Goal: Task Accomplishment & Management: Contribute content

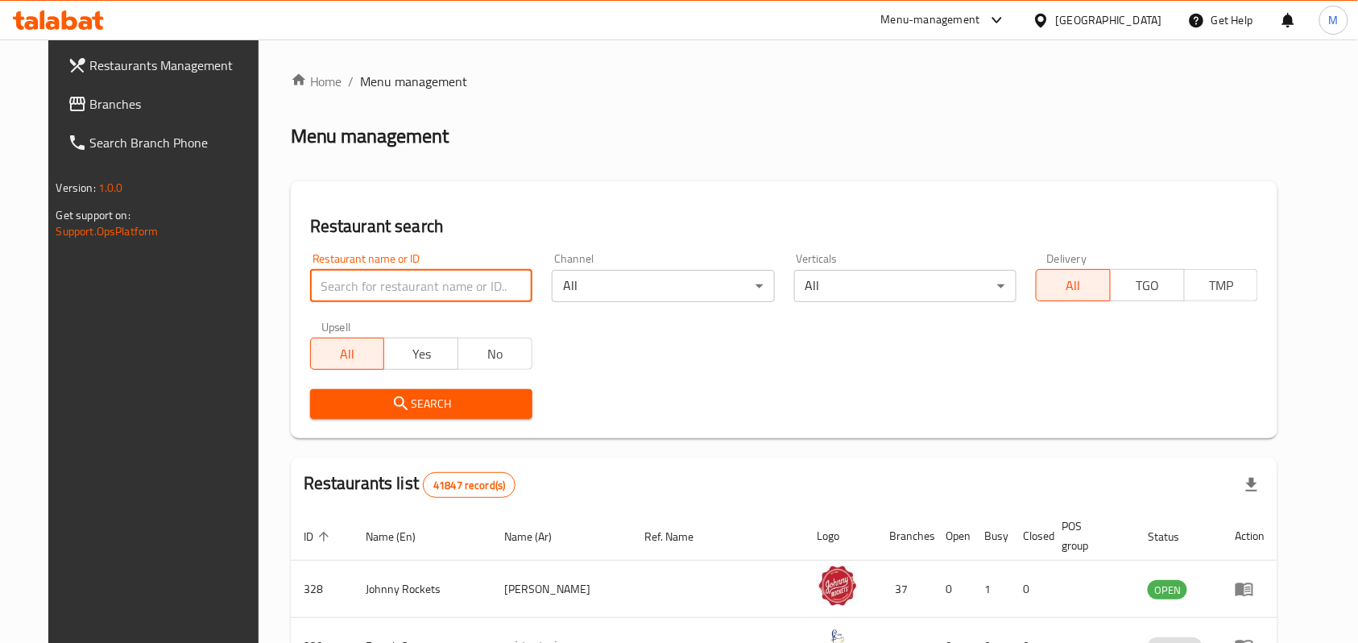
click at [398, 287] on input "search" at bounding box center [421, 286] width 222 height 32
paste input "Raslan"
type input "Raslan"
click at [1113, 11] on div "[GEOGRAPHIC_DATA]" at bounding box center [1109, 20] width 106 height 18
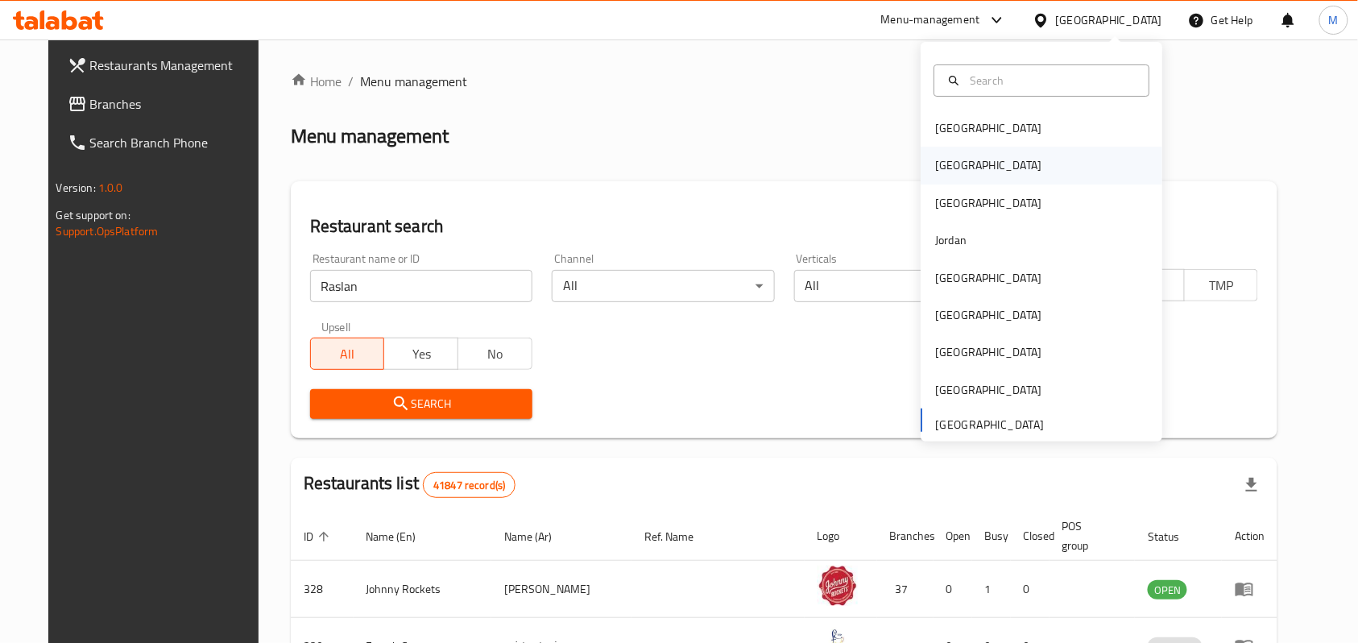
click at [1020, 161] on div "[GEOGRAPHIC_DATA]" at bounding box center [1042, 165] width 242 height 37
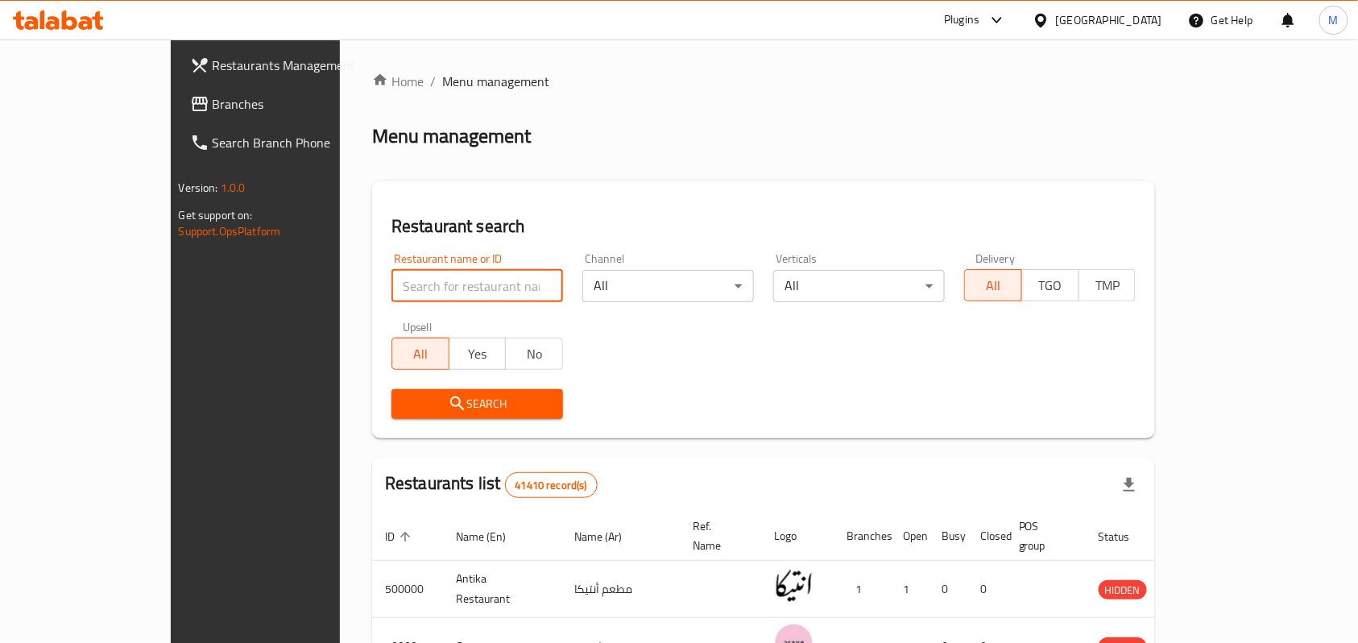
click at [392, 292] on input "search" at bounding box center [478, 286] width 172 height 32
paste input "Raslan"
type input "Raslan"
click button "Search" at bounding box center [478, 404] width 172 height 30
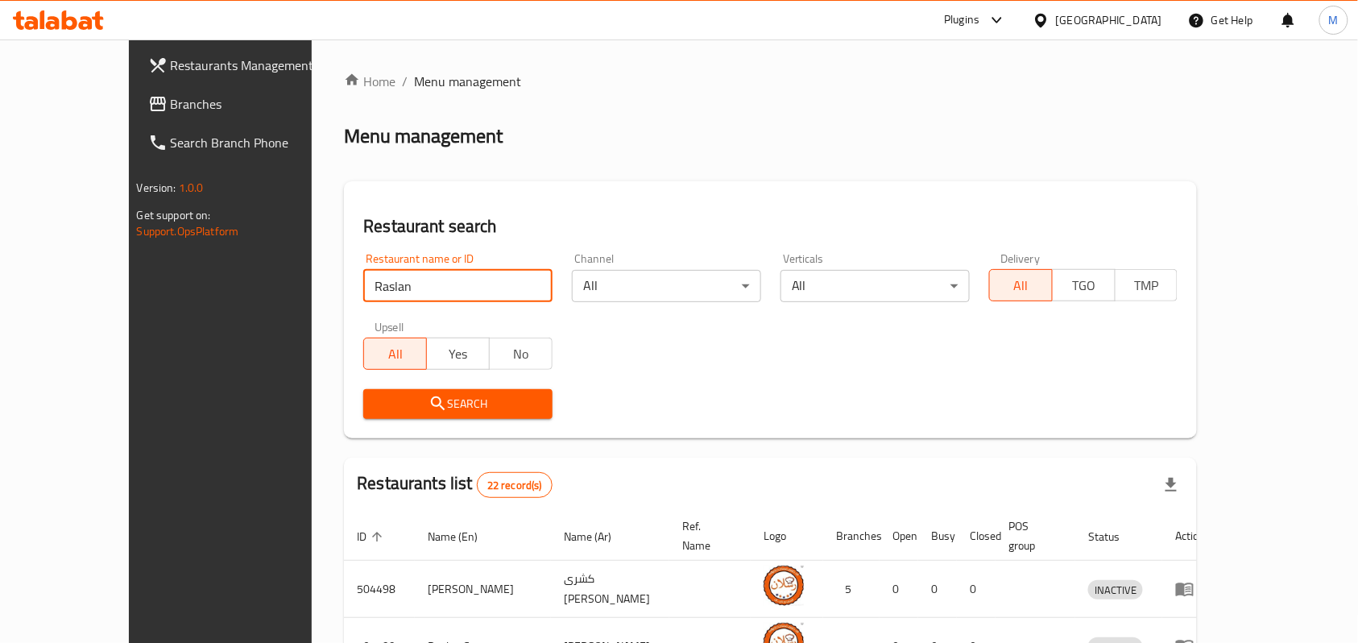
click at [171, 105] on span "Branches" at bounding box center [257, 103] width 172 height 19
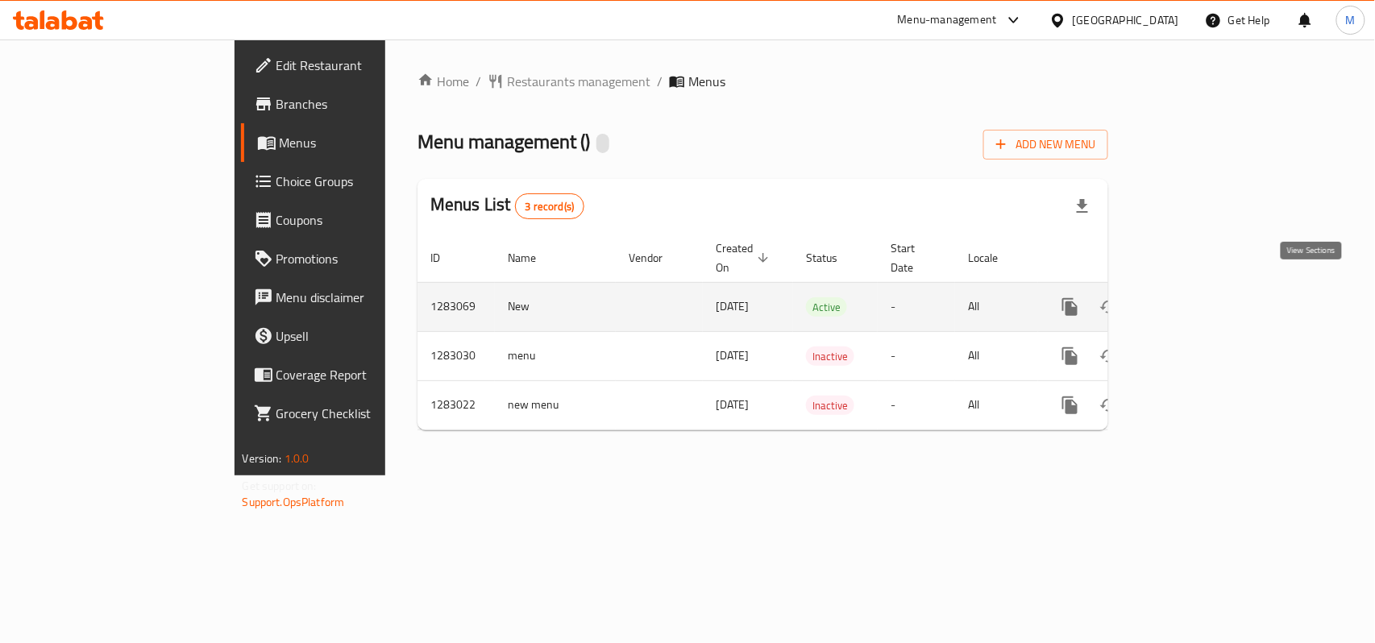
click at [1205, 296] on link "enhanced table" at bounding box center [1186, 307] width 39 height 39
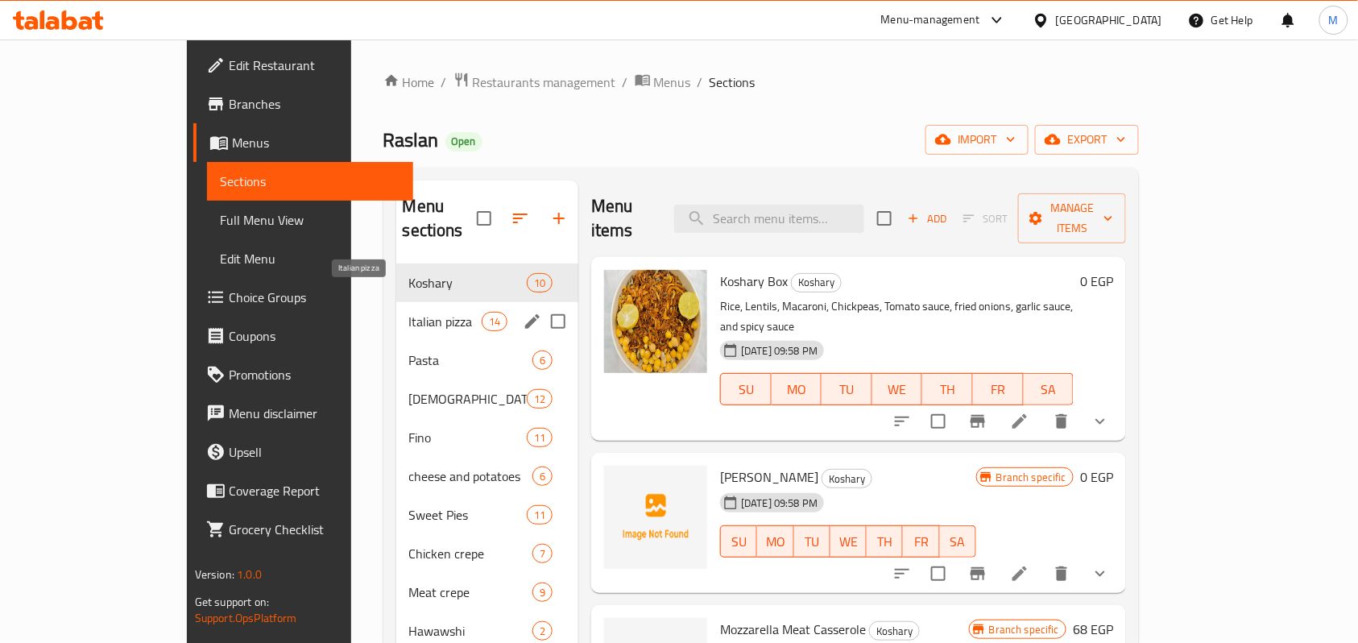
click at [409, 312] on span "Italian pizza" at bounding box center [445, 321] width 73 height 19
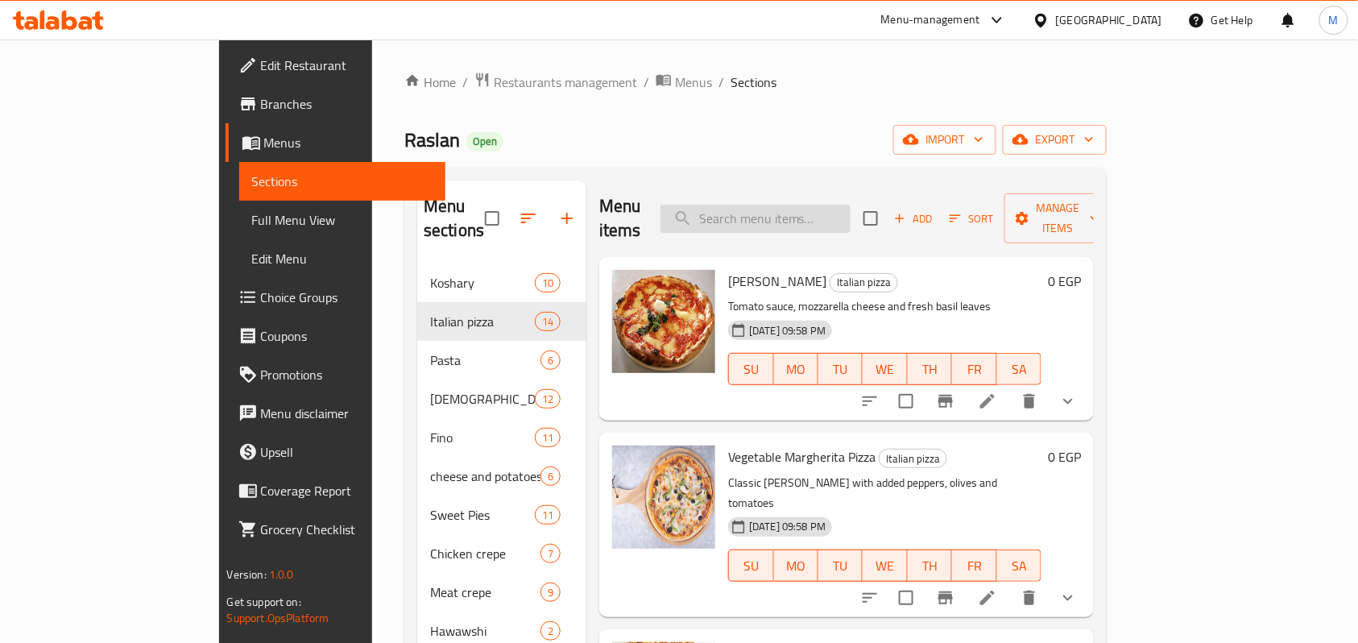
click at [807, 205] on input "search" at bounding box center [756, 219] width 190 height 28
type input "pizza"
click at [919, 151] on div "Raslan Open import export" at bounding box center [755, 140] width 703 height 30
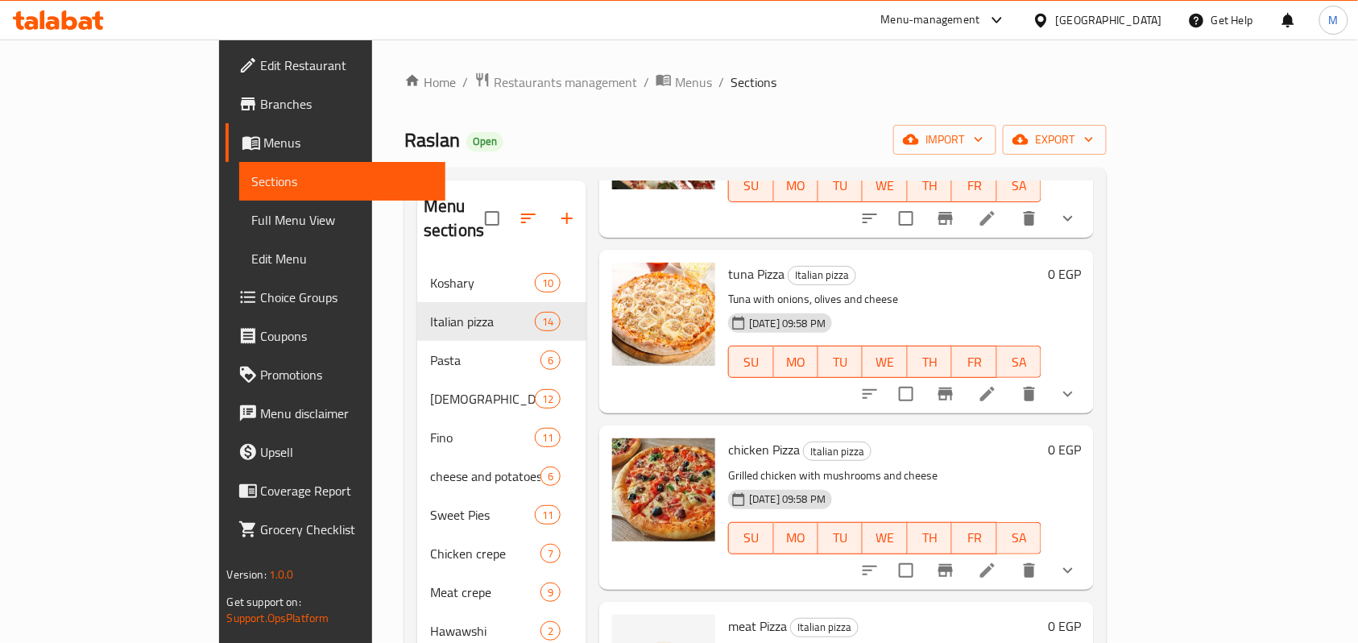
scroll to position [752, 0]
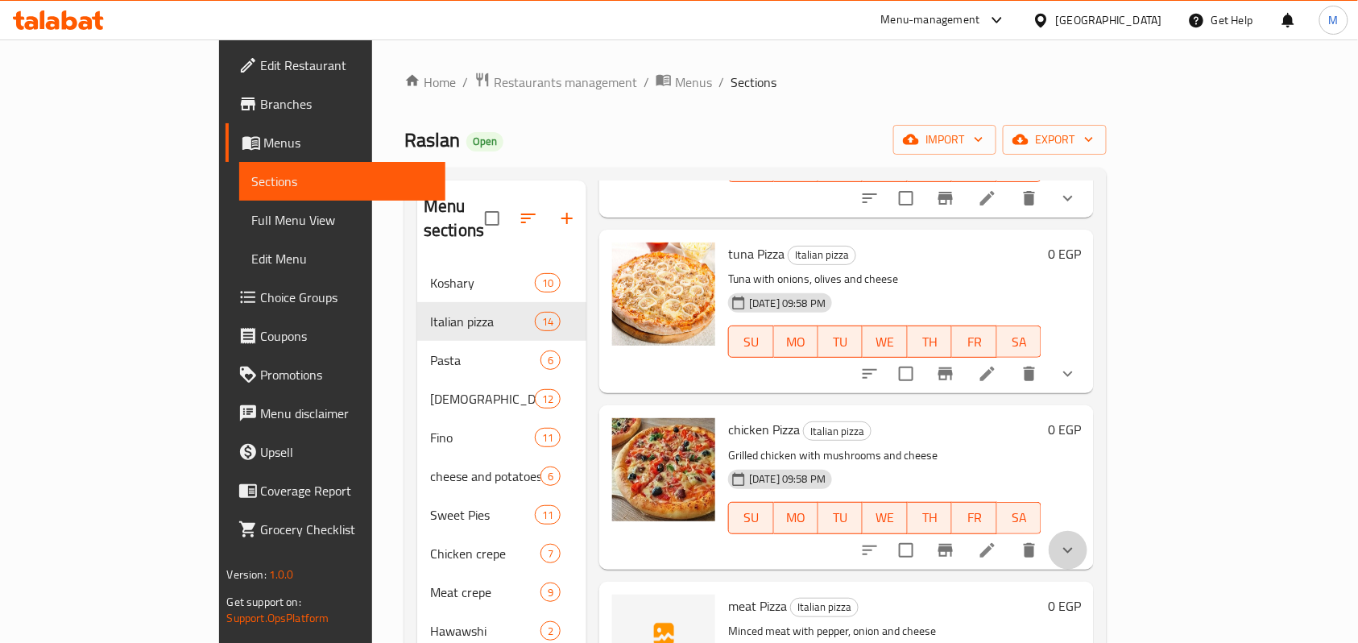
click at [1088, 531] on button "show more" at bounding box center [1068, 550] width 39 height 39
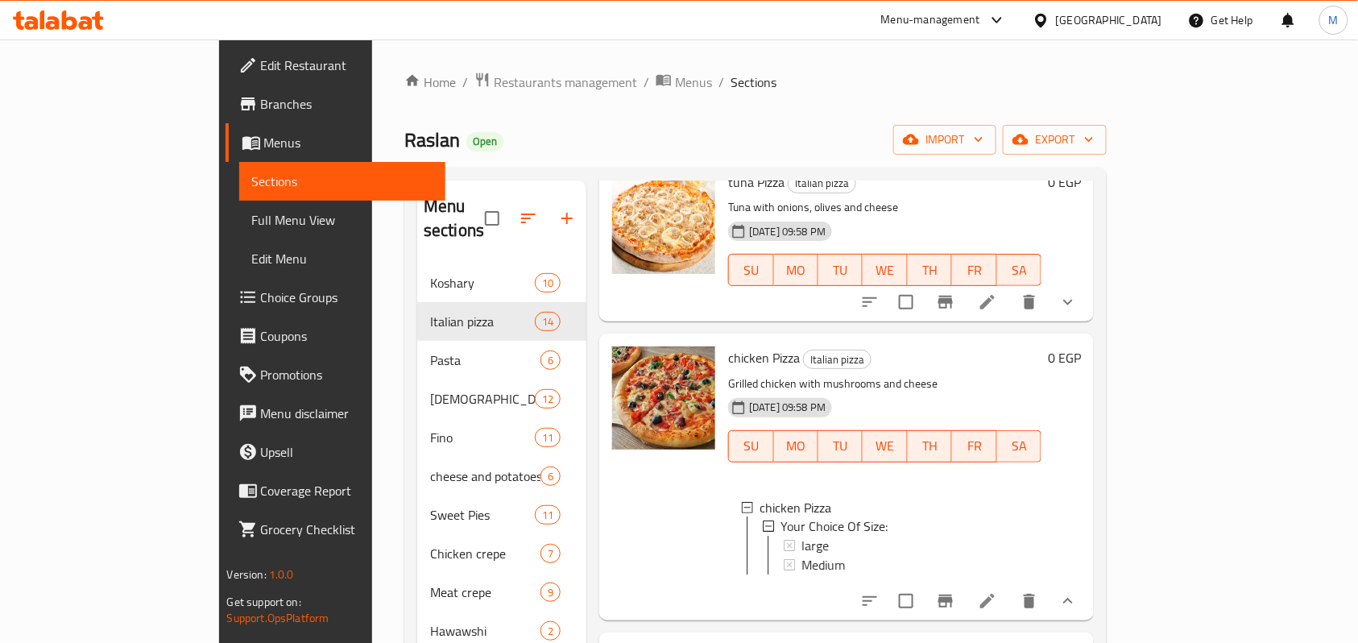
scroll to position [967, 0]
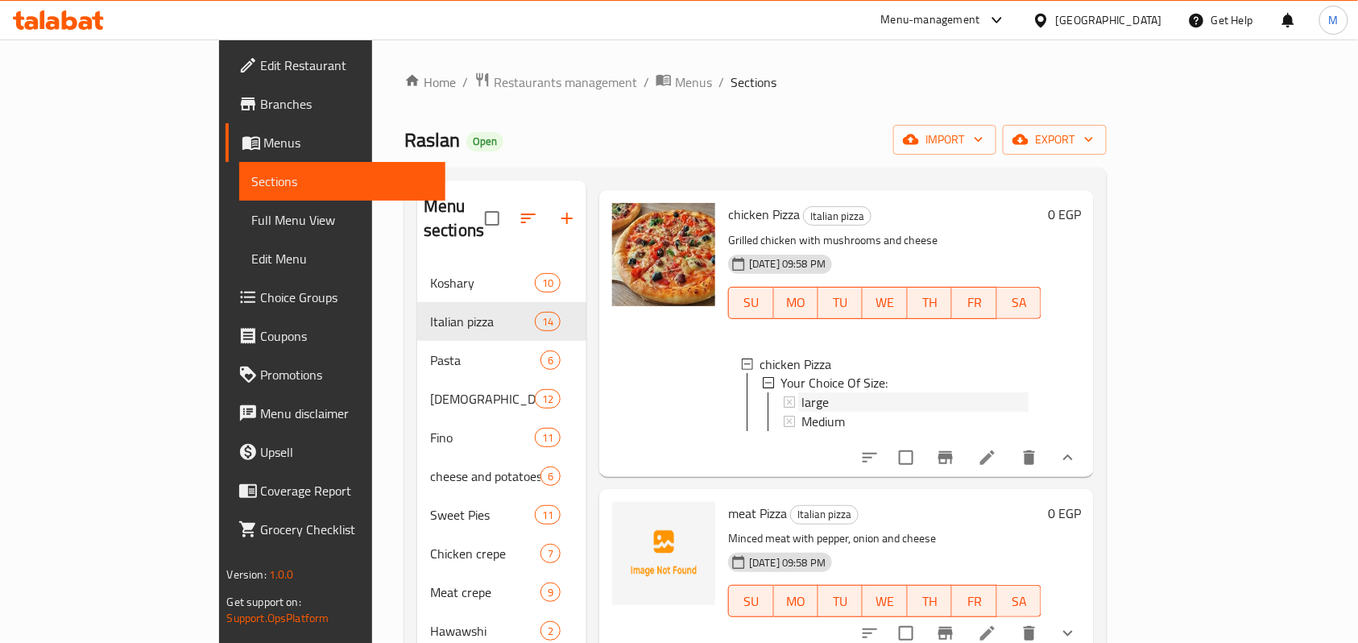
click at [804, 393] on div "large" at bounding box center [915, 402] width 227 height 19
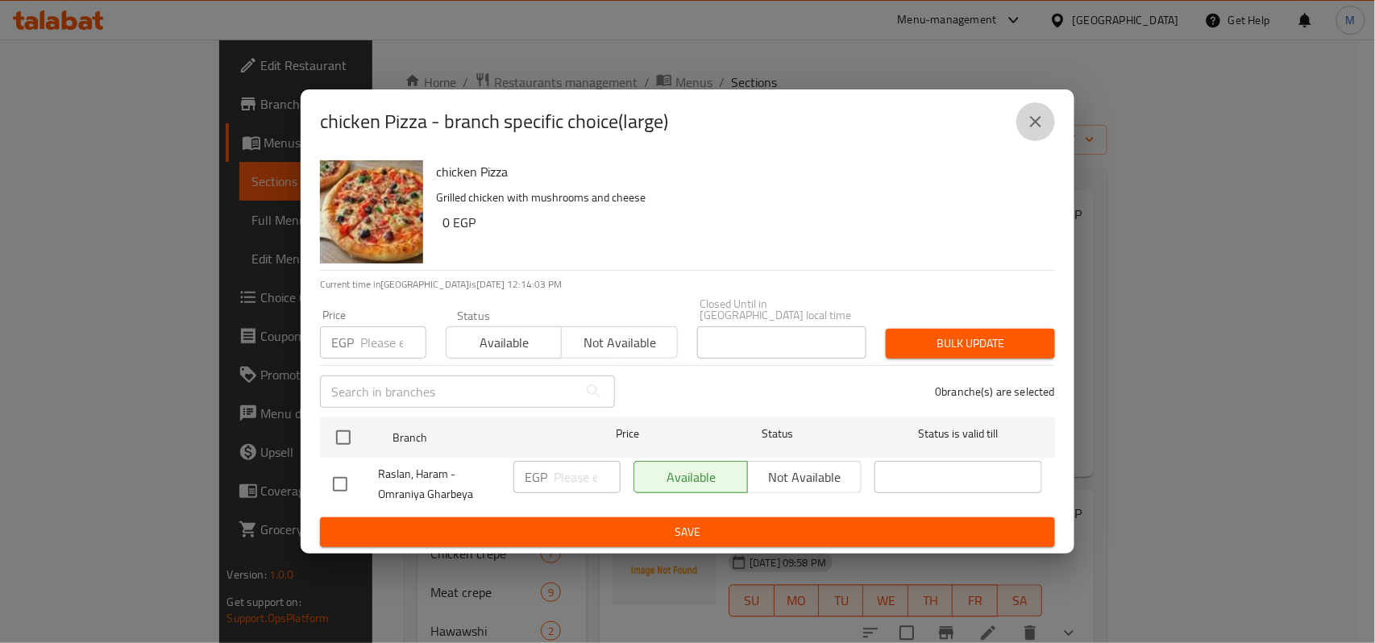
click at [1038, 124] on icon "close" at bounding box center [1035, 121] width 11 height 11
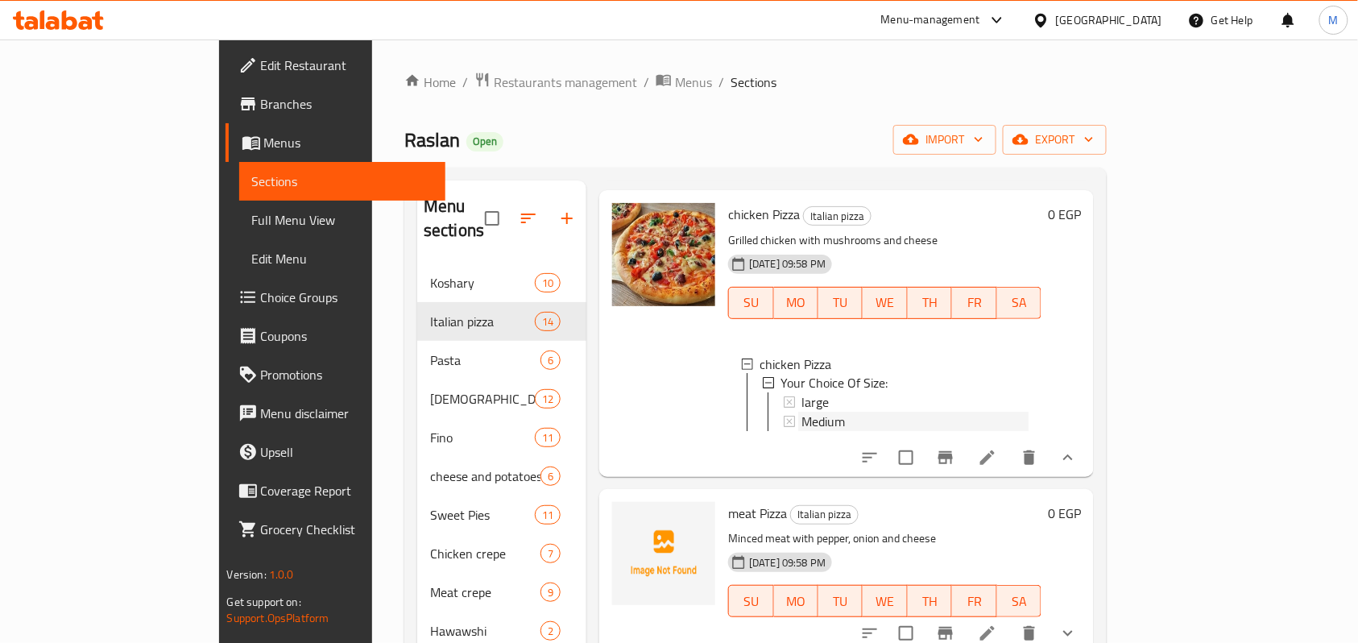
click at [802, 413] on span "Medium" at bounding box center [824, 422] width 44 height 19
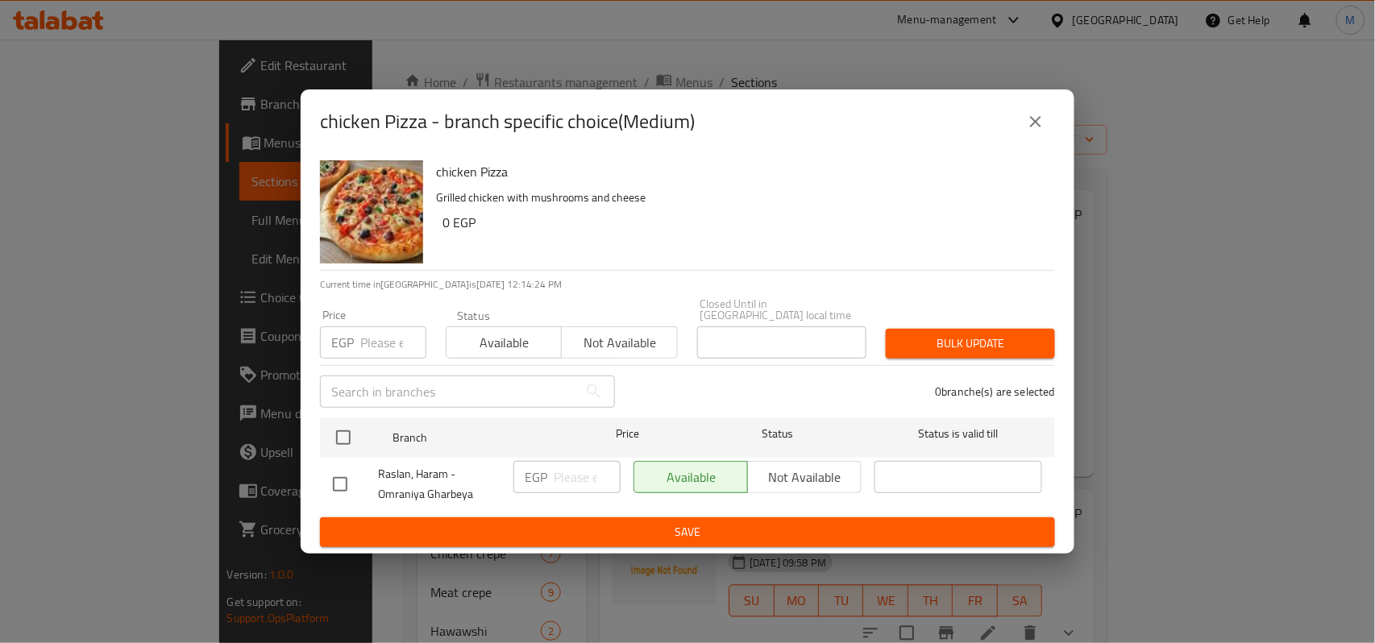
click at [1042, 111] on button "close" at bounding box center [1035, 121] width 39 height 39
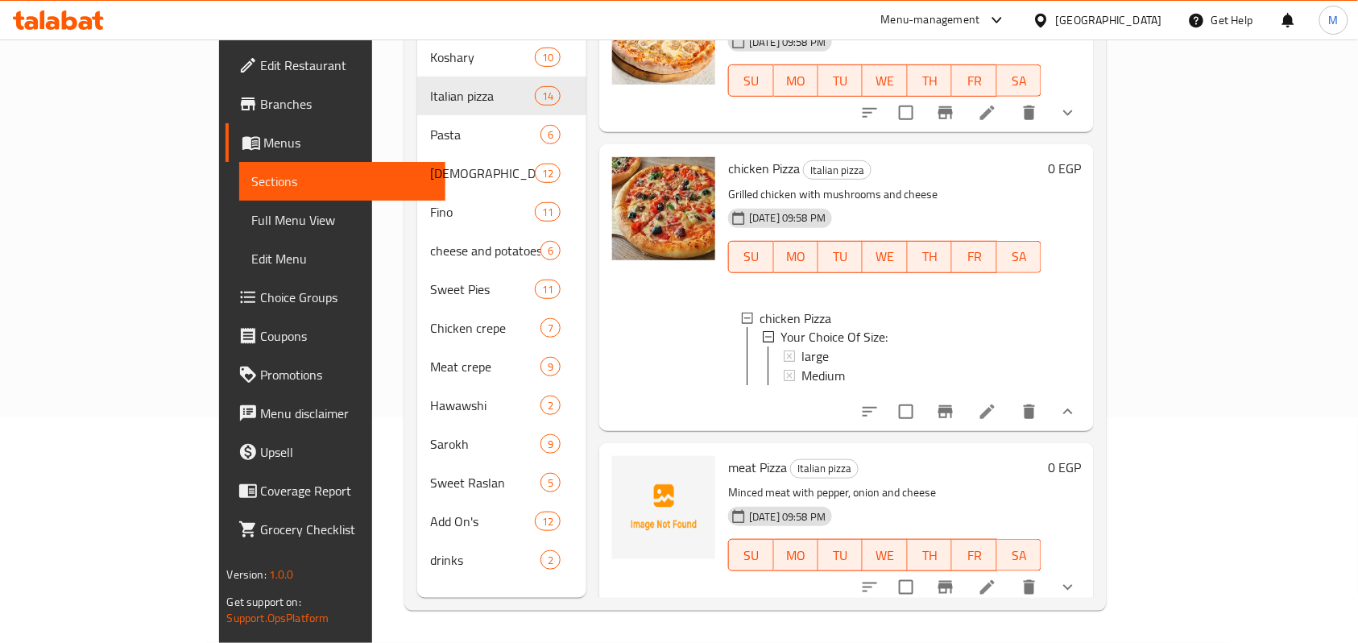
scroll to position [686, 0]
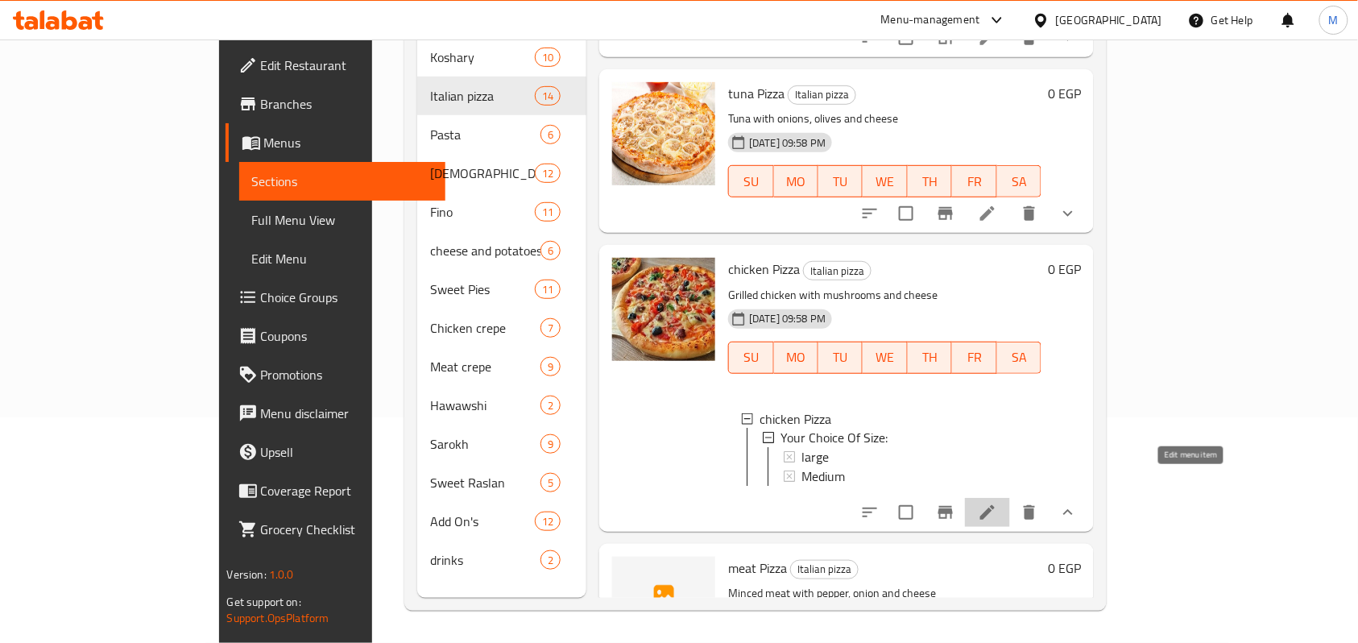
click at [997, 503] on icon at bounding box center [987, 512] width 19 height 19
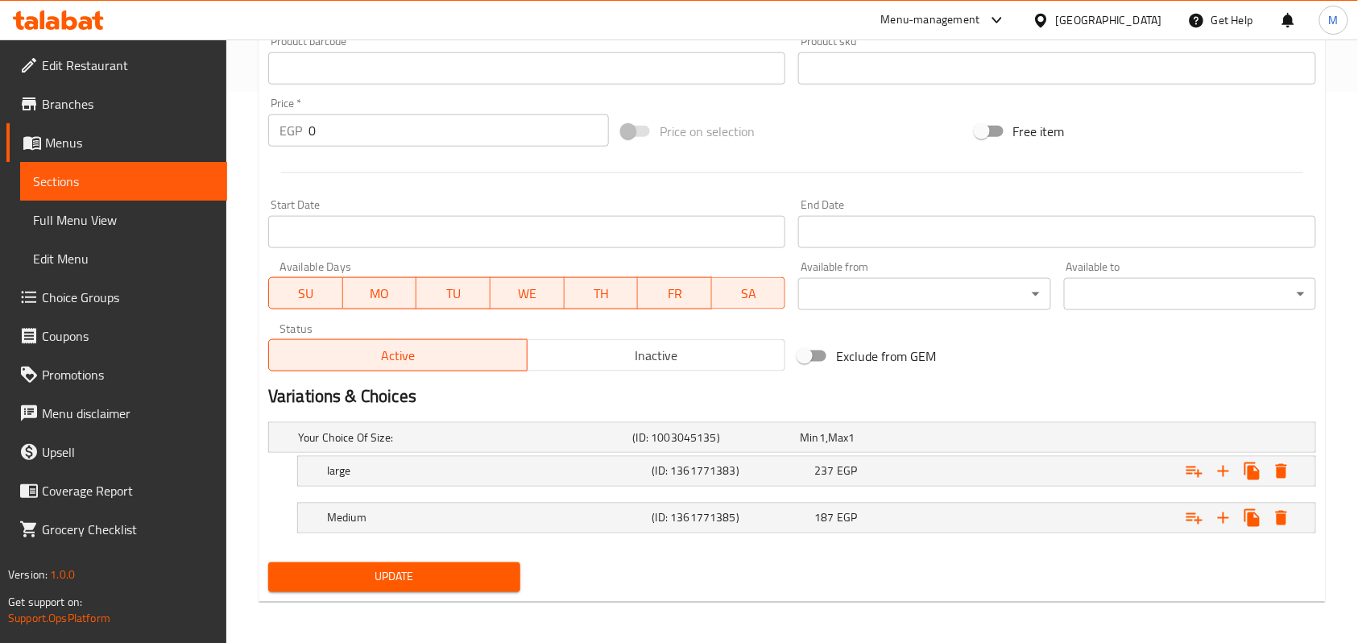
scroll to position [556, 0]
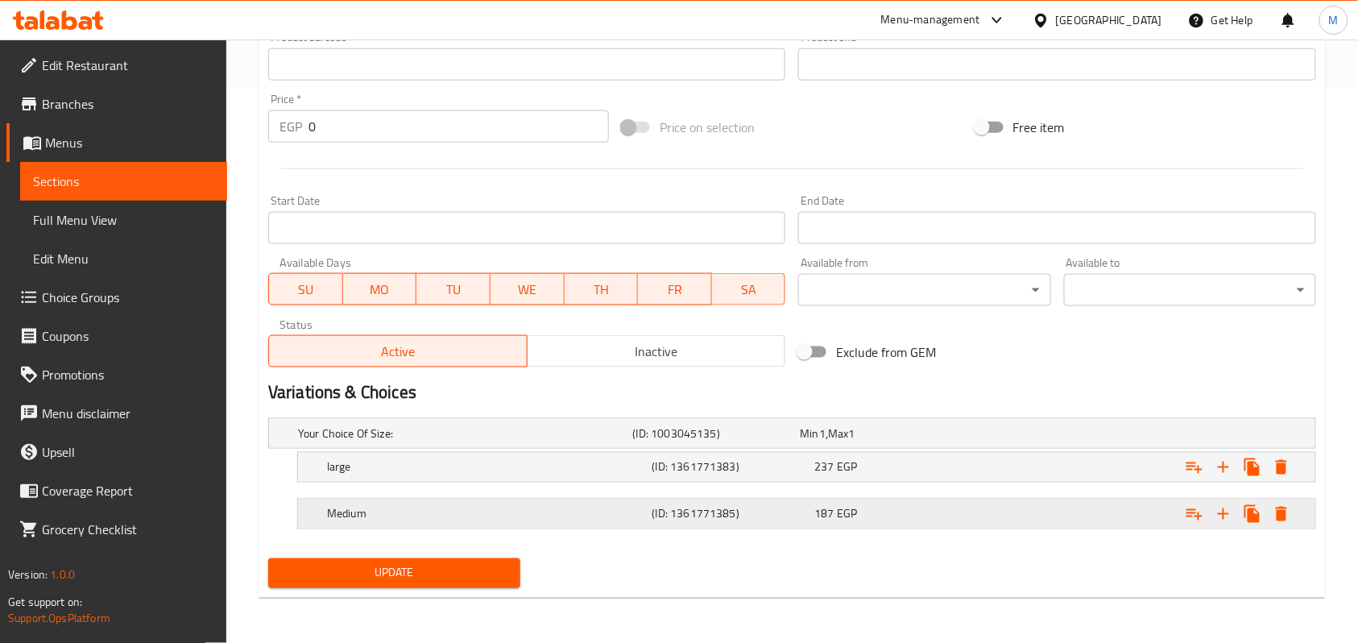
click at [506, 504] on div "Medium" at bounding box center [487, 514] width 326 height 23
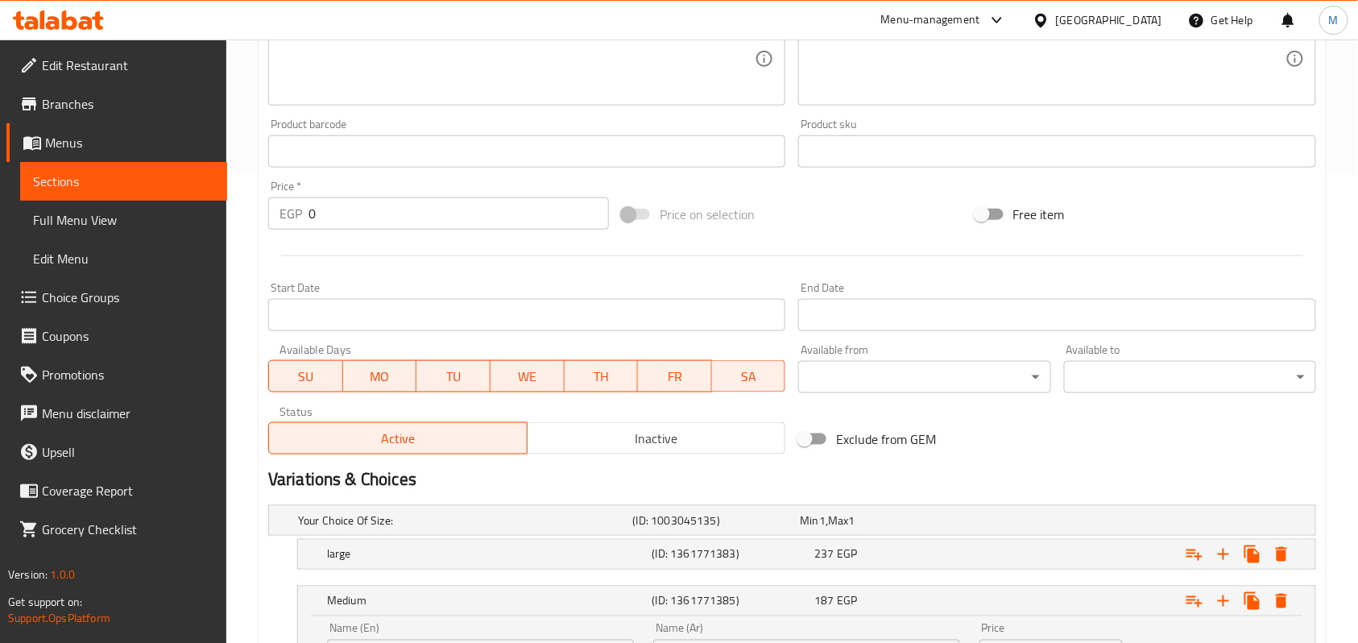
scroll to position [0, 0]
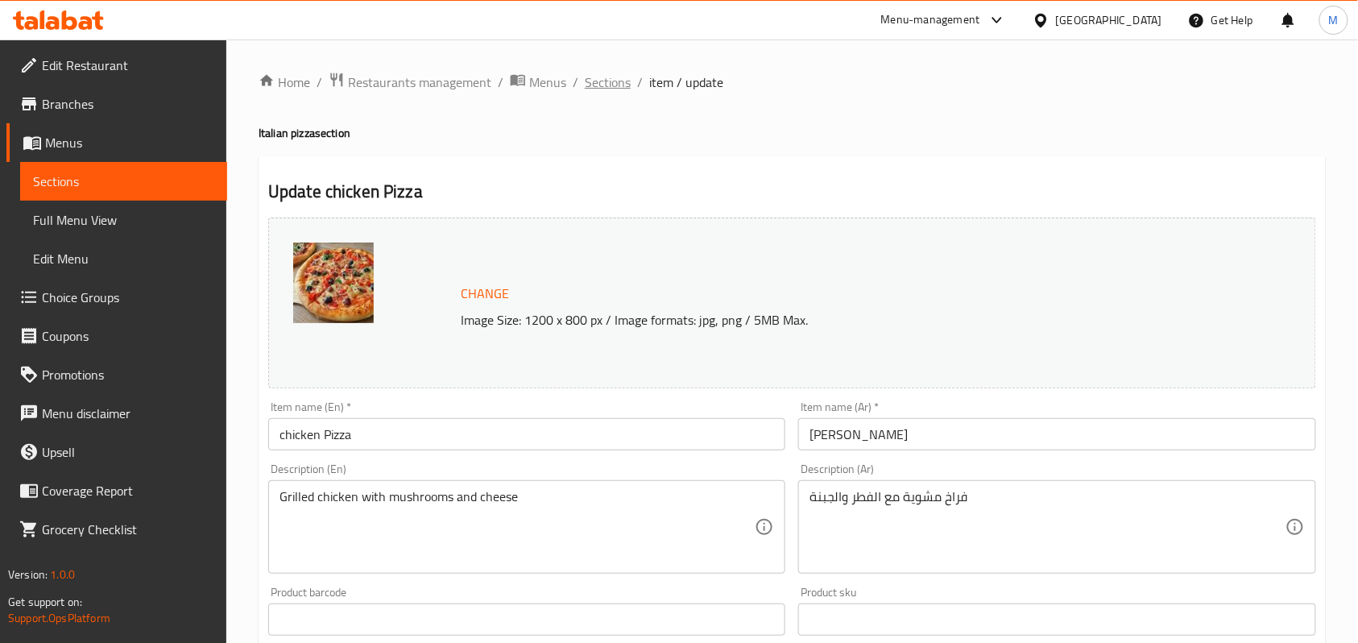
click at [598, 88] on span "Sections" at bounding box center [608, 82] width 46 height 19
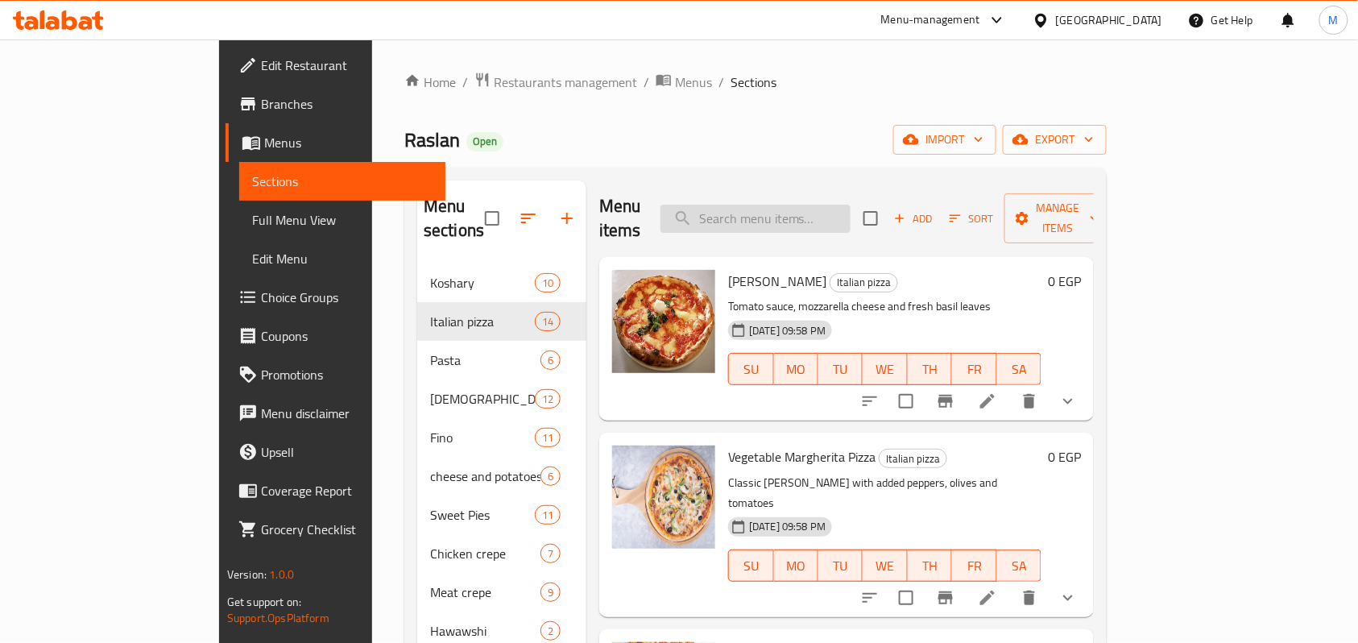
click at [801, 207] on input "search" at bounding box center [756, 219] width 190 height 28
paste input "chicken"
type input "chicken"
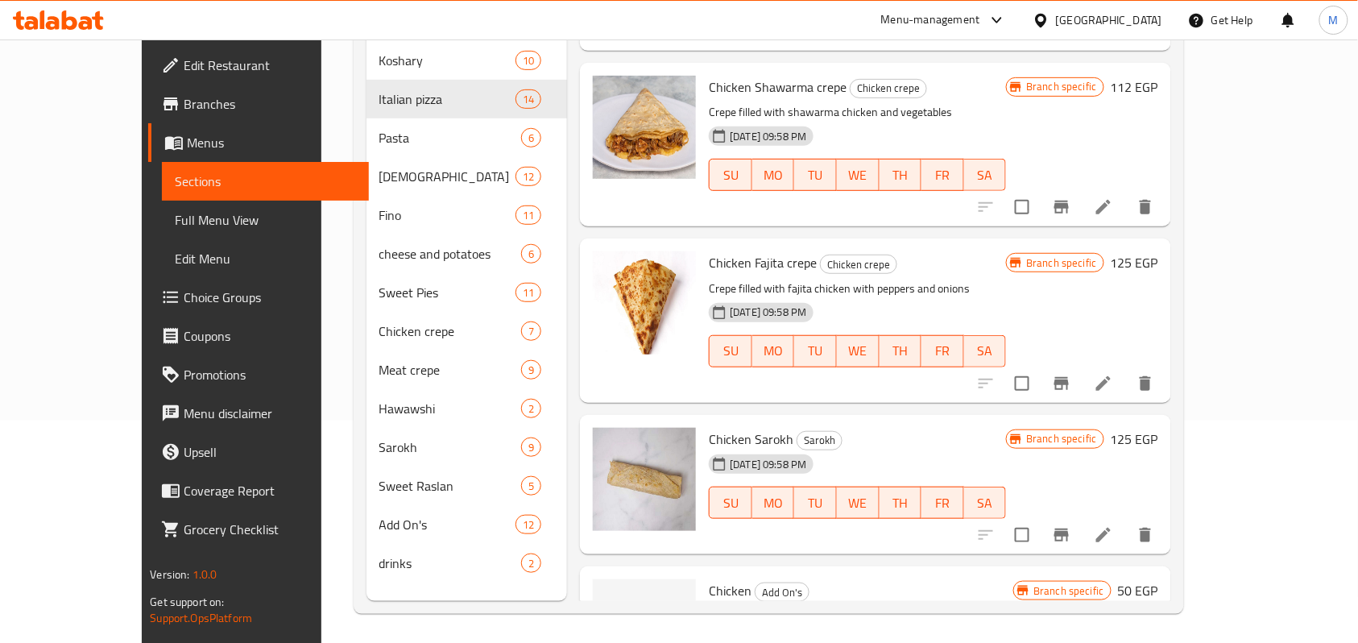
scroll to position [226, 0]
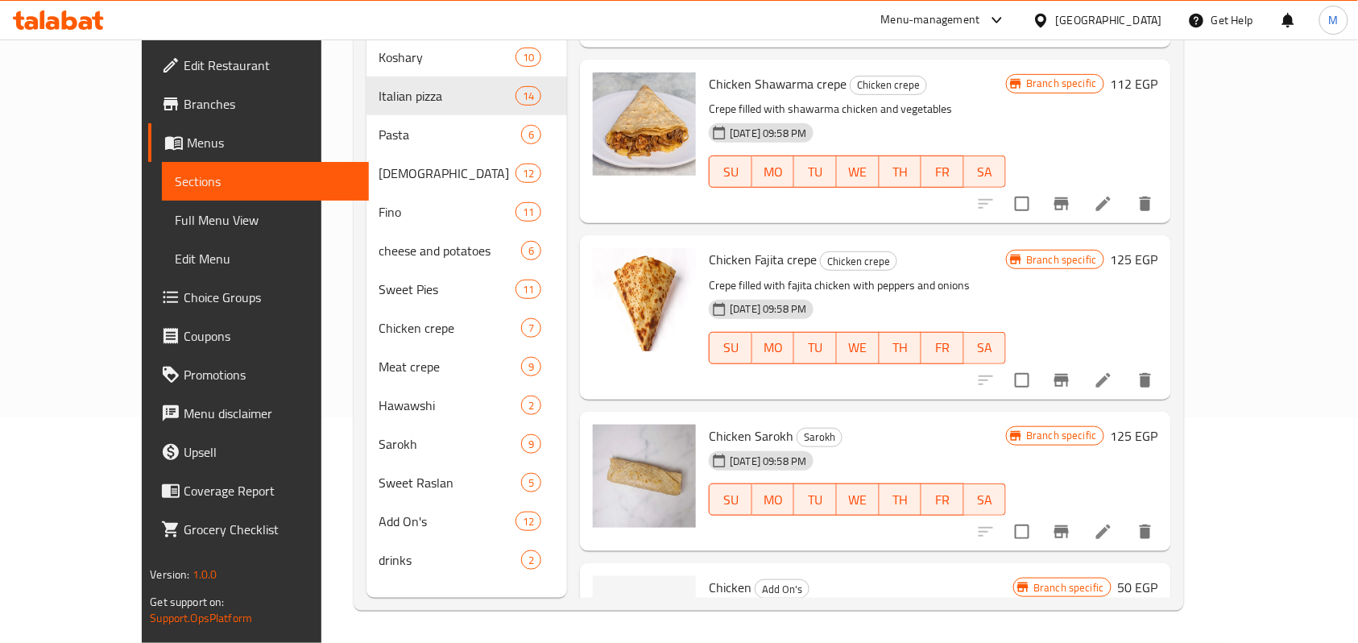
click at [175, 224] on span "Full Menu View" at bounding box center [265, 219] width 181 height 19
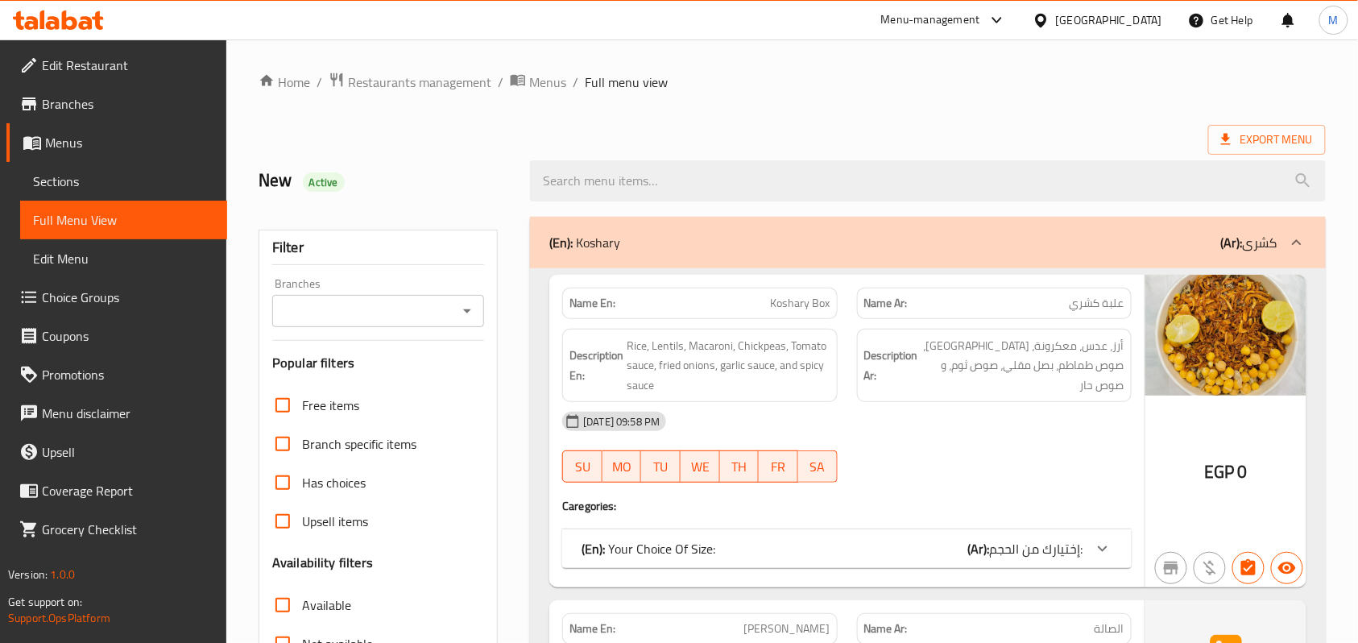
scroll to position [537, 0]
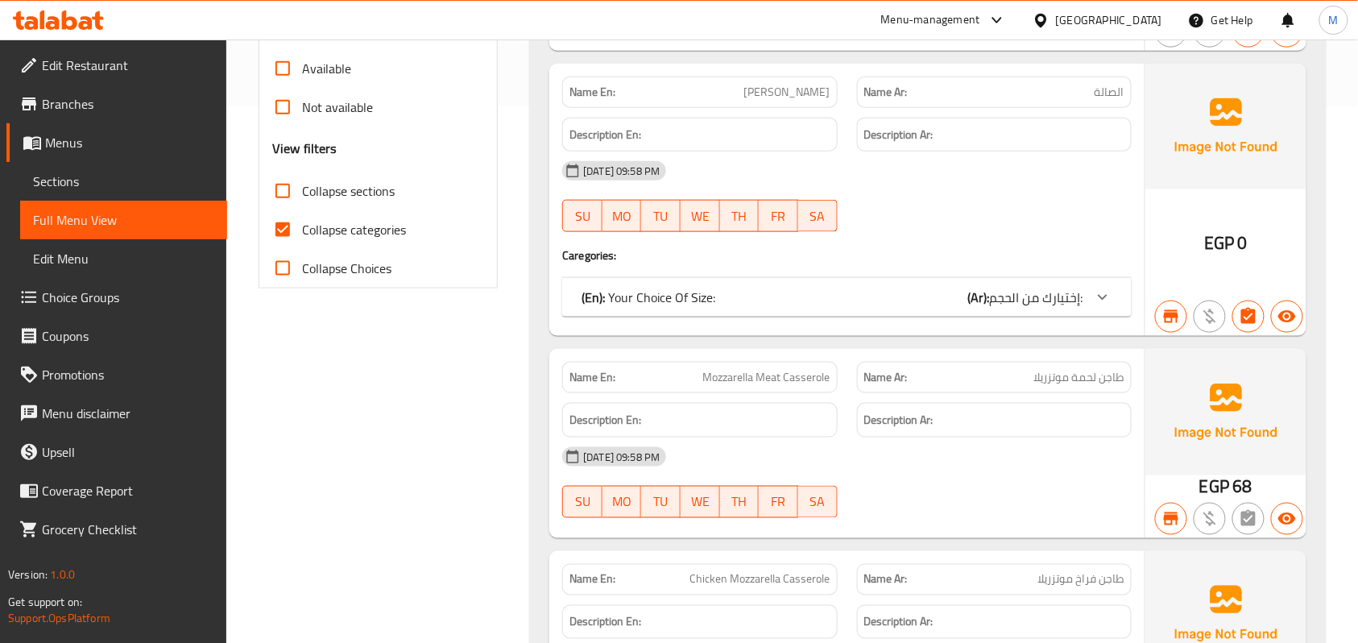
click at [323, 227] on span "Collapse categories" at bounding box center [354, 229] width 104 height 19
click at [302, 227] on input "Collapse categories" at bounding box center [282, 229] width 39 height 39
checkbox input "false"
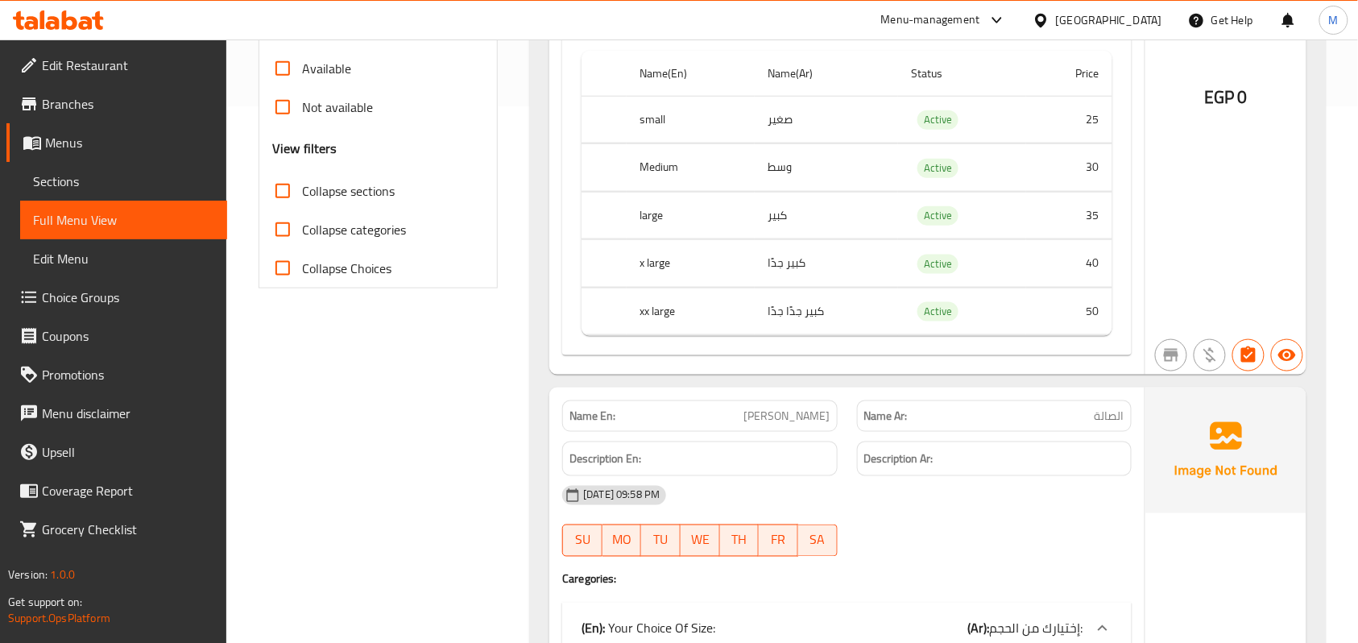
scroll to position [0, 0]
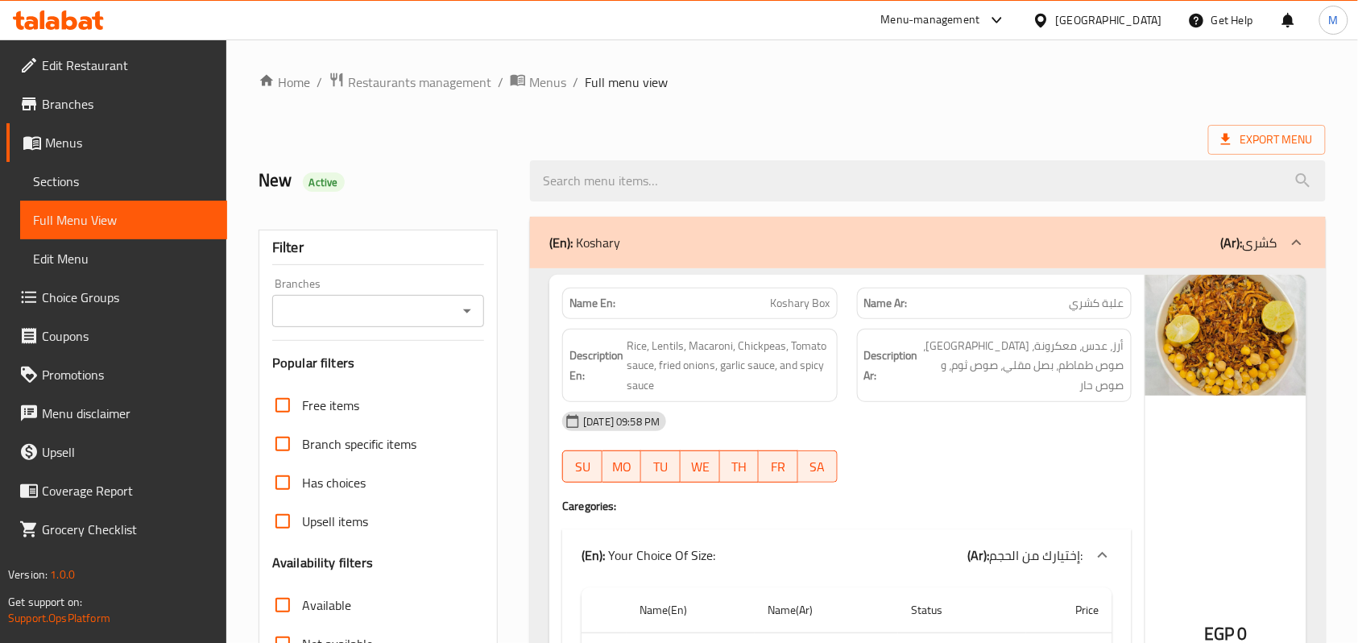
click at [807, 130] on div "Export Menu" at bounding box center [793, 140] width 1068 height 30
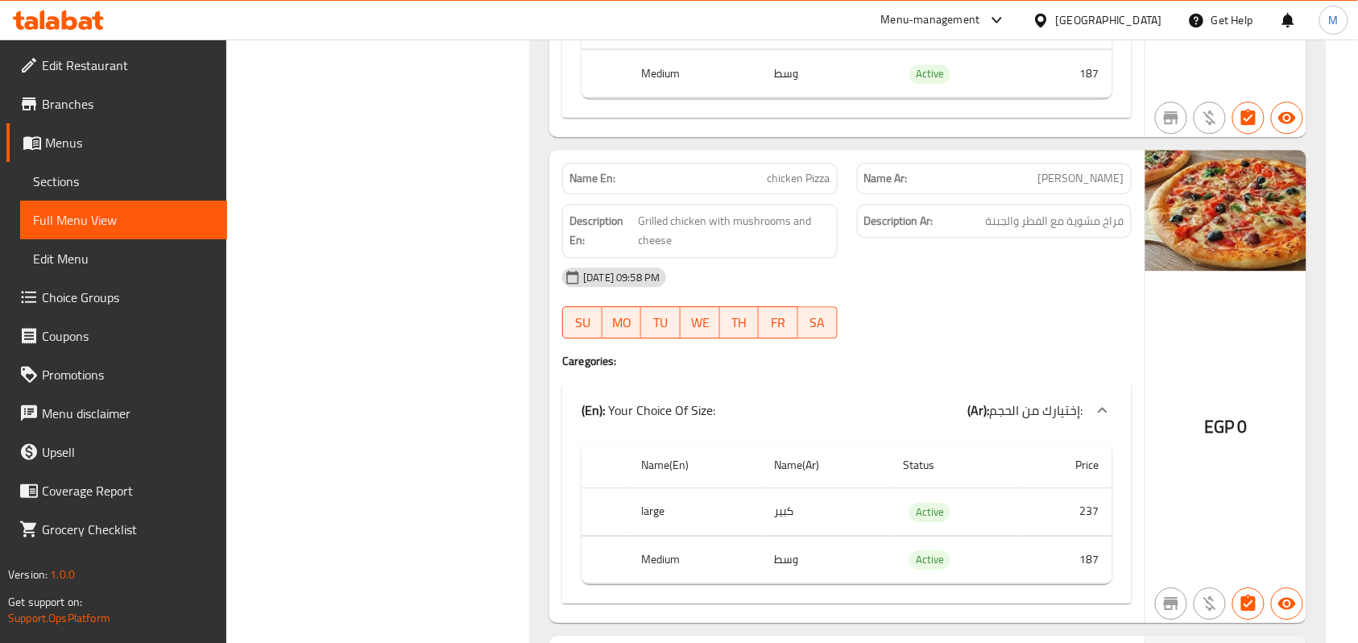
scroll to position [5658, 0]
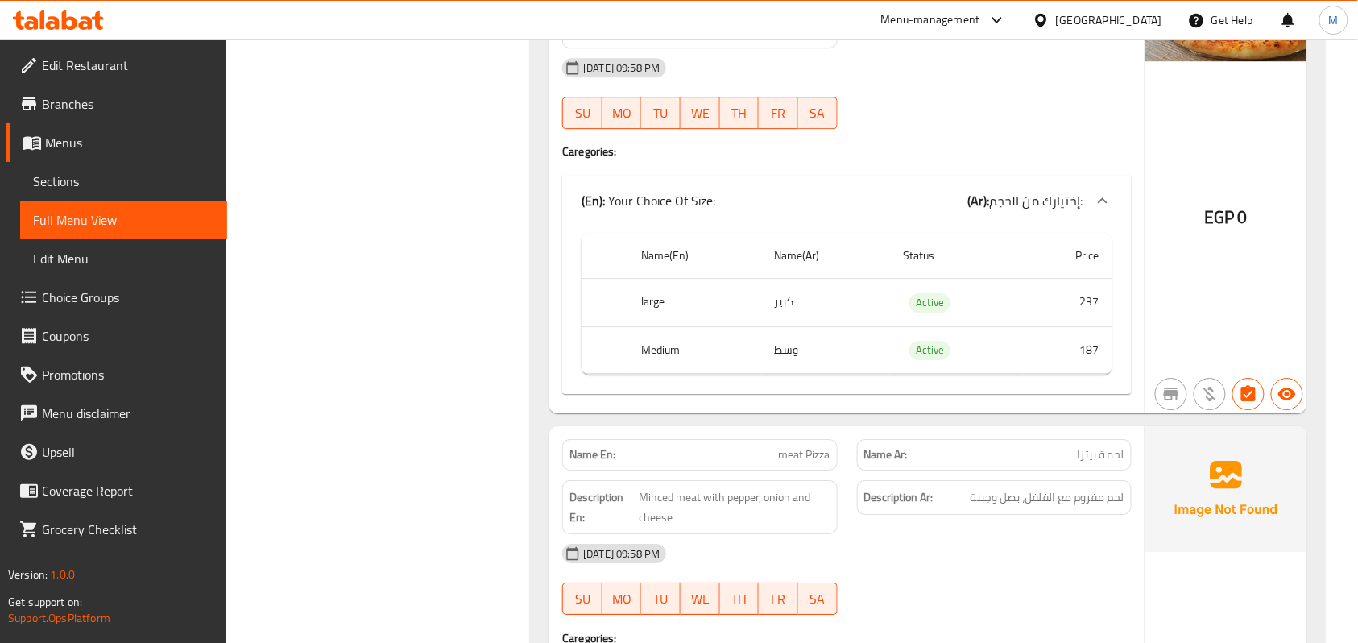
click at [825, 326] on td "كبير" at bounding box center [825, 303] width 129 height 48
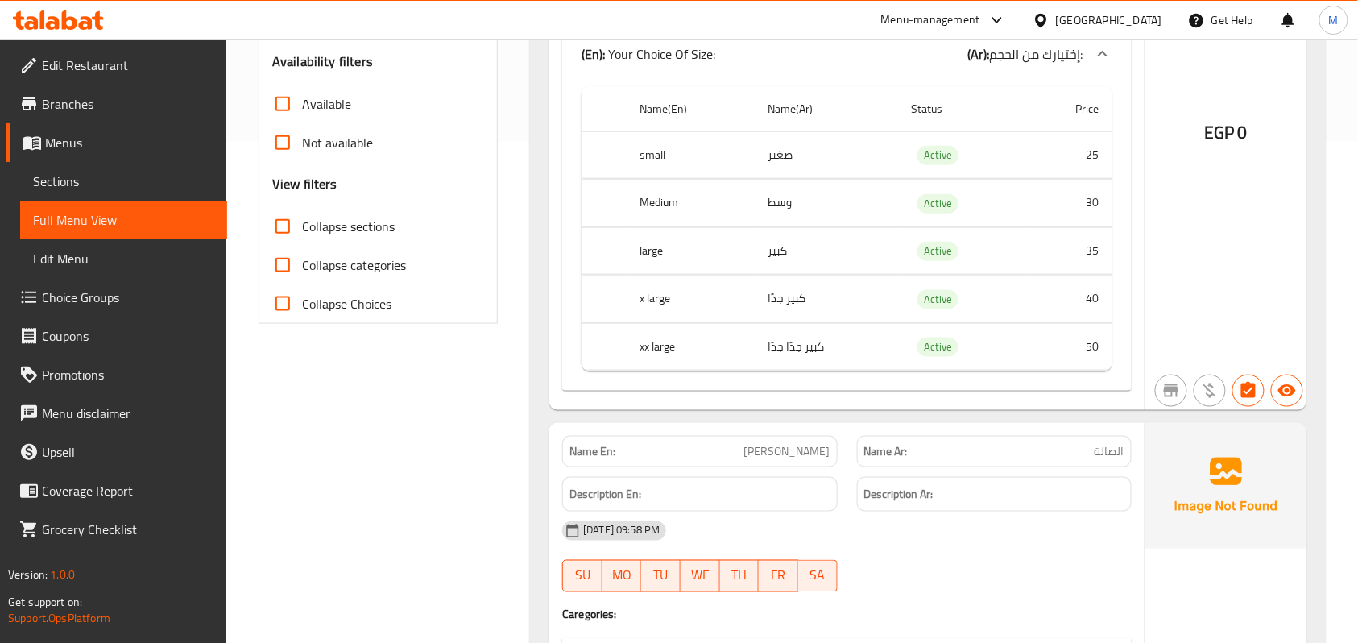
scroll to position [0, 0]
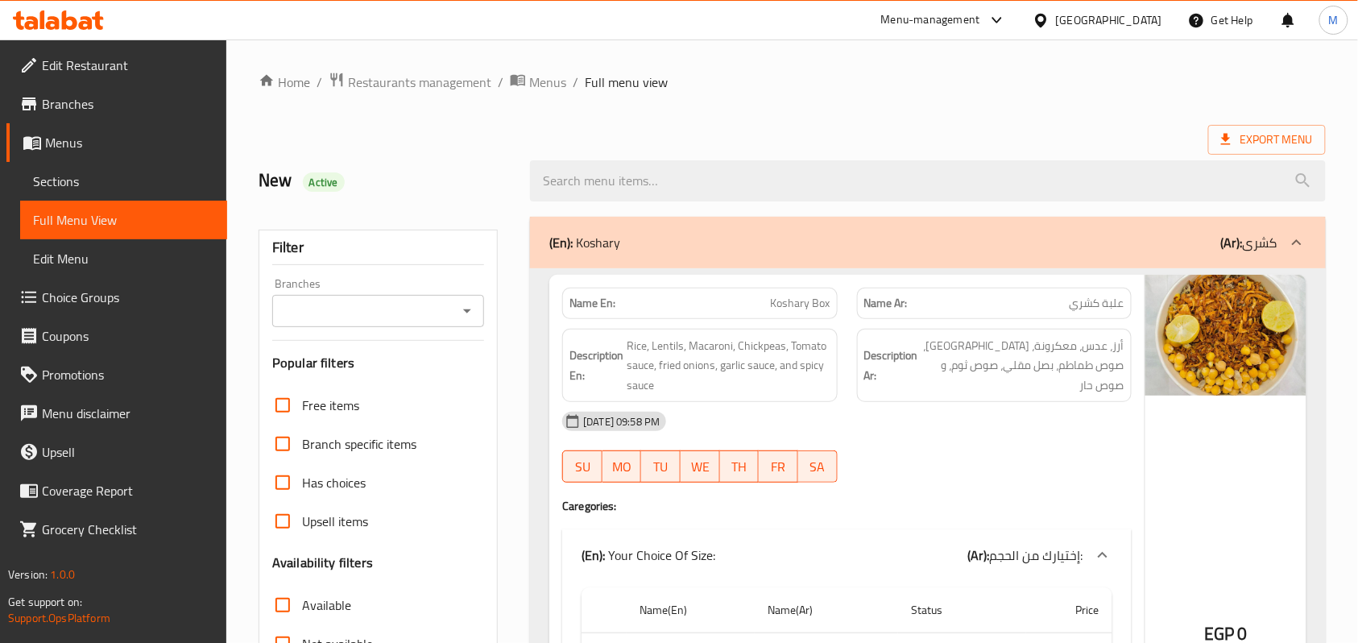
click at [465, 306] on icon "Open" at bounding box center [467, 310] width 19 height 19
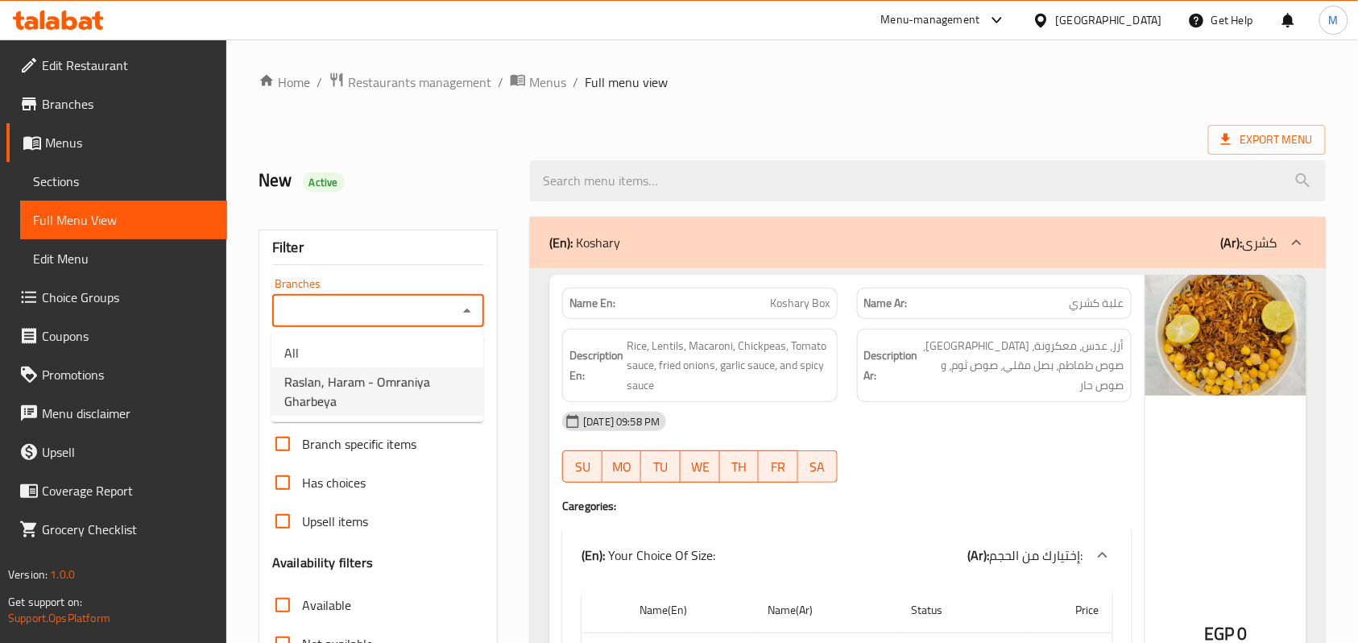
click at [394, 379] on span "Raslan, Haram - Omraniya Gharbeya" at bounding box center [377, 391] width 186 height 39
type input "Raslan, Haram - Omraniya Gharbeya"
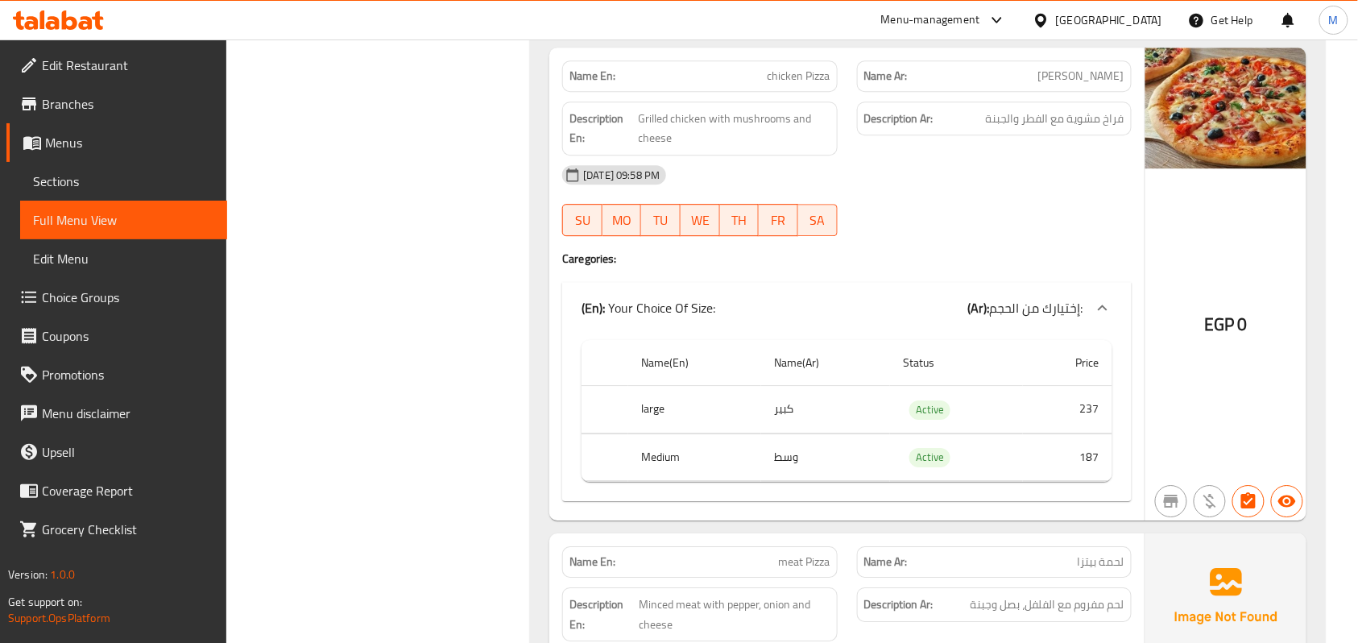
scroll to position [5658, 0]
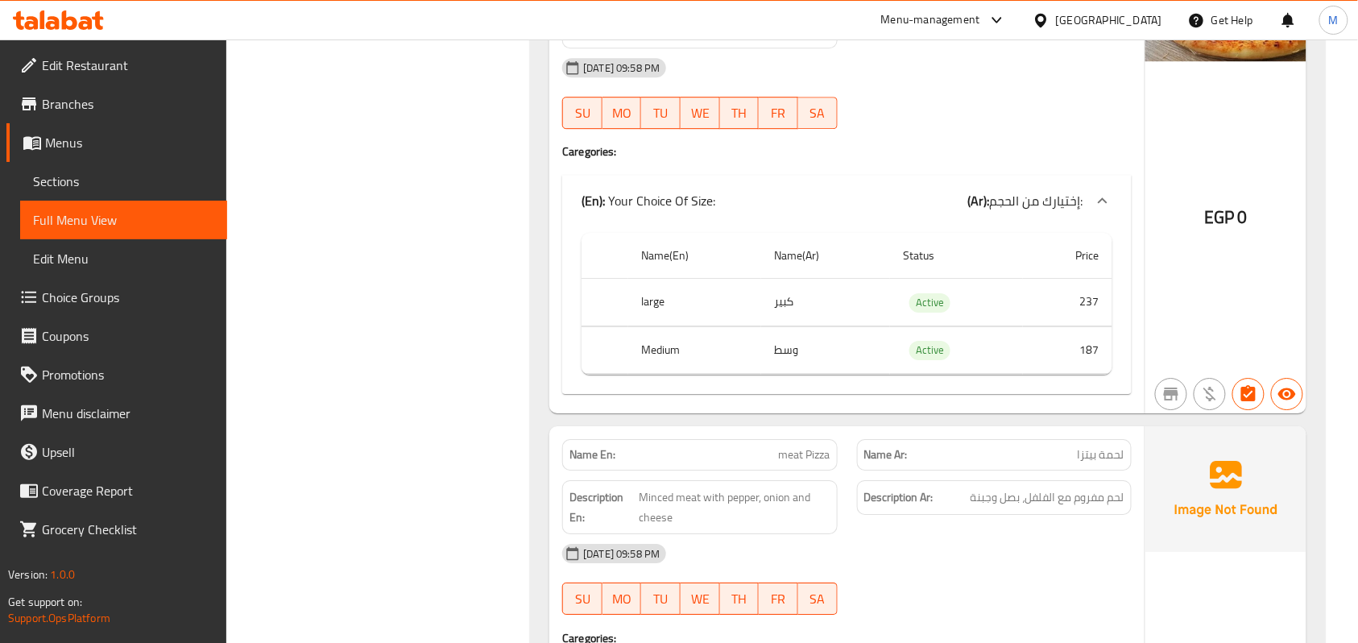
click at [1096, 374] on td "187" at bounding box center [1067, 350] width 89 height 48
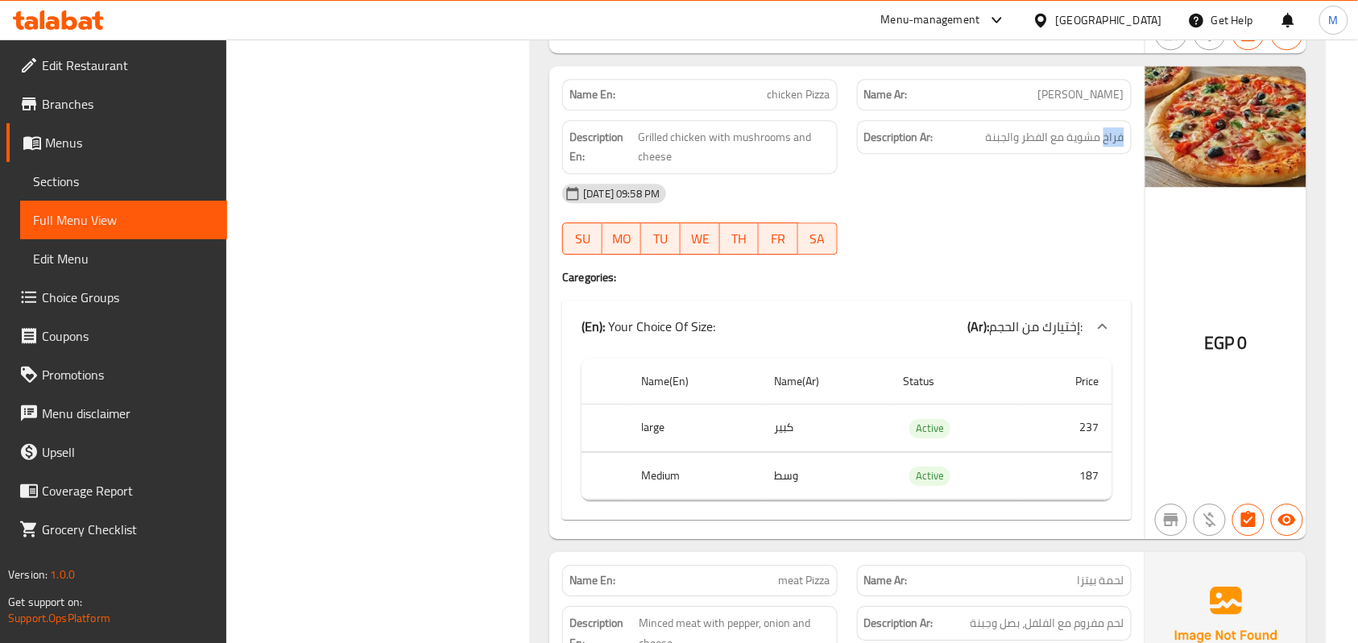
scroll to position [5228, 0]
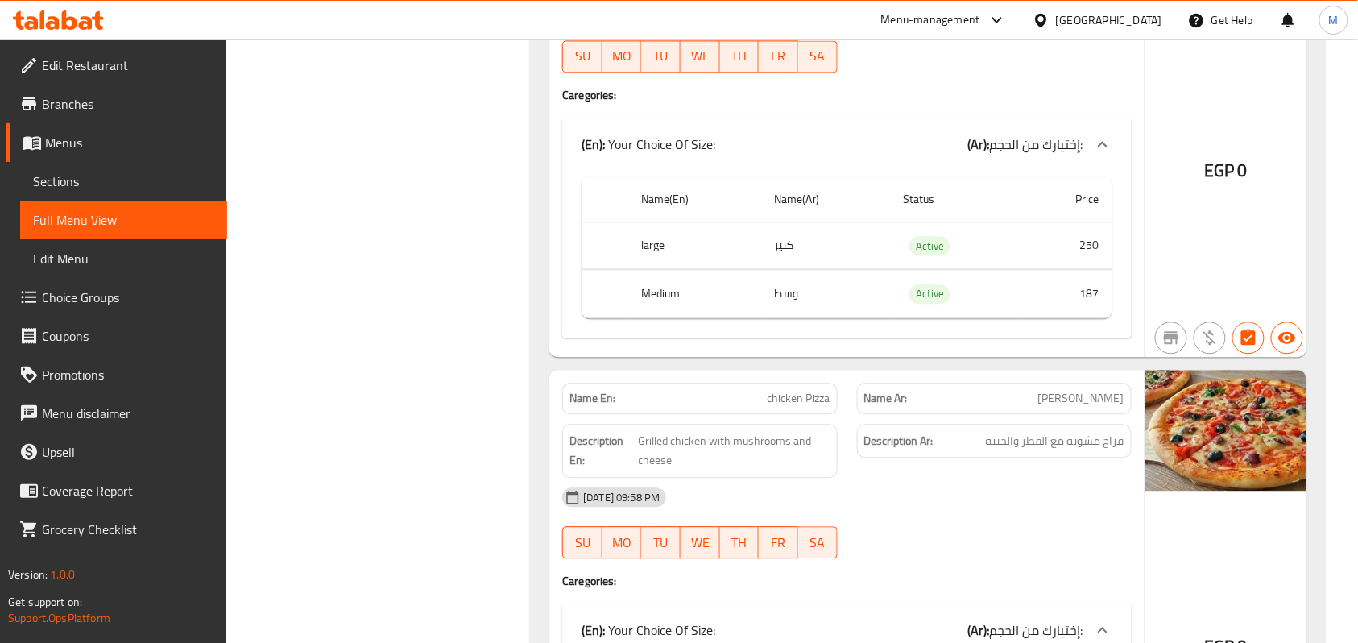
click at [1035, 487] on div "Description Ar: فراخ مشوية مع الفطر والجبنة" at bounding box center [995, 450] width 294 height 73
click at [1113, 407] on span "[PERSON_NAME]" at bounding box center [1082, 398] width 86 height 17
drag, startPoint x: 1113, startPoint y: 429, endPoint x: 1126, endPoint y: 429, distance: 13.7
click at [1126, 414] on div "Name Ar: فراخ بيتزا" at bounding box center [994, 398] width 275 height 31
copy span "فراخ"
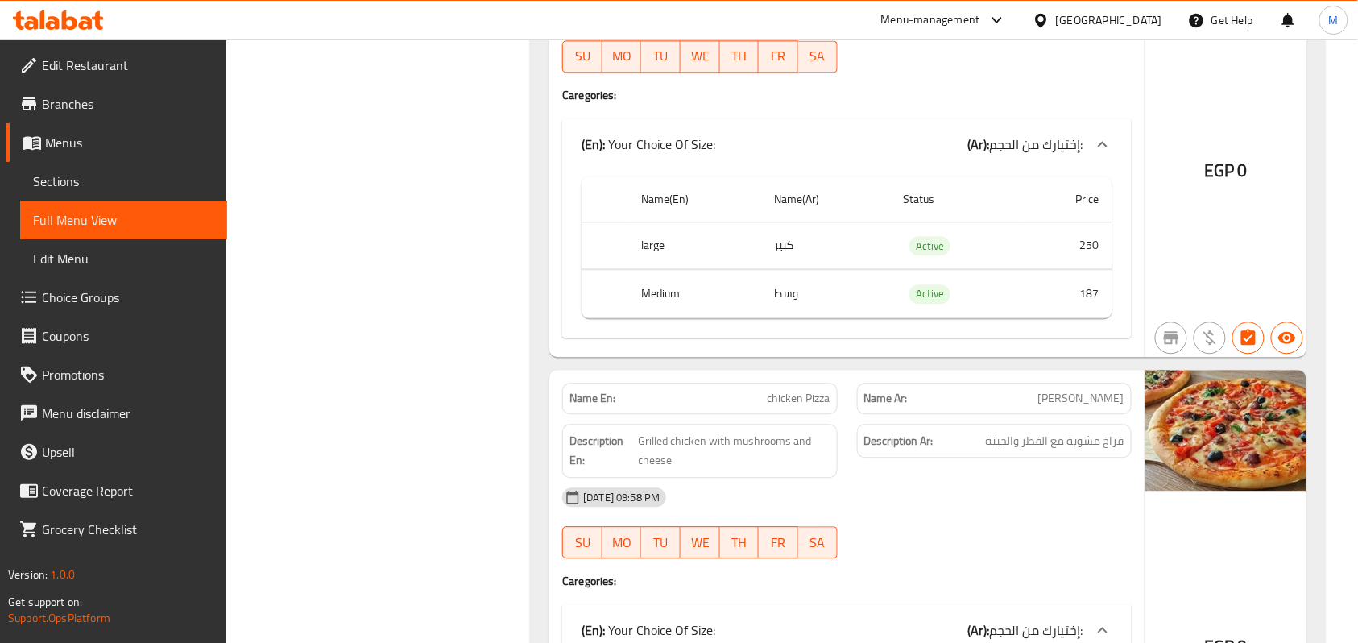
click at [1022, 458] on div "Description Ar: فراخ مشوية مع الفطر والجبنة" at bounding box center [994, 441] width 275 height 35
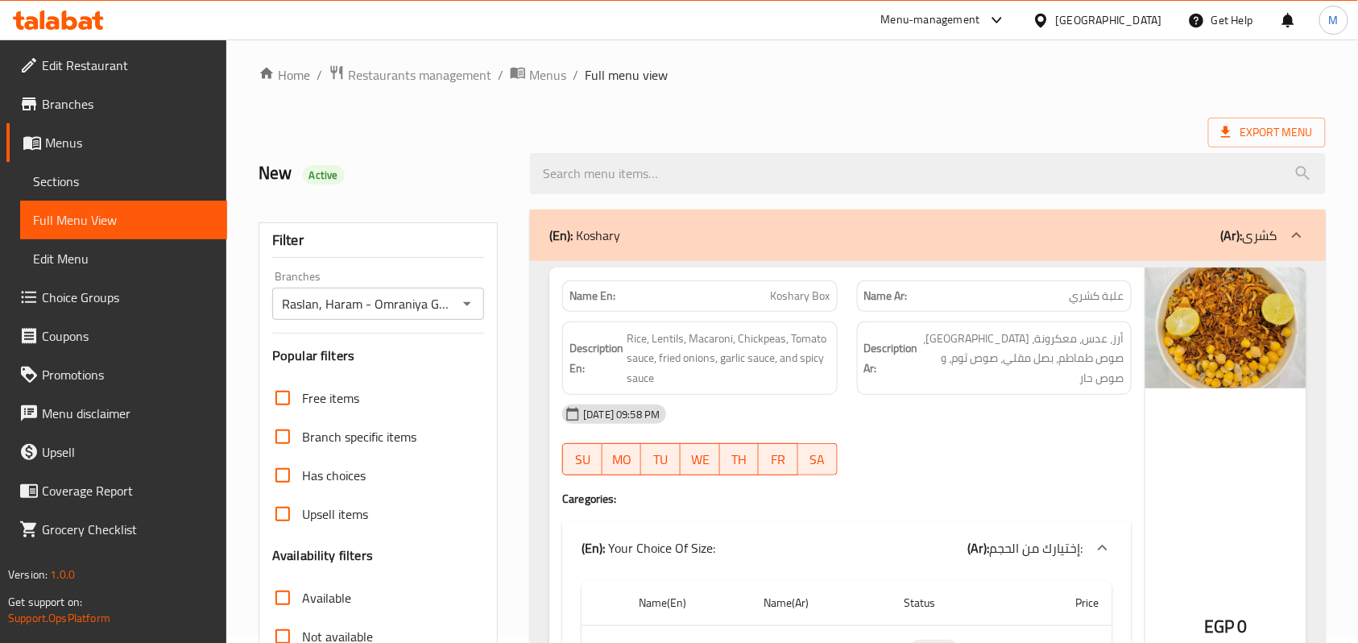
scroll to position [0, 0]
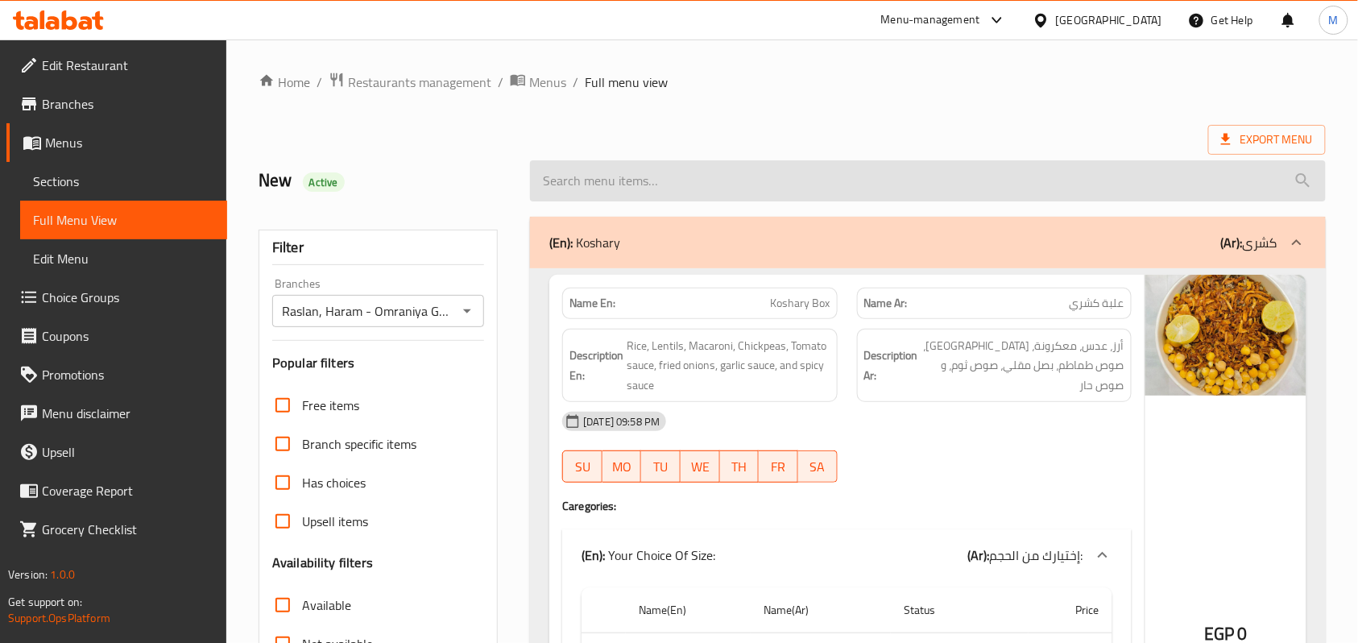
click at [722, 179] on input "search" at bounding box center [928, 180] width 796 height 41
paste input "فراخ"
type input "فراخ"
click at [664, 178] on input "search" at bounding box center [928, 180] width 796 height 41
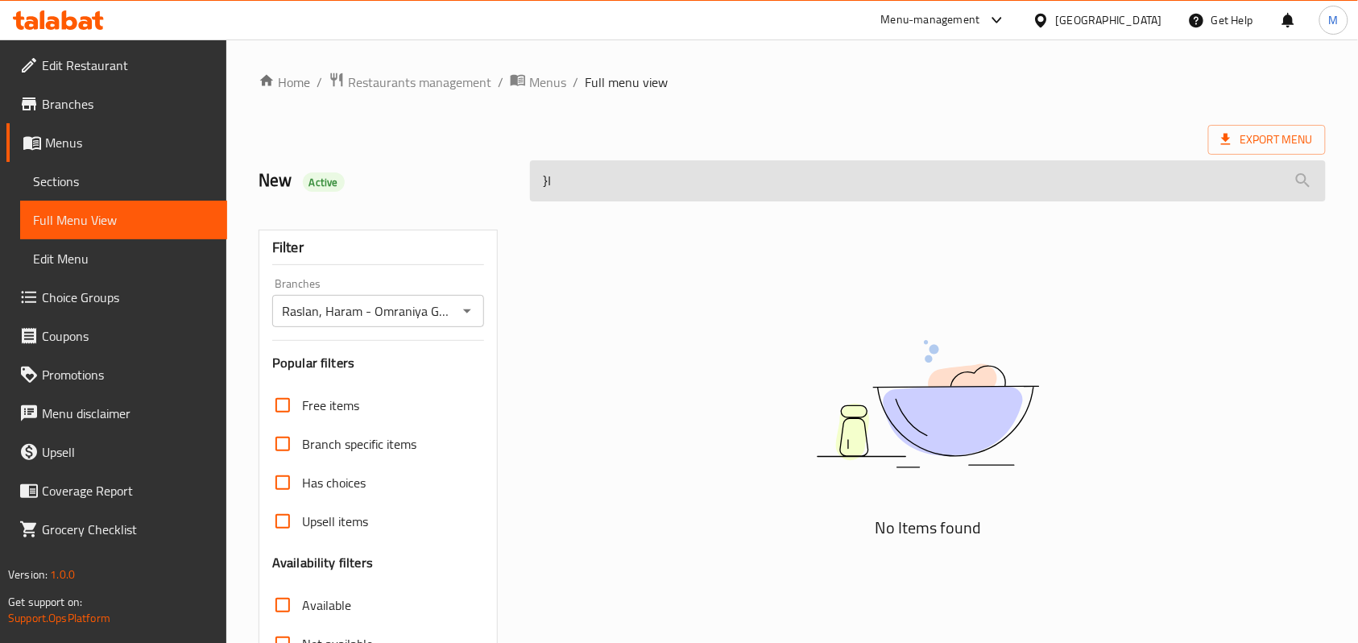
type input "}"
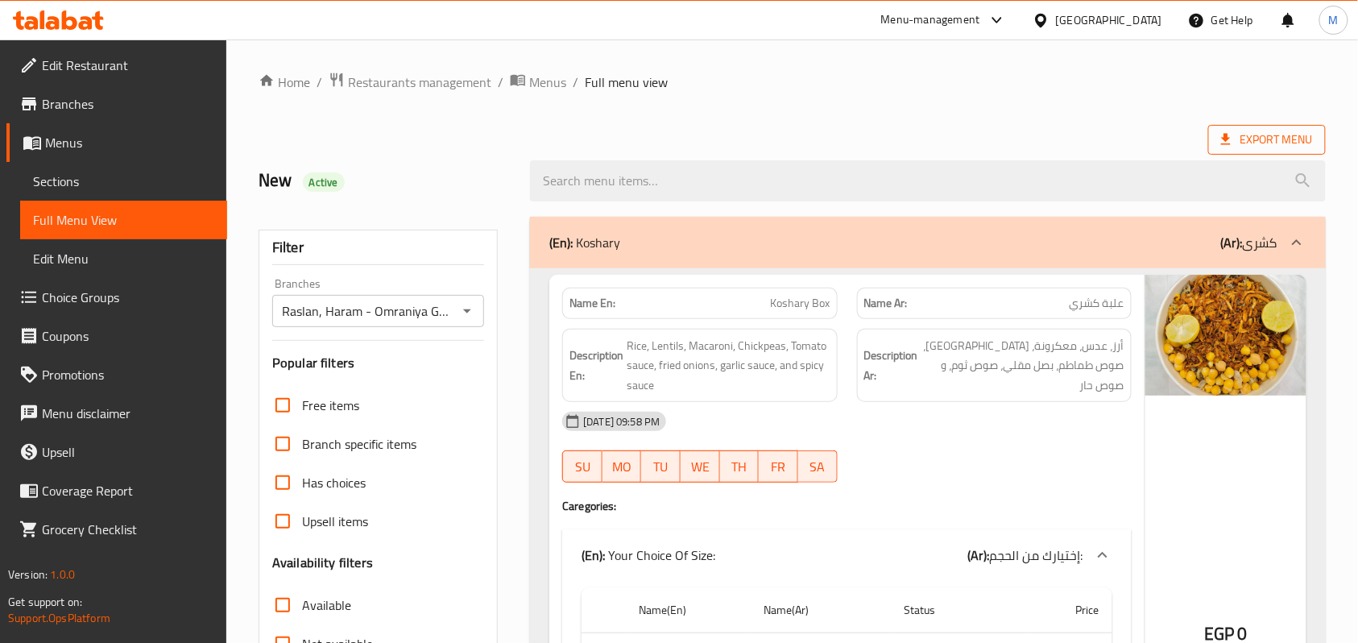
click at [1238, 130] on span "Export Menu" at bounding box center [1267, 140] width 92 height 20
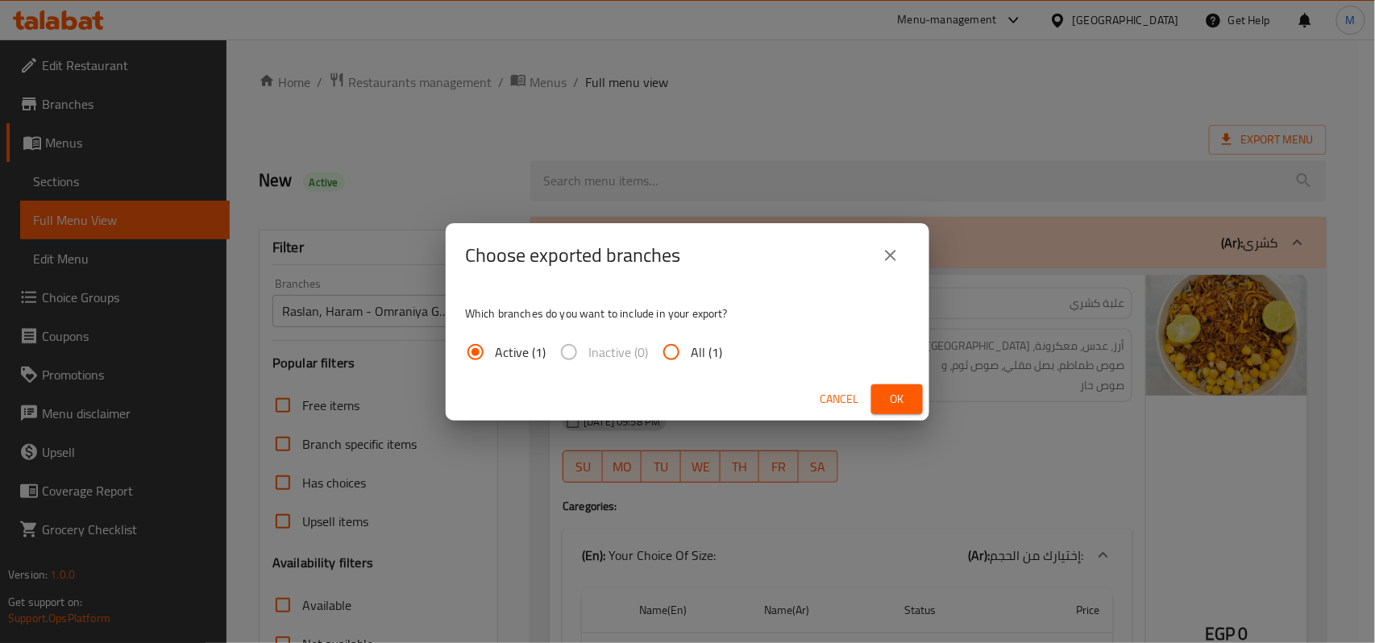
click at [707, 351] on span "All (1)" at bounding box center [705, 351] width 31 height 19
click at [690, 351] on input "All (1)" at bounding box center [671, 352] width 39 height 39
radio input "true"
click at [886, 389] on span "Ok" at bounding box center [897, 399] width 26 height 20
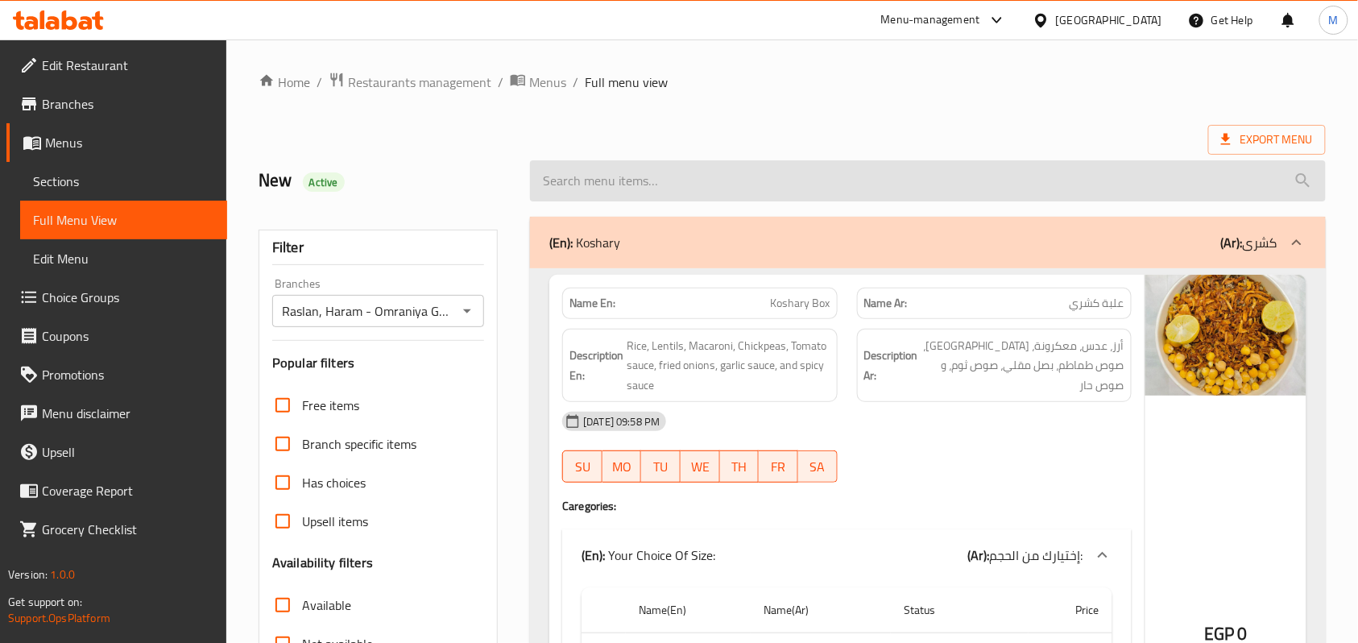
click at [773, 185] on input "search" at bounding box center [928, 180] width 796 height 41
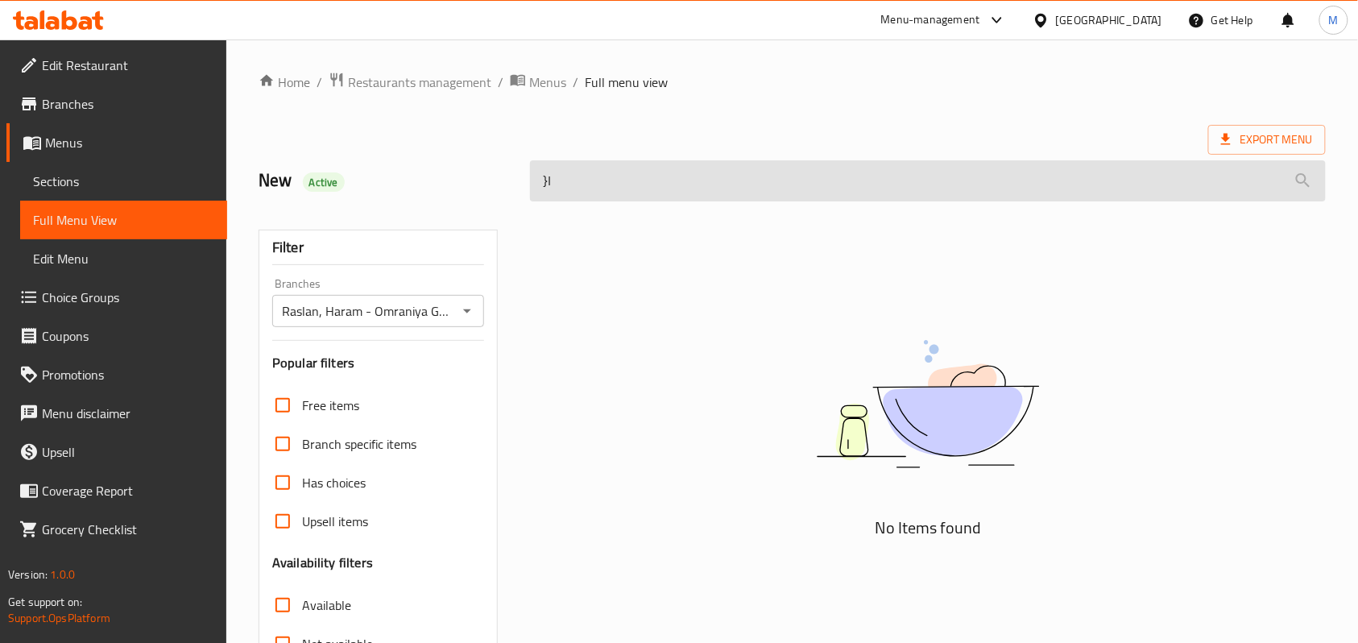
type input "}"
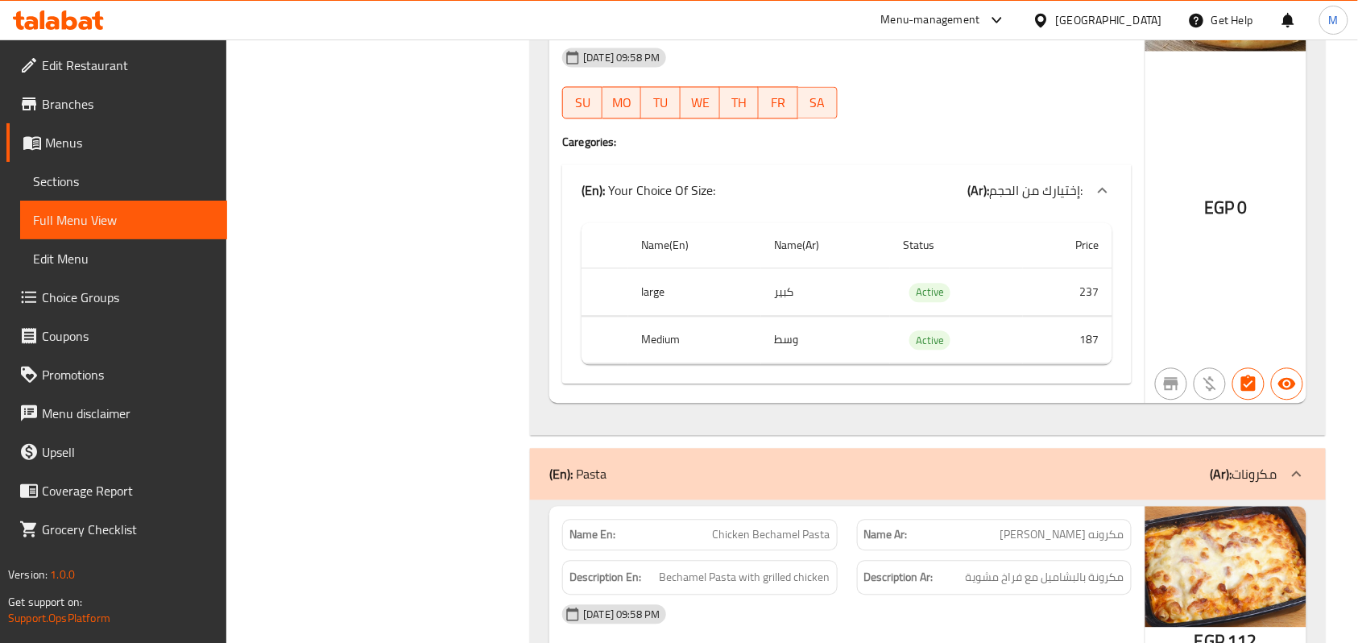
scroll to position [803, 0]
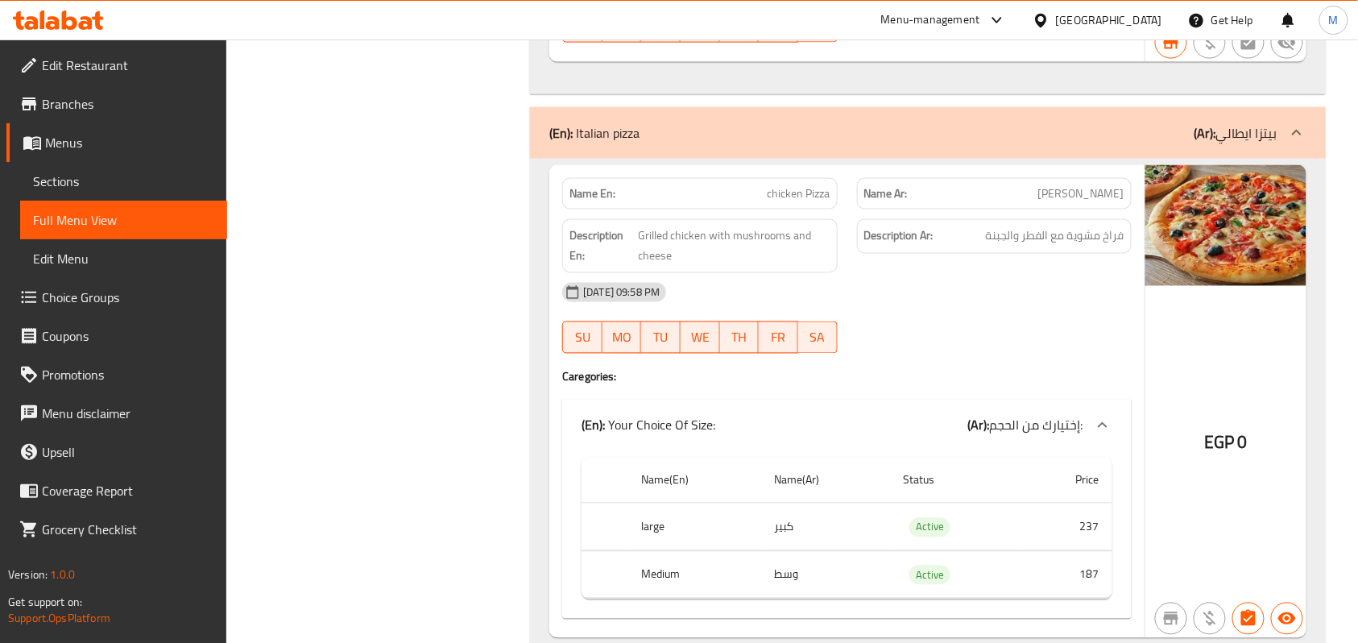
click at [794, 208] on div "Name En: chicken Pizza" at bounding box center [699, 193] width 275 height 31
click at [790, 202] on span "chicken Pizza" at bounding box center [799, 193] width 63 height 17
copy span "chicken Pizza"
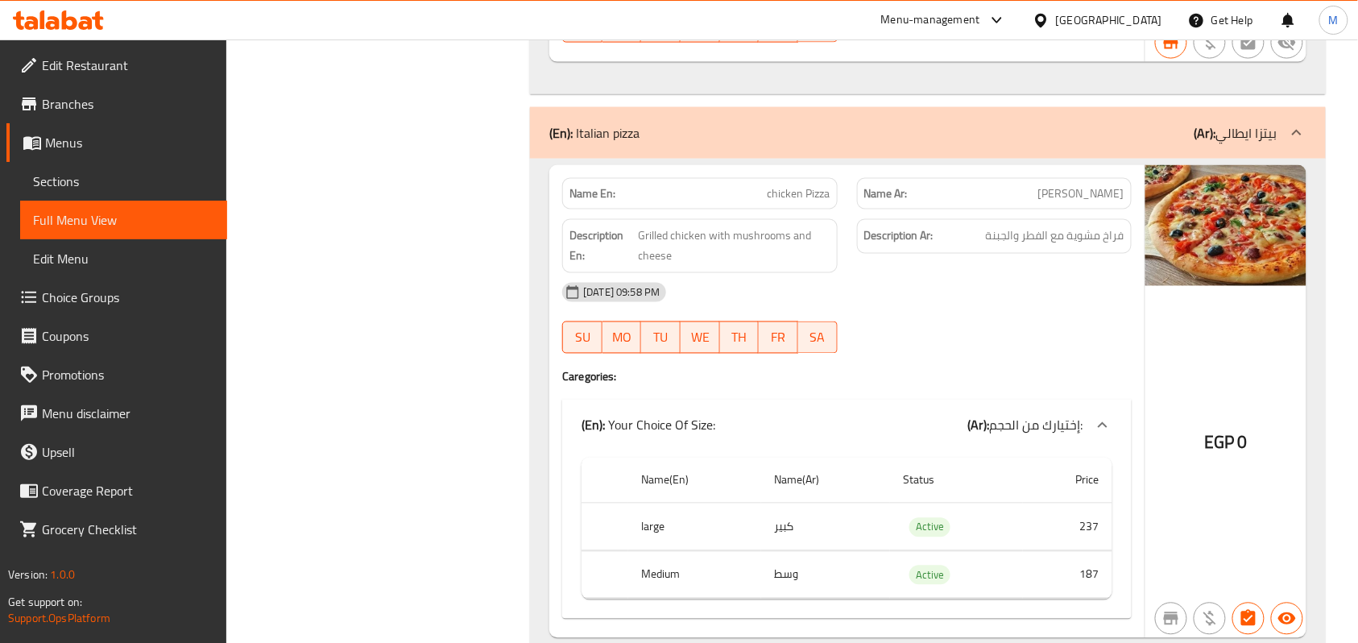
click at [990, 319] on div "11-04-2025 09:58 PM SU MO TU WE TH FR SA" at bounding box center [847, 318] width 589 height 90
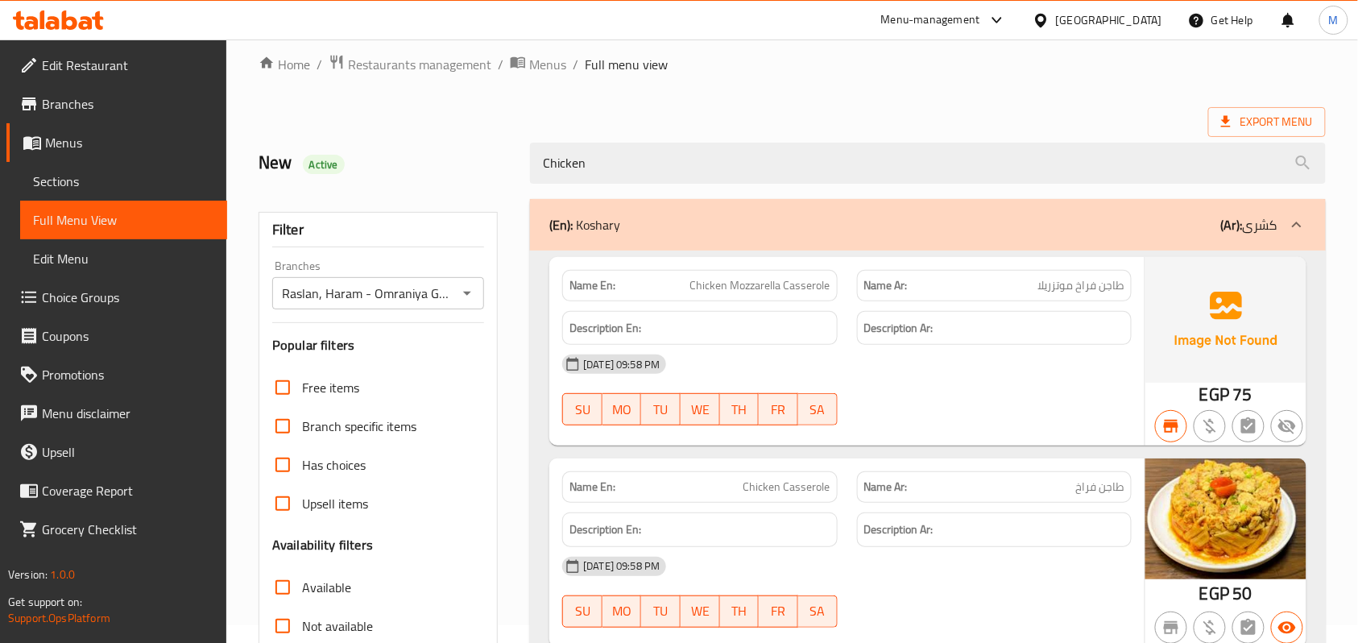
scroll to position [0, 0]
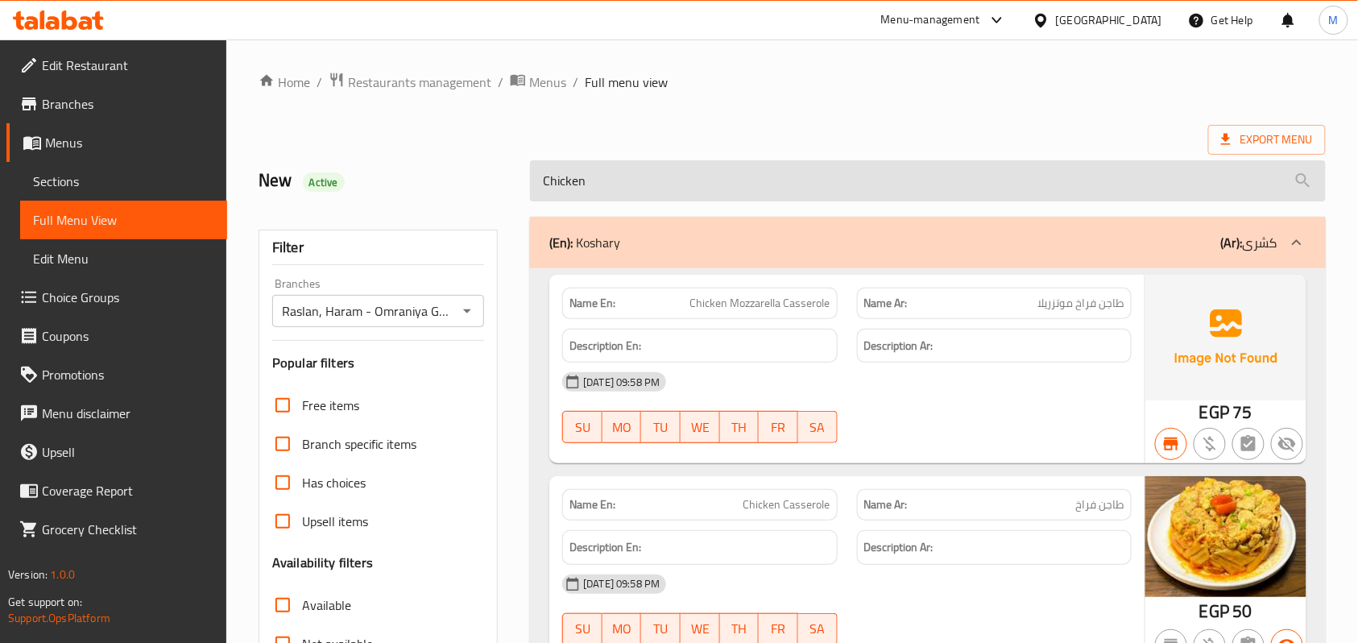
click at [590, 182] on input "Chicken" at bounding box center [928, 180] width 796 height 41
paste input "chicken Pizza"
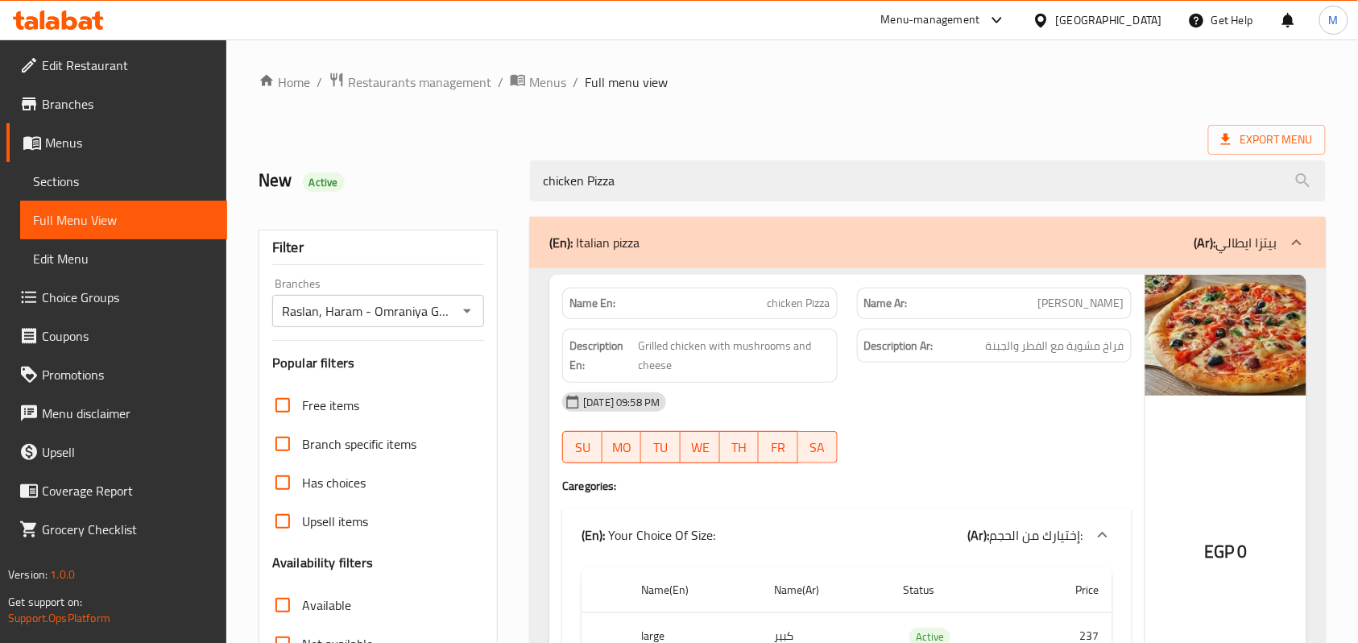
type input "chicken Pizza"
click at [829, 113] on div "Home / Restaurants management / Menus / Full menu view Export Menu New Active c…" at bounding box center [793, 448] width 1068 height 753
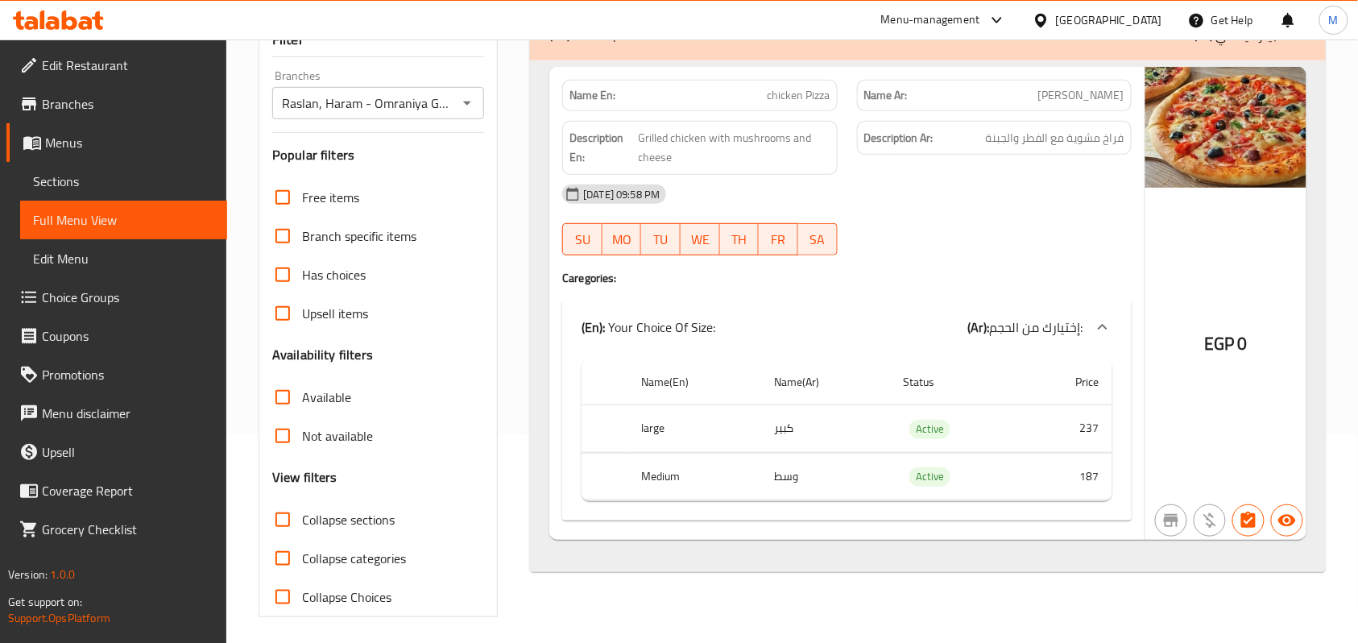
scroll to position [216, 0]
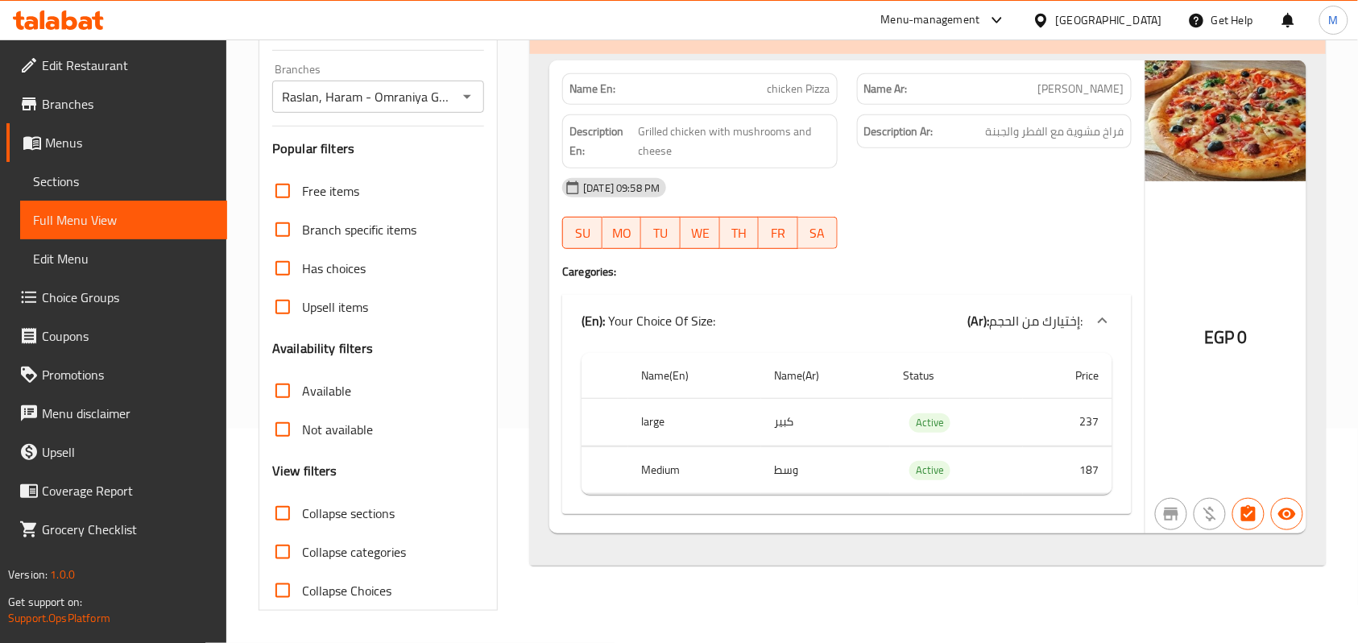
click at [1097, 465] on td "187" at bounding box center [1067, 470] width 89 height 48
click at [1093, 471] on td "187" at bounding box center [1067, 470] width 89 height 48
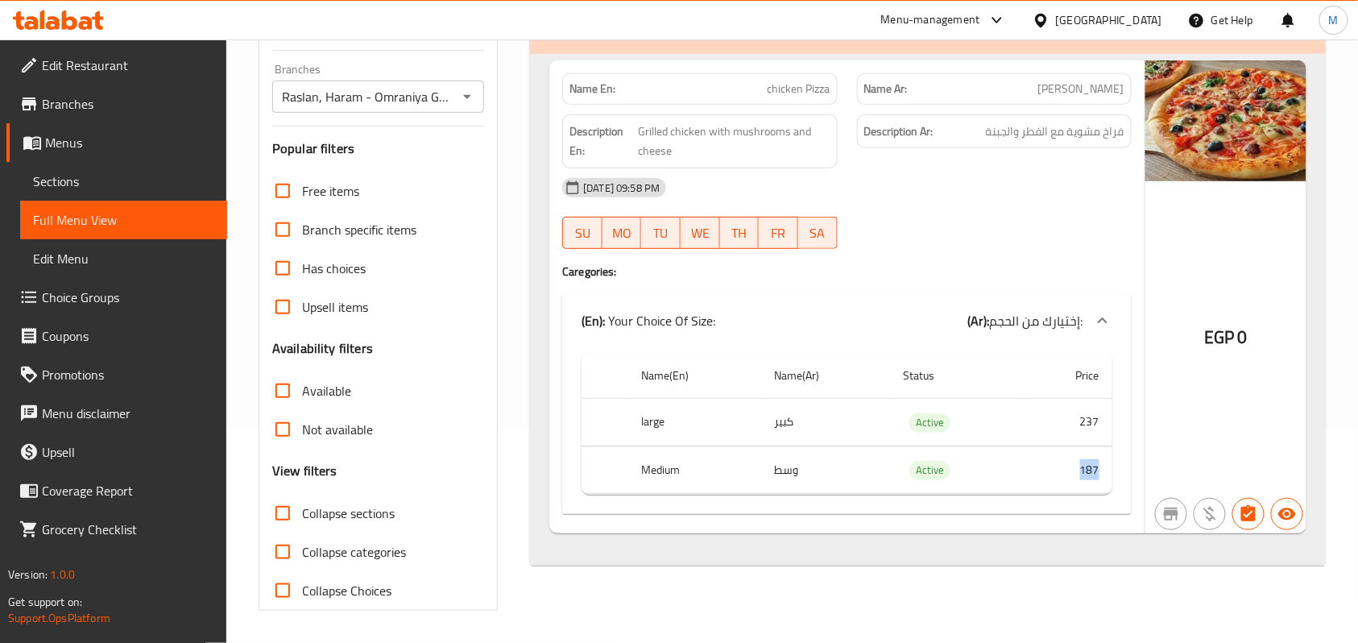
click at [1093, 471] on td "187" at bounding box center [1067, 470] width 89 height 48
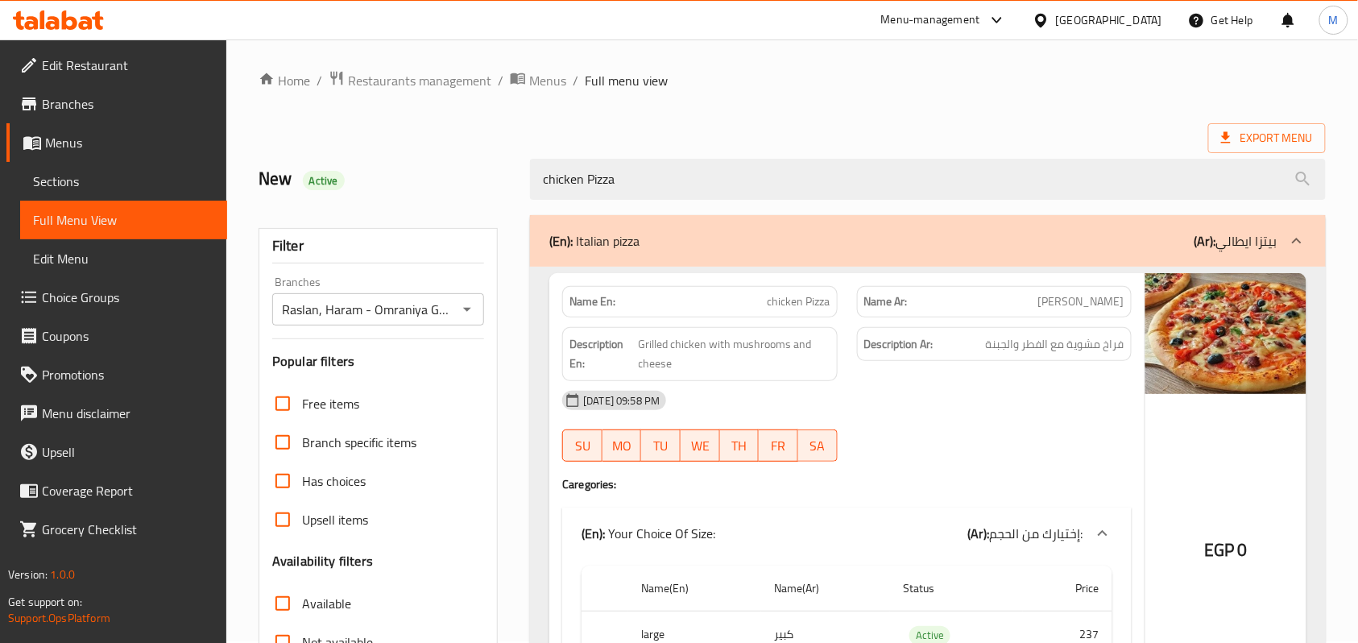
scroll to position [1, 0]
click at [467, 308] on icon "Open" at bounding box center [467, 310] width 19 height 19
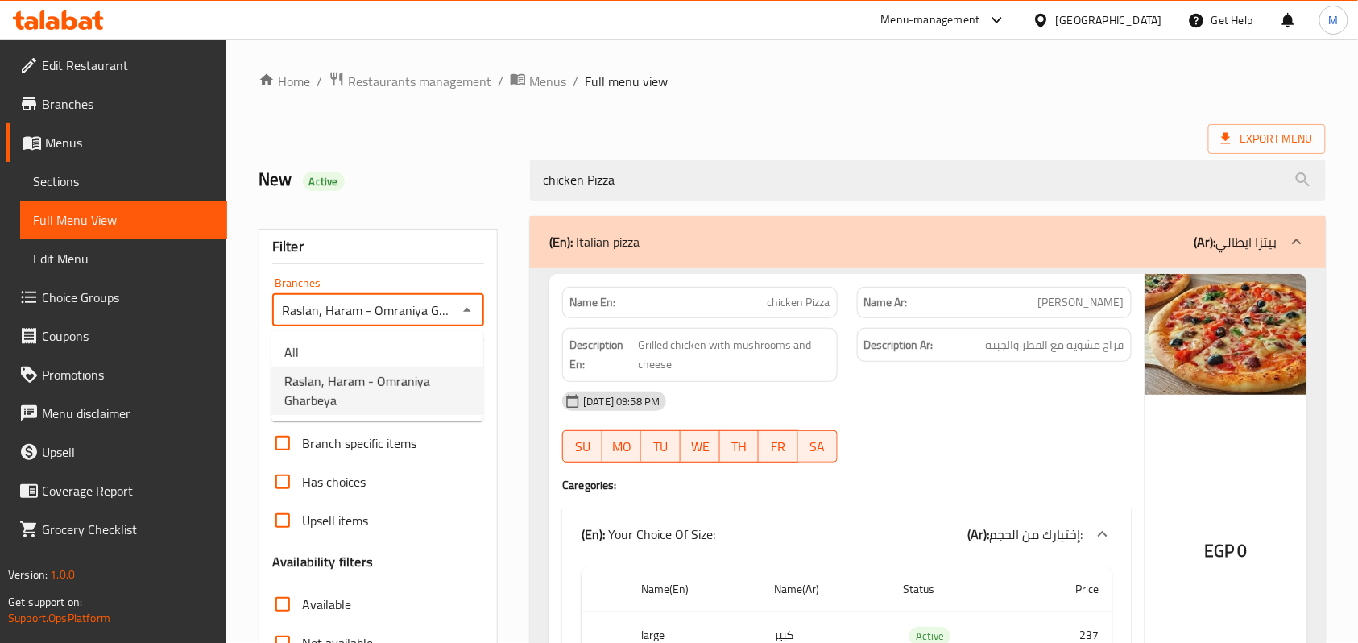
scroll to position [0, 30]
click at [967, 479] on h4 "Caregories:" at bounding box center [847, 485] width 570 height 16
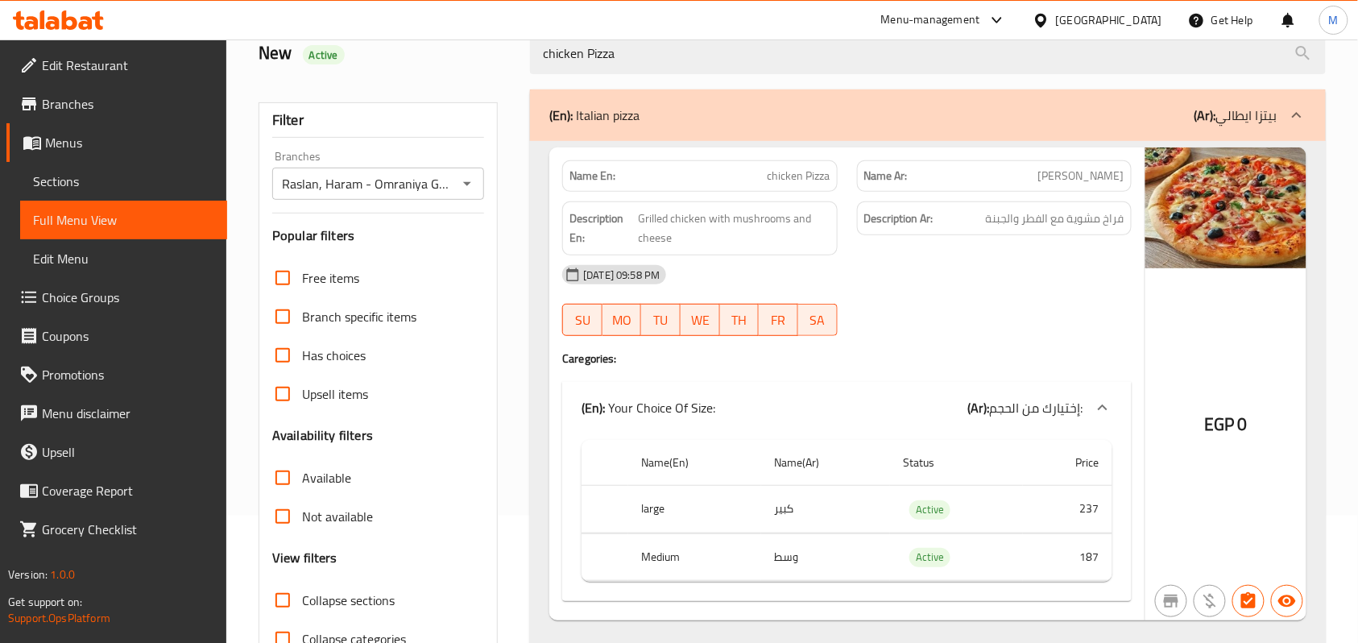
scroll to position [0, 0]
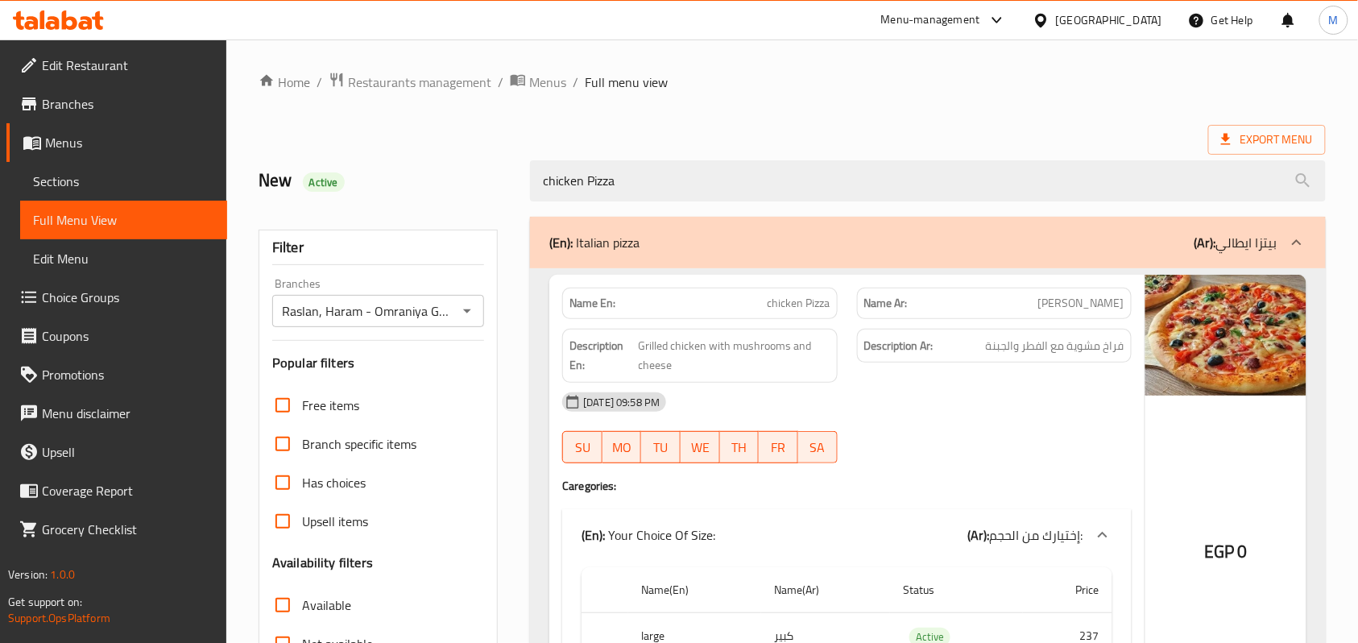
click at [1136, 27] on div "[GEOGRAPHIC_DATA]" at bounding box center [1109, 20] width 106 height 18
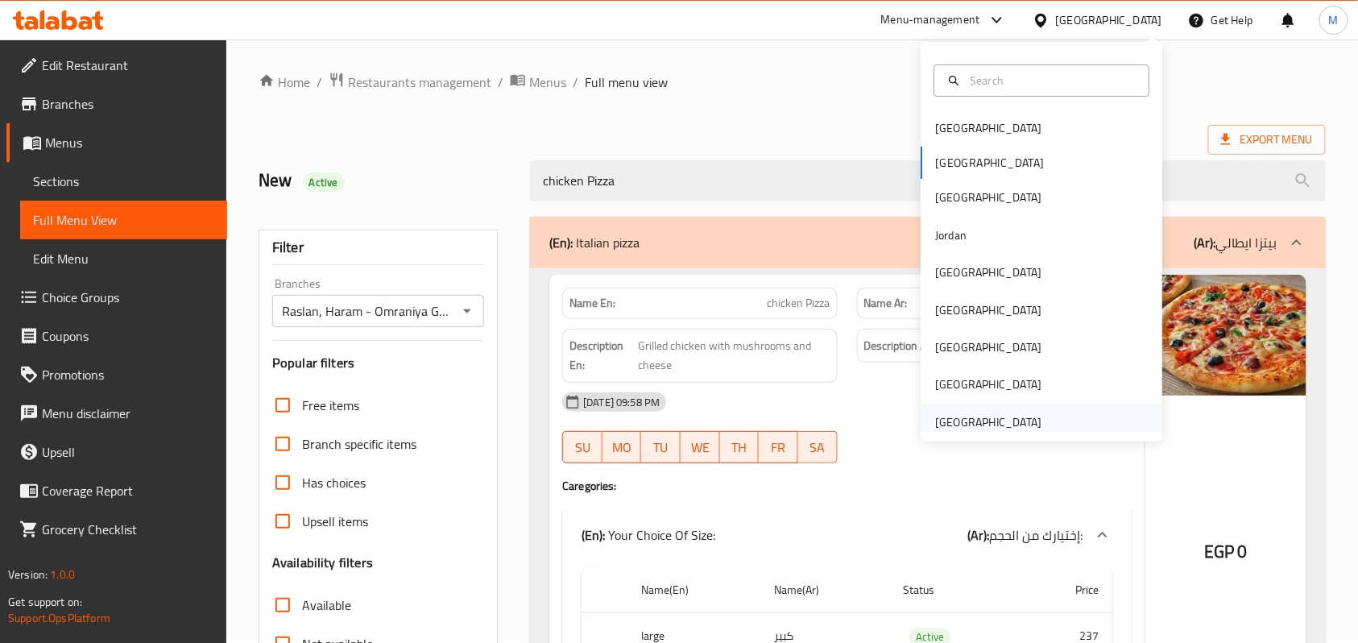
click at [959, 420] on div "United Arab Emirates" at bounding box center [988, 422] width 106 height 18
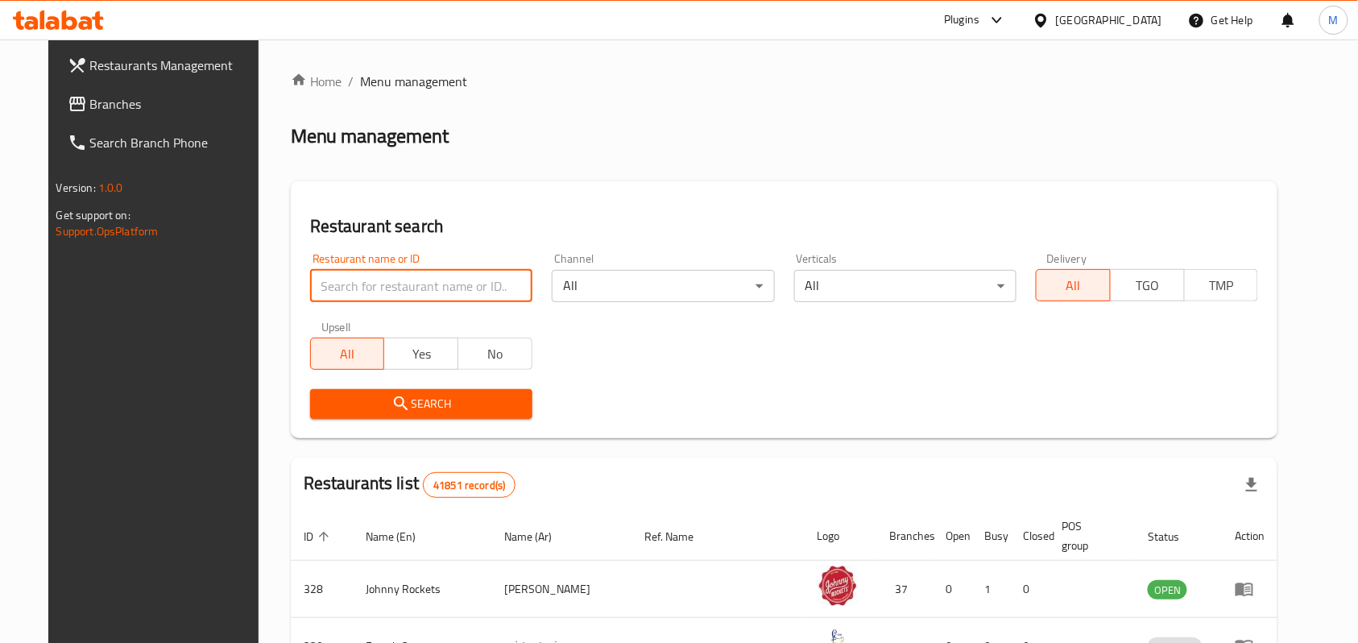
click at [378, 295] on input "search" at bounding box center [421, 286] width 222 height 32
paste input "LUMA CAFE"
type input "LUMA CAFE"
click button "Search" at bounding box center [421, 404] width 222 height 30
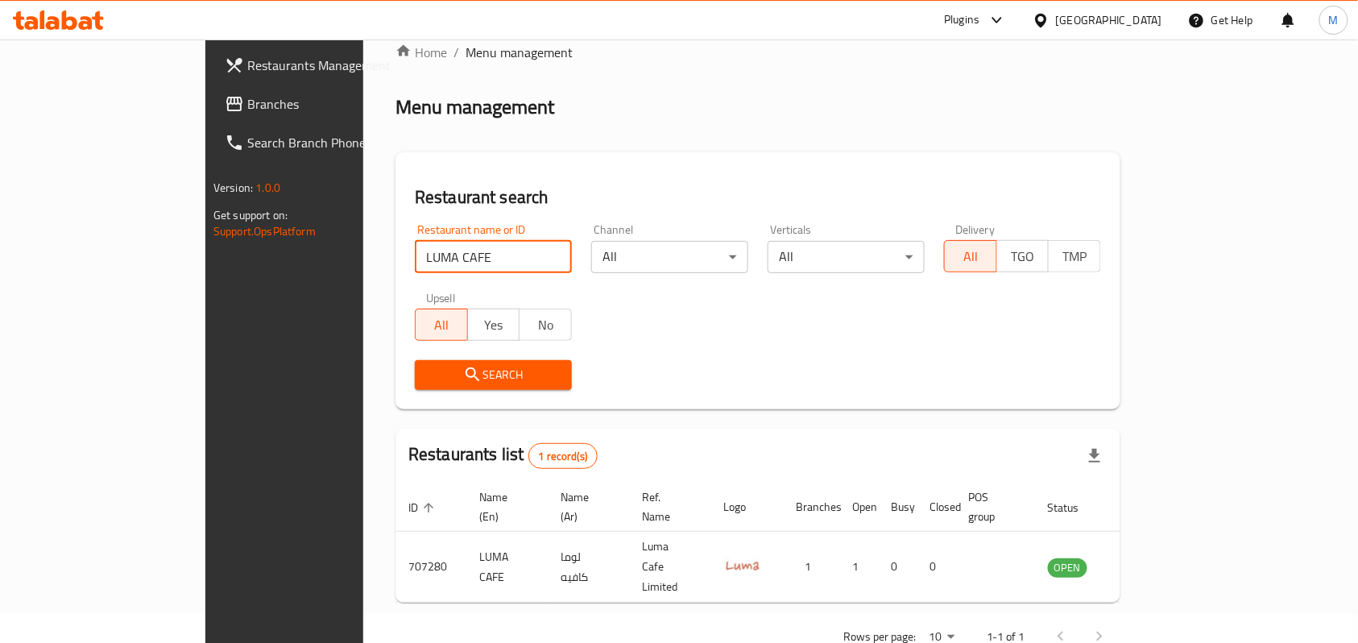
scroll to position [45, 0]
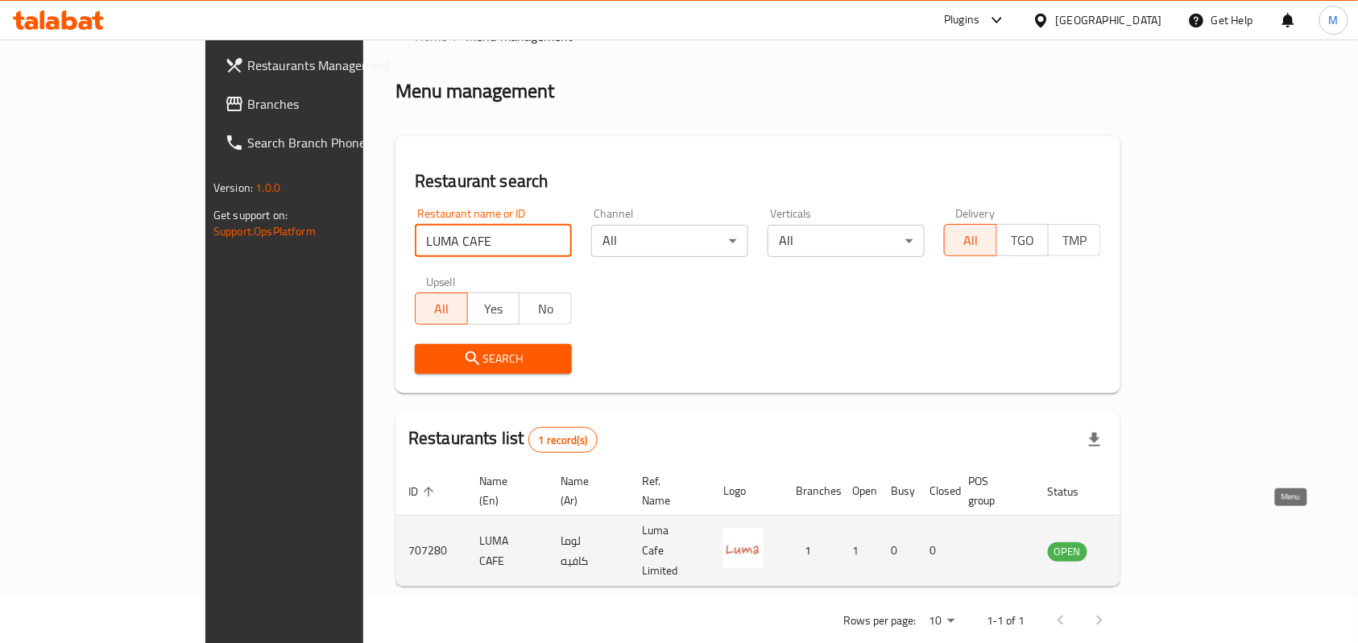
click at [1151, 545] on icon "enhanced table" at bounding box center [1143, 552] width 18 height 14
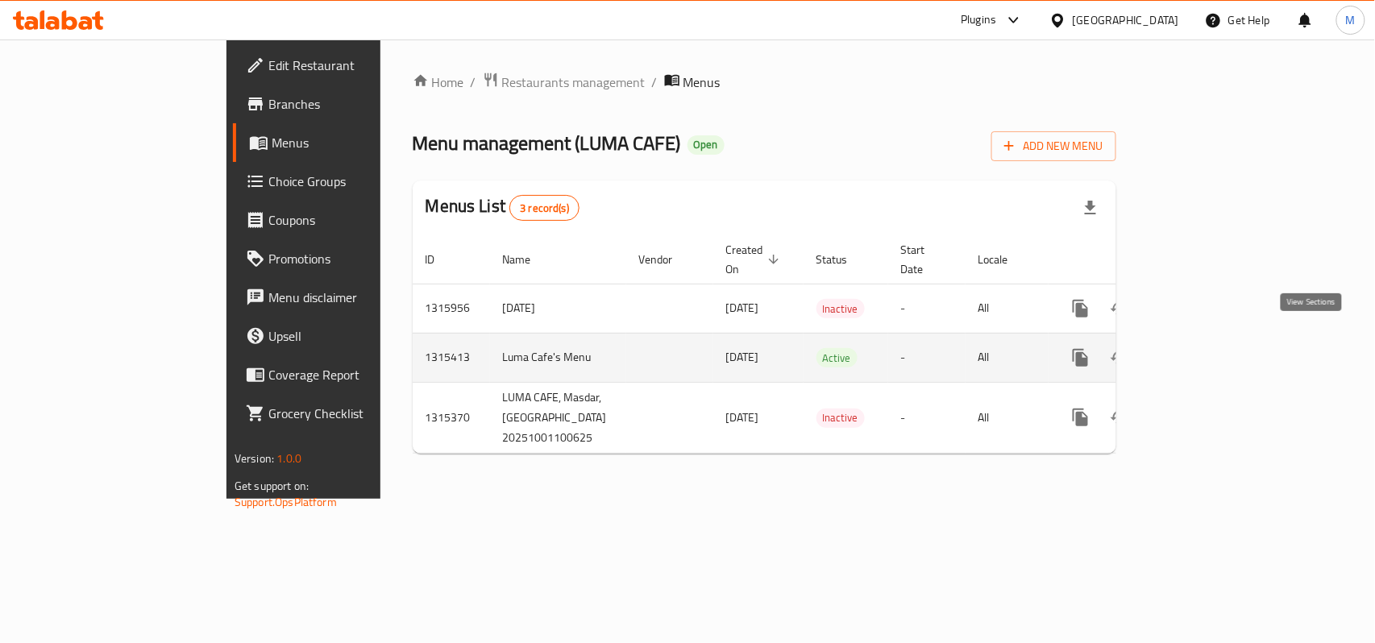
click at [1206, 348] on icon "enhanced table" at bounding box center [1196, 357] width 19 height 19
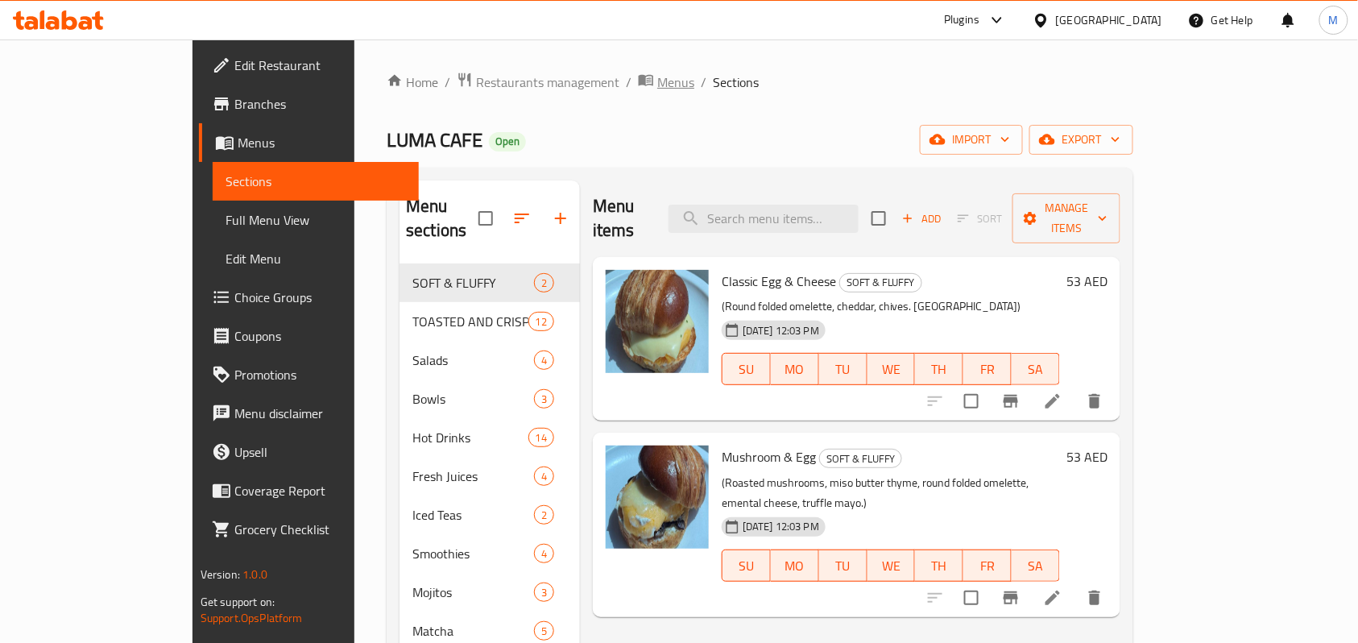
click at [657, 82] on span "Menus" at bounding box center [675, 82] width 37 height 19
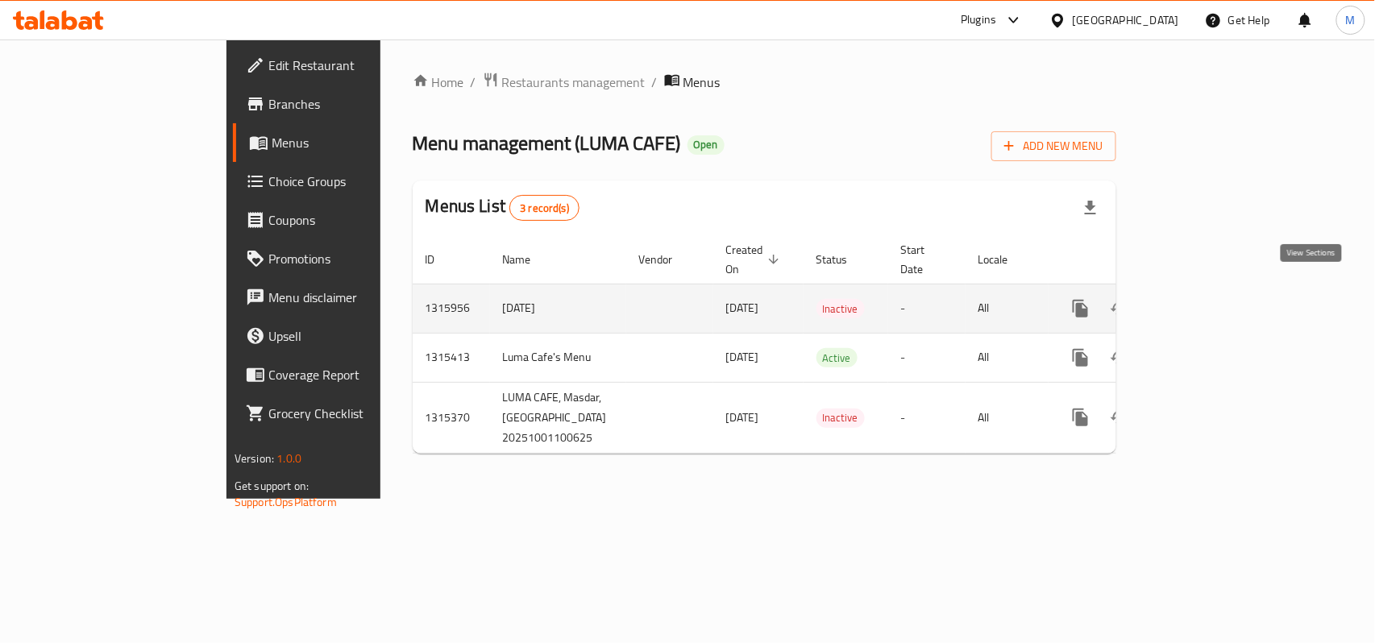
click at [1206, 299] on icon "enhanced table" at bounding box center [1196, 308] width 19 height 19
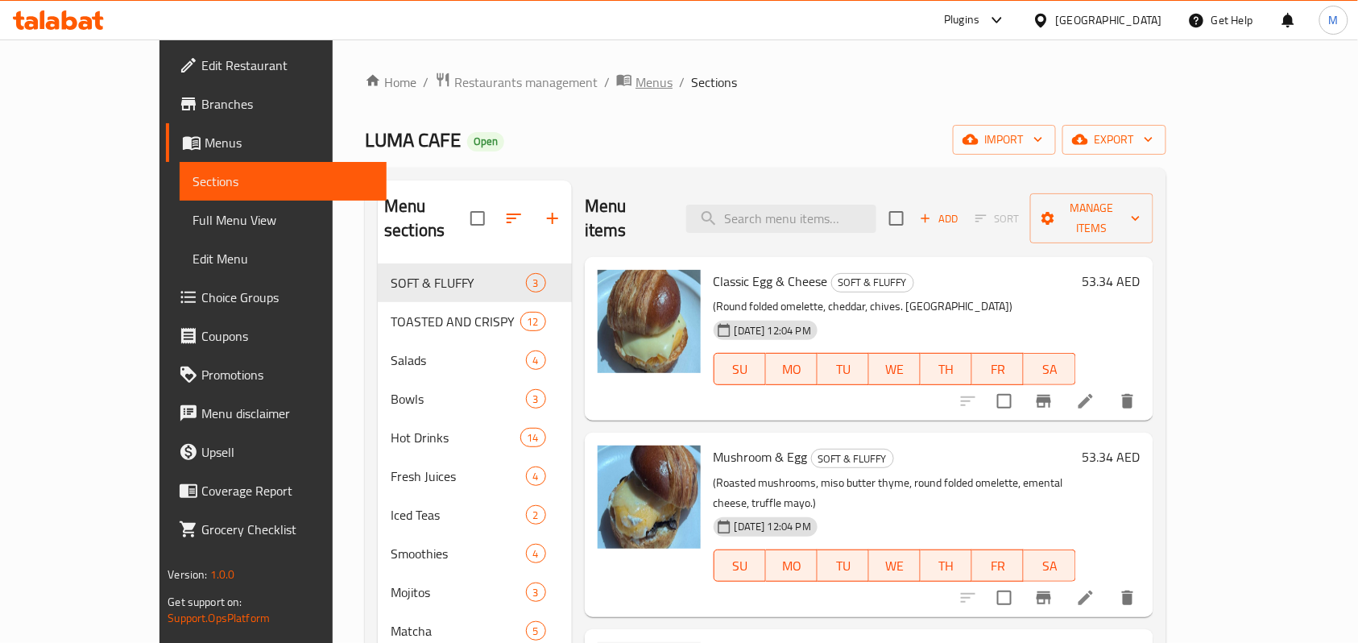
click at [636, 89] on span "Menus" at bounding box center [654, 82] width 37 height 19
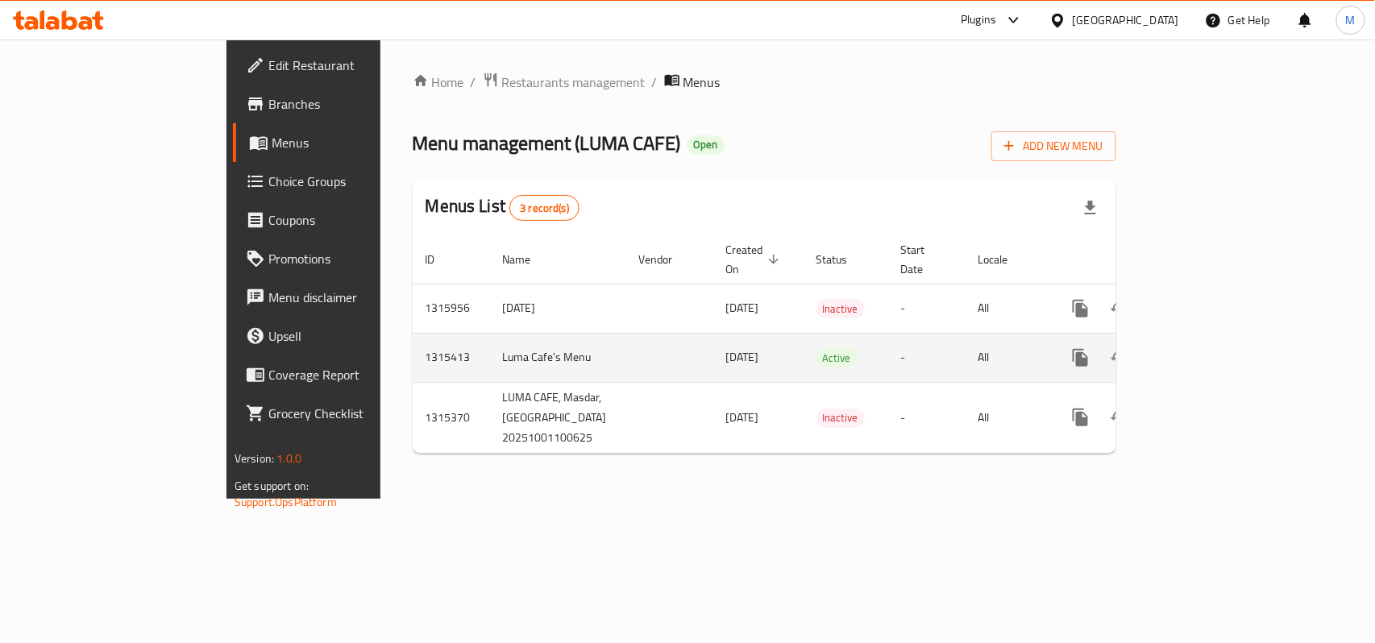
click at [1206, 348] on icon "enhanced table" at bounding box center [1196, 357] width 19 height 19
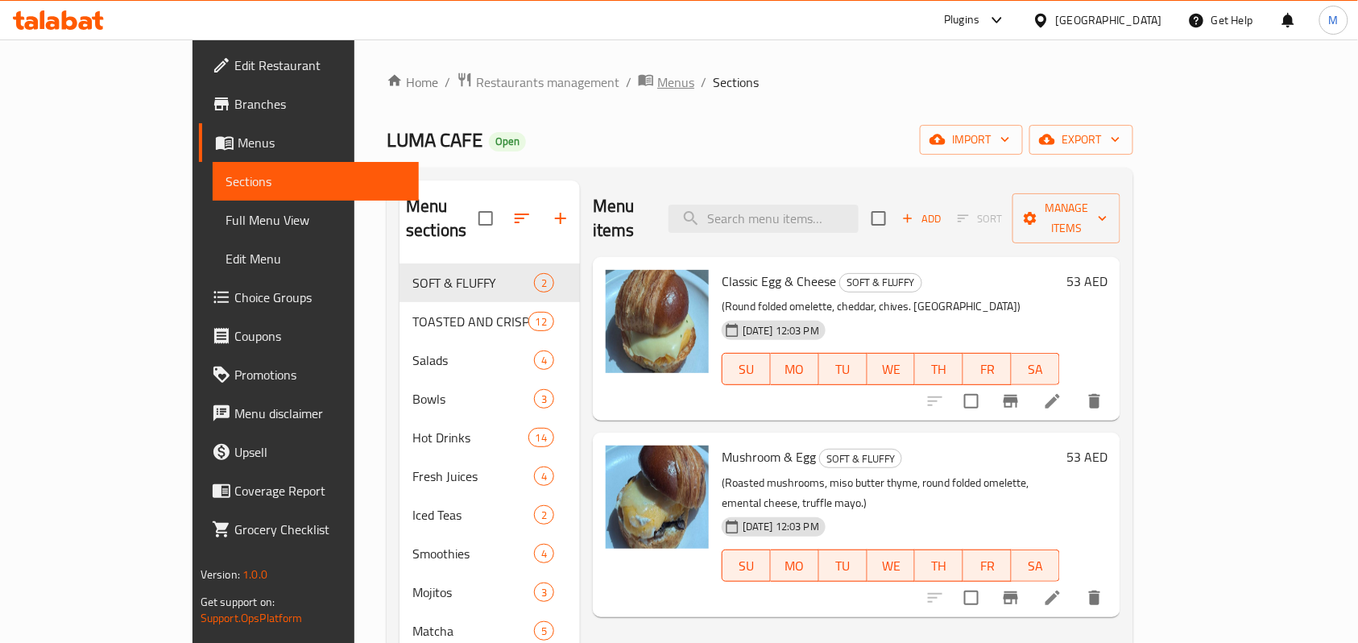
click at [657, 90] on span "Menus" at bounding box center [675, 82] width 37 height 19
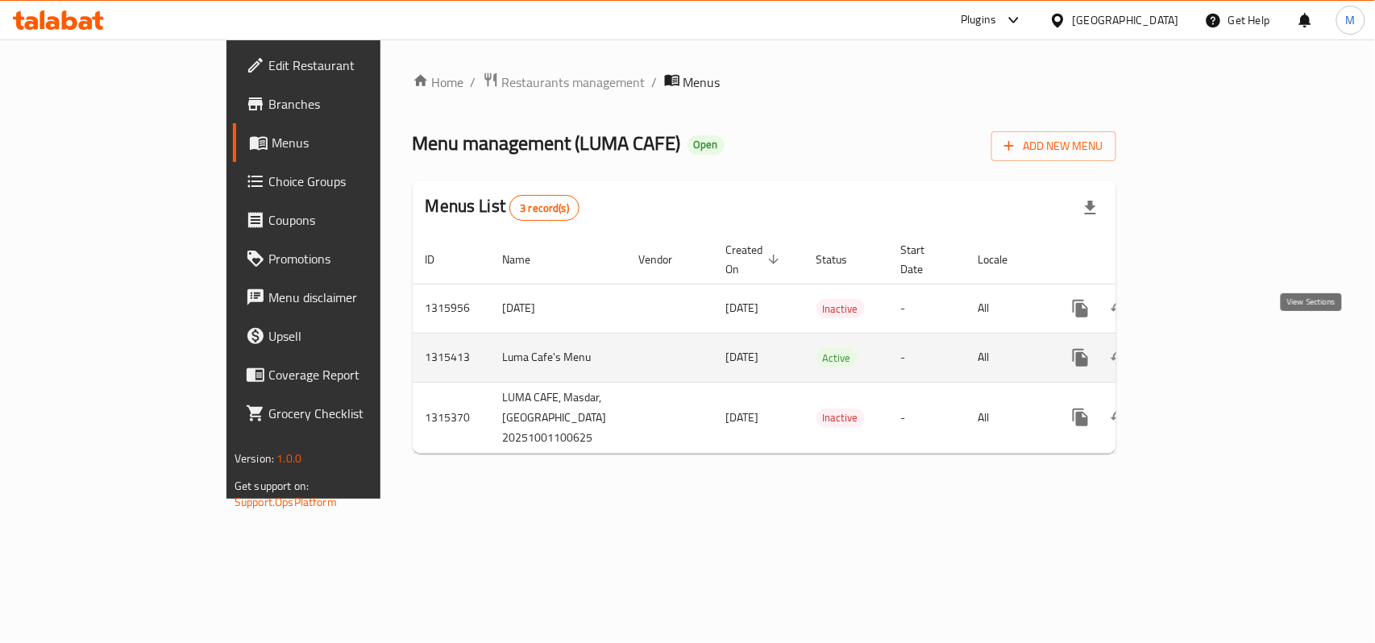
click at [1216, 338] on link "enhanced table" at bounding box center [1196, 357] width 39 height 39
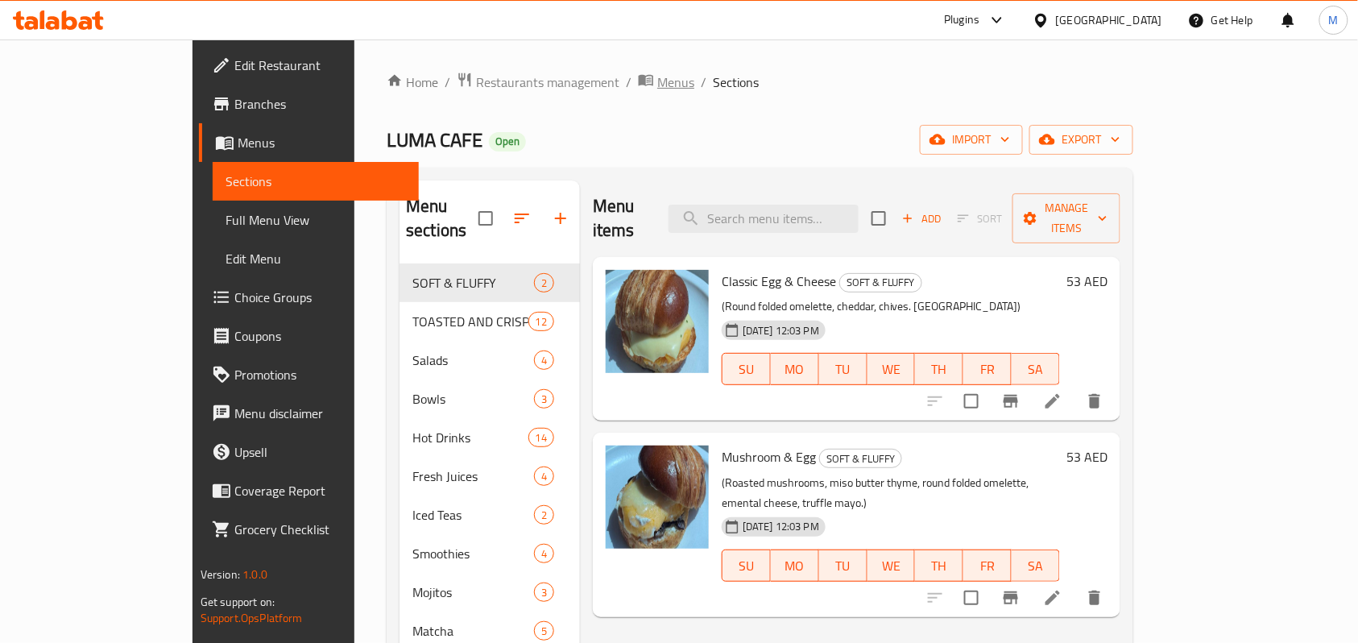
click at [657, 76] on span "Menus" at bounding box center [675, 82] width 37 height 19
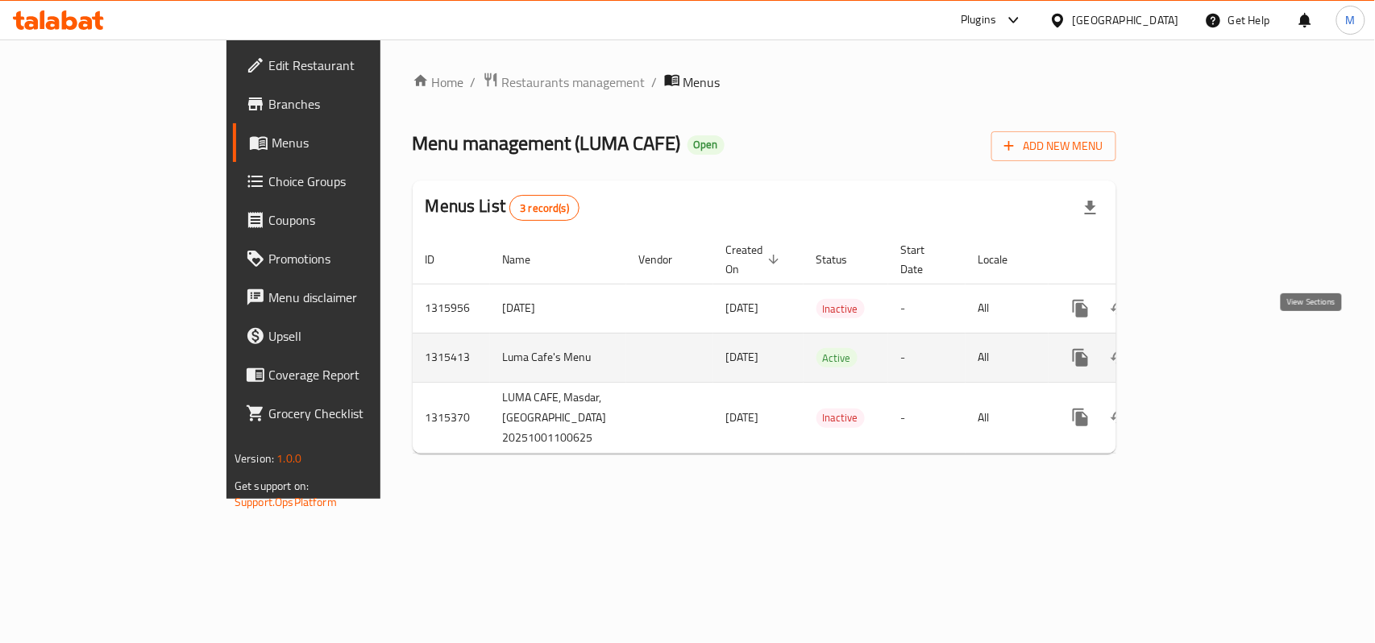
click at [1206, 348] on icon "enhanced table" at bounding box center [1196, 357] width 19 height 19
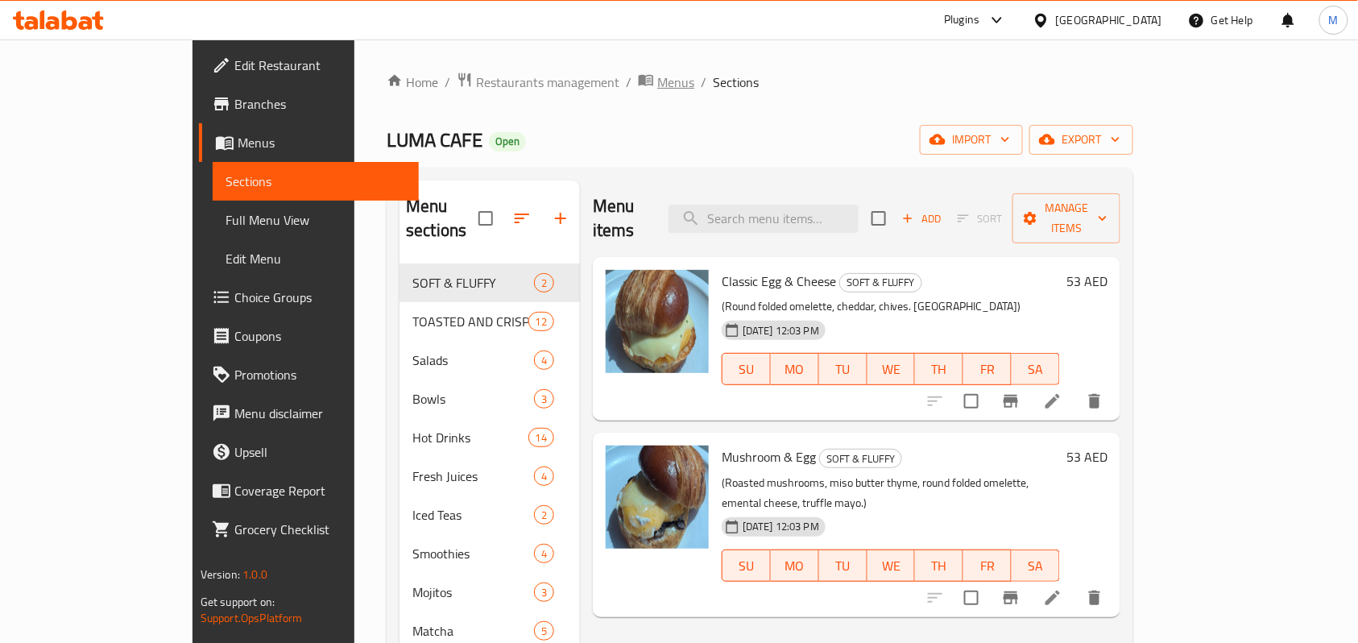
click at [657, 90] on span "Menus" at bounding box center [675, 82] width 37 height 19
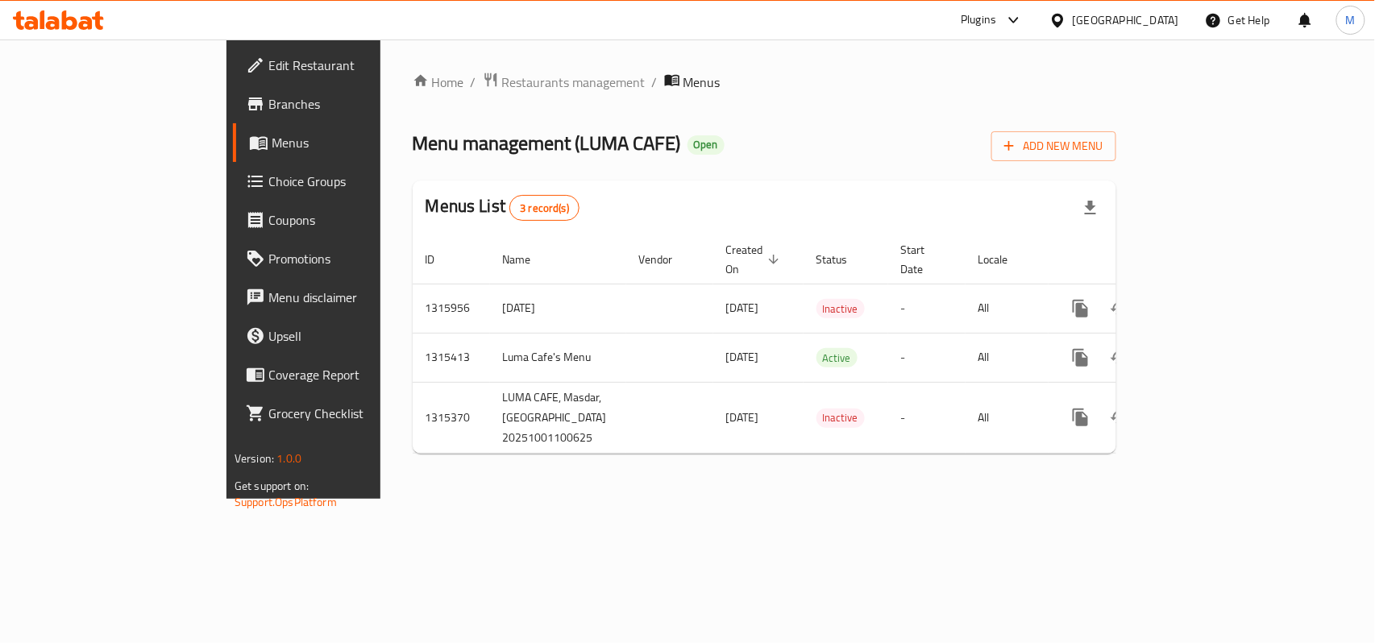
click at [840, 178] on div "Home / Restaurants management / Menus Menu management ( LUMA CAFE ) Open Add Ne…" at bounding box center [764, 269] width 703 height 395
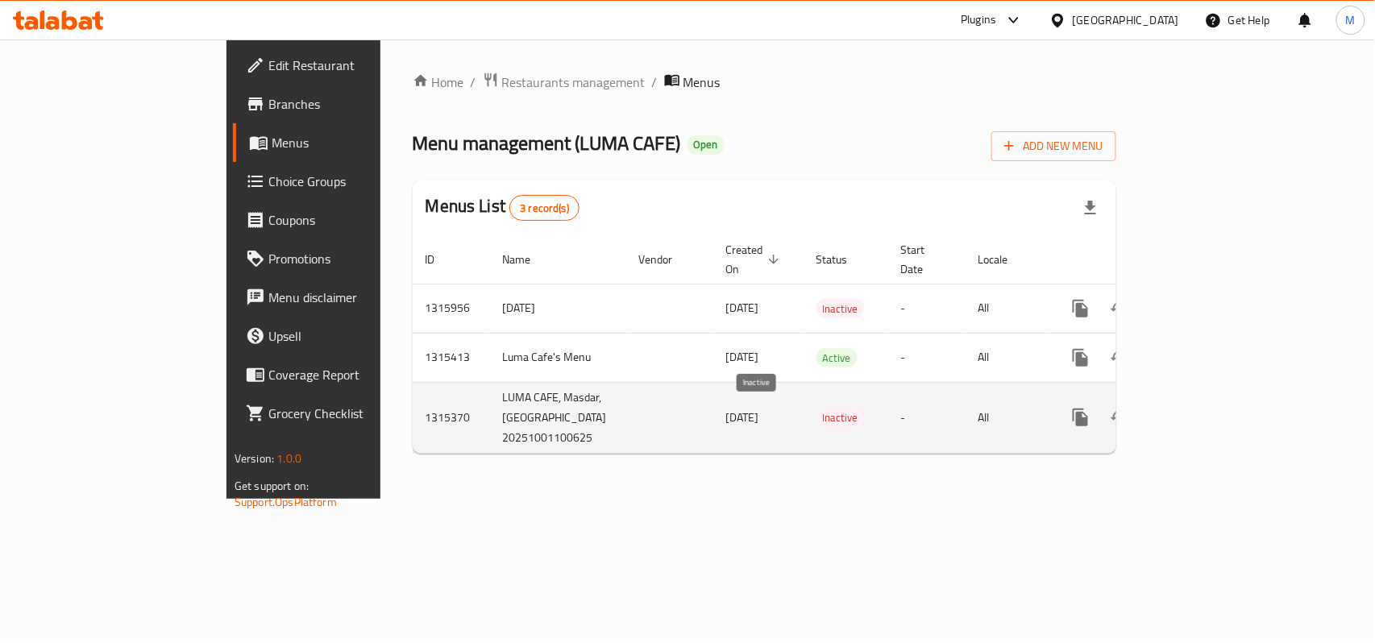
click at [816, 410] on span "Inactive" at bounding box center [840, 417] width 48 height 19
click at [816, 413] on span "Inactive" at bounding box center [840, 417] width 48 height 19
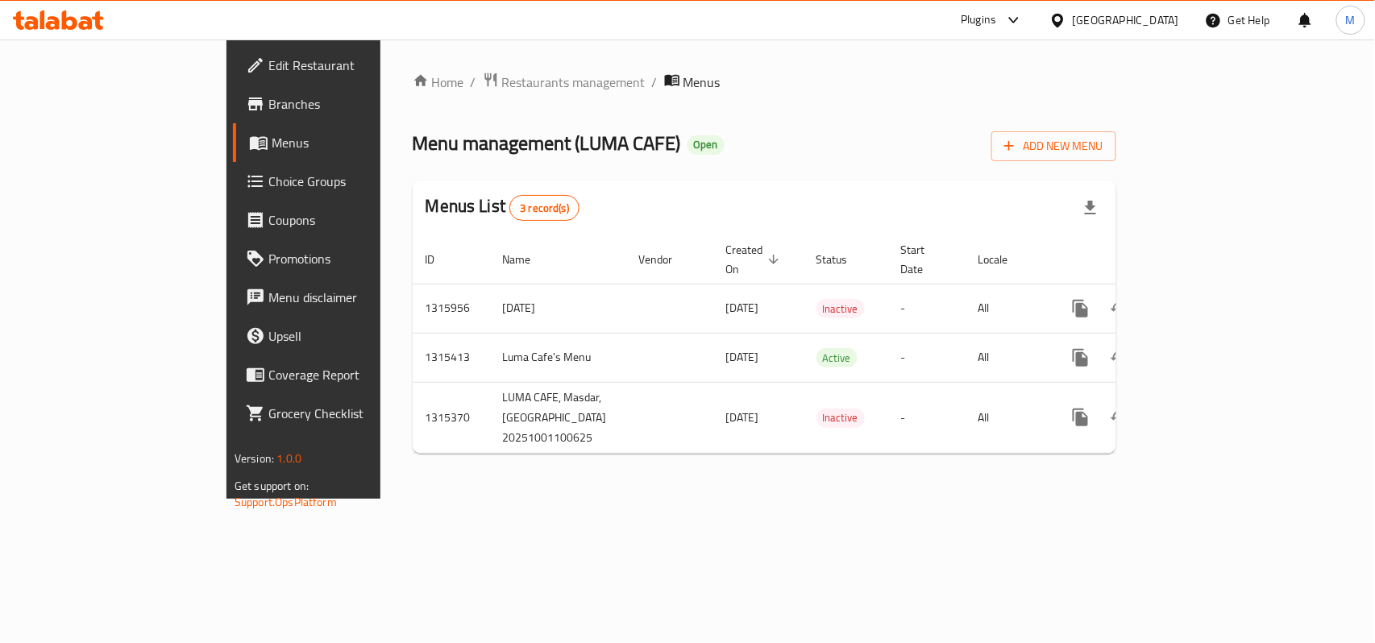
click at [1113, 18] on div "United Arab Emirates" at bounding box center [1125, 20] width 106 height 18
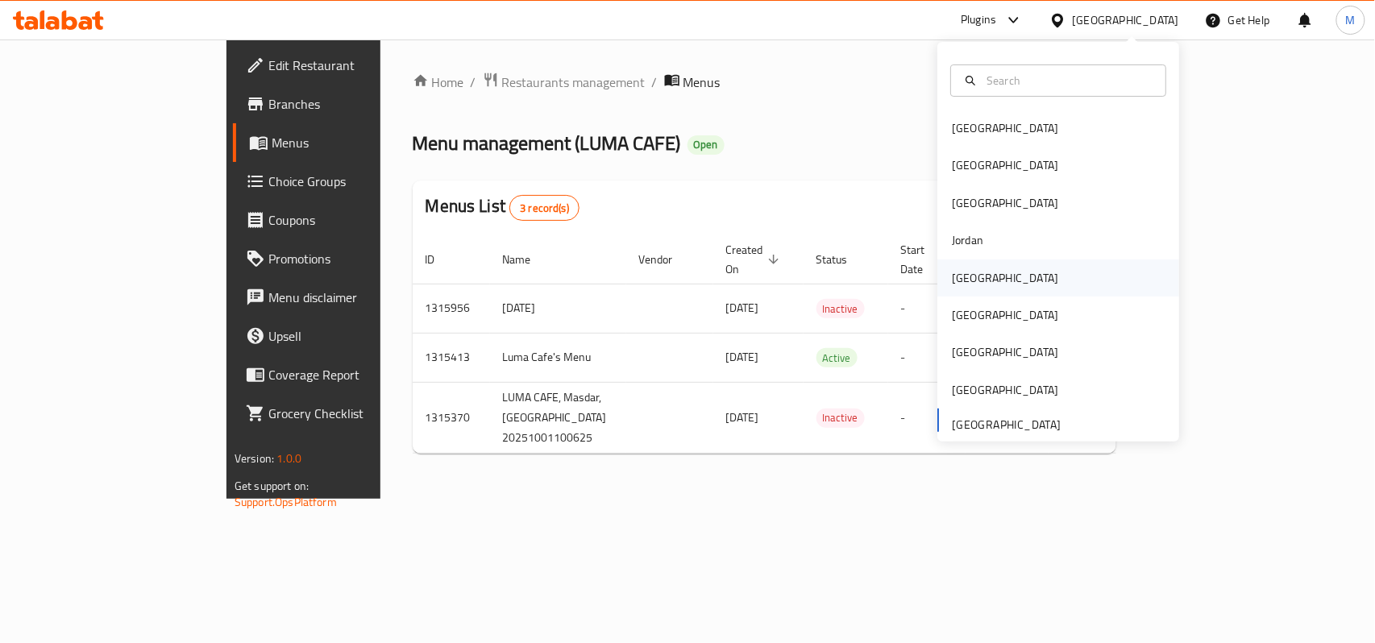
click at [964, 277] on div "Kuwait" at bounding box center [1005, 278] width 106 height 18
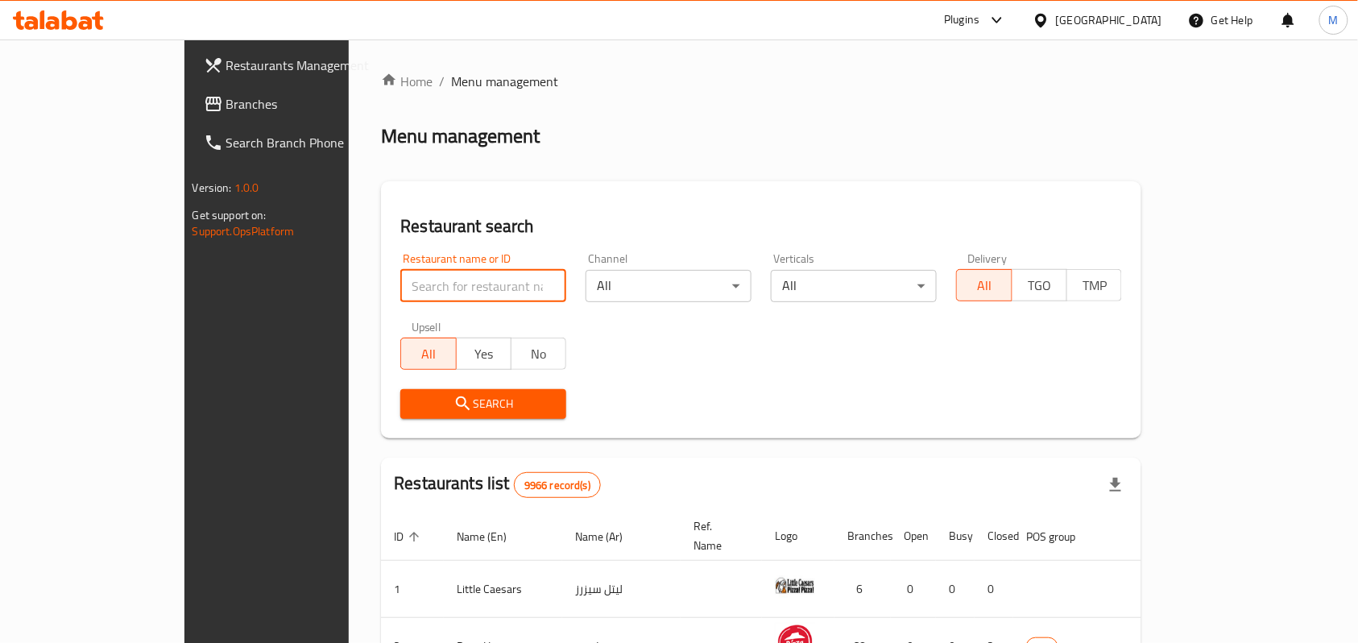
click at [446, 272] on input "search" at bounding box center [483, 286] width 166 height 32
paste input "catering factory"
type input "catering factory"
click button "Search" at bounding box center [483, 404] width 166 height 30
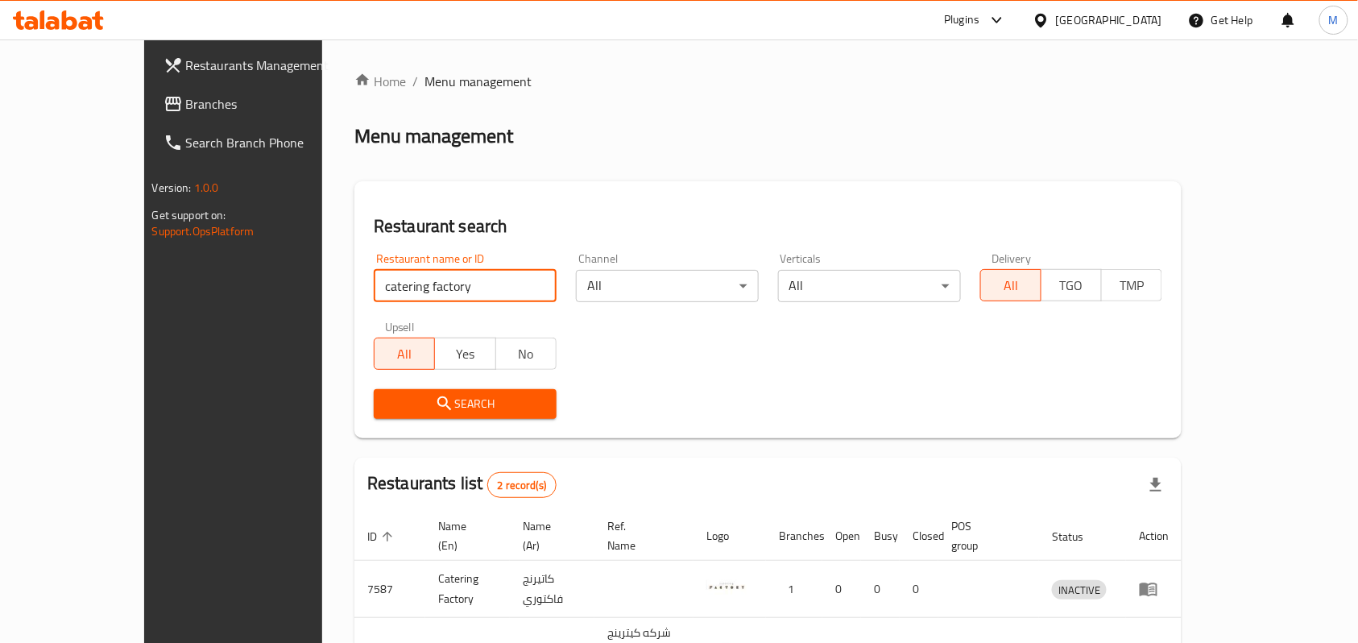
scroll to position [102, 0]
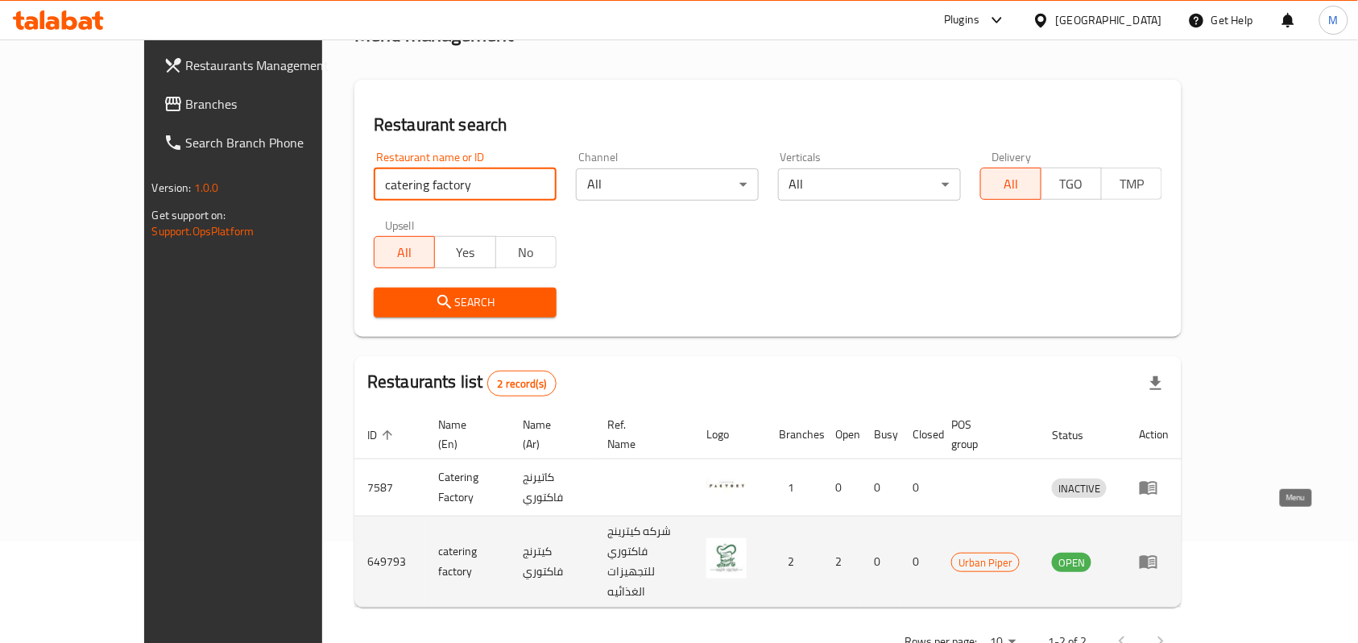
click at [1158, 556] on icon "enhanced table" at bounding box center [1149, 563] width 18 height 14
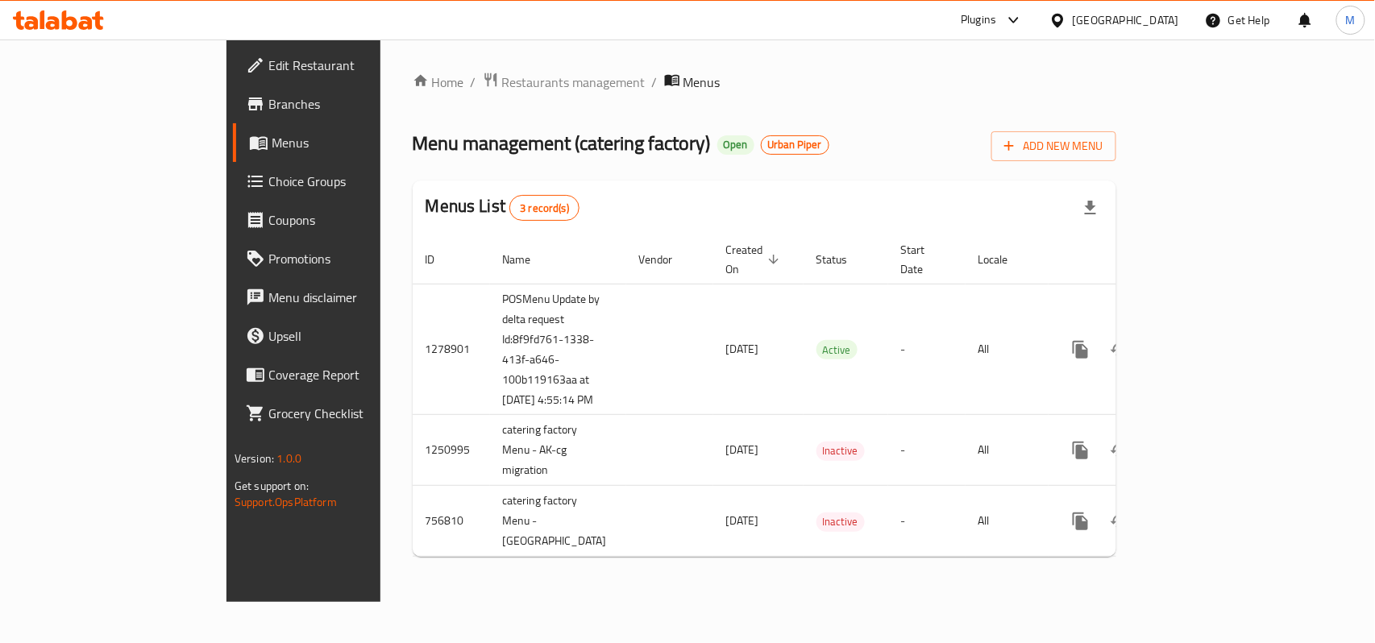
click at [1151, 16] on div "Kuwait" at bounding box center [1125, 20] width 106 height 18
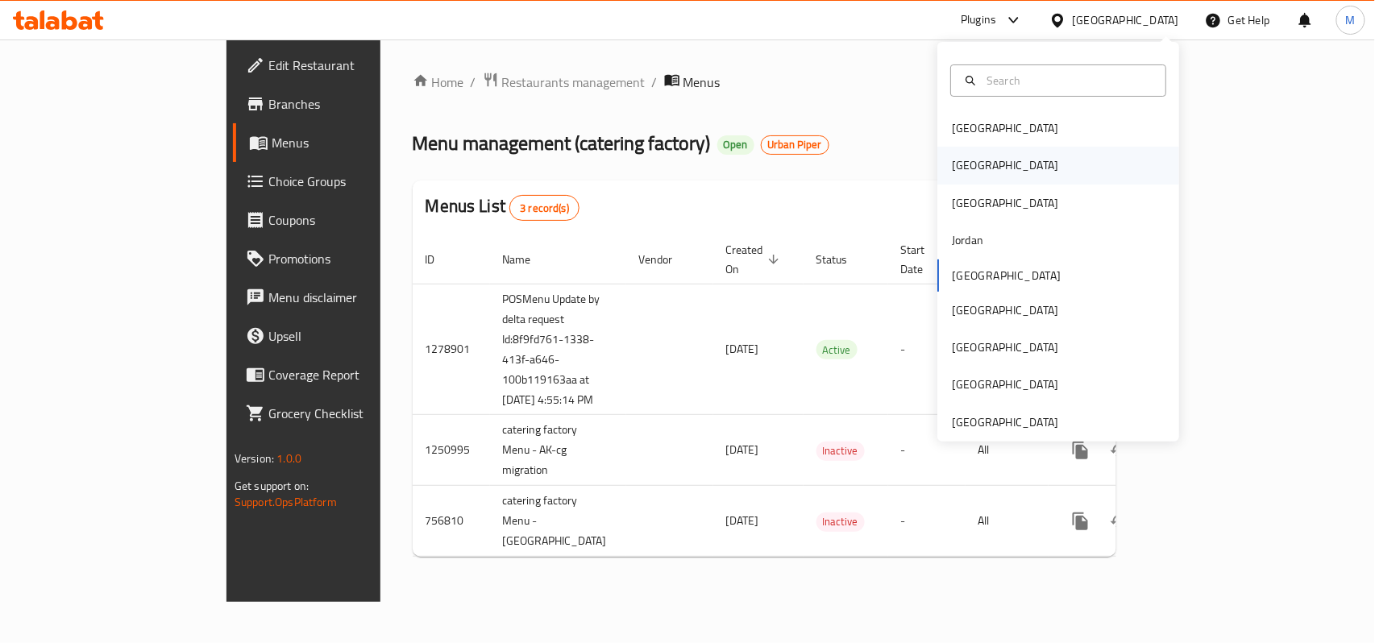
click at [959, 176] on div "[GEOGRAPHIC_DATA]" at bounding box center [1005, 165] width 132 height 37
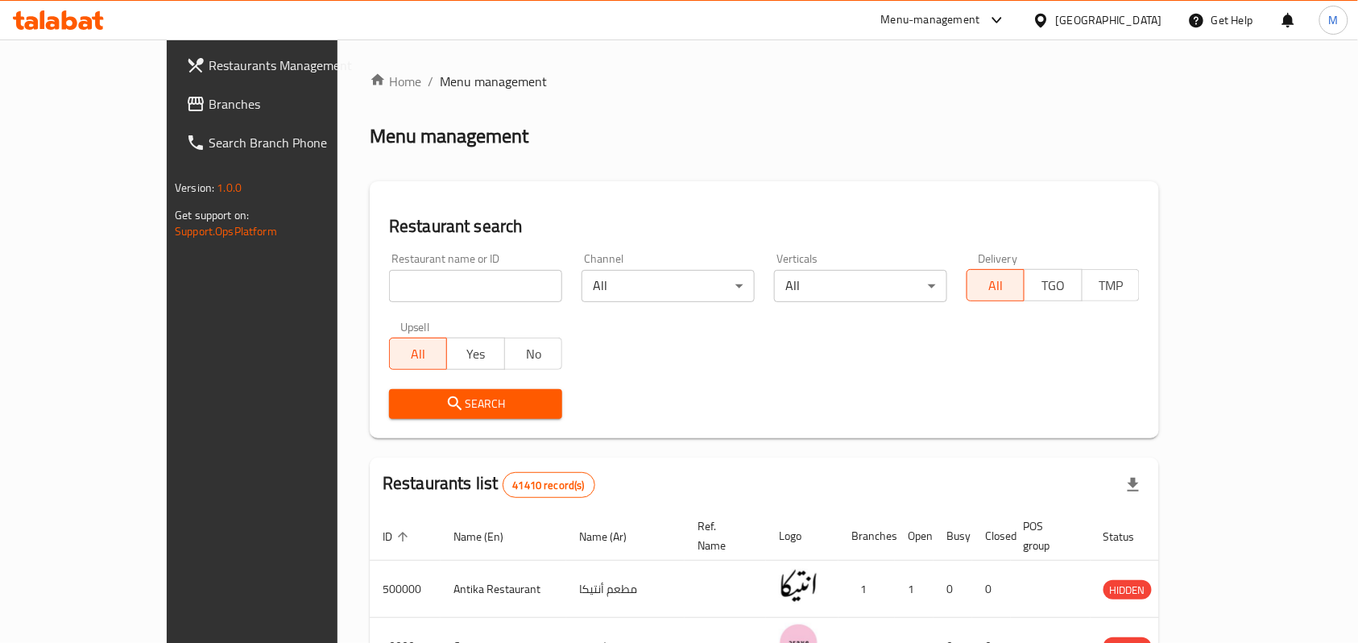
click at [497, 272] on input "search" at bounding box center [475, 286] width 173 height 32
paste input "680705"
type input "680705"
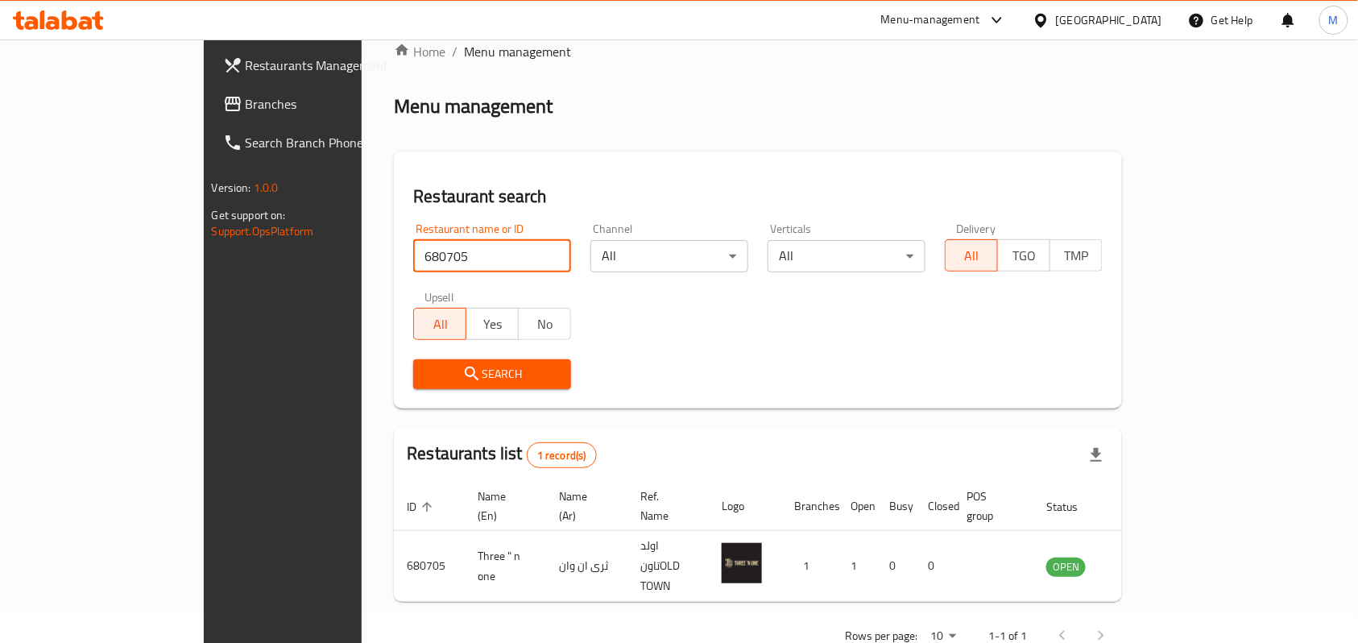
scroll to position [45, 0]
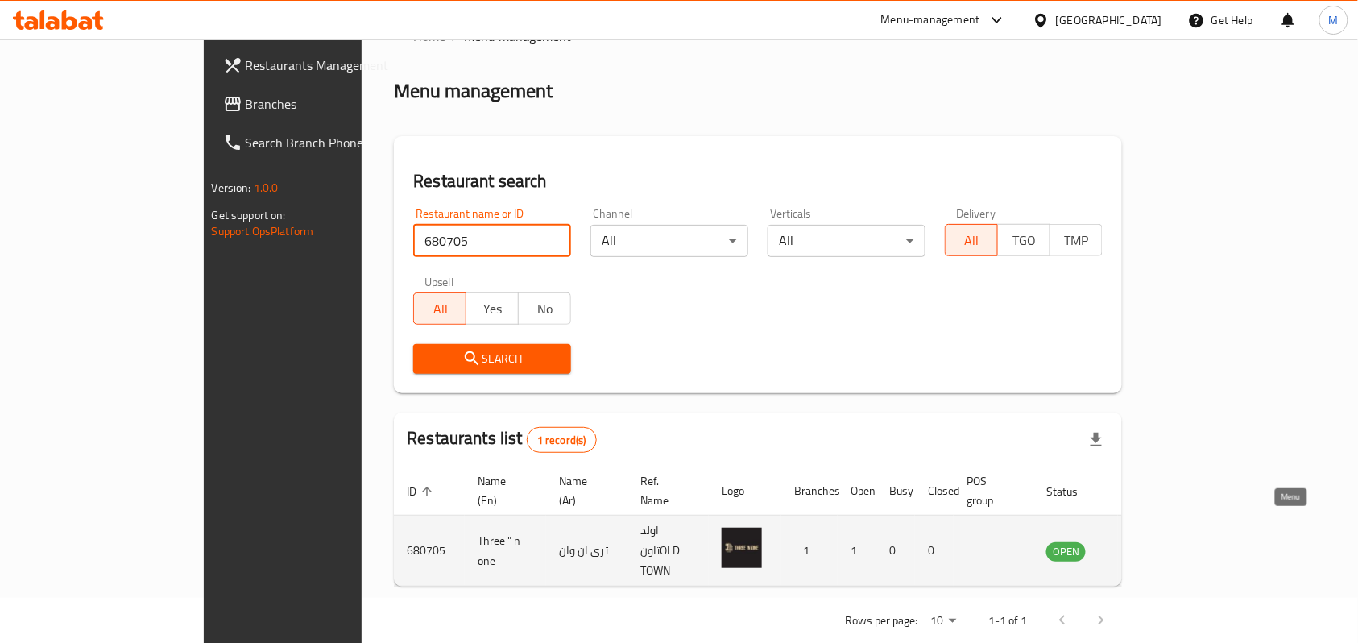
click at [1161, 541] on link "enhanced table" at bounding box center [1146, 550] width 30 height 19
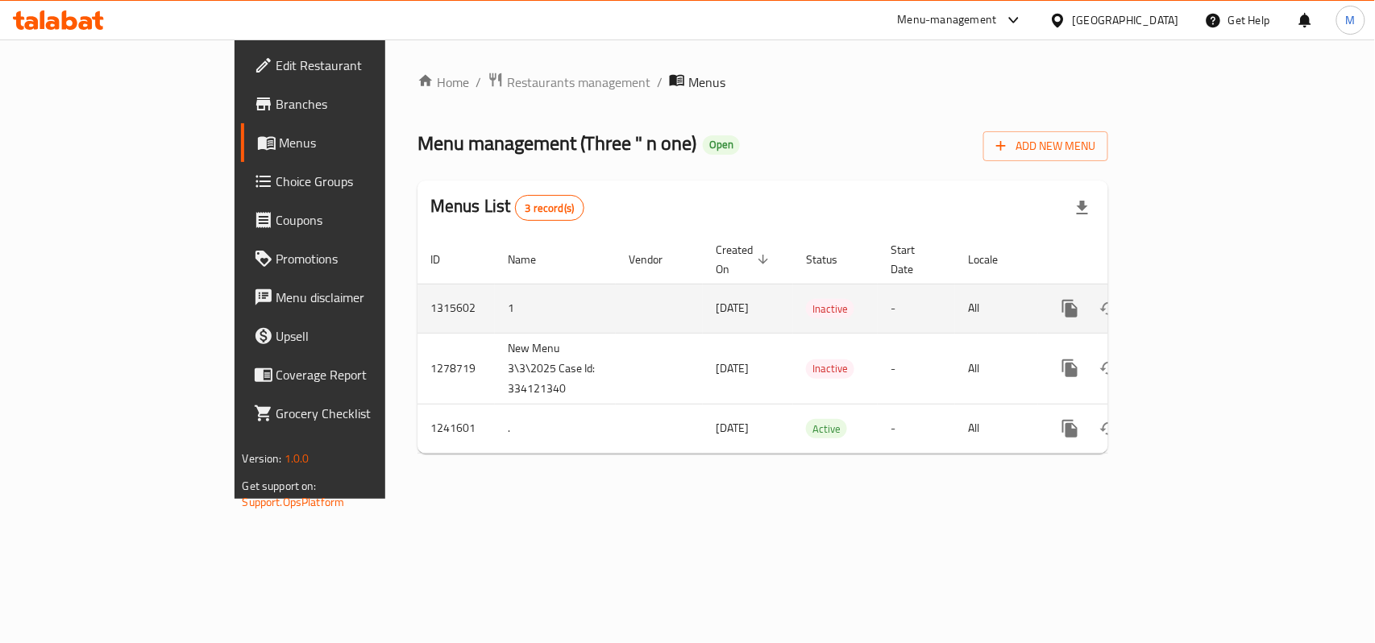
click at [715, 297] on span "02/10/2025" at bounding box center [731, 307] width 33 height 21
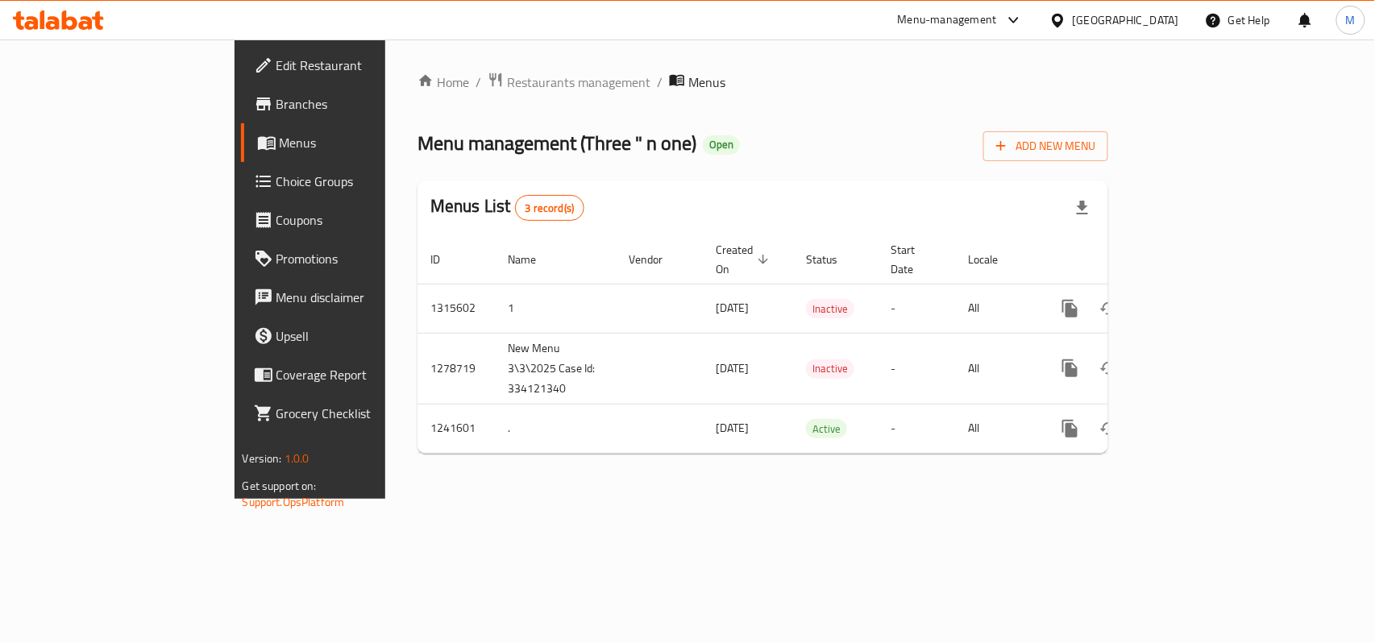
click at [694, 499] on div "Home / Restaurants management / Menus Menu management ( Three " n one ) Open Ad…" at bounding box center [762, 268] width 755 height 459
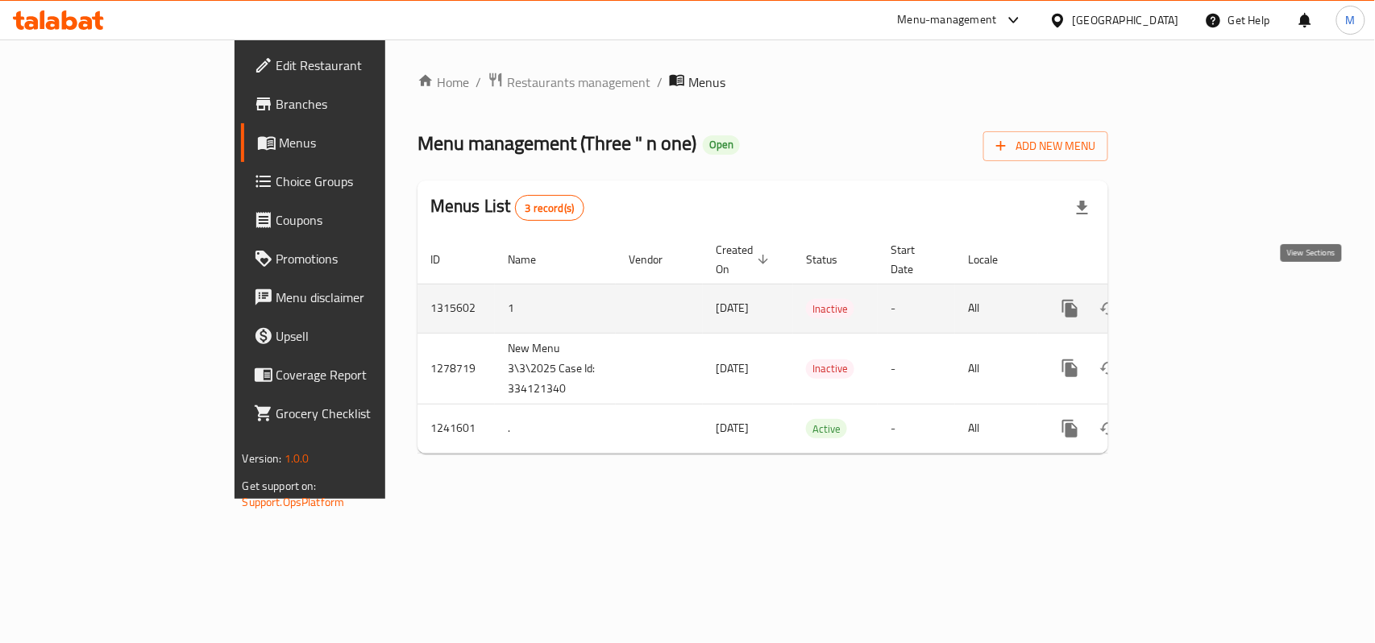
click at [1205, 289] on link "enhanced table" at bounding box center [1186, 308] width 39 height 39
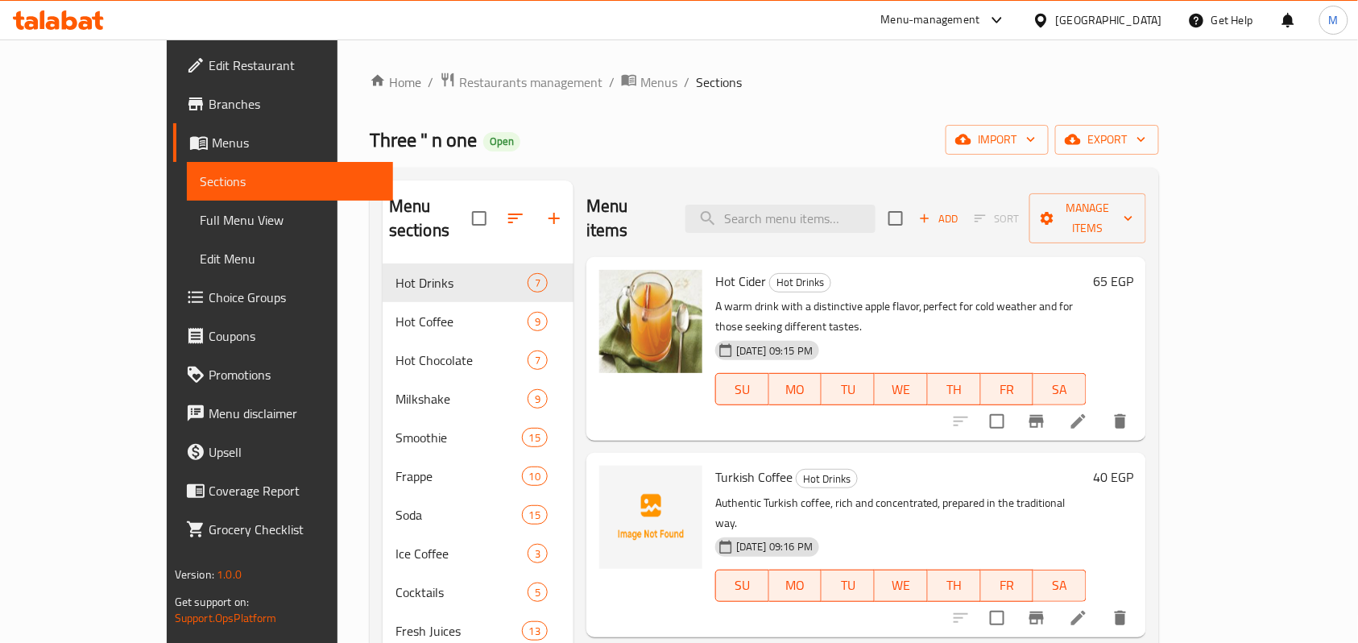
click at [922, 270] on h6 "Hot Cider Hot Drinks" at bounding box center [900, 281] width 371 height 23
click at [1150, 133] on icon "button" at bounding box center [1142, 139] width 16 height 16
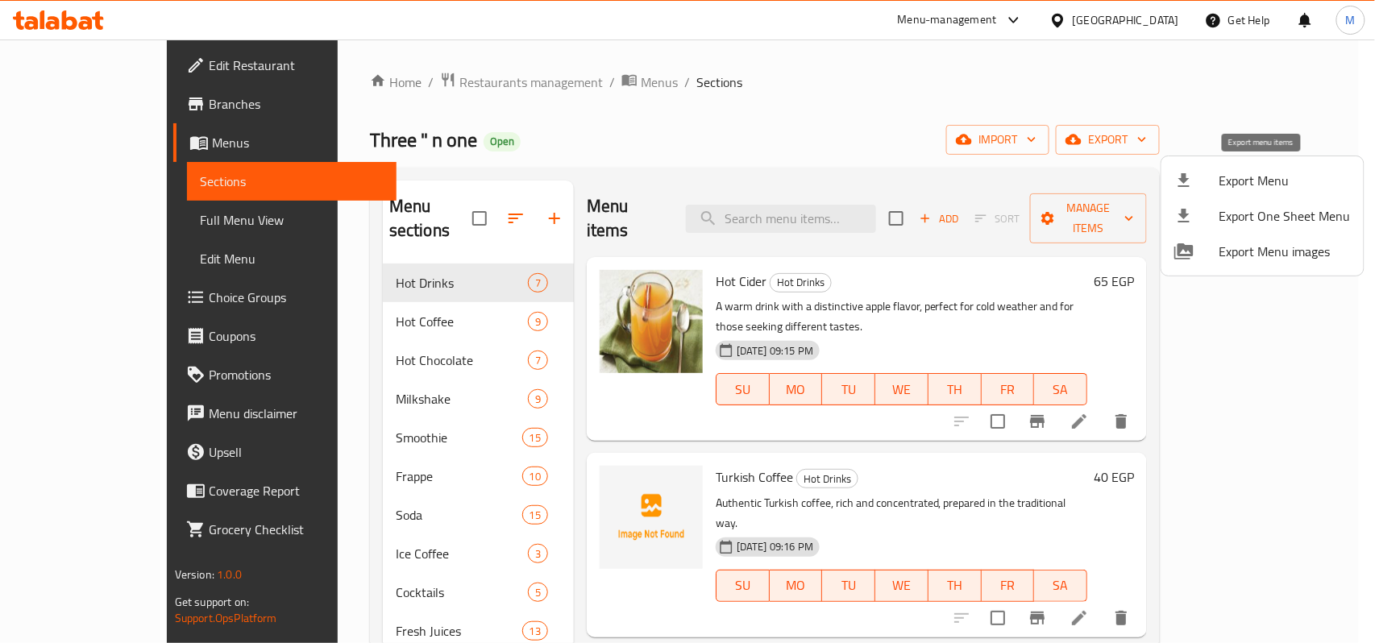
click at [1284, 177] on span "Export Menu" at bounding box center [1284, 180] width 131 height 19
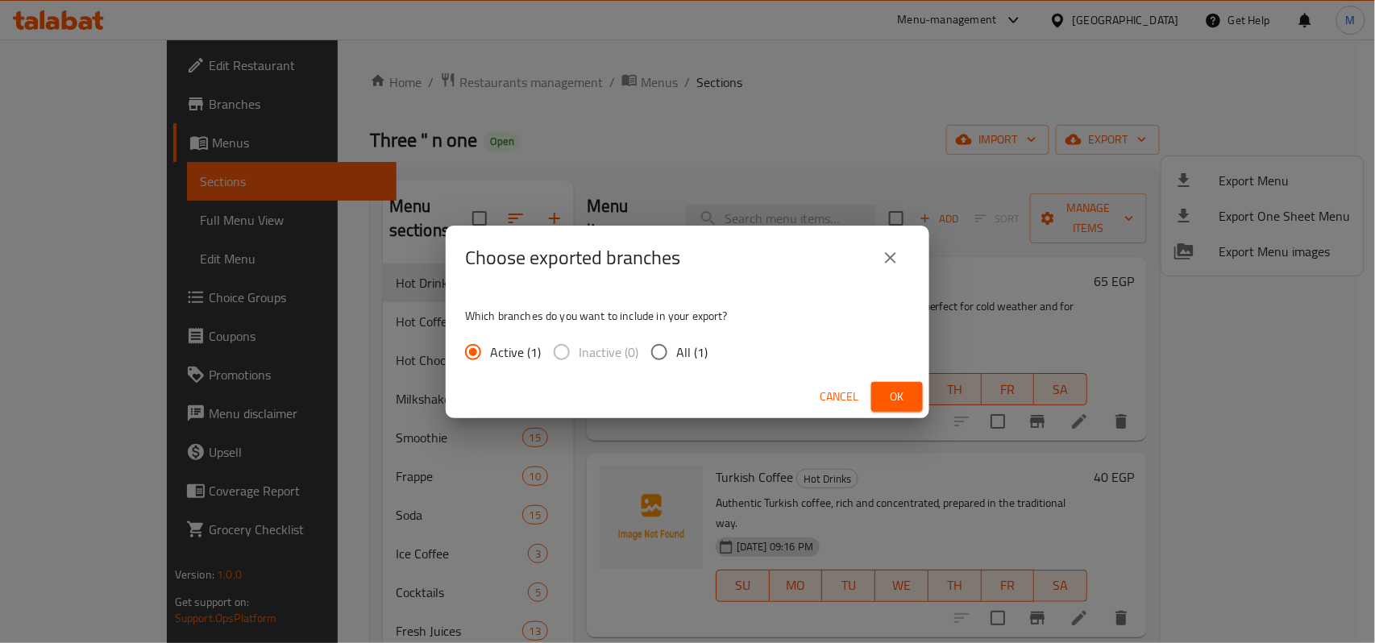
click at [682, 367] on label "All (1)" at bounding box center [674, 352] width 65 height 34
click at [676, 367] on input "All (1)" at bounding box center [659, 352] width 34 height 34
radio input "true"
click at [915, 403] on button "Ok" at bounding box center [897, 397] width 52 height 30
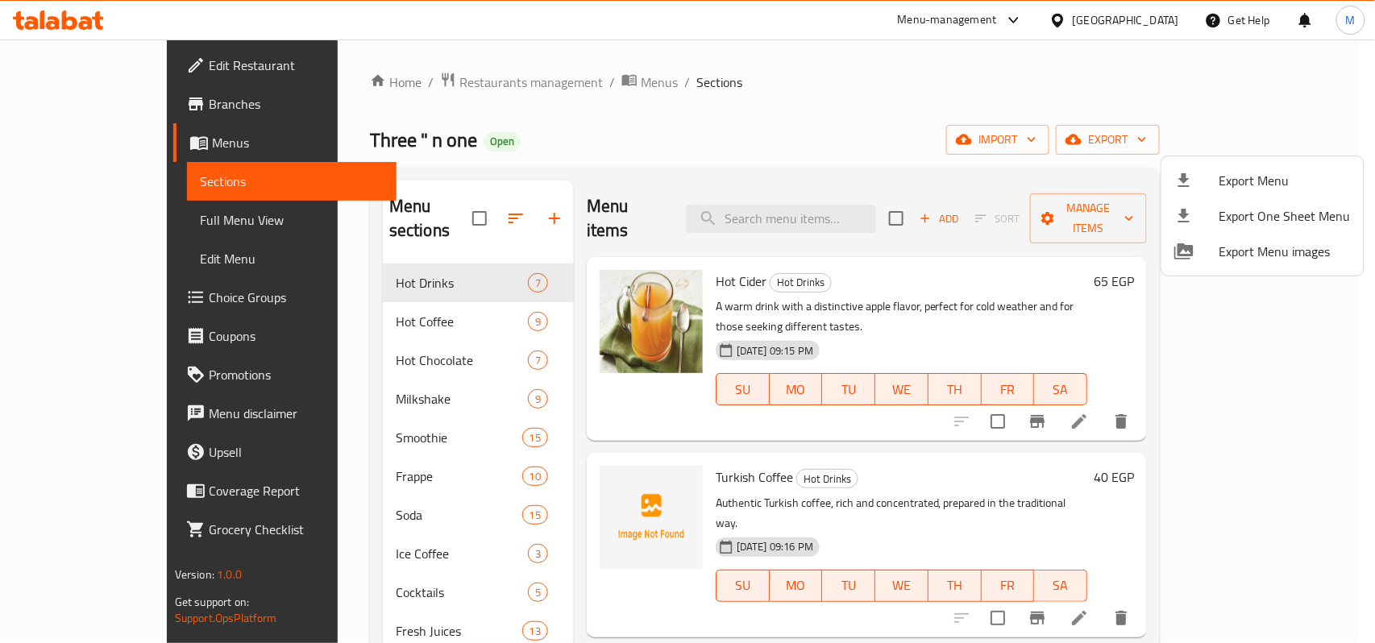
click at [535, 75] on div at bounding box center [687, 321] width 1375 height 643
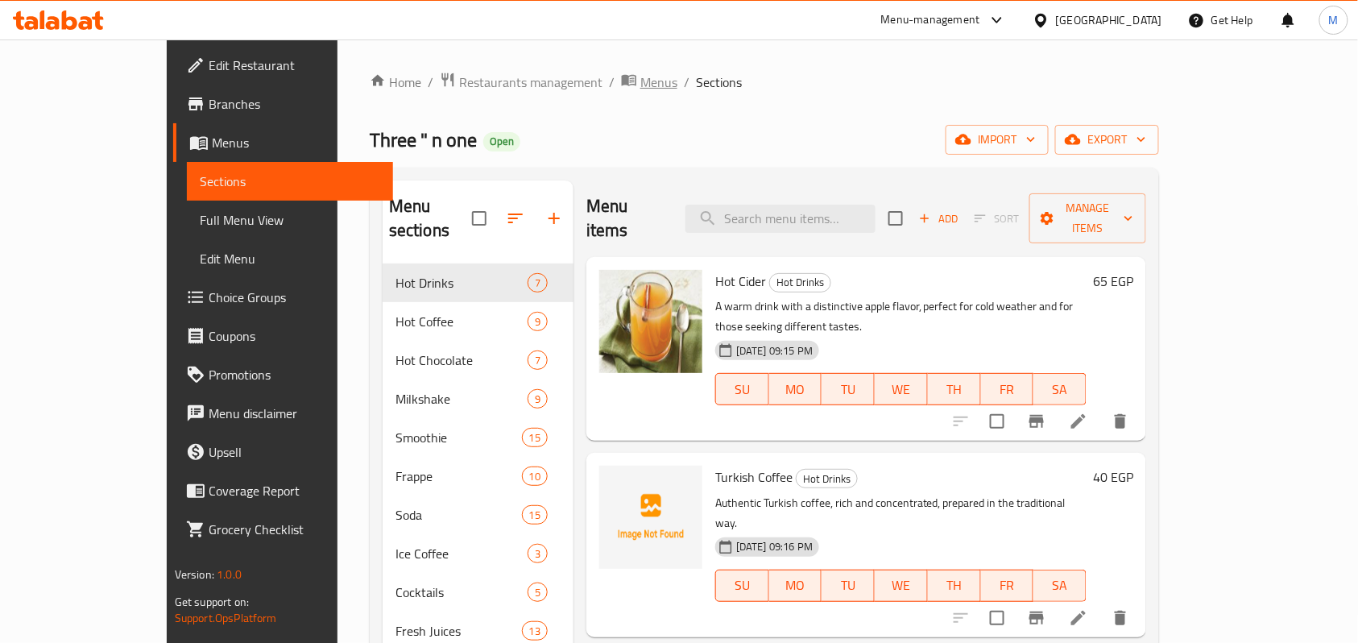
click at [641, 92] on span "Menus" at bounding box center [659, 82] width 37 height 19
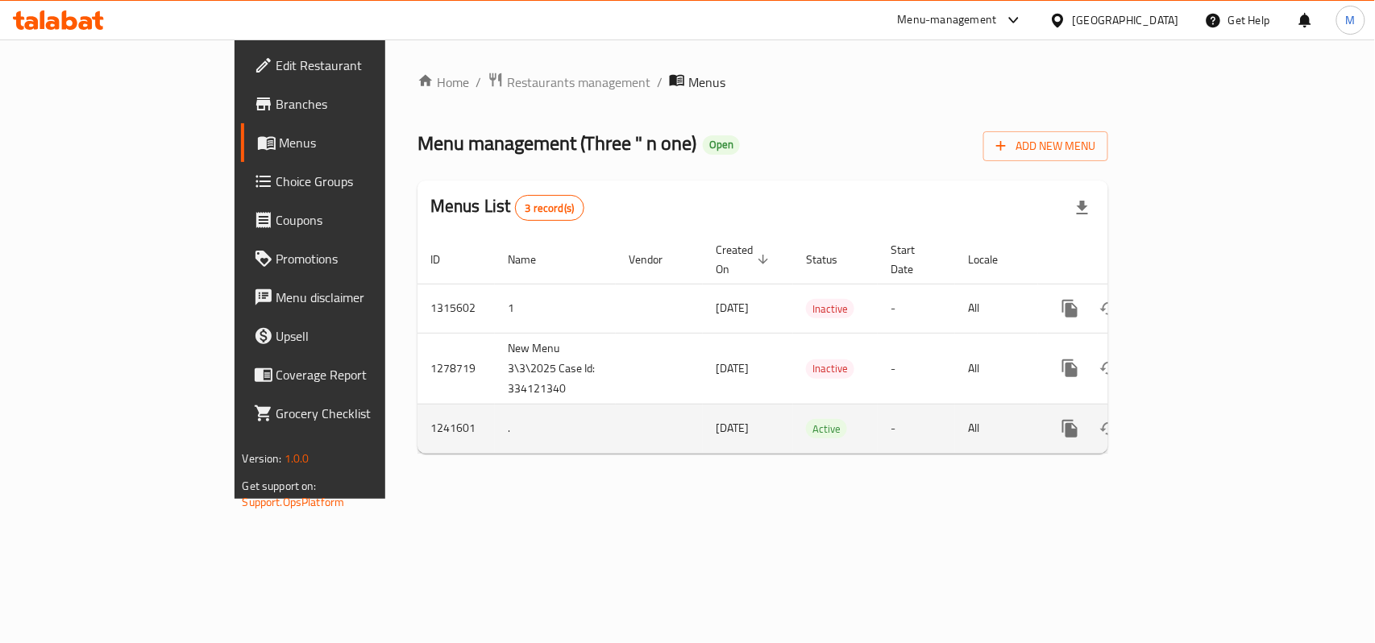
click at [1205, 411] on link "enhanced table" at bounding box center [1186, 428] width 39 height 39
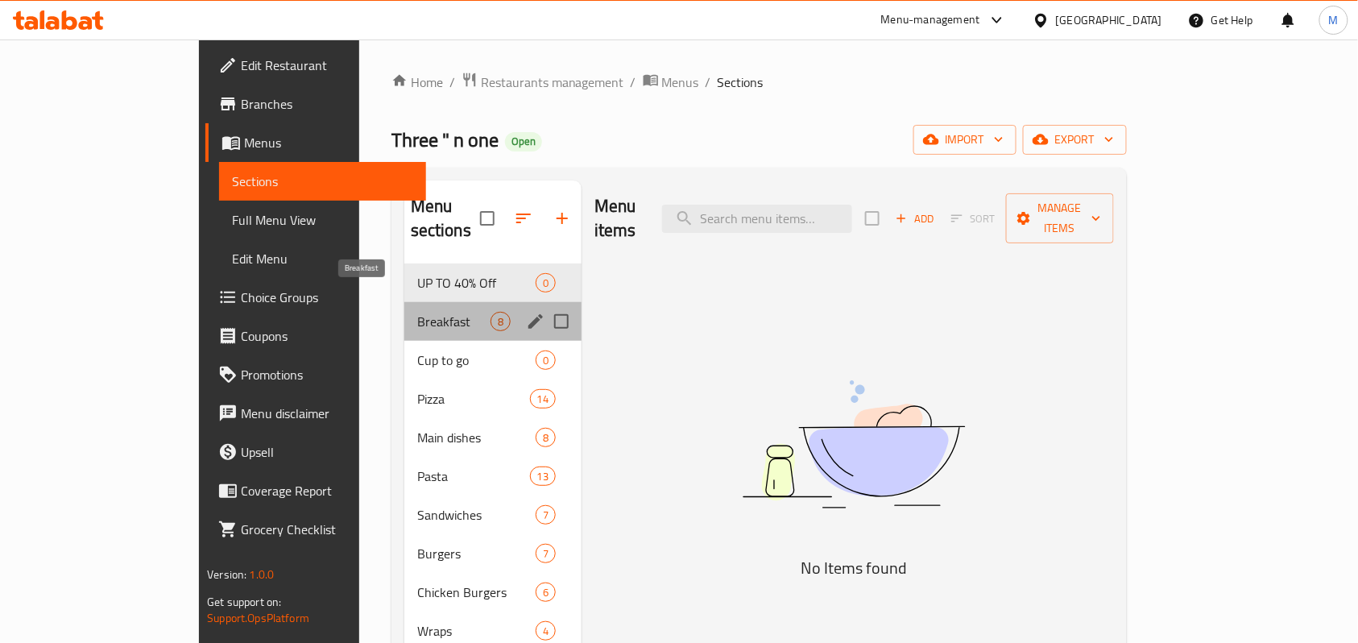
click at [417, 312] on span "Breakfast" at bounding box center [453, 321] width 73 height 19
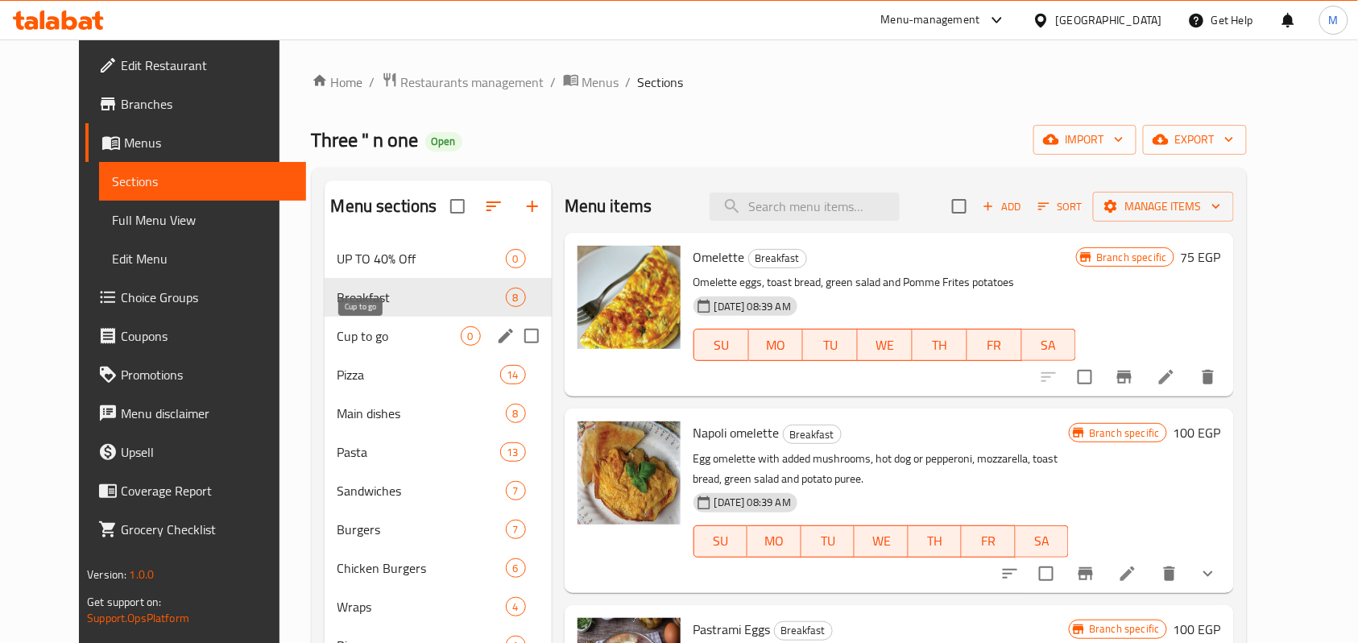
click at [348, 336] on span "Cup to go" at bounding box center [399, 335] width 123 height 19
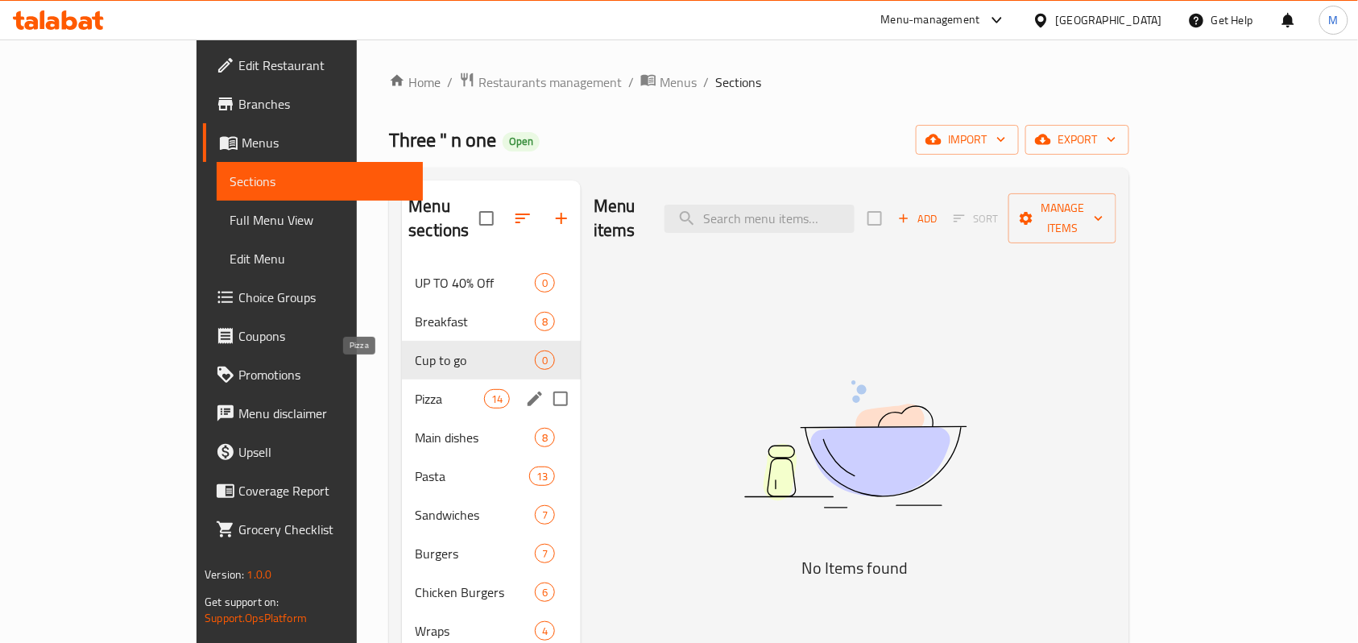
click at [415, 389] on span "Pizza" at bounding box center [449, 398] width 68 height 19
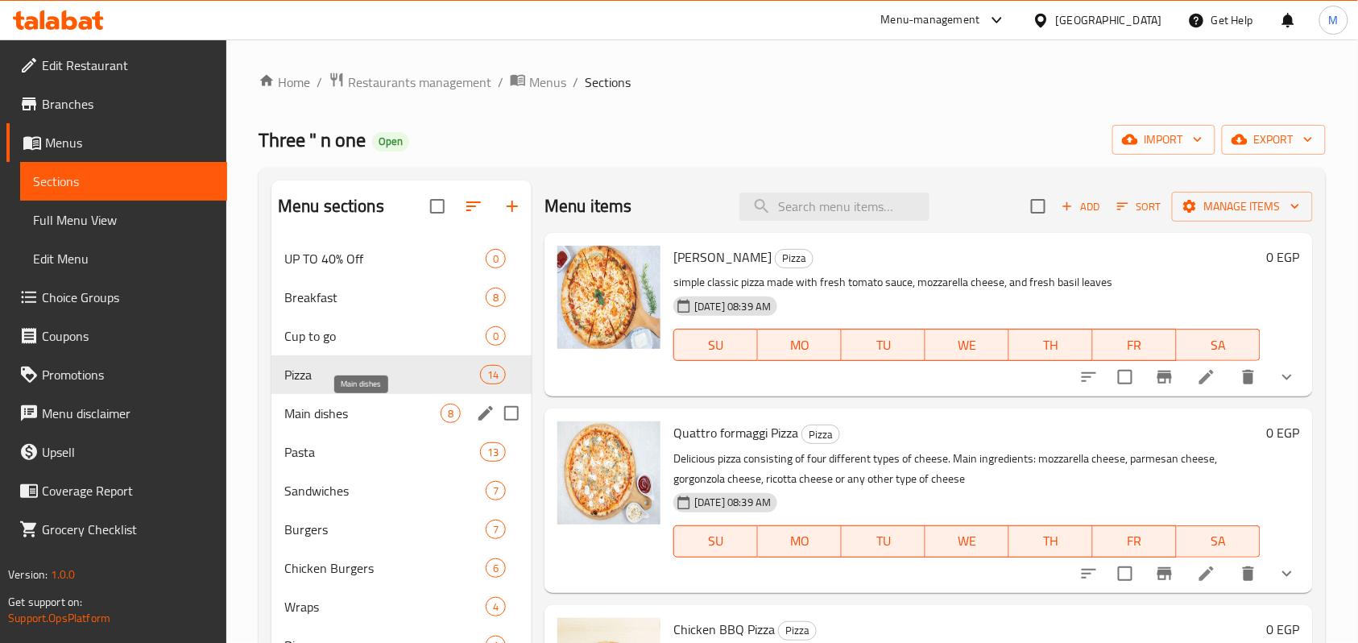
click at [326, 411] on span "Main dishes" at bounding box center [362, 413] width 156 height 19
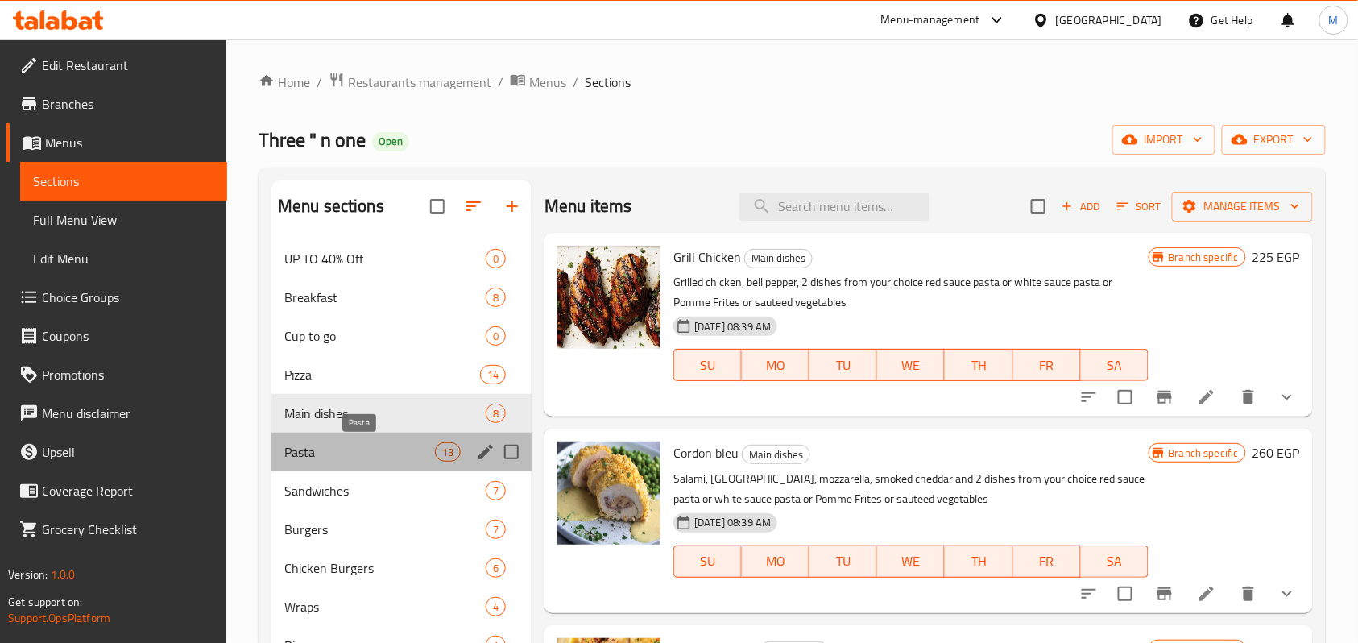
click at [314, 449] on span "Pasta" at bounding box center [359, 451] width 151 height 19
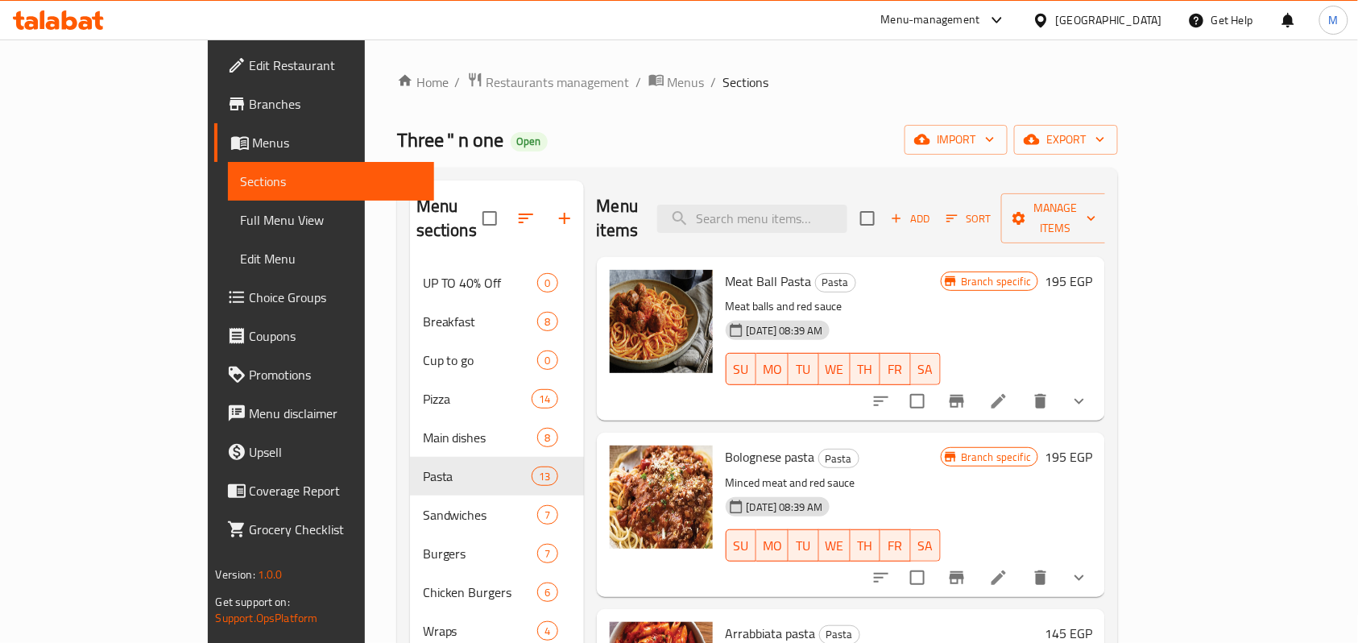
scroll to position [429, 0]
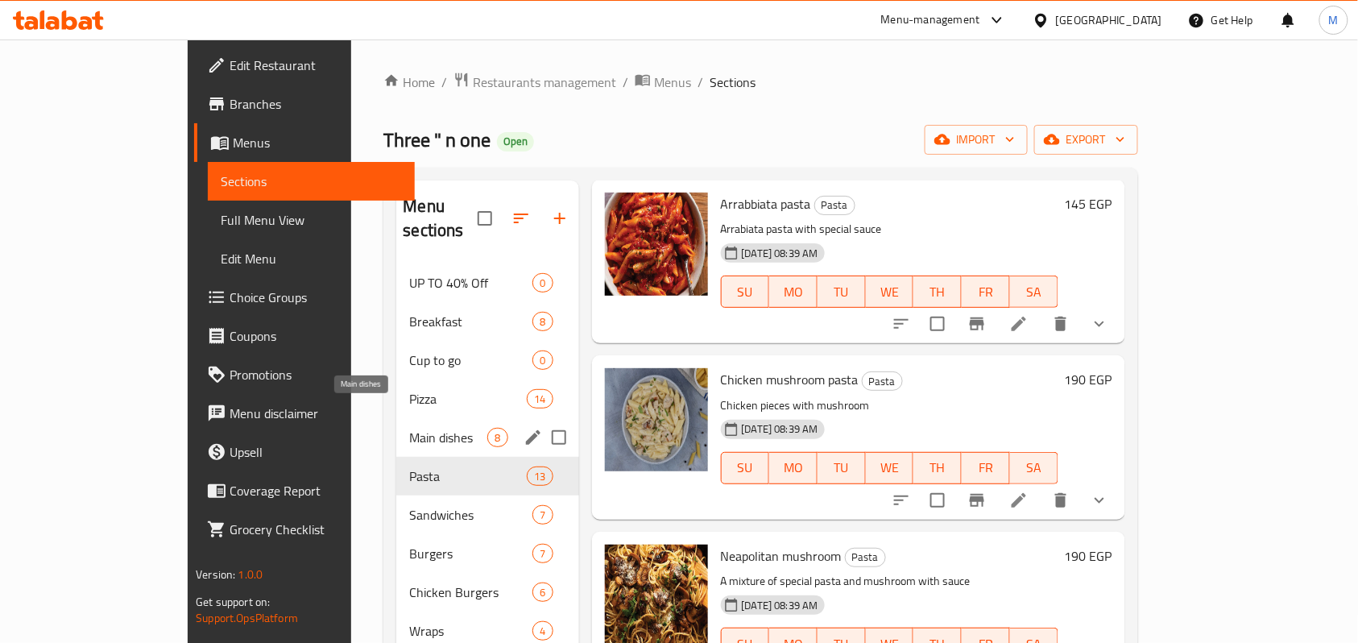
click at [409, 428] on span "Main dishes" at bounding box center [448, 437] width 78 height 19
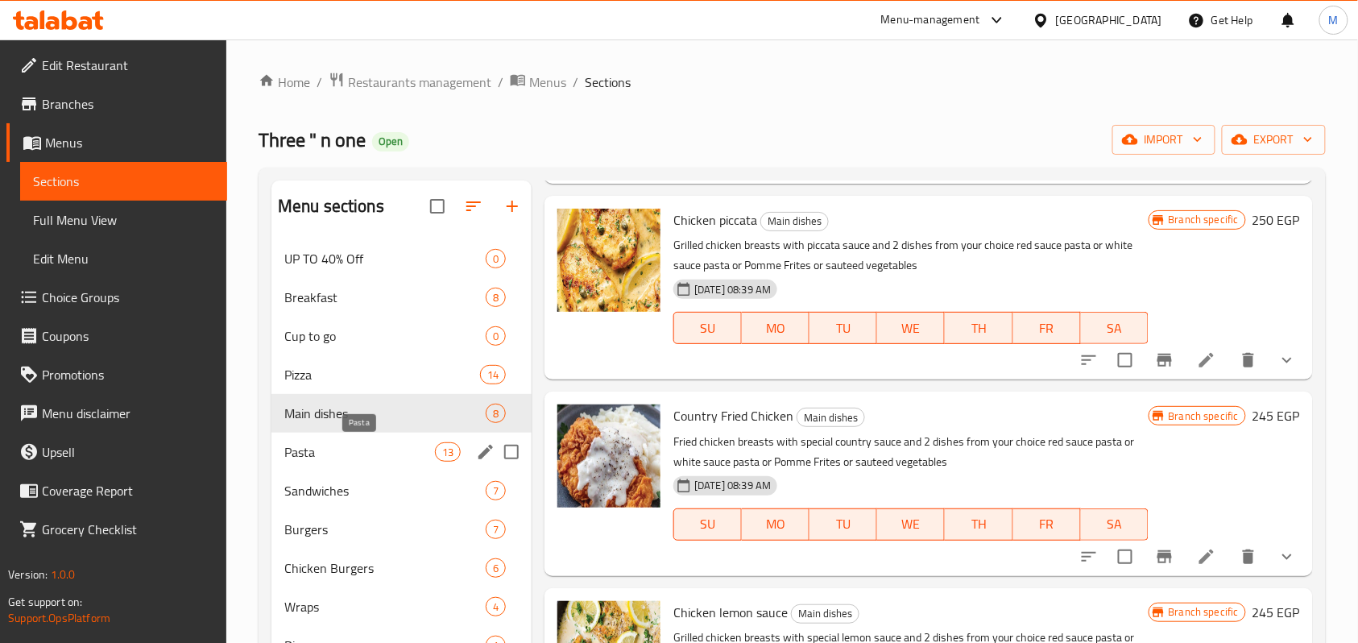
click at [317, 453] on span "Pasta" at bounding box center [359, 451] width 151 height 19
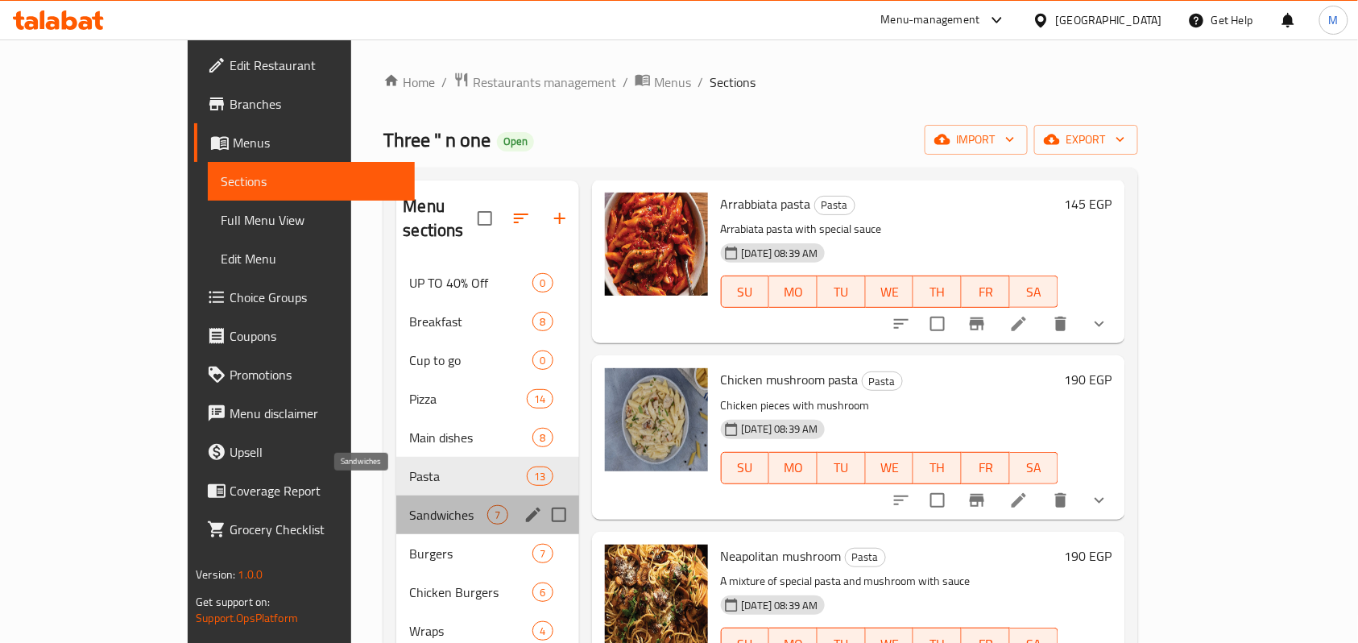
click at [409, 505] on span "Sandwiches" at bounding box center [448, 514] width 78 height 19
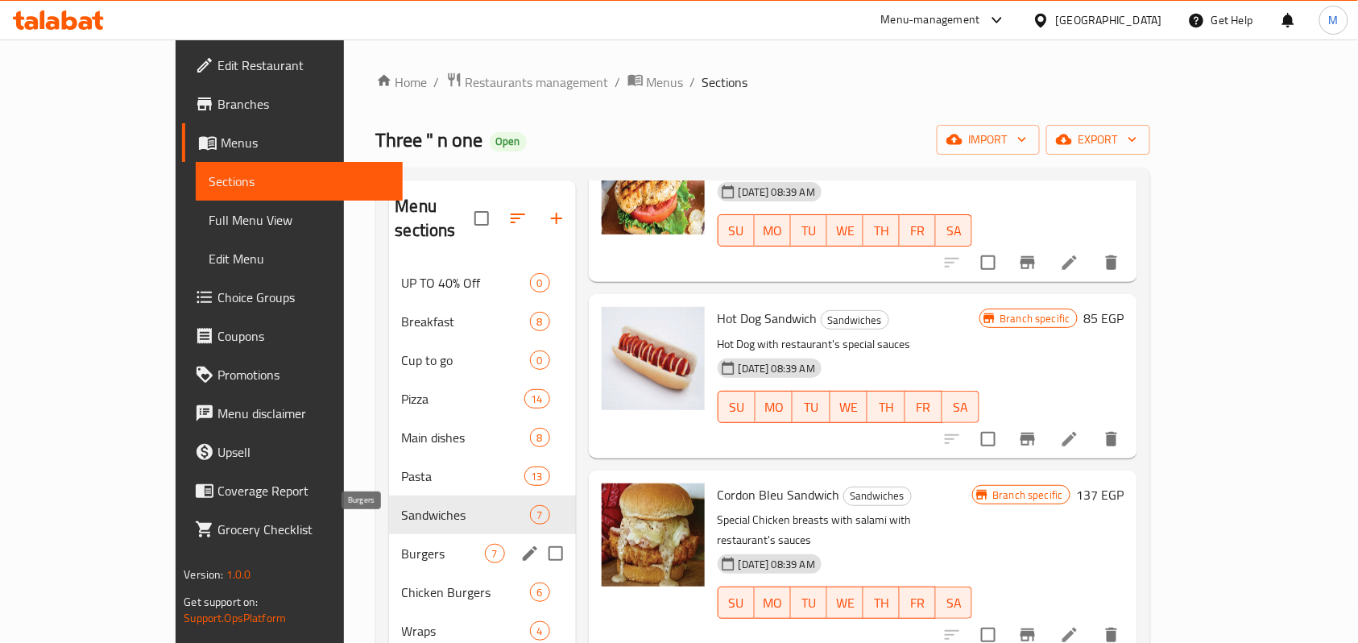
click at [402, 544] on span "Burgers" at bounding box center [443, 553] width 83 height 19
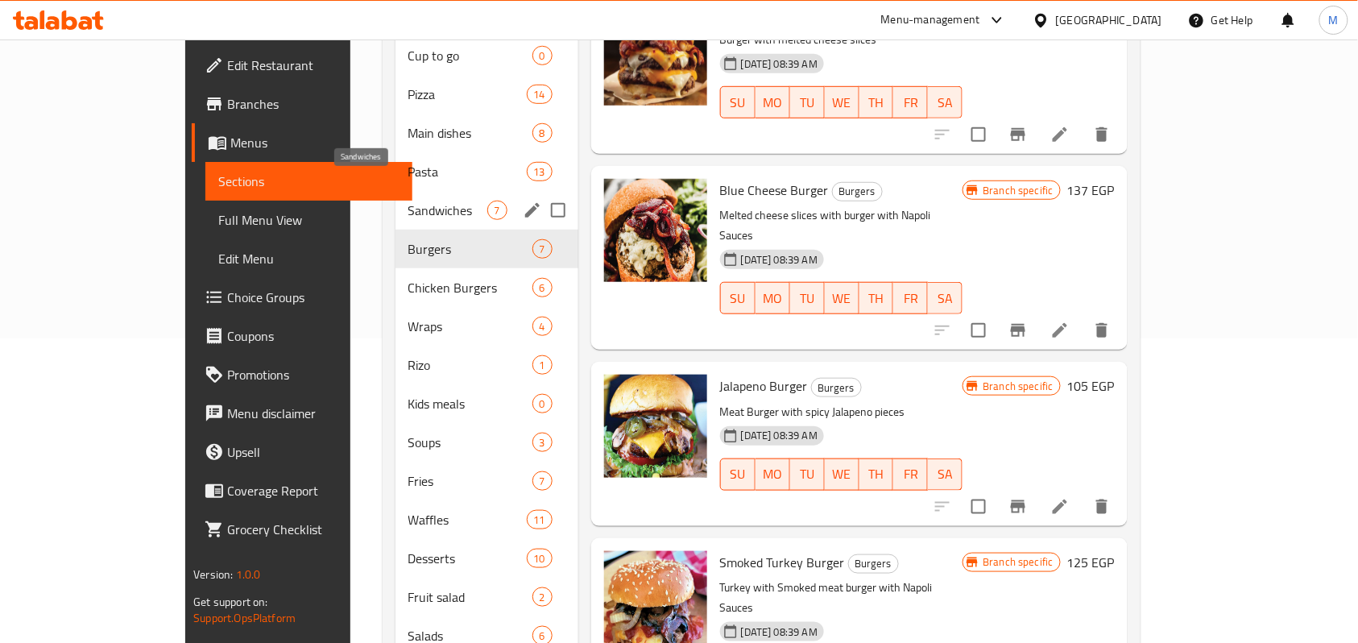
scroll to position [537, 0]
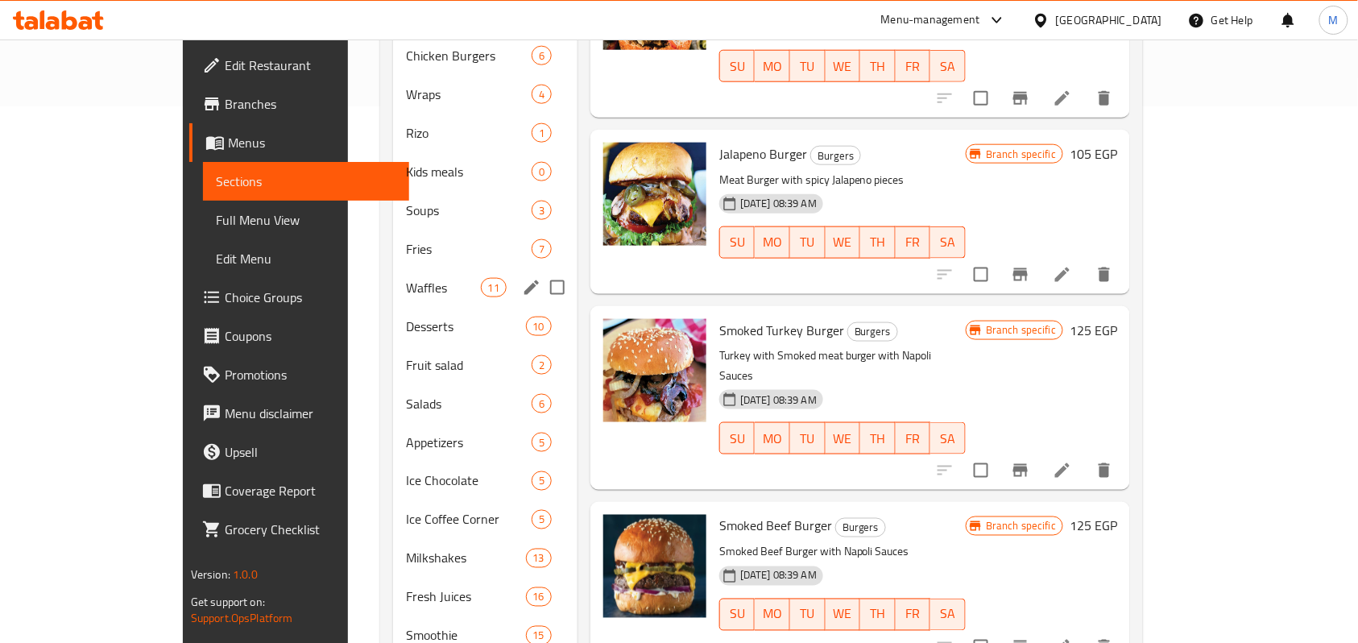
click at [393, 268] on div "Waffles 11" at bounding box center [485, 287] width 185 height 39
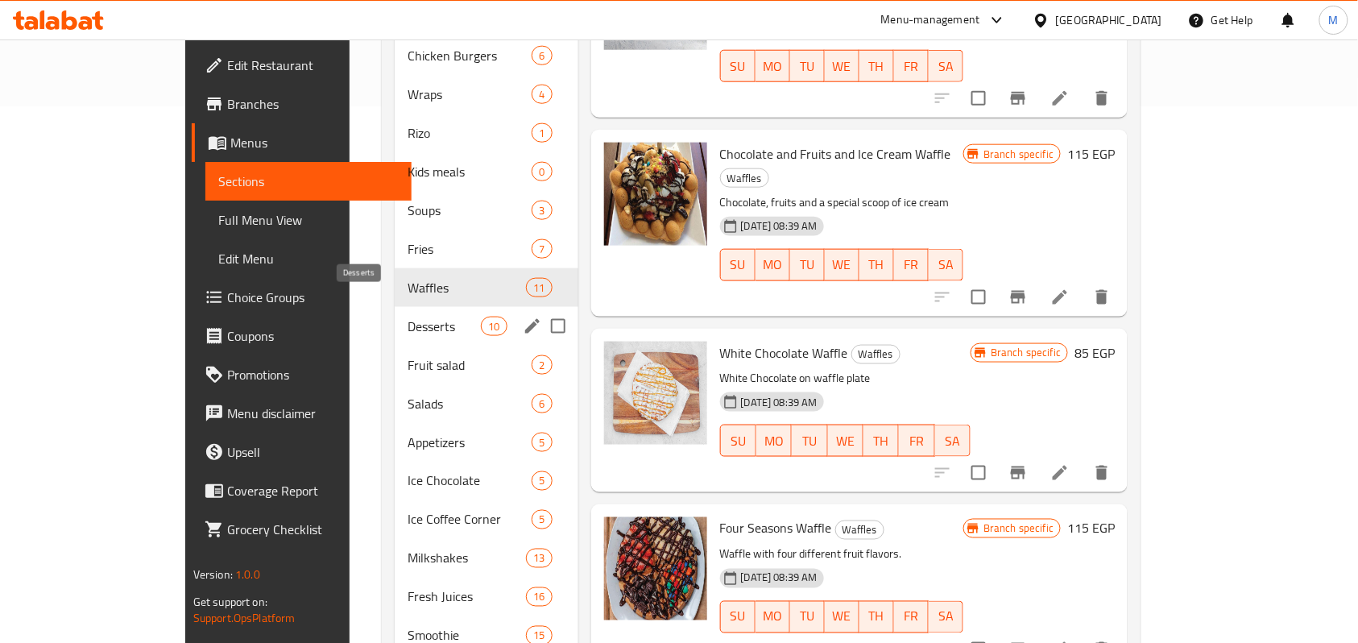
click at [408, 317] on span "Desserts" at bounding box center [444, 326] width 73 height 19
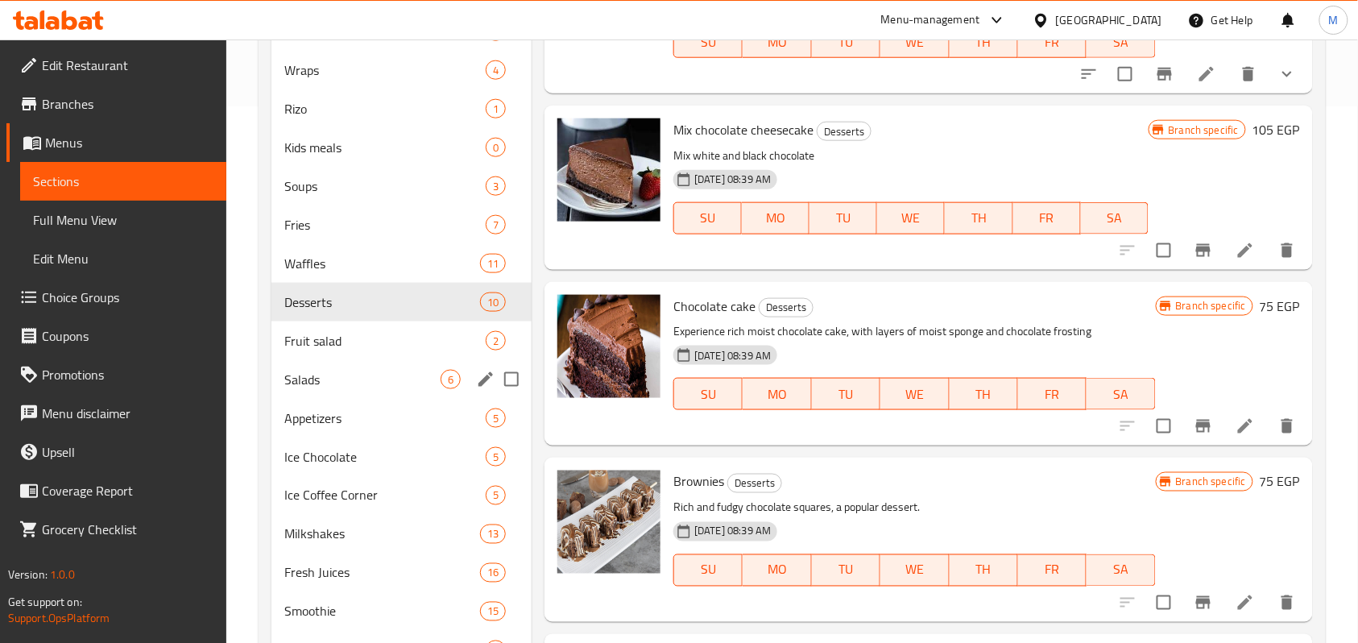
click at [327, 342] on span "Fruit salad" at bounding box center [384, 340] width 201 height 19
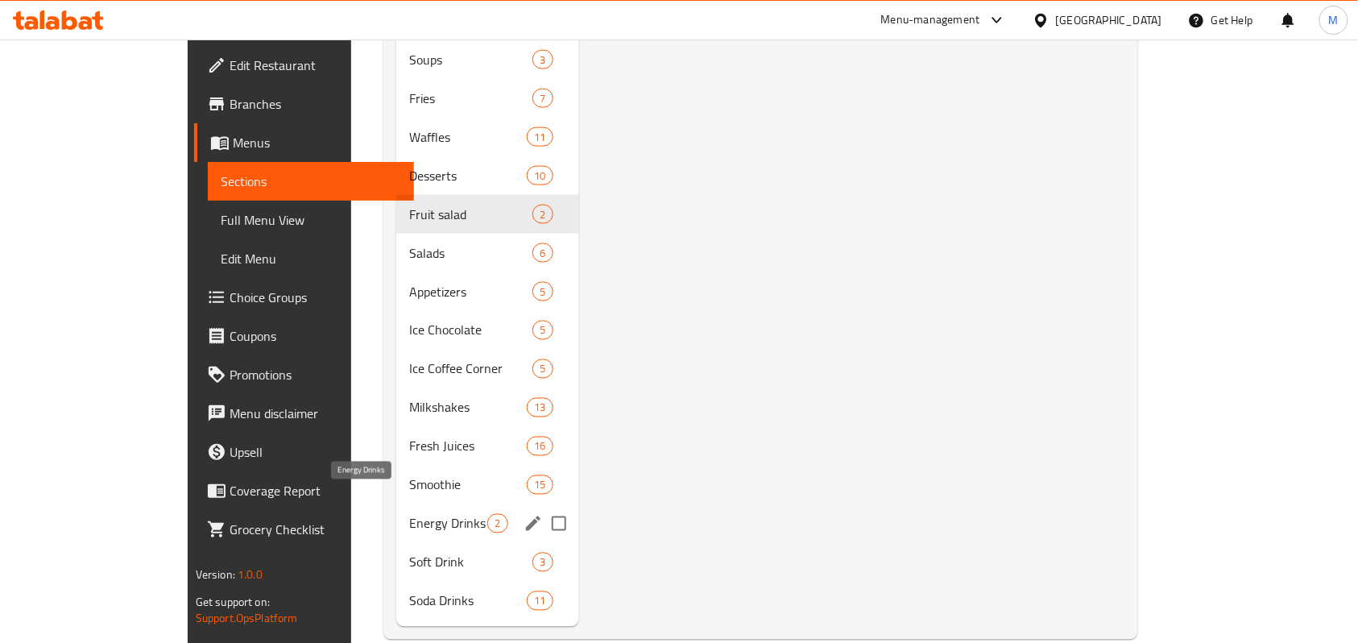
scroll to position [693, 0]
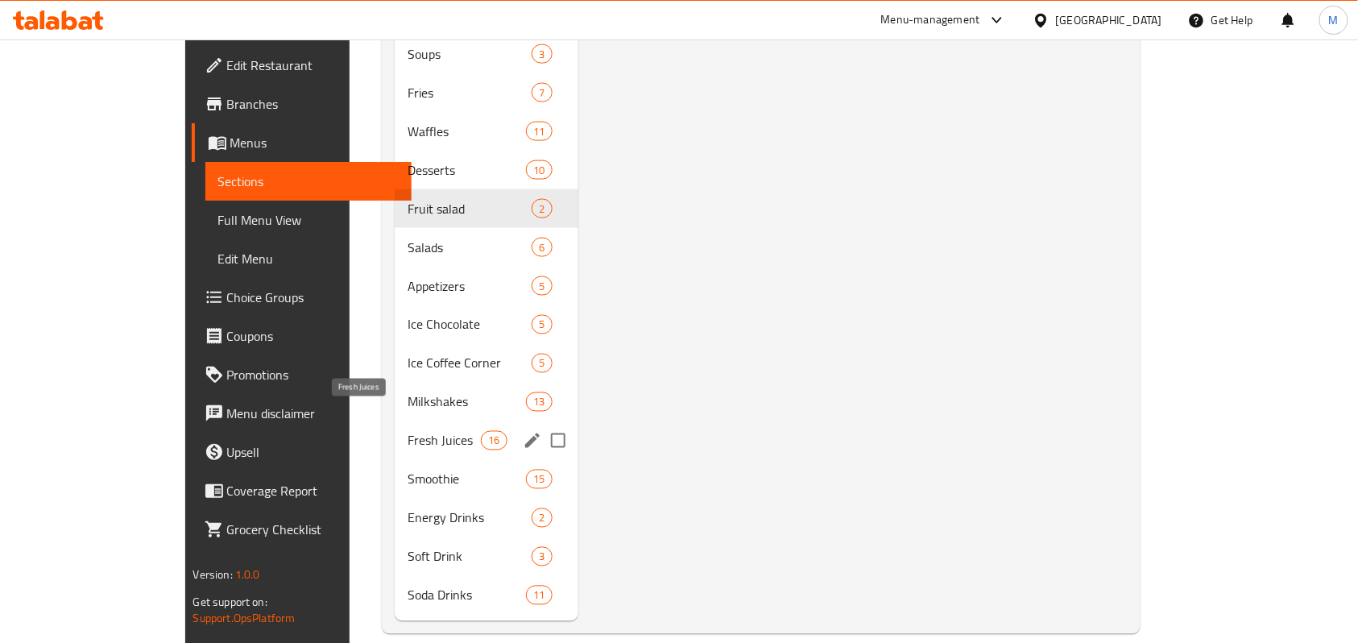
click at [395, 421] on div "Fresh Juices 16" at bounding box center [487, 440] width 184 height 39
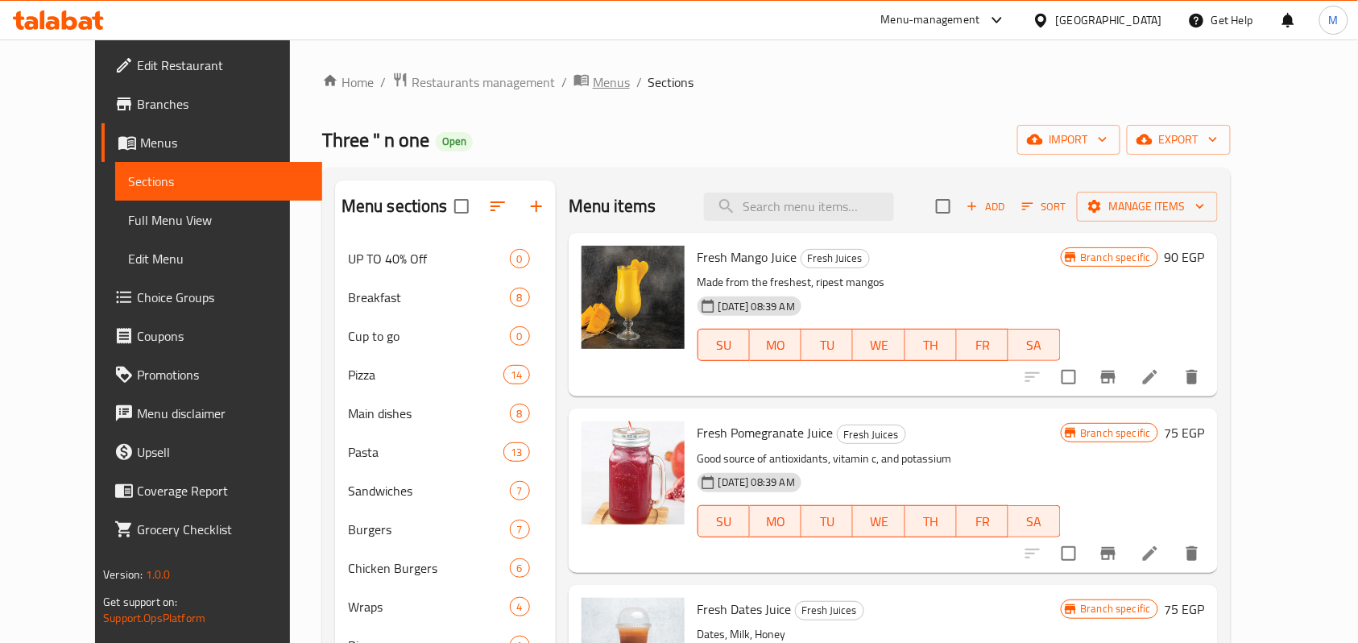
click at [593, 88] on span "Menus" at bounding box center [611, 82] width 37 height 19
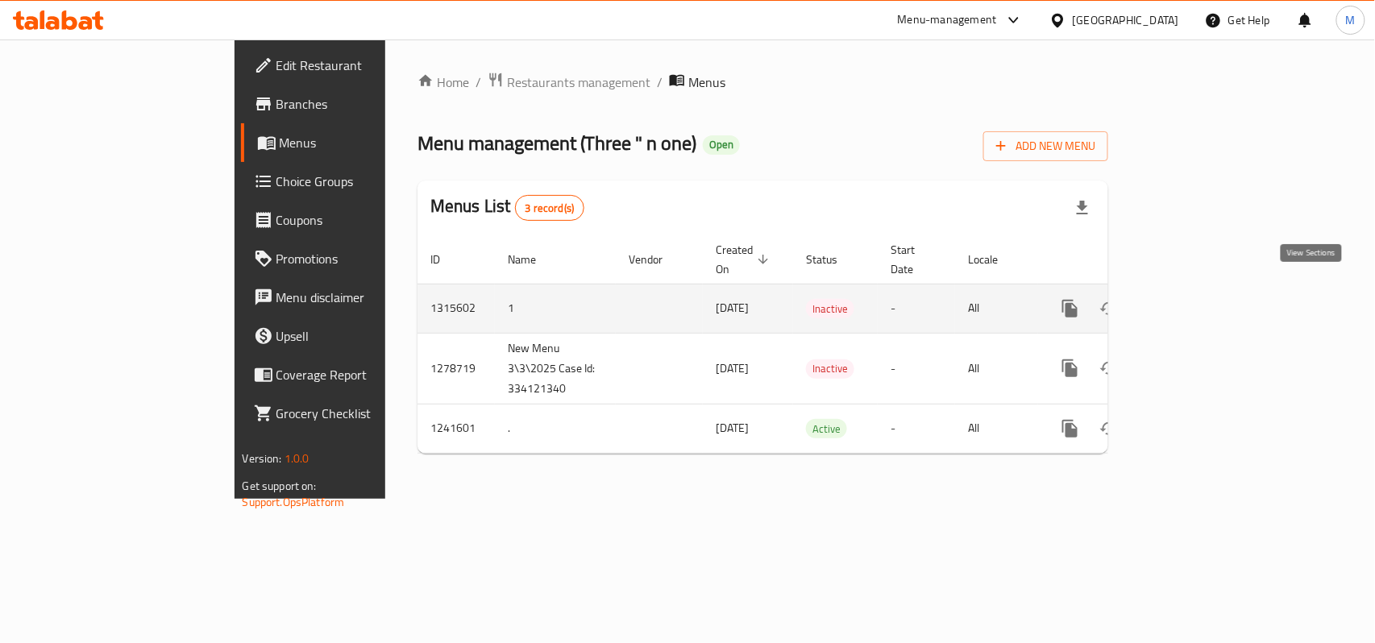
click at [1196, 299] on icon "enhanced table" at bounding box center [1185, 308] width 19 height 19
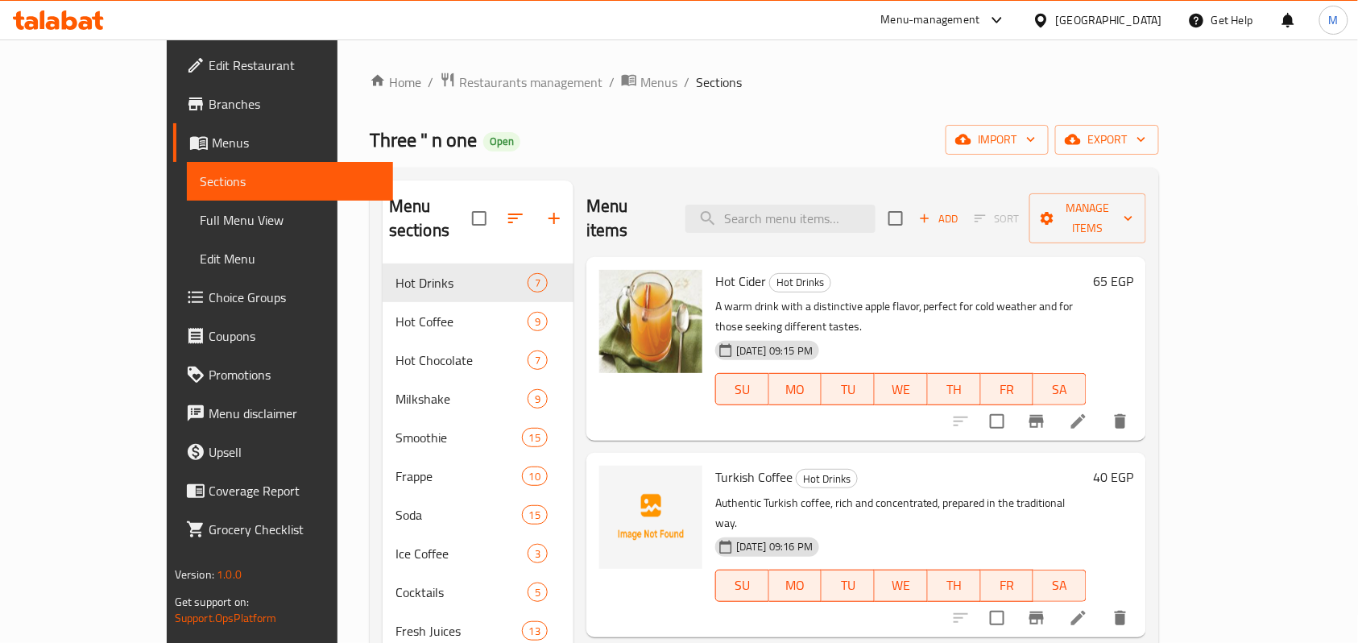
click at [715, 465] on span "Turkish Coffee" at bounding box center [753, 477] width 77 height 24
drag, startPoint x: 690, startPoint y: 433, endPoint x: 722, endPoint y: 436, distance: 31.5
click at [722, 465] on span "Turkish Coffee" at bounding box center [753, 477] width 77 height 24
copy span "Turkish Coffee"
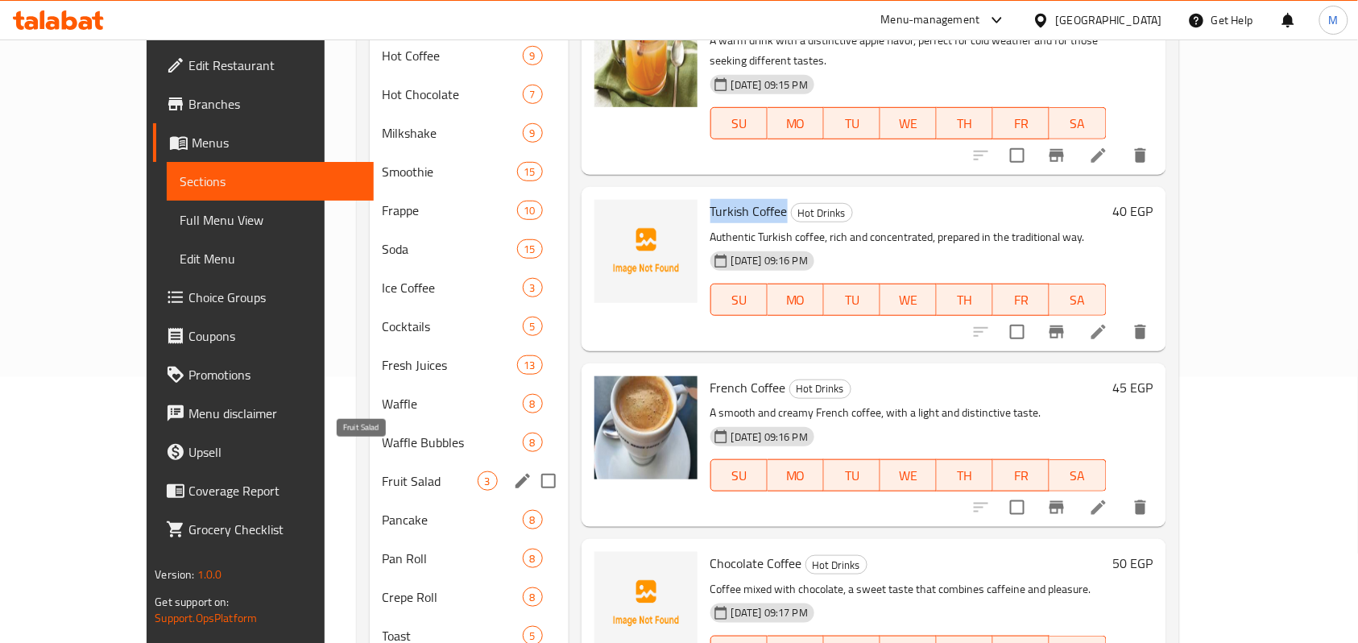
scroll to position [322, 0]
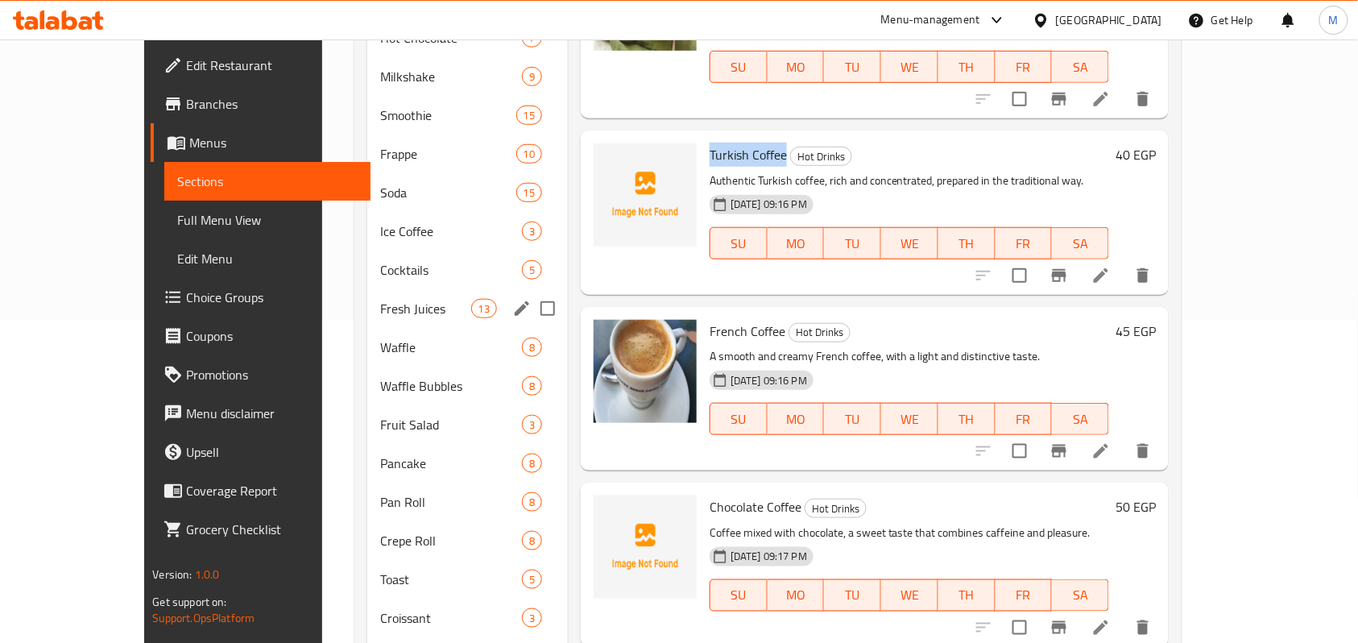
click at [380, 299] on span "Fresh Juices" at bounding box center [425, 308] width 90 height 19
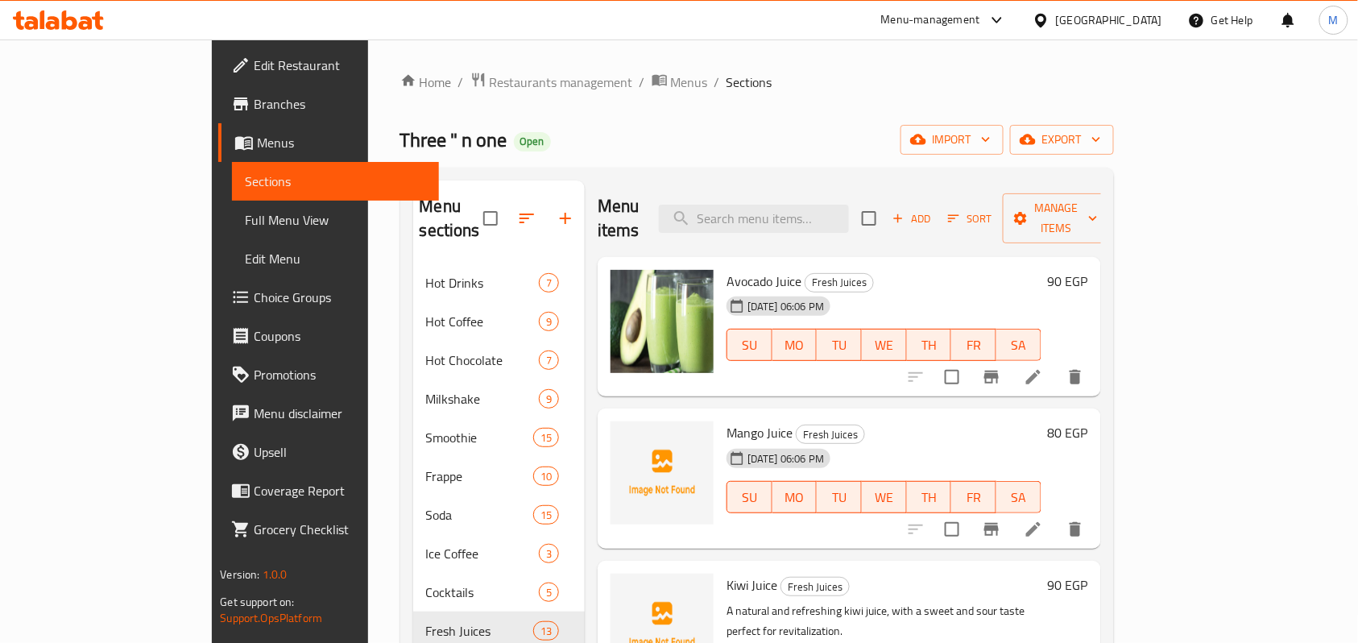
click at [727, 421] on span "Mango Juice" at bounding box center [760, 433] width 66 height 24
drag, startPoint x: 693, startPoint y: 404, endPoint x: 723, endPoint y: 406, distance: 29.9
click at [727, 421] on span "Mango Juice" at bounding box center [760, 433] width 66 height 24
copy span "Mango Juice"
click at [671, 79] on span "Menus" at bounding box center [689, 82] width 37 height 19
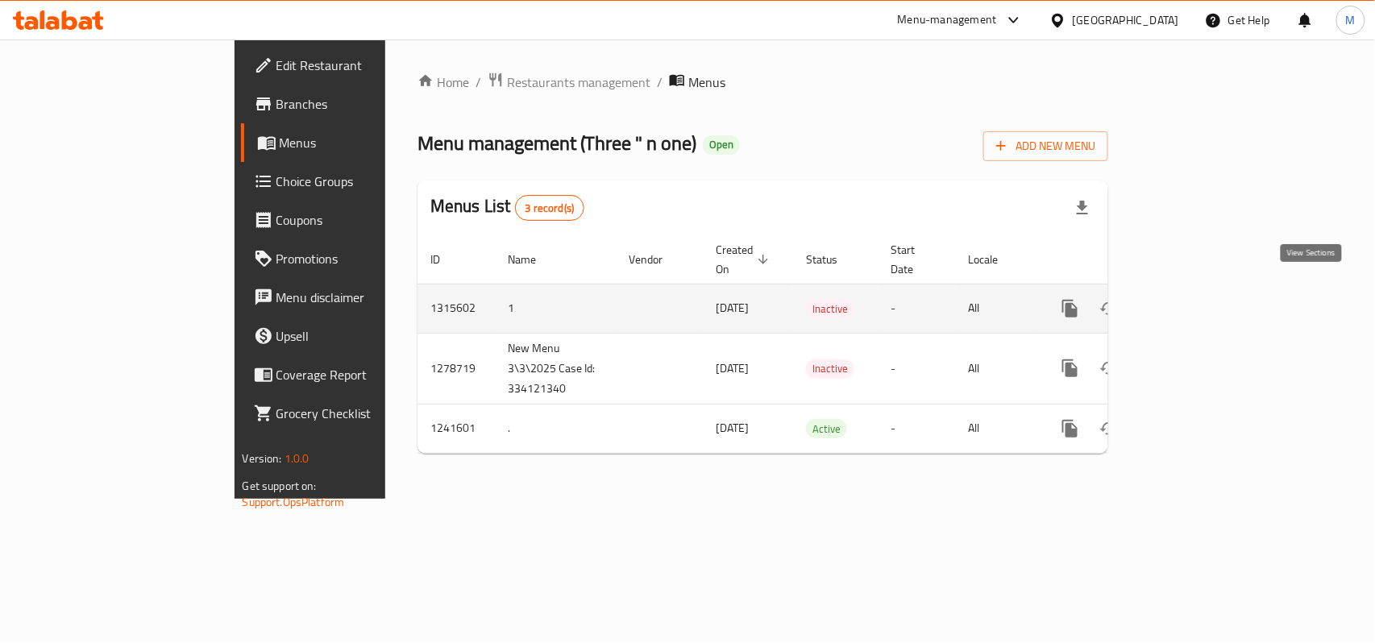
click at [1205, 289] on link "enhanced table" at bounding box center [1186, 308] width 39 height 39
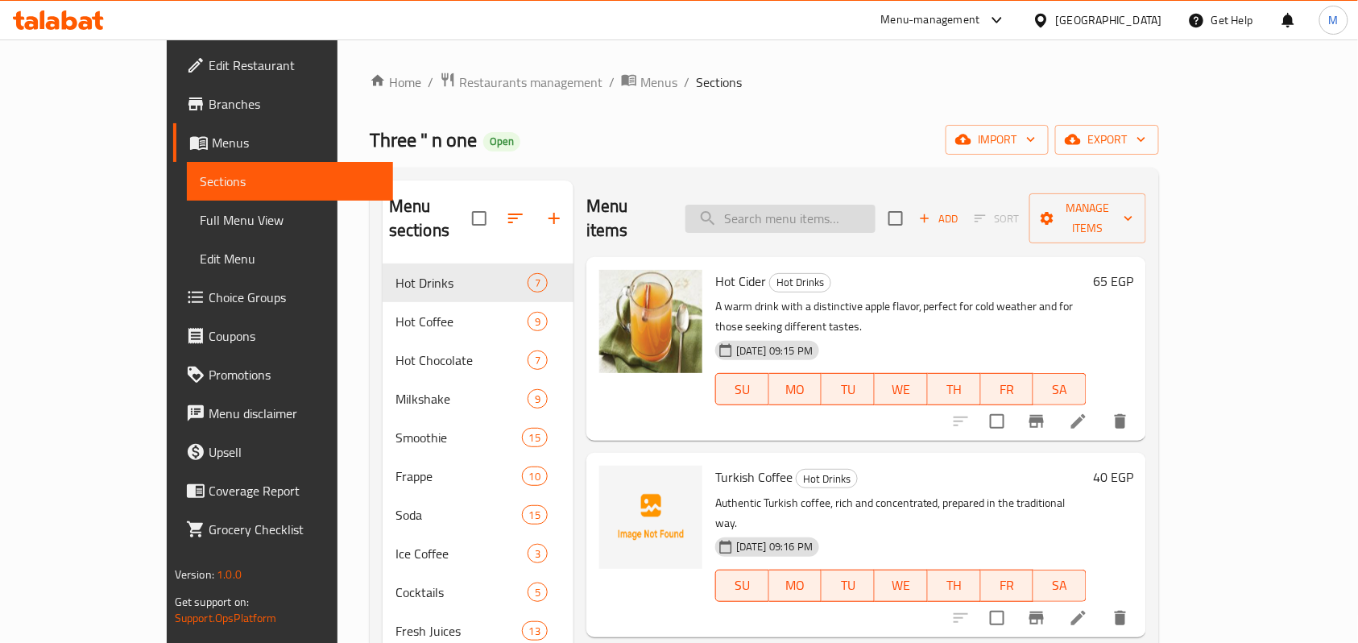
click at [797, 205] on input "search" at bounding box center [781, 219] width 190 height 28
paste input "Mango Juice"
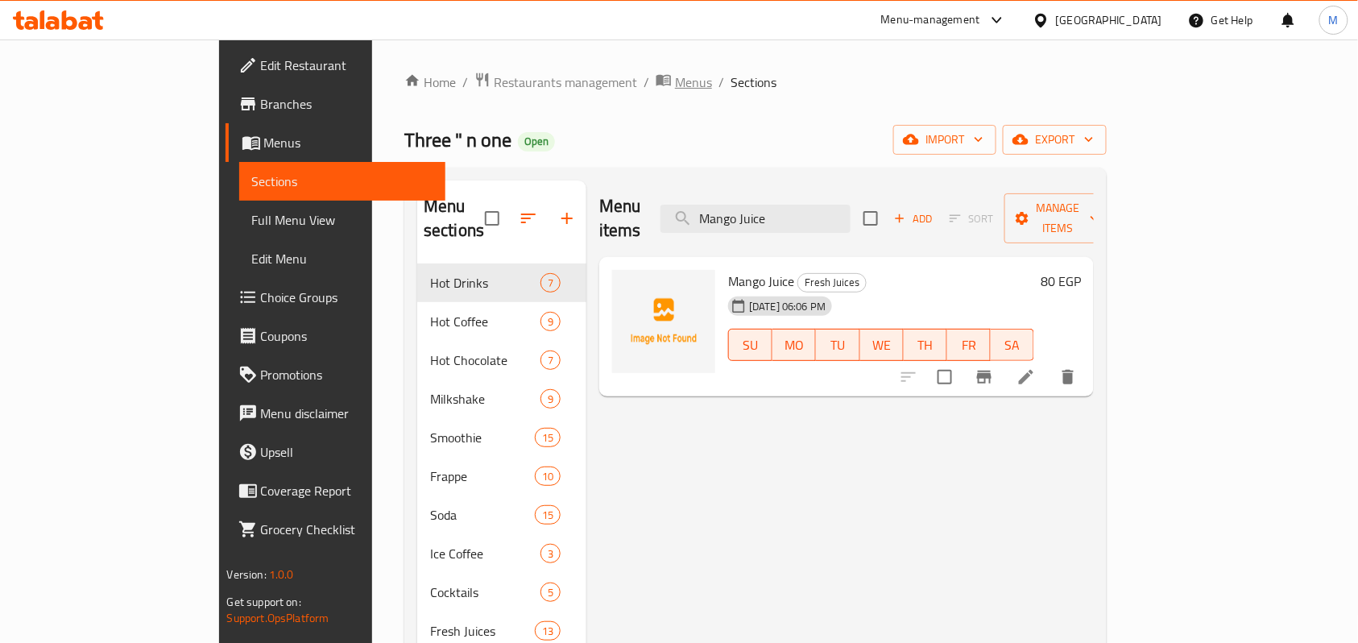
type input "Mango Juice"
click at [675, 77] on span "Menus" at bounding box center [693, 82] width 37 height 19
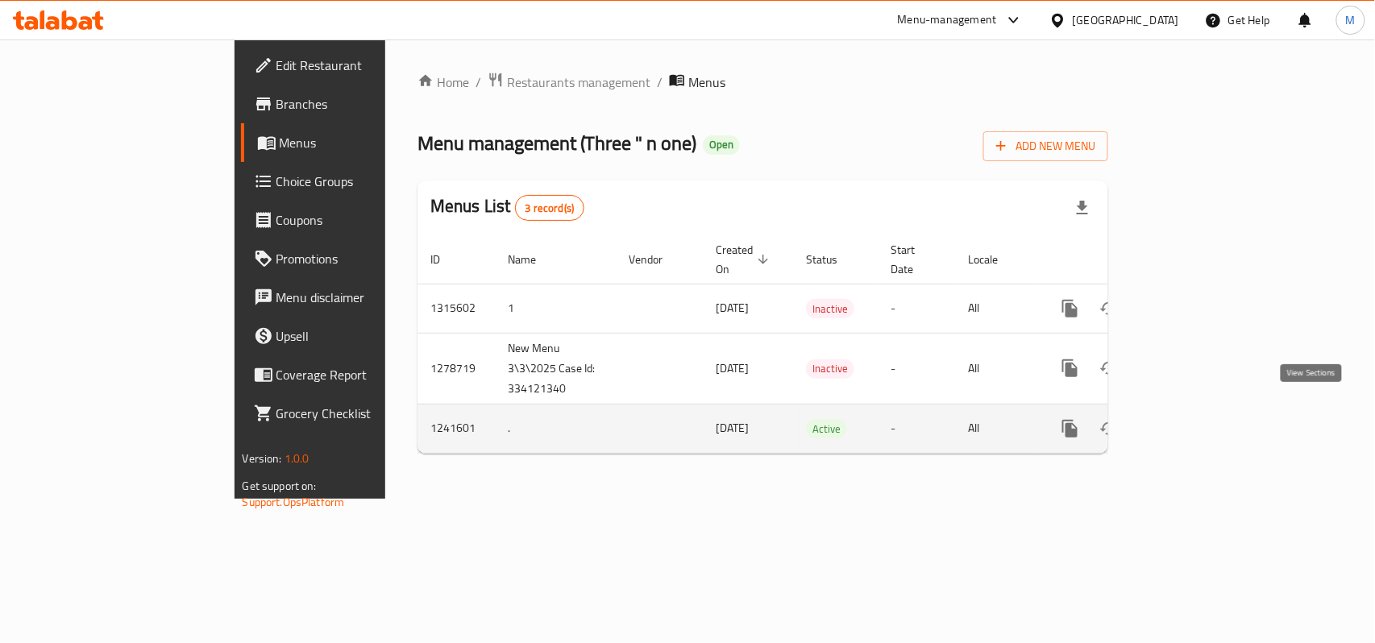
click at [1196, 419] on icon "enhanced table" at bounding box center [1185, 428] width 19 height 19
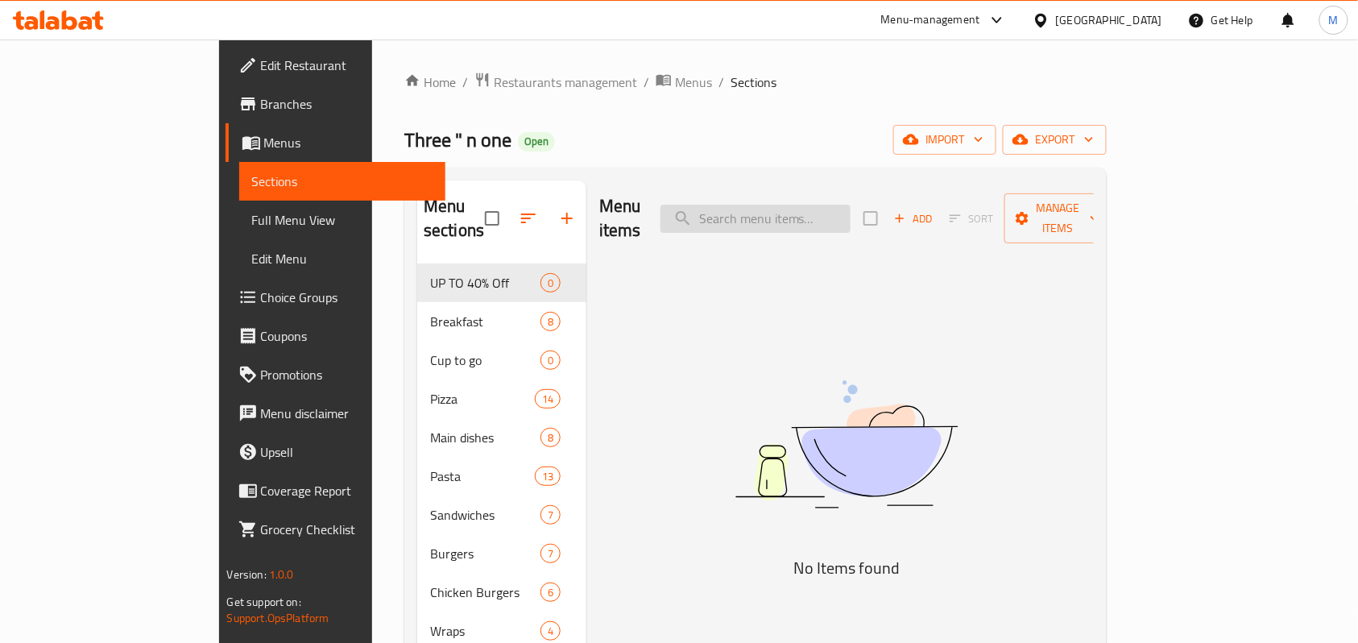
click at [830, 208] on input "search" at bounding box center [756, 219] width 190 height 28
paste input "Mango Juice"
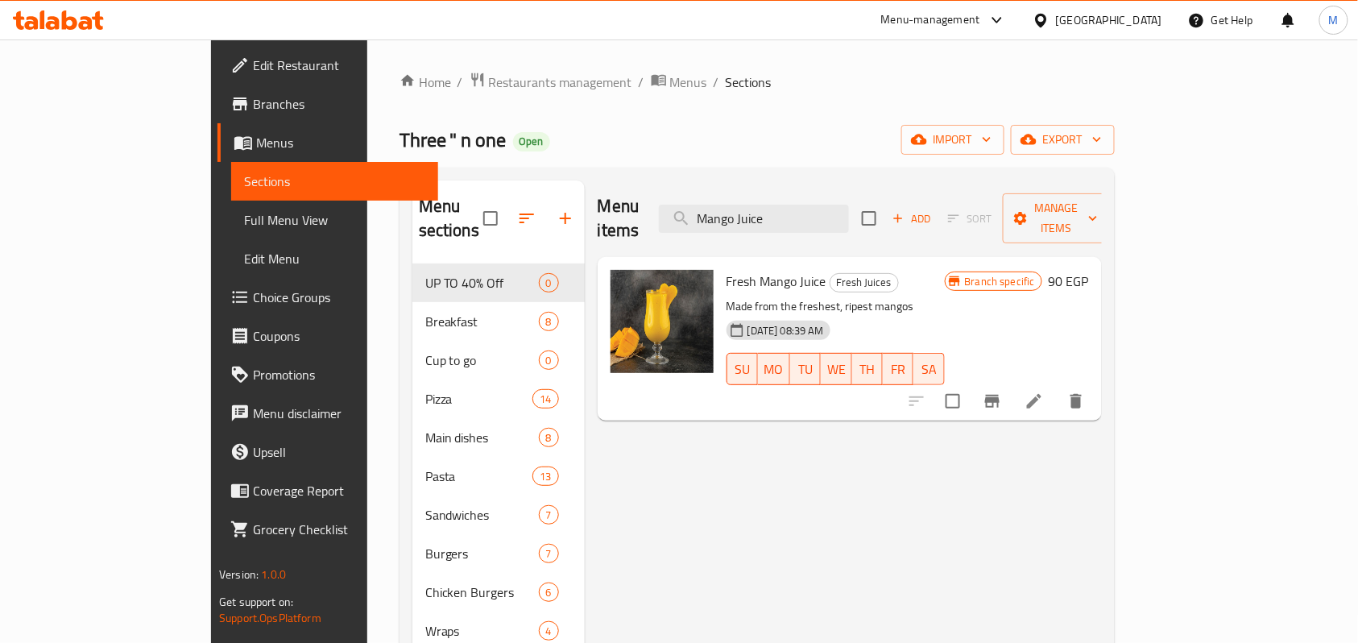
type input "Mango Juice"
click at [931, 269] on div "Fresh Mango Juice Fresh Juices Made from the freshest, ripest mangos 10-07-2024…" at bounding box center [835, 338] width 231 height 151
click at [670, 82] on span "Menus" at bounding box center [688, 82] width 37 height 19
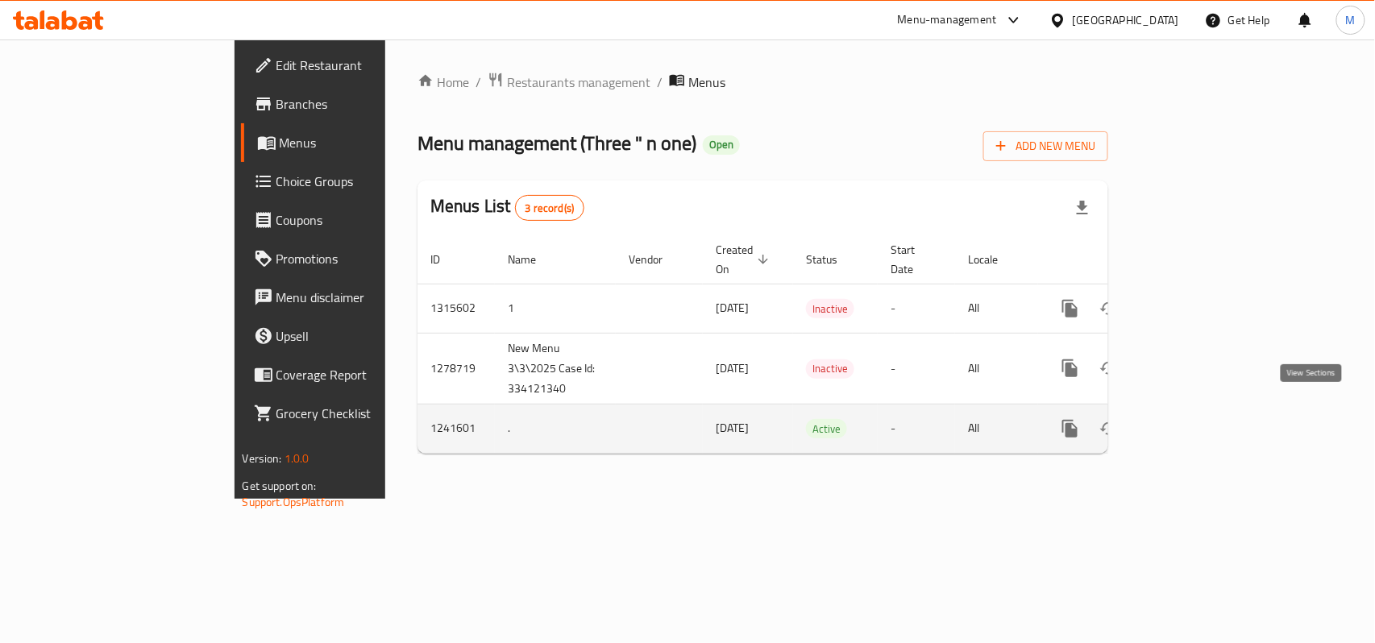
click at [1193, 421] on icon "enhanced table" at bounding box center [1186, 428] width 15 height 15
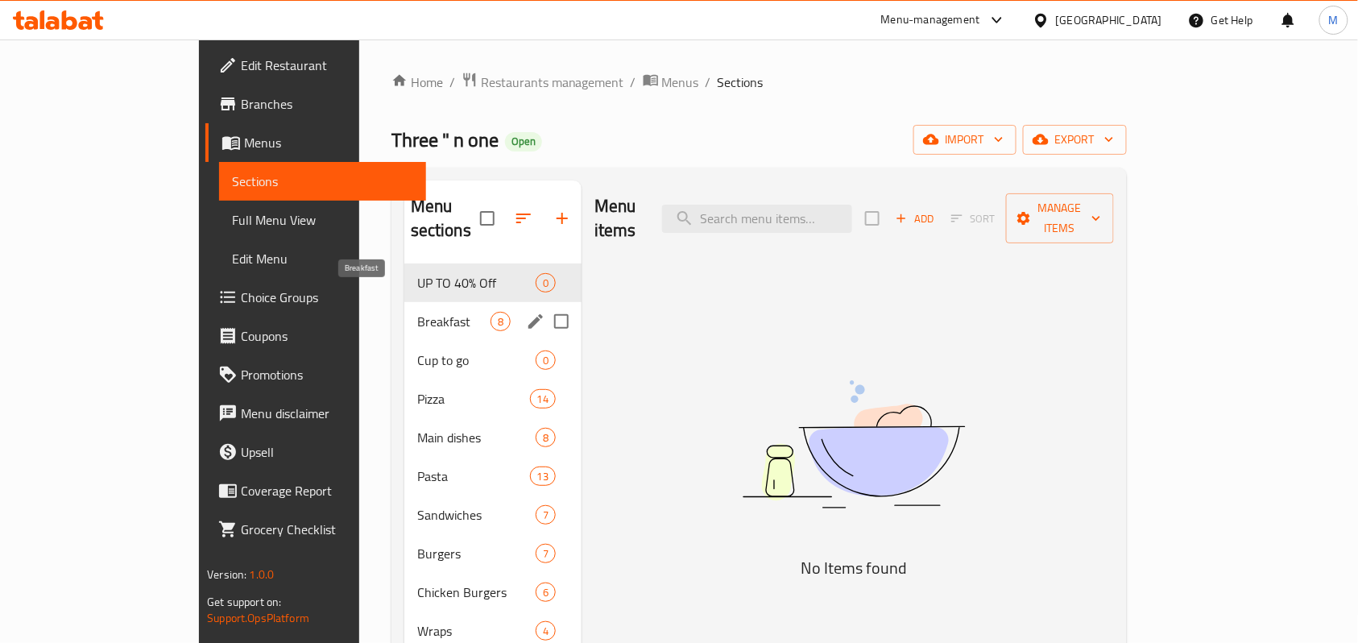
click at [417, 312] on span "Breakfast" at bounding box center [453, 321] width 73 height 19
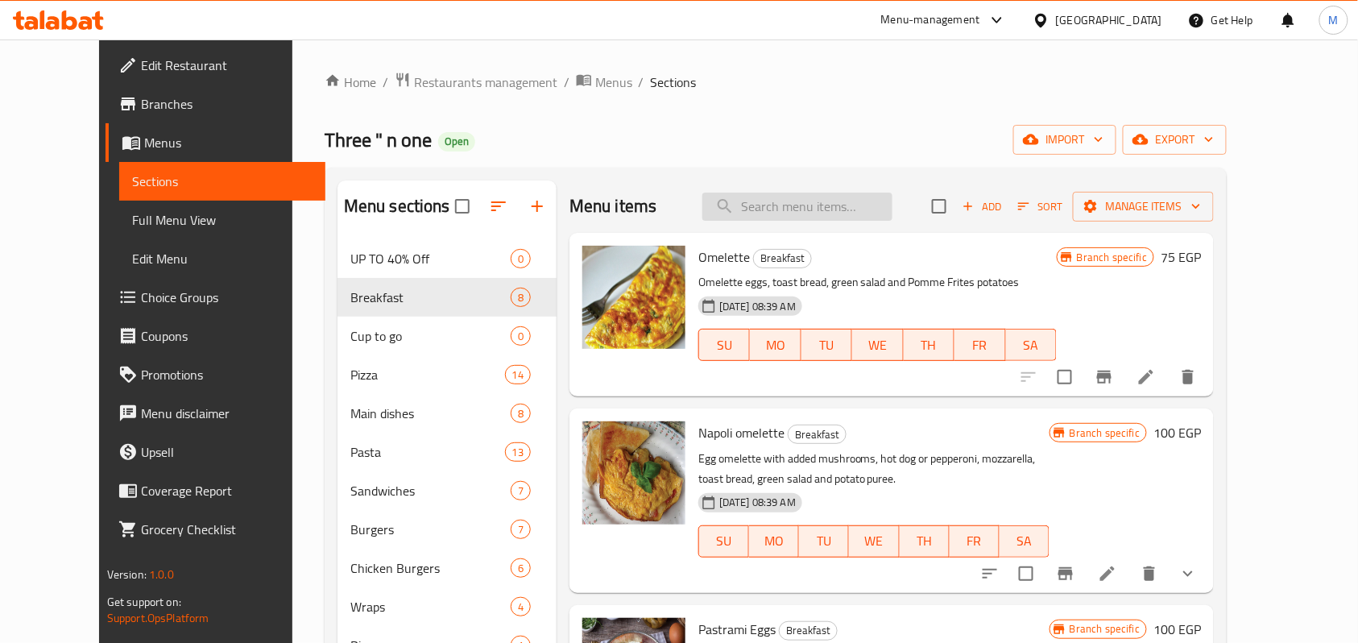
click at [831, 209] on input "search" at bounding box center [798, 207] width 190 height 28
paste input "Chocolate Coffee"
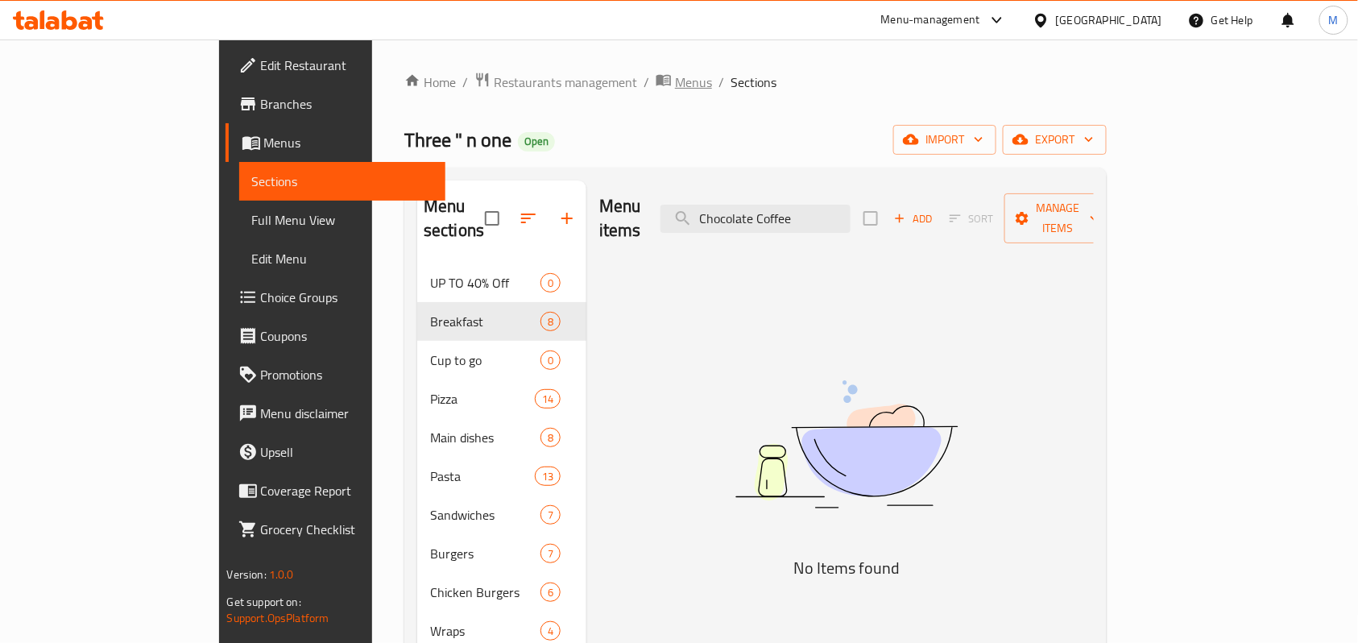
type input "Chocolate Coffee"
click at [675, 79] on span "Menus" at bounding box center [693, 82] width 37 height 19
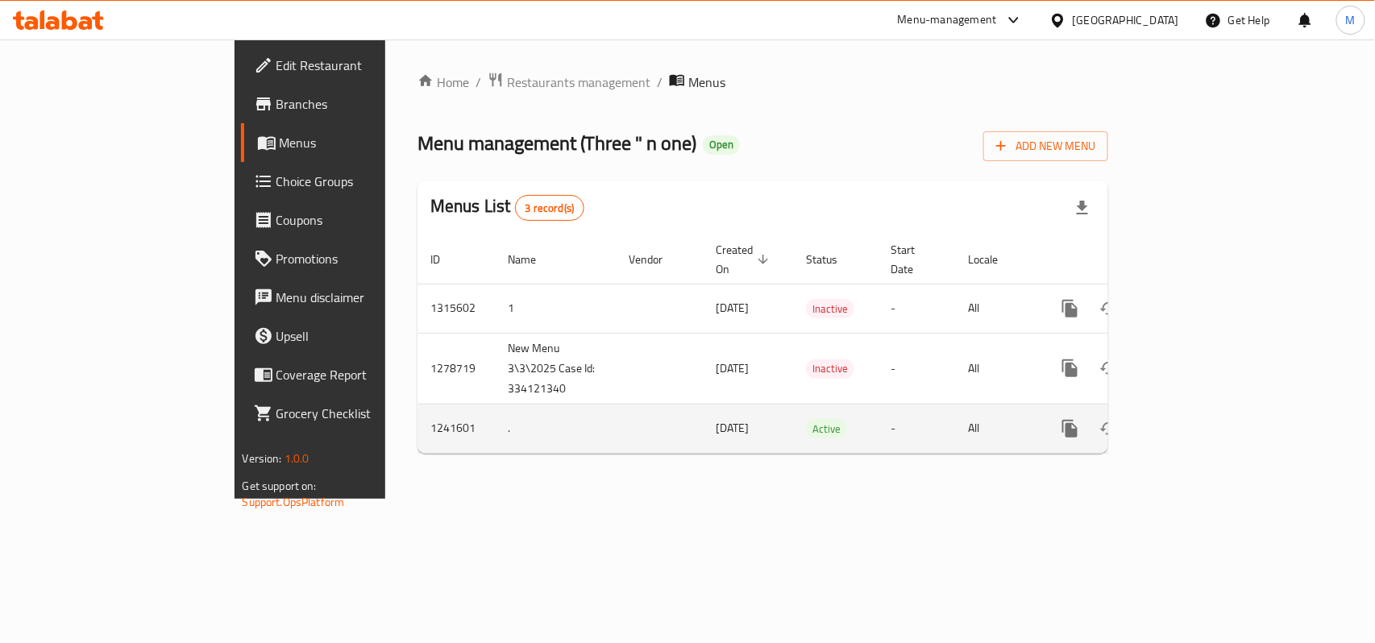
click at [1196, 419] on icon "enhanced table" at bounding box center [1185, 428] width 19 height 19
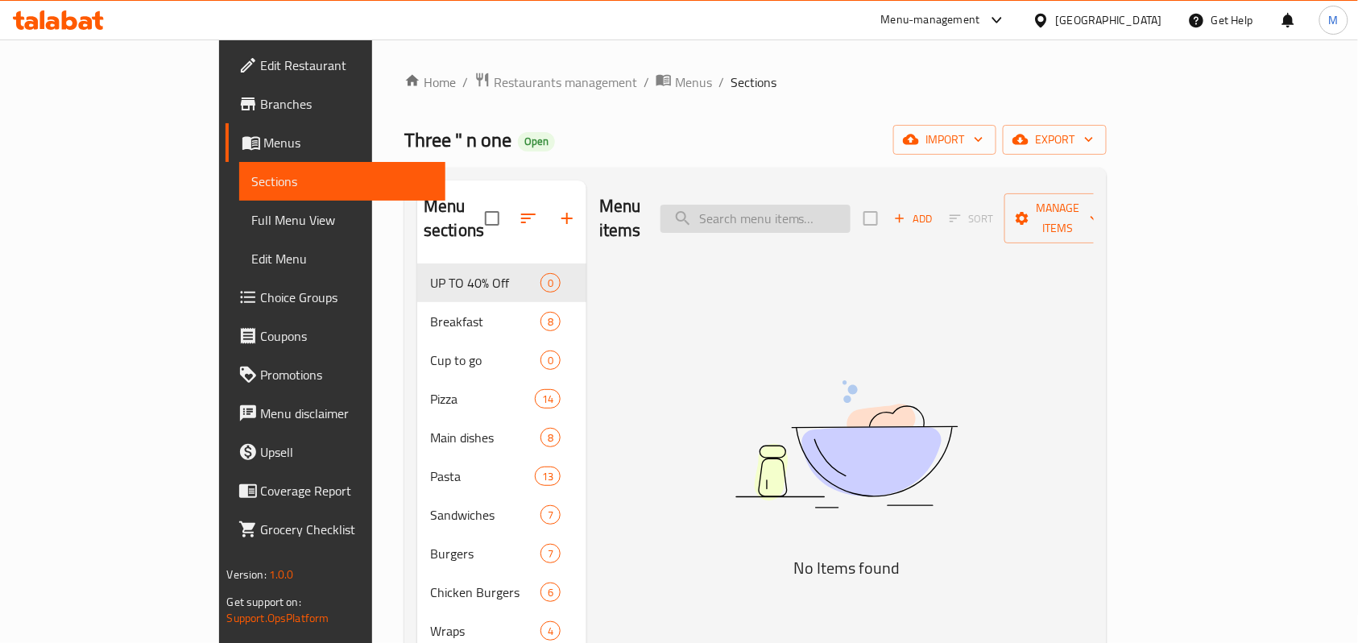
click at [809, 205] on input "search" at bounding box center [756, 219] width 190 height 28
paste input "Americano Coffee"
drag, startPoint x: 804, startPoint y: 194, endPoint x: 809, endPoint y: 206, distance: 13.0
click at [804, 205] on input "Americano Coffee" at bounding box center [756, 219] width 190 height 28
paste input "Mocha"
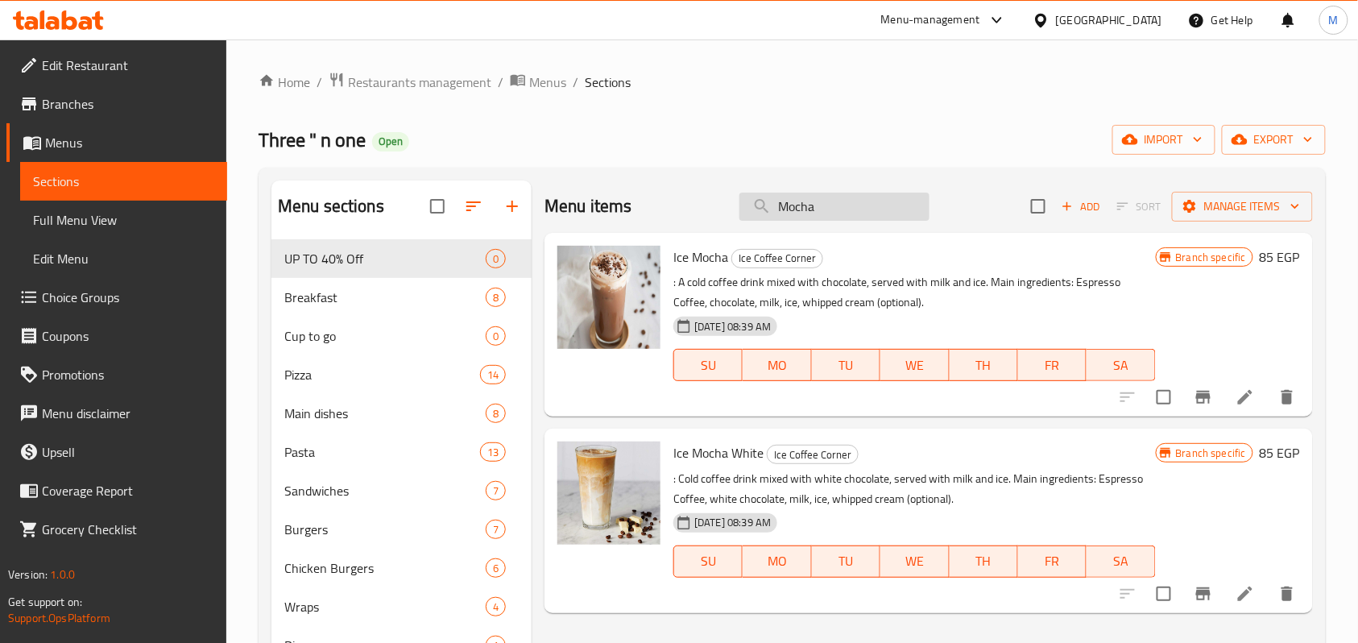
click at [851, 210] on input "Mocha" at bounding box center [835, 207] width 190 height 28
paste input "Latte"
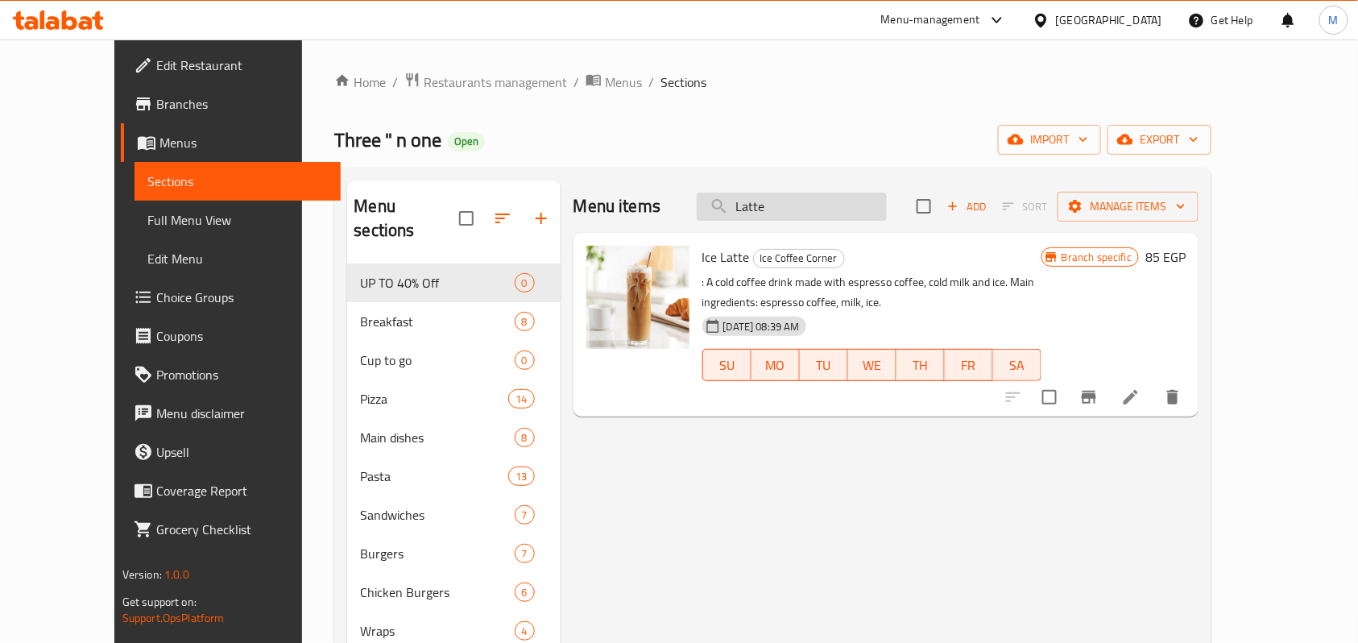
click at [846, 208] on input "Latte" at bounding box center [792, 207] width 190 height 28
paste input "Nescaf"
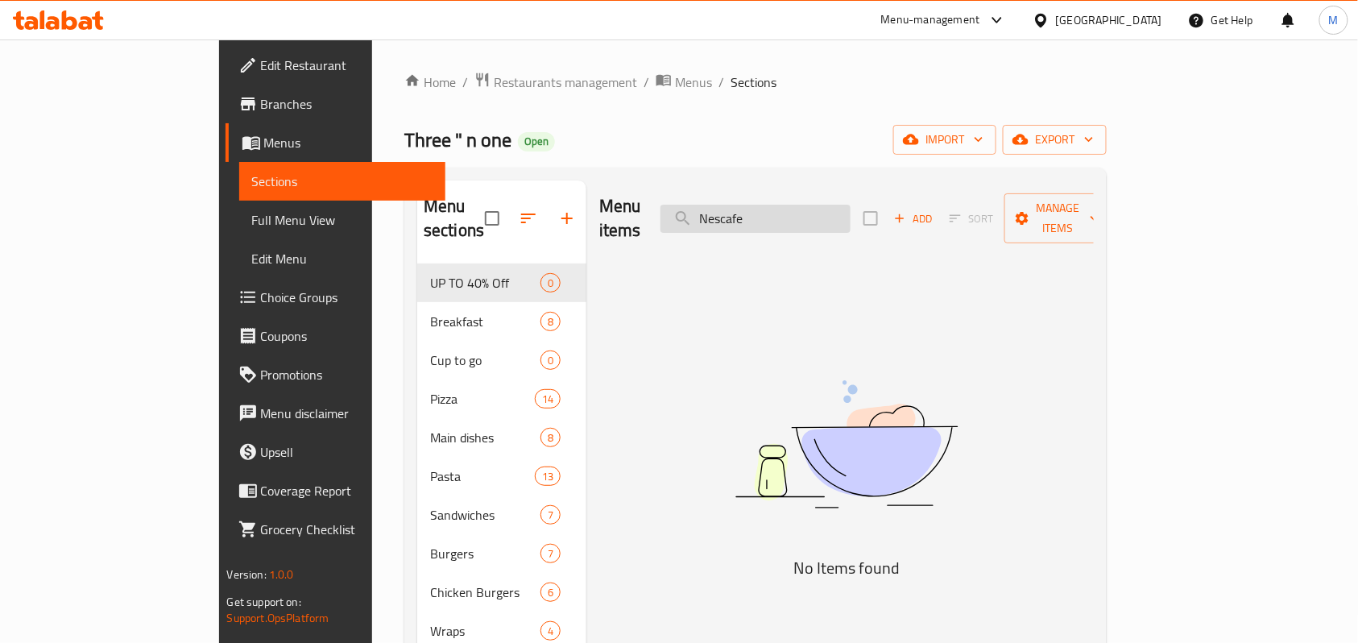
click at [827, 206] on input "Nescafe" at bounding box center [756, 219] width 190 height 28
paste input "Hot Lotus"
click at [851, 217] on input "Hot Lotus" at bounding box center [756, 219] width 190 height 28
paste input "Caramel"
click at [851, 205] on input "Hot Caramel" at bounding box center [756, 219] width 190 height 28
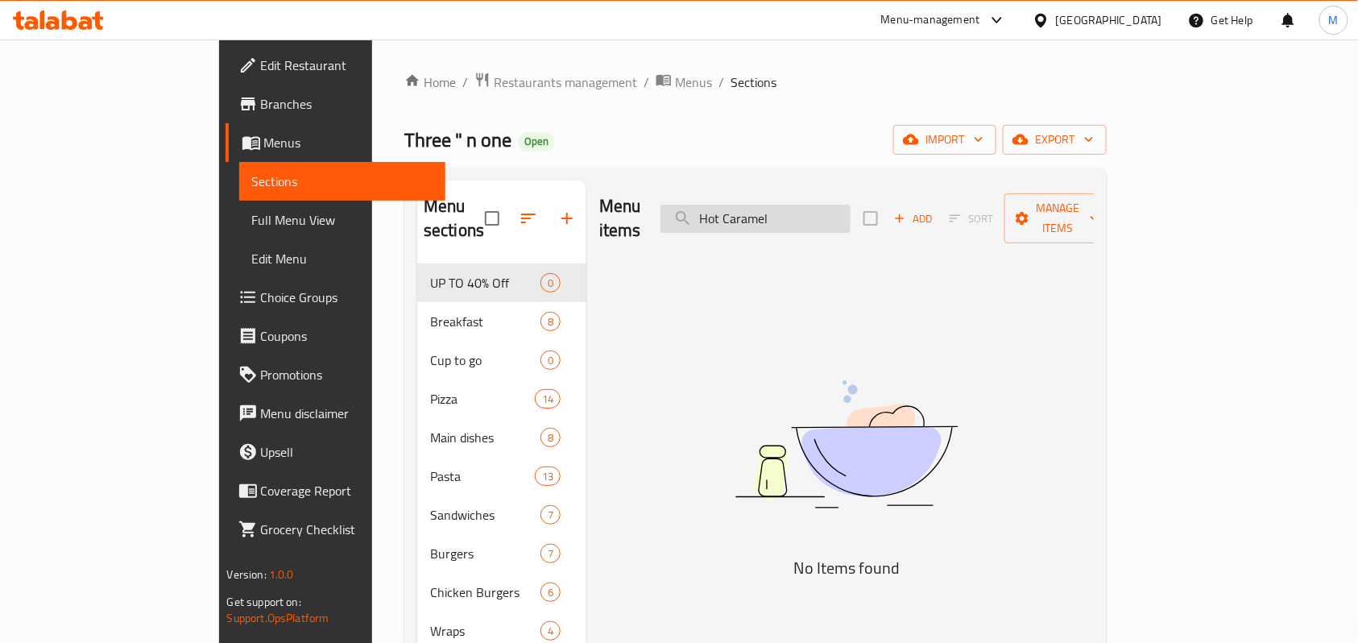
paste input "Cheesecake Milkshake"
click at [851, 205] on input "Cheesecake Milkshake" at bounding box center [756, 219] width 190 height 28
paste input "Passion Fruit Smoothi"
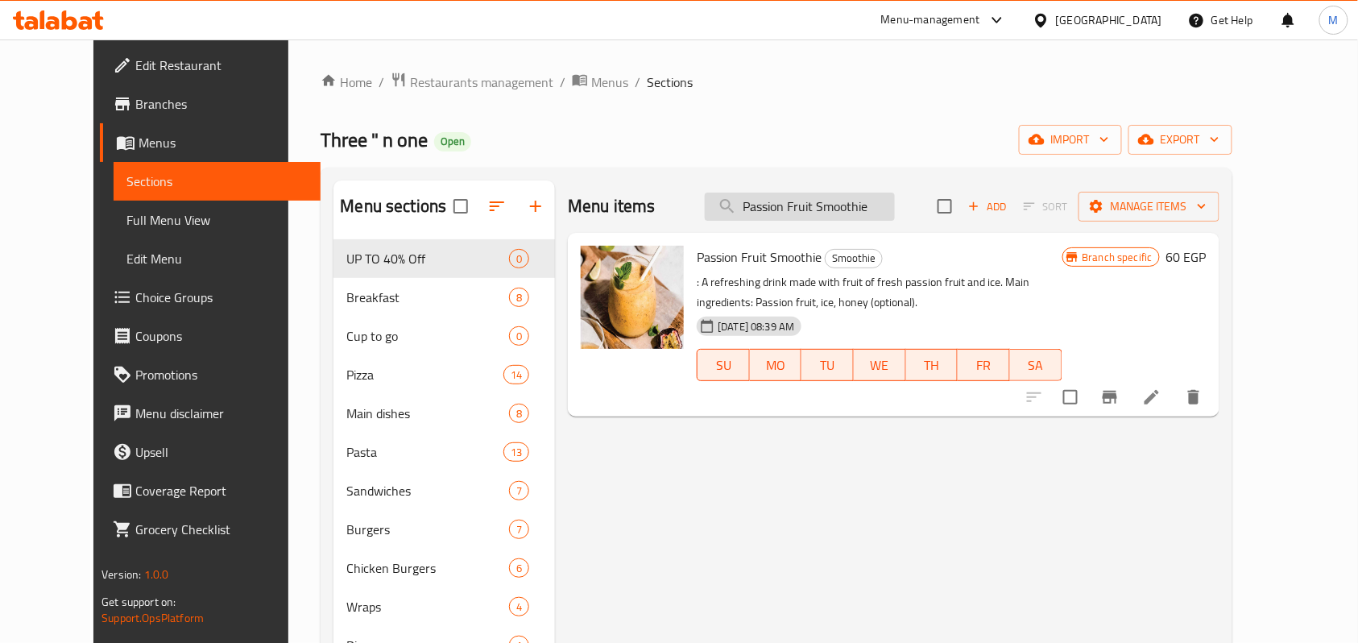
click at [864, 205] on input "Passion Fruit Smoothie" at bounding box center [800, 207] width 190 height 28
paste input "ina Colada"
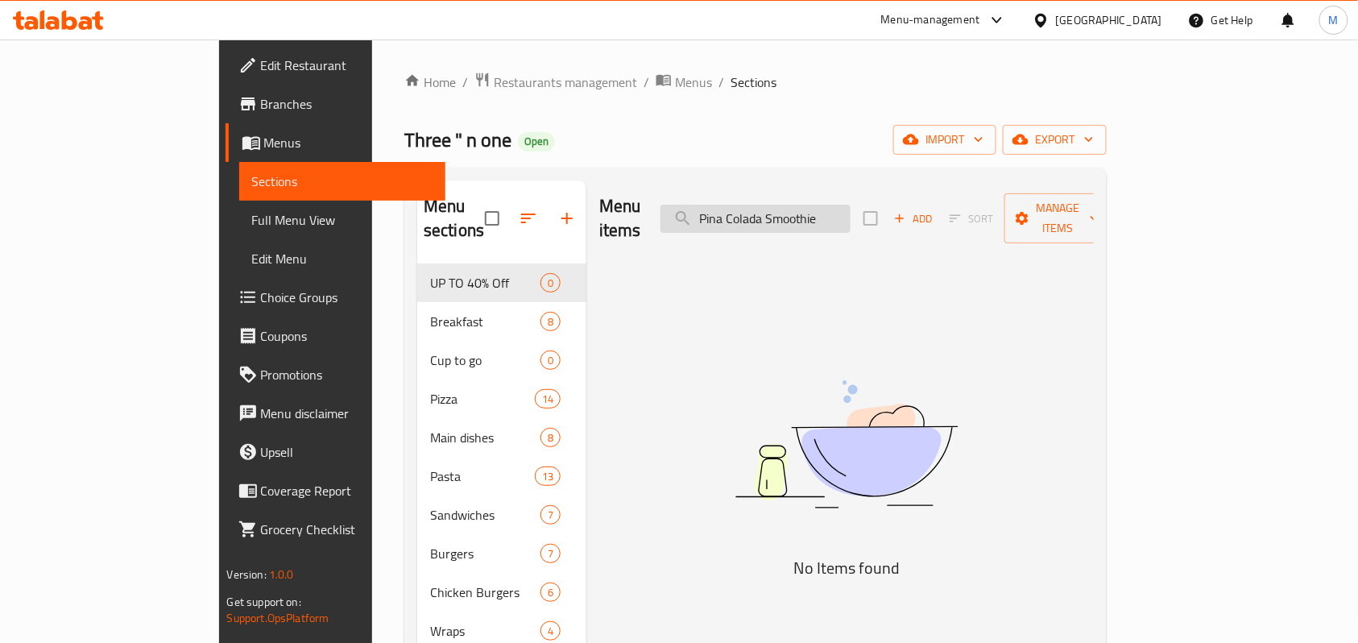
click at [820, 217] on input "Pina Colada Smoothie" at bounding box center [756, 219] width 190 height 28
paste input "Strawberry"
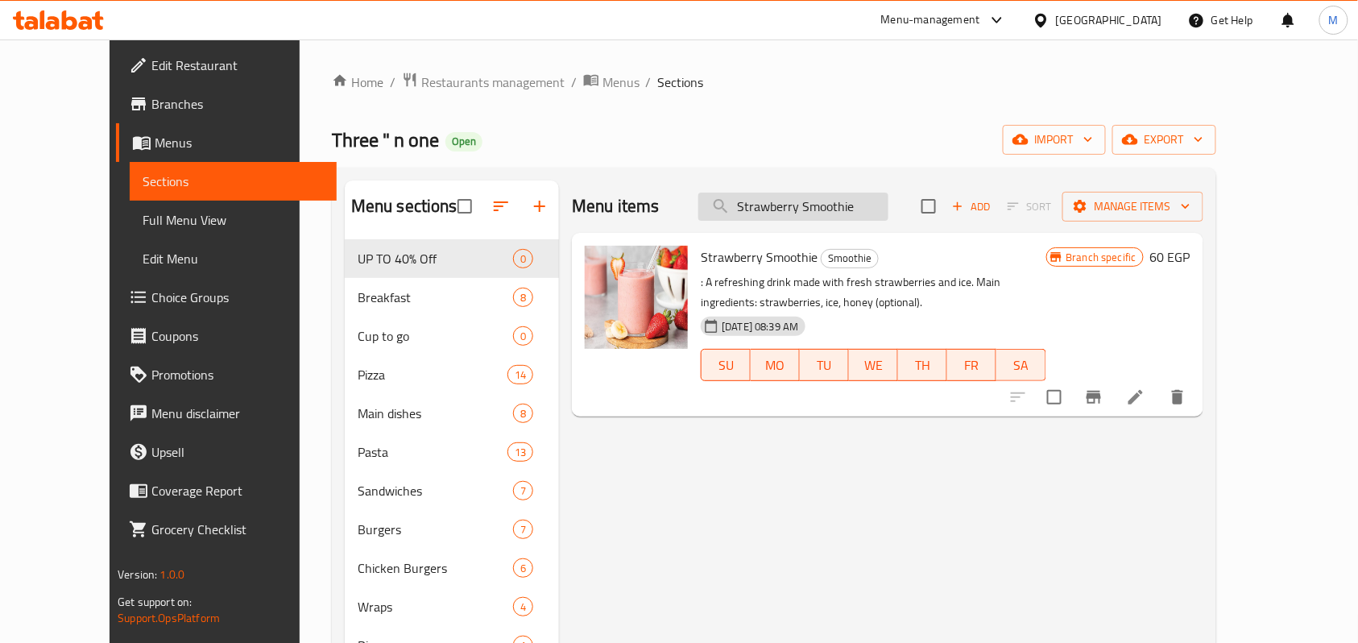
click at [852, 210] on input "Strawberry Smoothie" at bounding box center [794, 207] width 190 height 28
paste input "Mango"
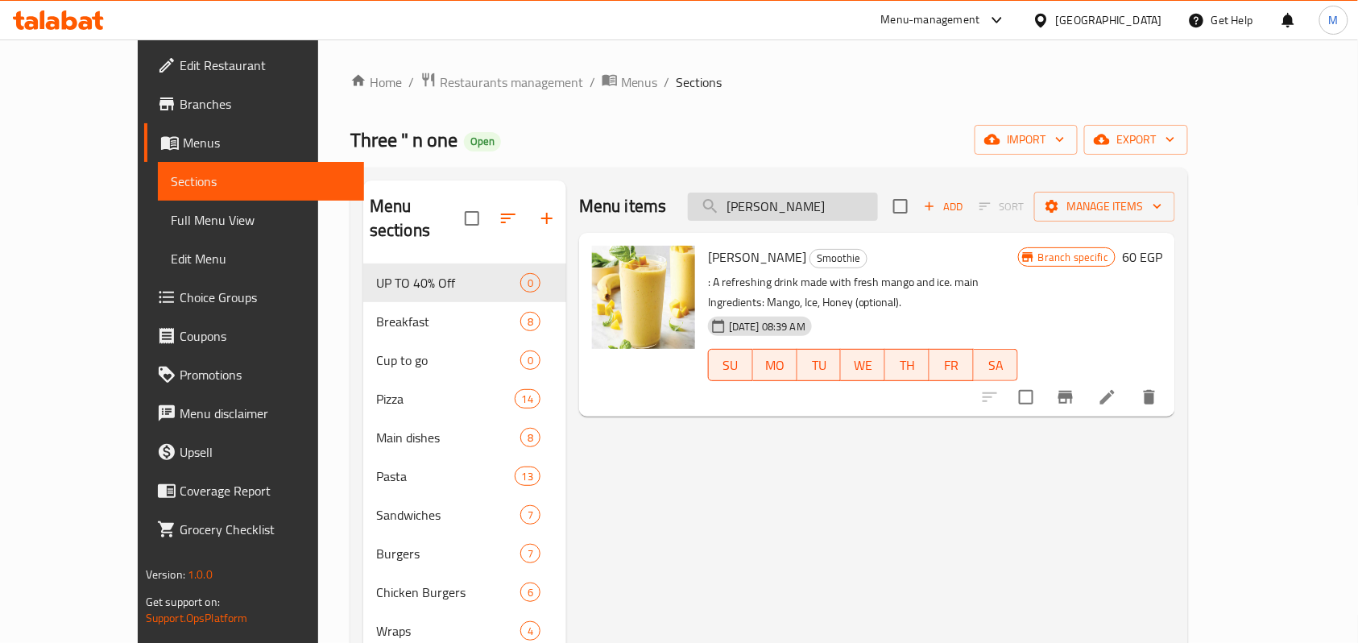
click at [861, 210] on input "Mango Smoothie" at bounding box center [783, 207] width 190 height 28
paste input "Scotch Mint"
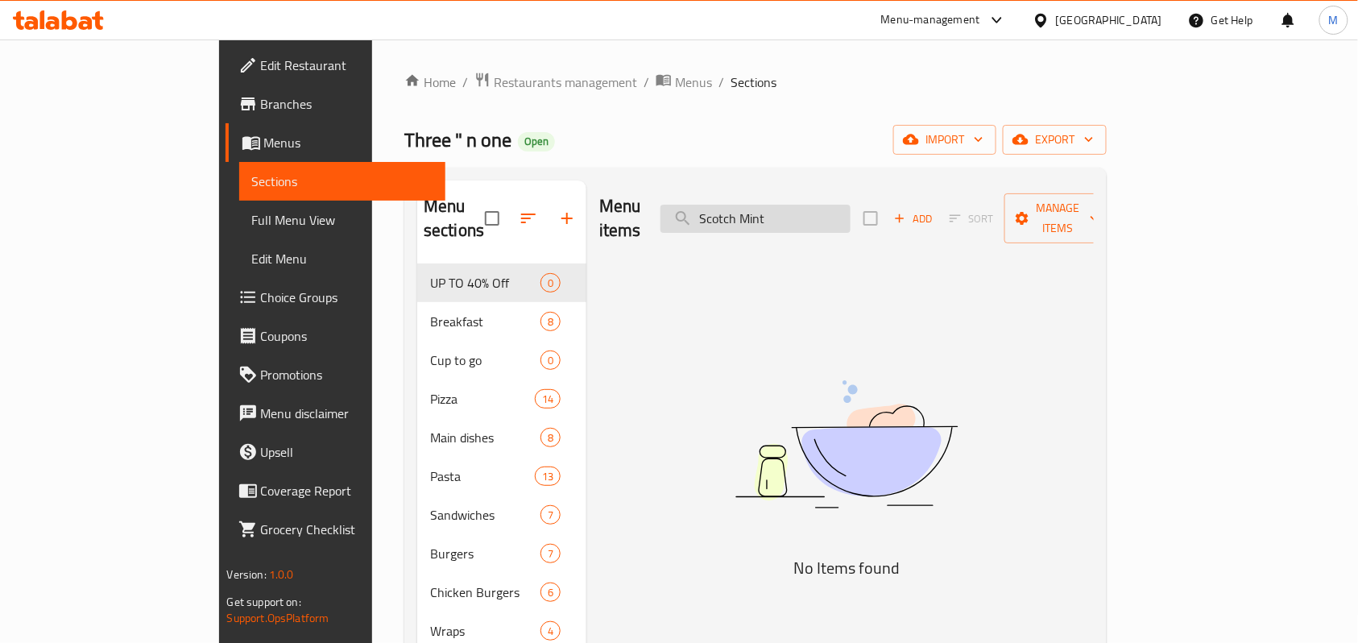
click at [851, 205] on input "Scotch Mint" at bounding box center [756, 219] width 190 height 28
paste input "Kiwi Soda"
click at [851, 211] on input "Kiwi Soda" at bounding box center [756, 219] width 190 height 28
paste input "Watermelon"
click at [843, 205] on input "Watermelon Soda" at bounding box center [756, 219] width 190 height 28
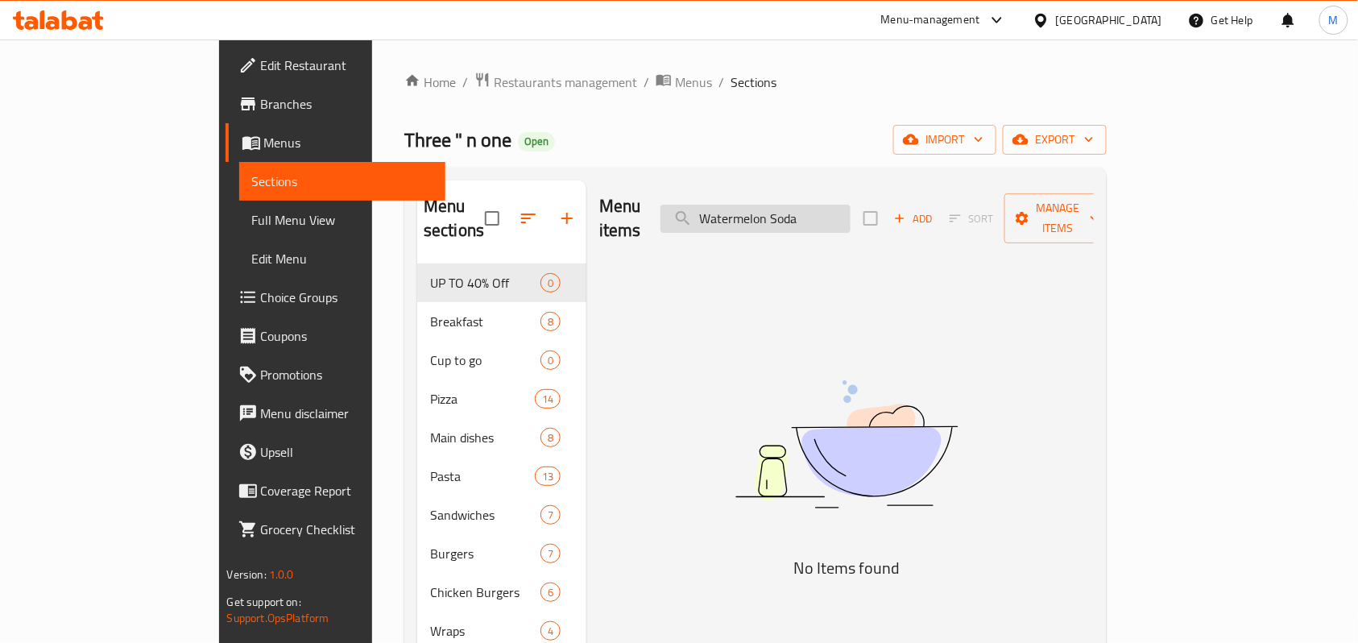
paste input "Power Cocktail"
click at [816, 205] on input "Power Cocktail" at bounding box center [756, 219] width 190 height 28
paste input "Kiwi Juice"
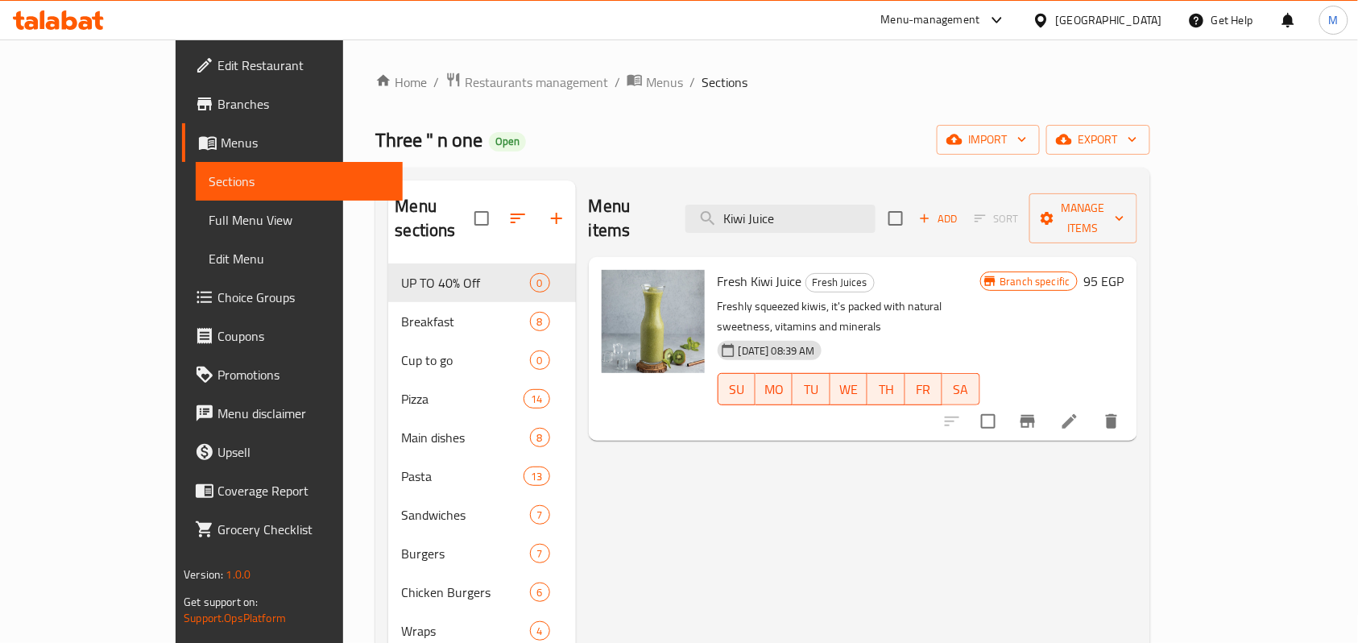
click at [883, 224] on div "Menu items Kiwi Juice Add Sort Manage items" at bounding box center [863, 218] width 549 height 77
click at [871, 216] on input "Kiwi Juice" at bounding box center [781, 219] width 190 height 28
paste input "Caramel Waffl"
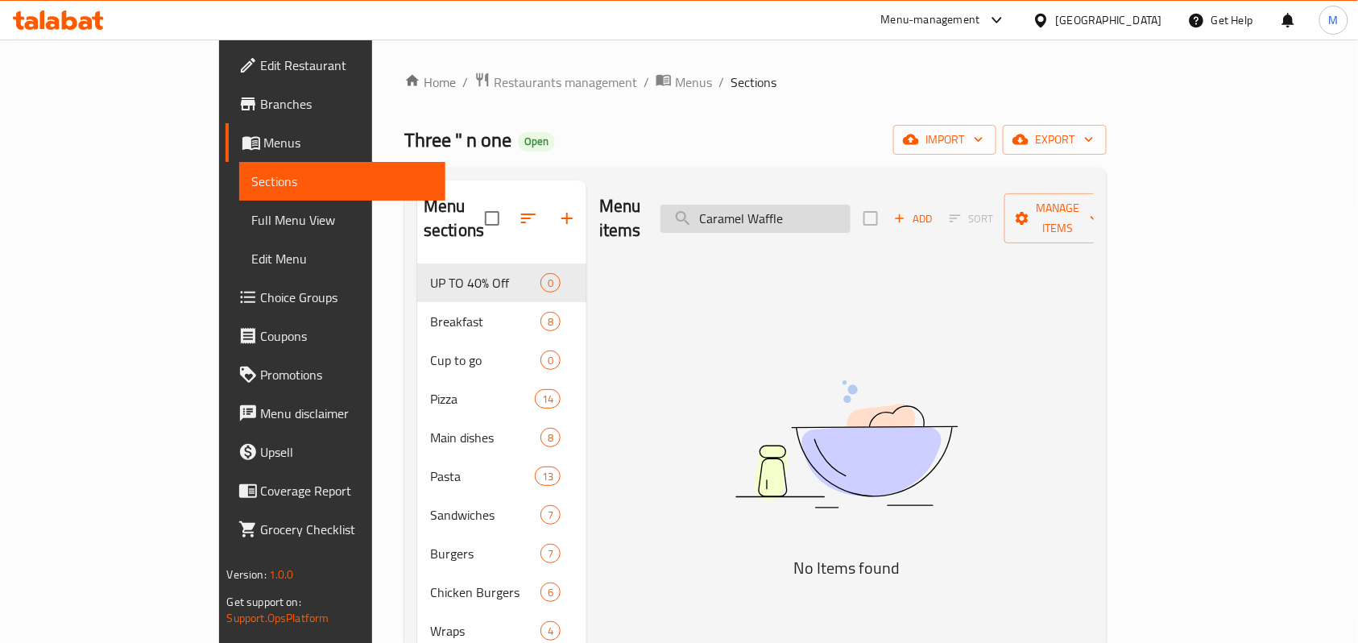
click at [851, 205] on input "Caramel Waffle" at bounding box center [756, 219] width 190 height 28
paste input "White Chocolate Waffle Bubbles"
click at [844, 224] on div "Menu items White Chocolate Waffle Bubbles Add Sort Manage items" at bounding box center [846, 218] width 495 height 77
click at [851, 217] on input "White Chocolate Waffle Bubbles" at bounding box center [756, 219] width 190 height 28
paste input "Oreo"
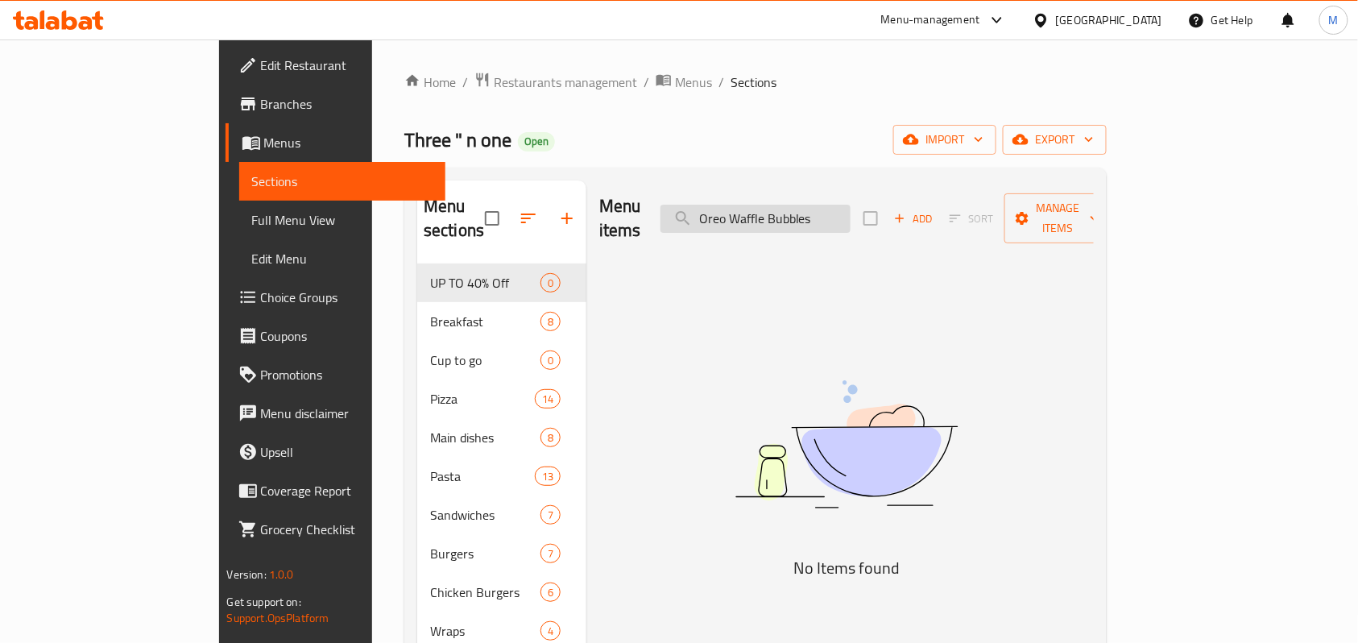
click at [836, 205] on input "Oreo Waffle Bubbles" at bounding box center [756, 219] width 190 height 28
paste input "Nacho"
click at [814, 205] on input "Nachos" at bounding box center [756, 219] width 190 height 28
paste input "Wing"
type input "Wings"
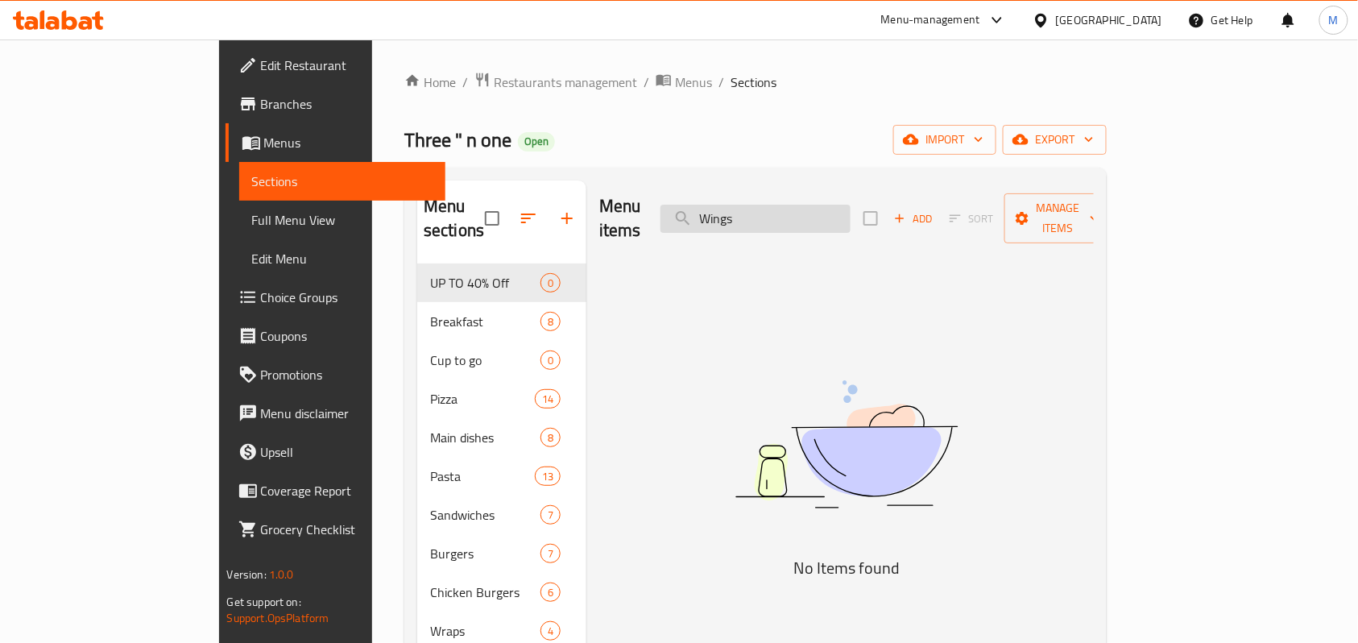
click at [811, 208] on input "Wings" at bounding box center [756, 219] width 190 height 28
click at [675, 79] on span "Menus" at bounding box center [693, 82] width 37 height 19
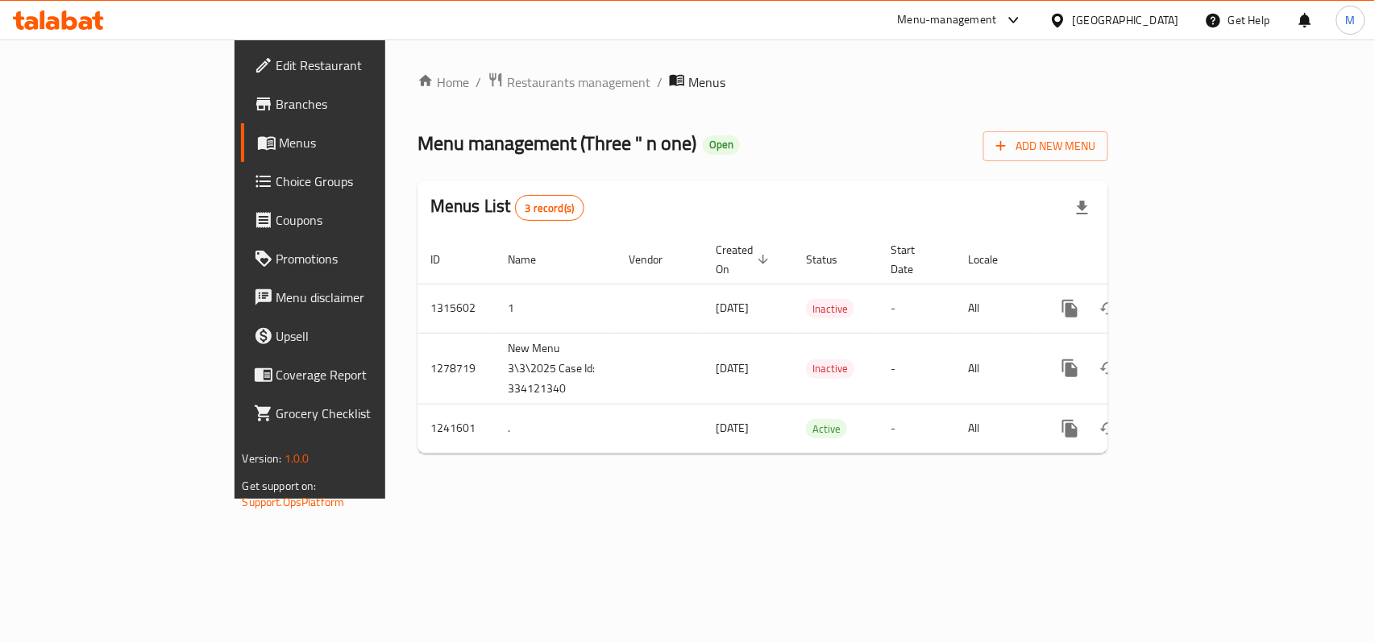
click at [1162, 19] on div "[GEOGRAPHIC_DATA]" at bounding box center [1125, 20] width 106 height 18
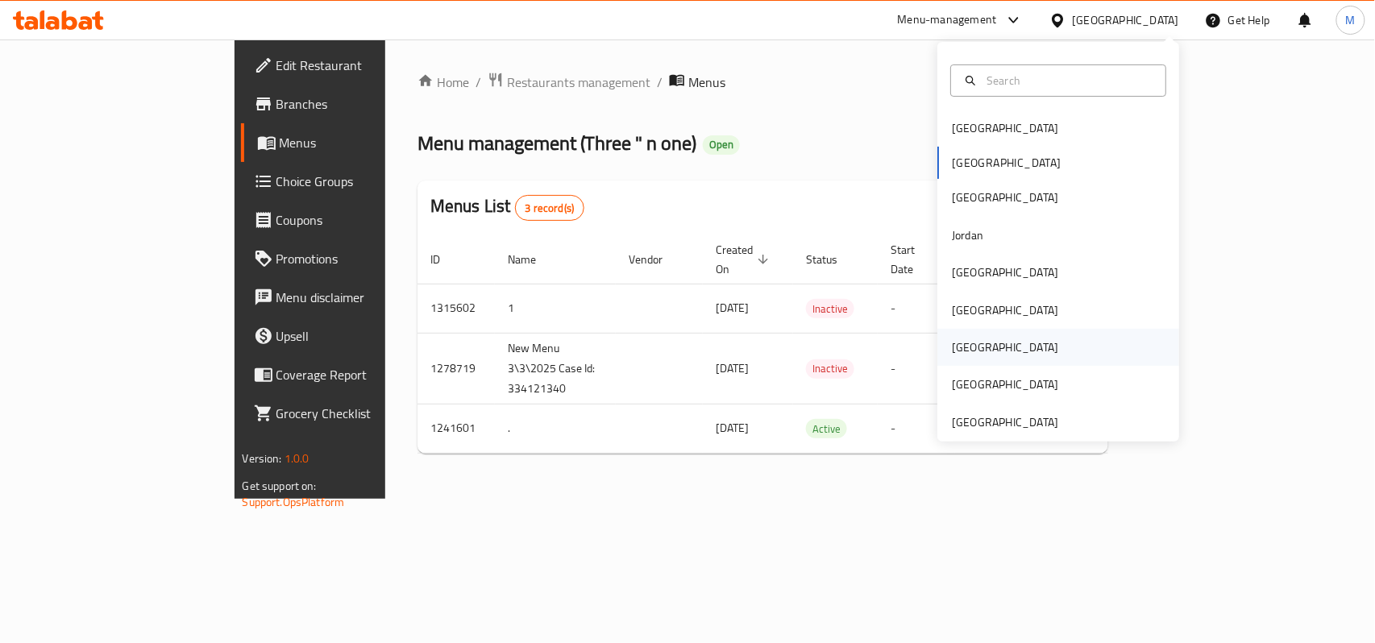
click at [964, 346] on div "Qatar" at bounding box center [1005, 347] width 132 height 37
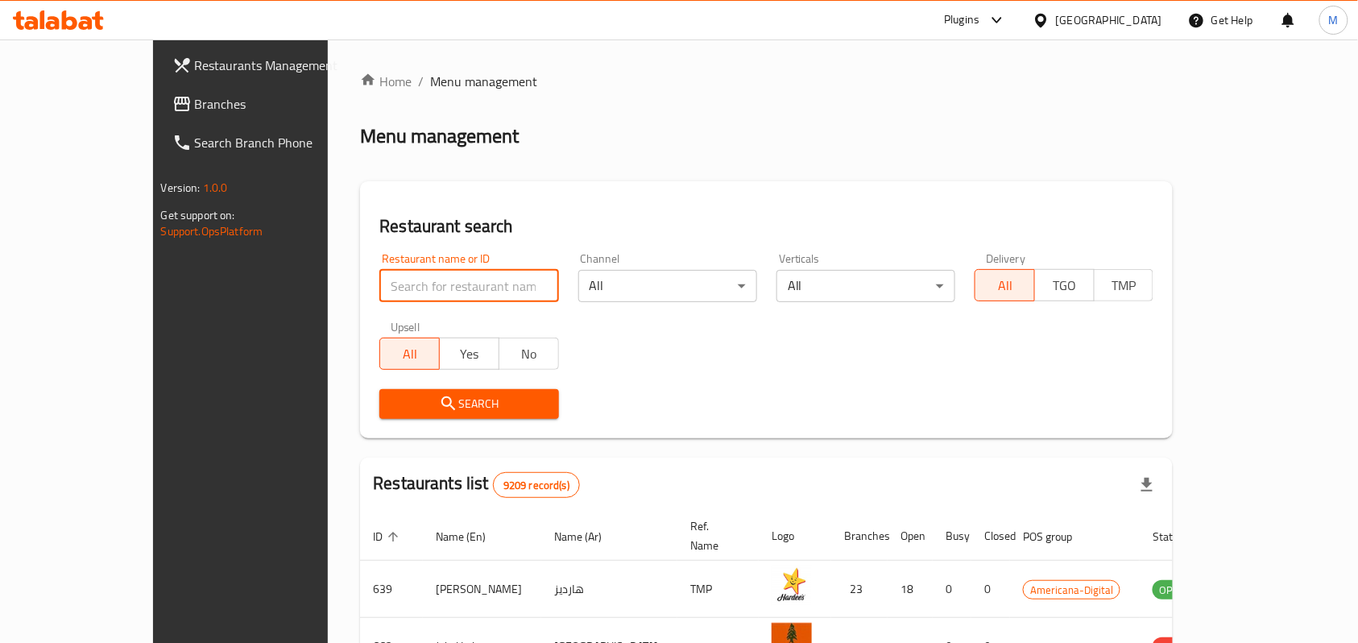
click at [379, 282] on input "search" at bounding box center [468, 286] width 179 height 32
paste input "Q Smart Technolgy"
type input "Q Smart Technolgy"
click button "Search" at bounding box center [468, 404] width 179 height 30
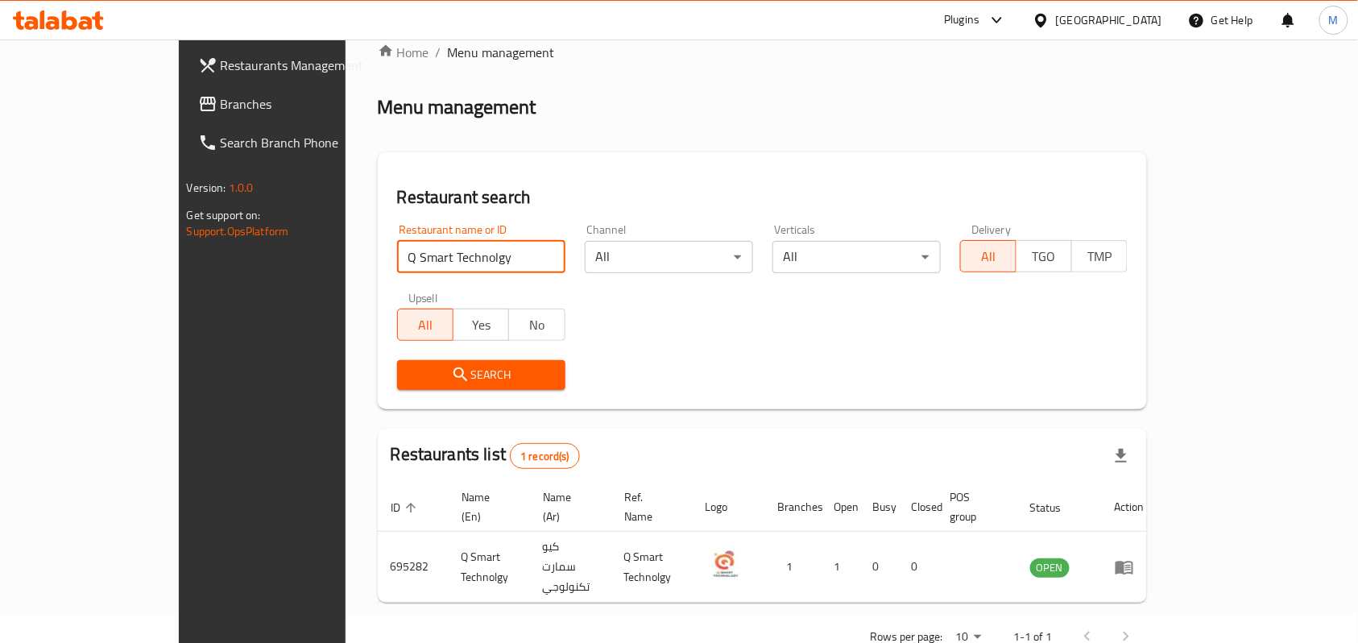
scroll to position [45, 0]
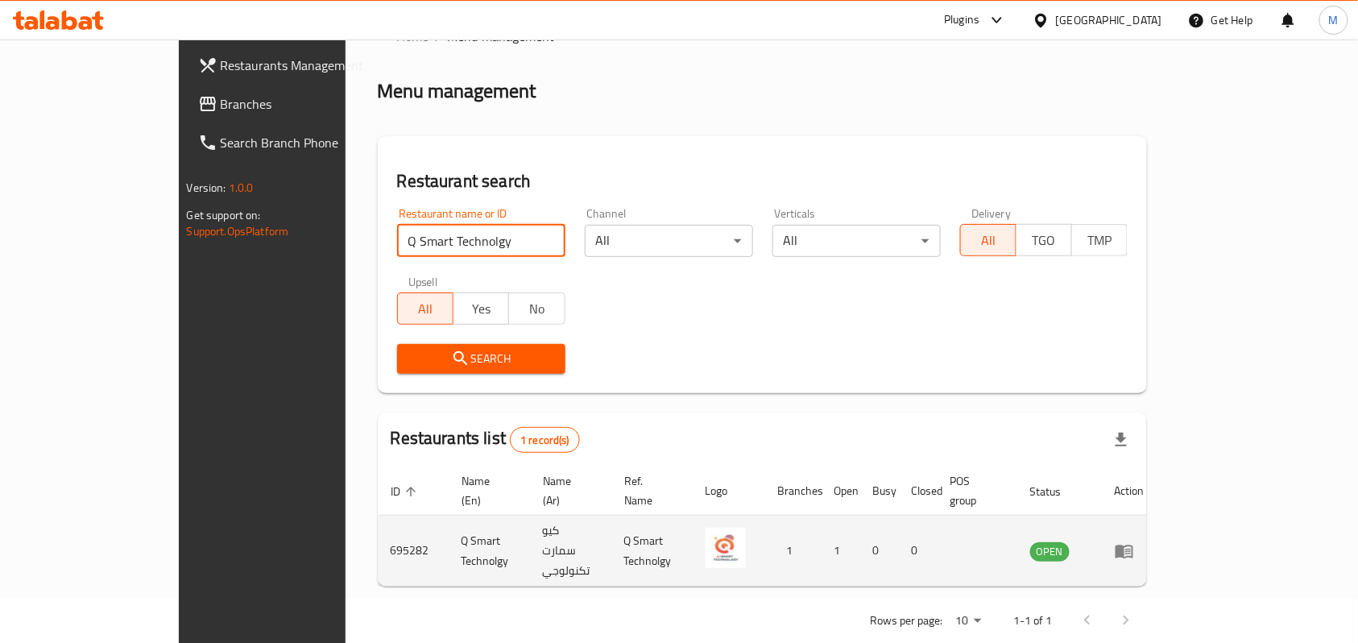
click at [1134, 545] on icon "enhanced table" at bounding box center [1125, 552] width 18 height 14
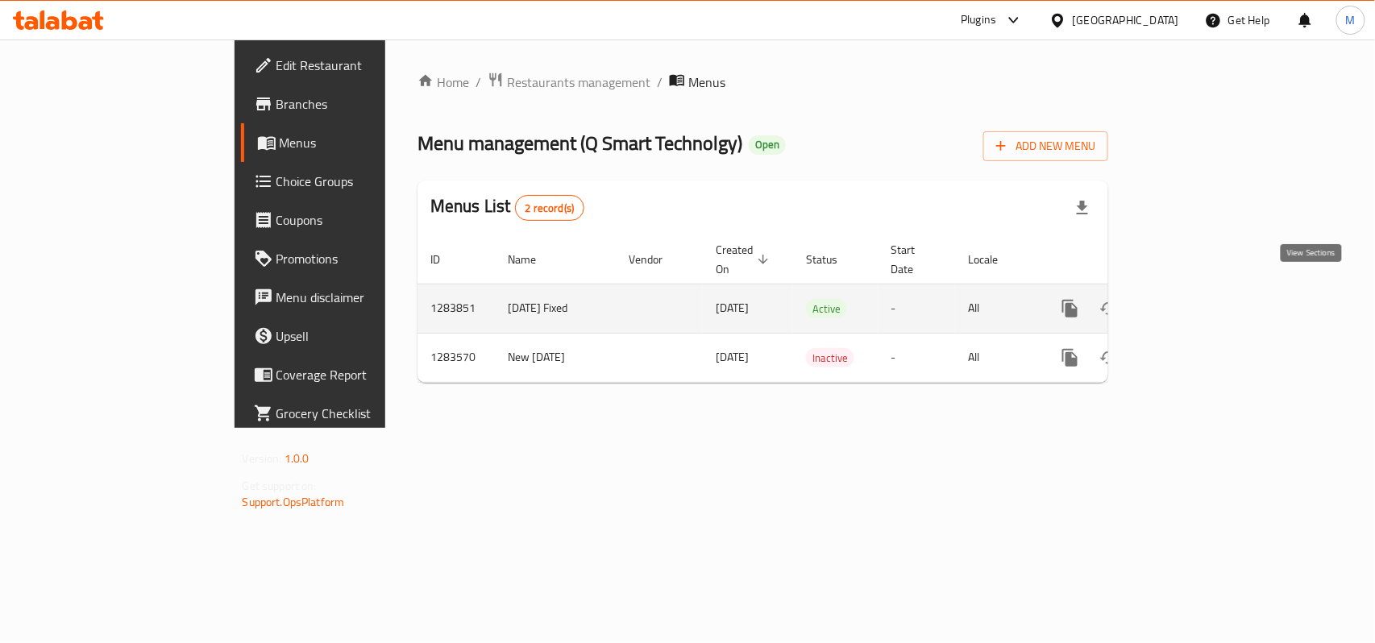
click at [1196, 299] on icon "enhanced table" at bounding box center [1185, 308] width 19 height 19
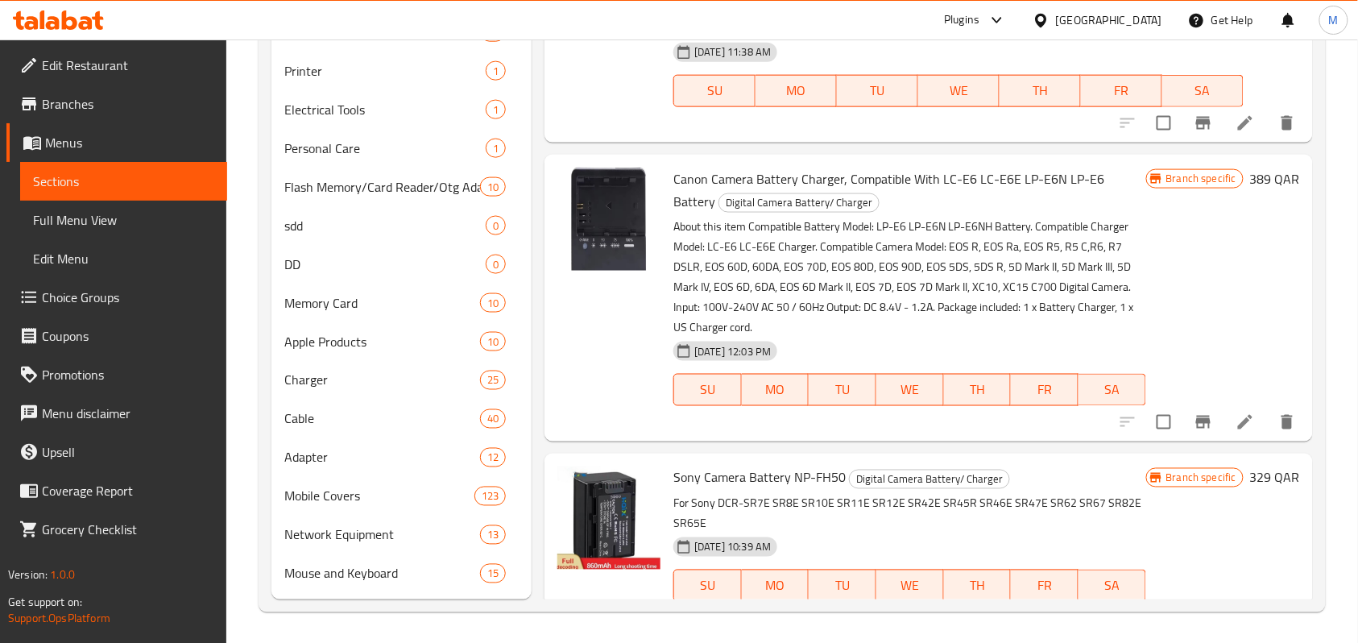
scroll to position [654, 0]
click at [259, 343] on div "Menu sections Digital Camera Battery/ Charger 33 Wi-Fi Camera 16 SMART WATCH /A…" at bounding box center [793, 62] width 1068 height 1097
click at [351, 143] on span "Personal Care" at bounding box center [362, 146] width 156 height 19
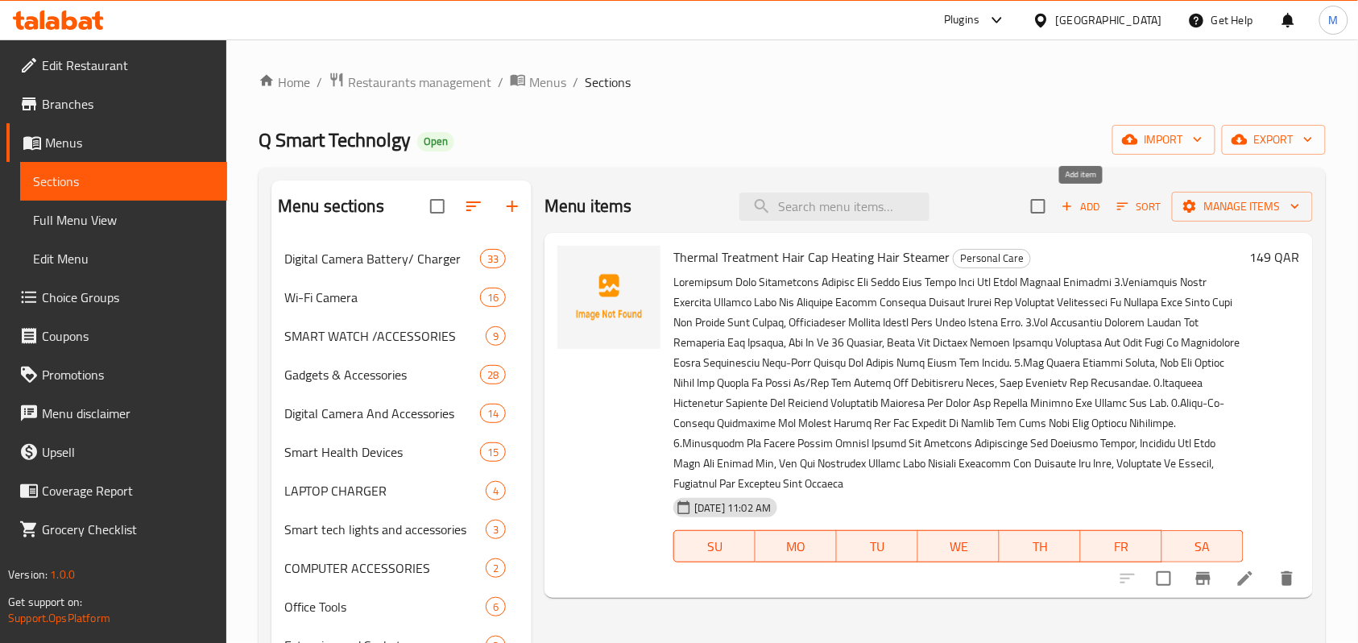
click at [1075, 204] on span "Add" at bounding box center [1082, 206] width 44 height 19
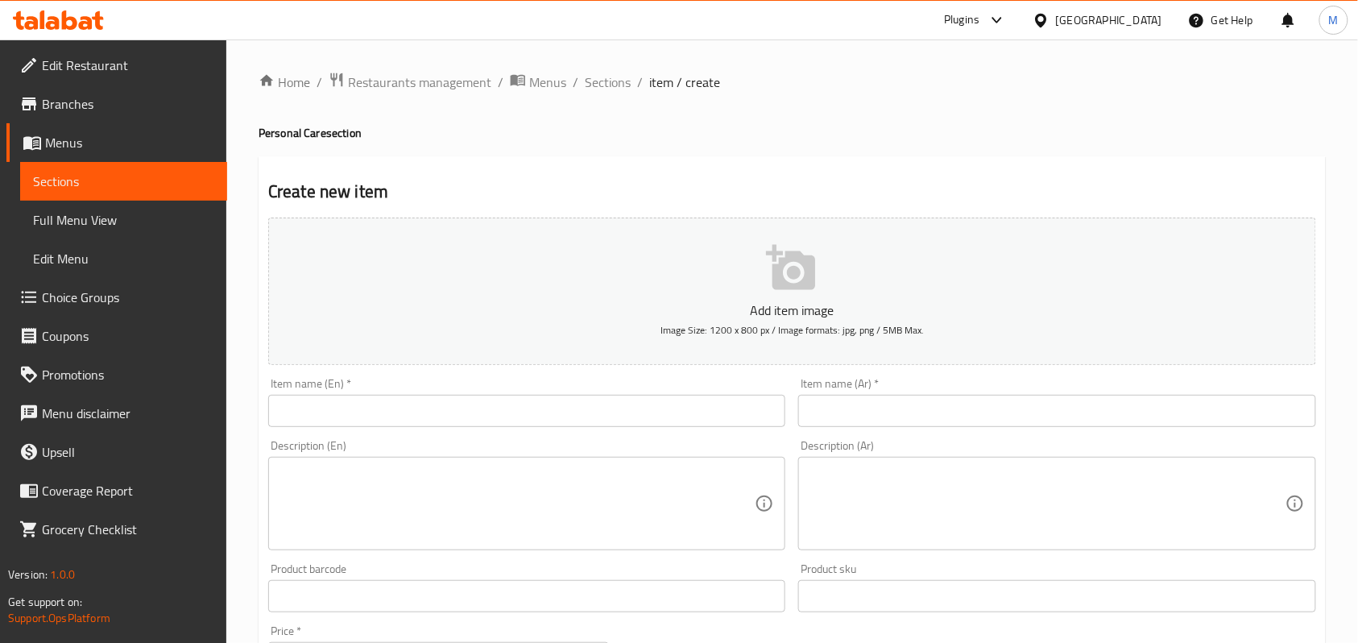
click at [411, 420] on input "text" at bounding box center [526, 411] width 517 height 32
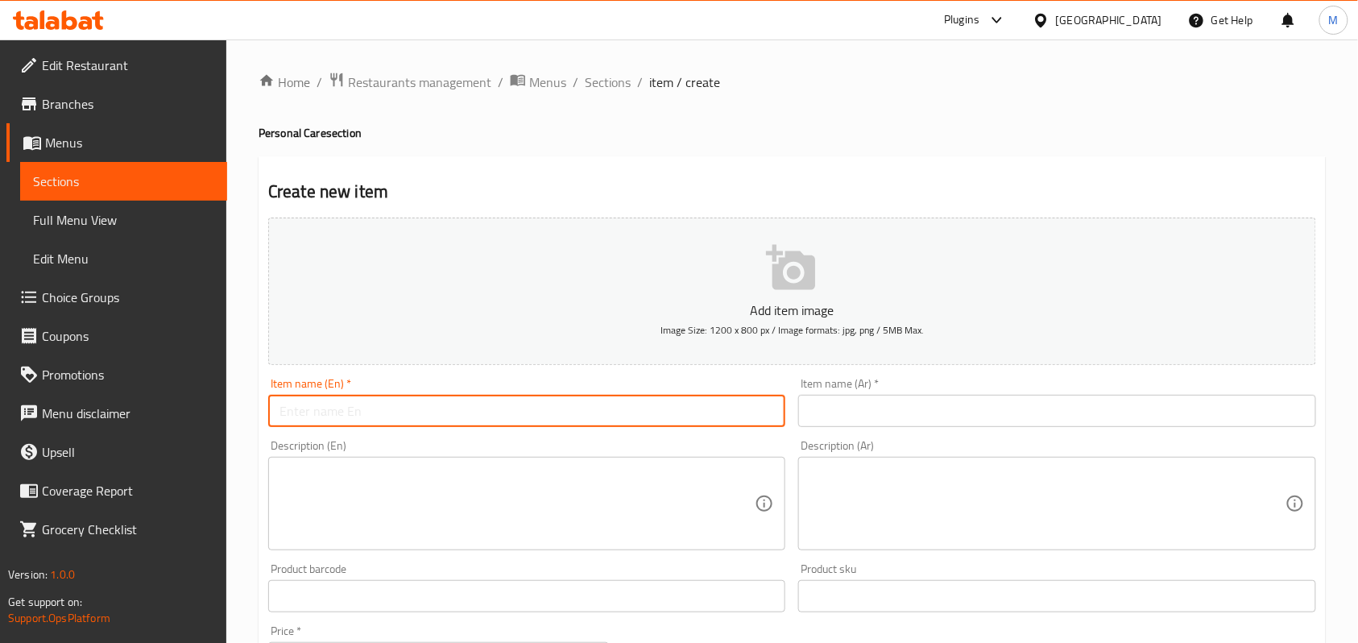
paste input "Professional Permanent Laser Depilator Ipl Hair Removal Handset Home Use For Wo…"
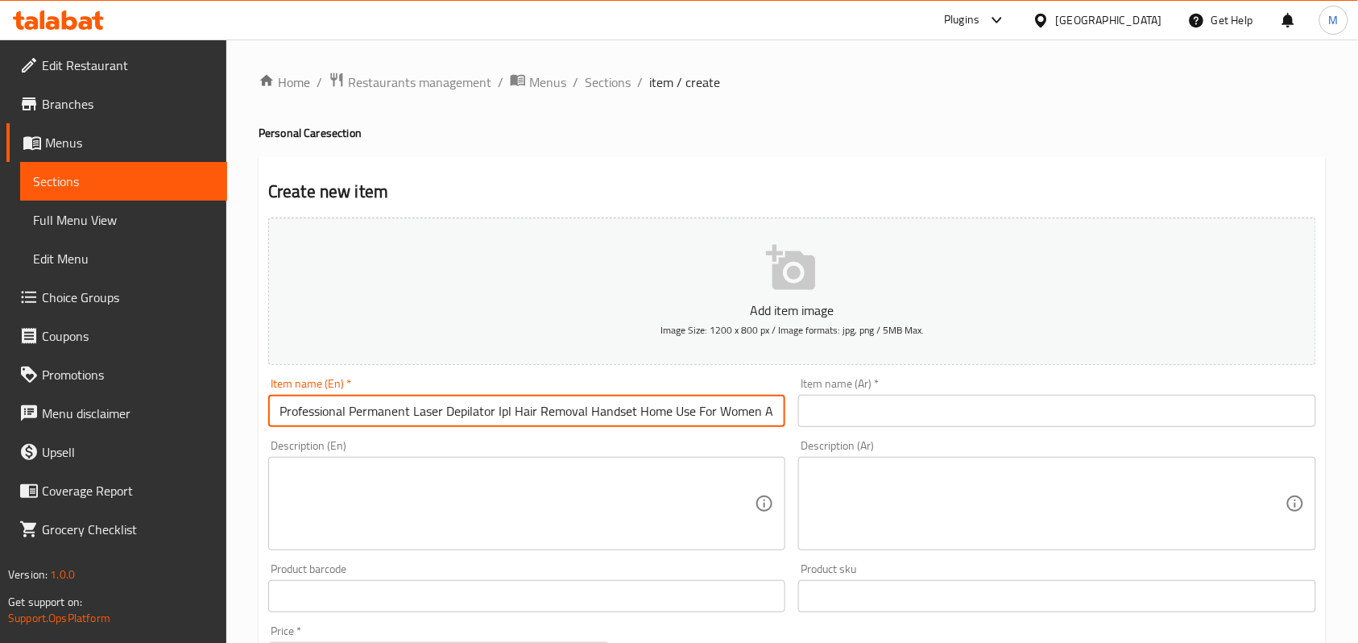
scroll to position [0, 36]
type input "Professional Permanent Laser Depilator Ipl Hair Removal Handset Home Use For Wo…"
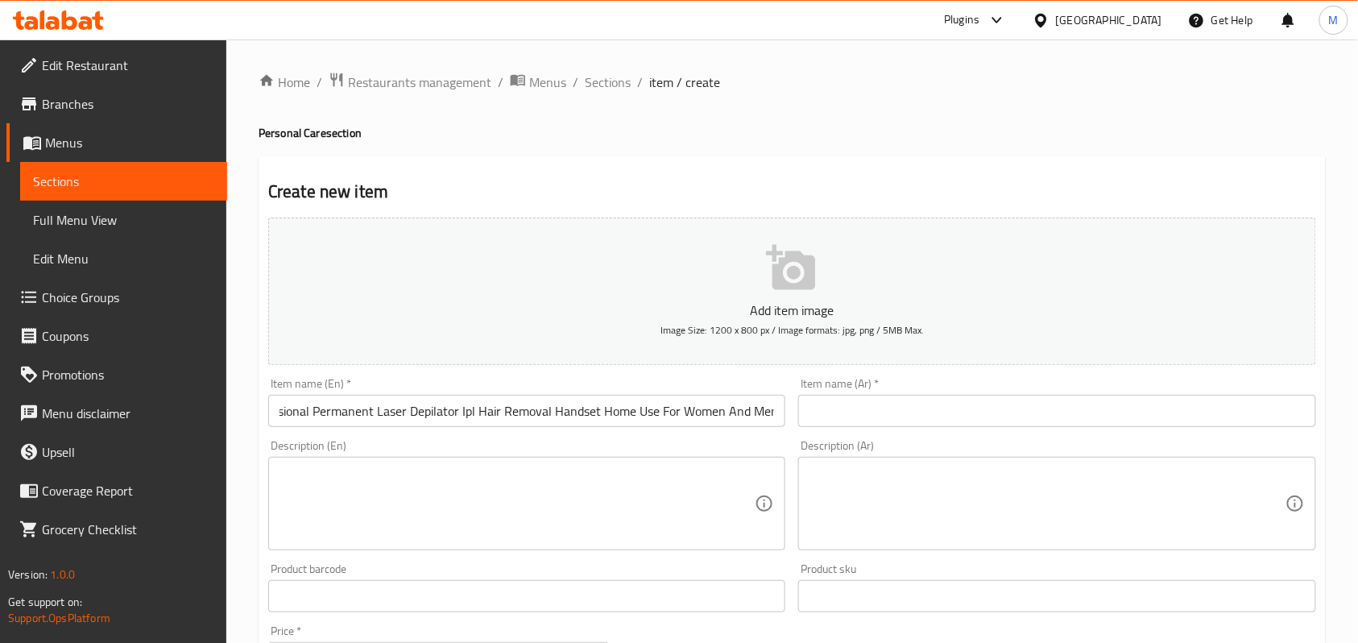
scroll to position [0, 0]
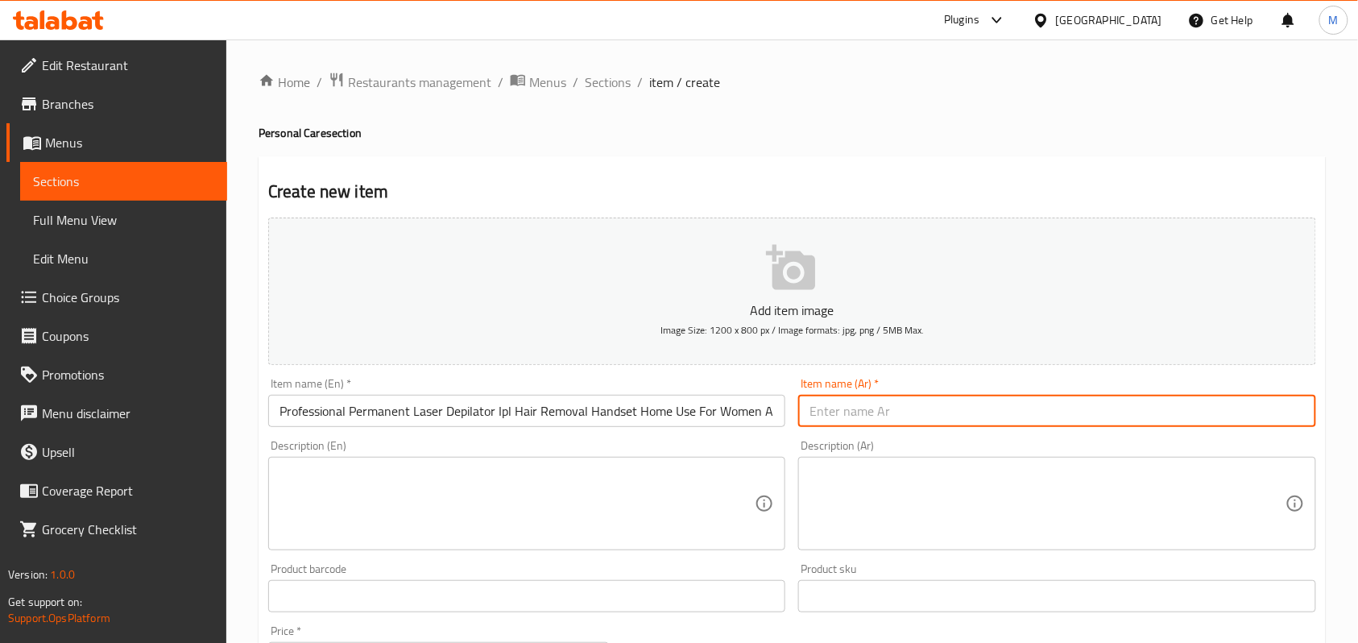
click at [887, 422] on input "text" at bounding box center [1056, 411] width 517 height 32
paste input "جهاز إزالة الشعر بالليزر الدائم الاحترافي بتقنية IPL للاستخدام المنزلي للنساء و…"
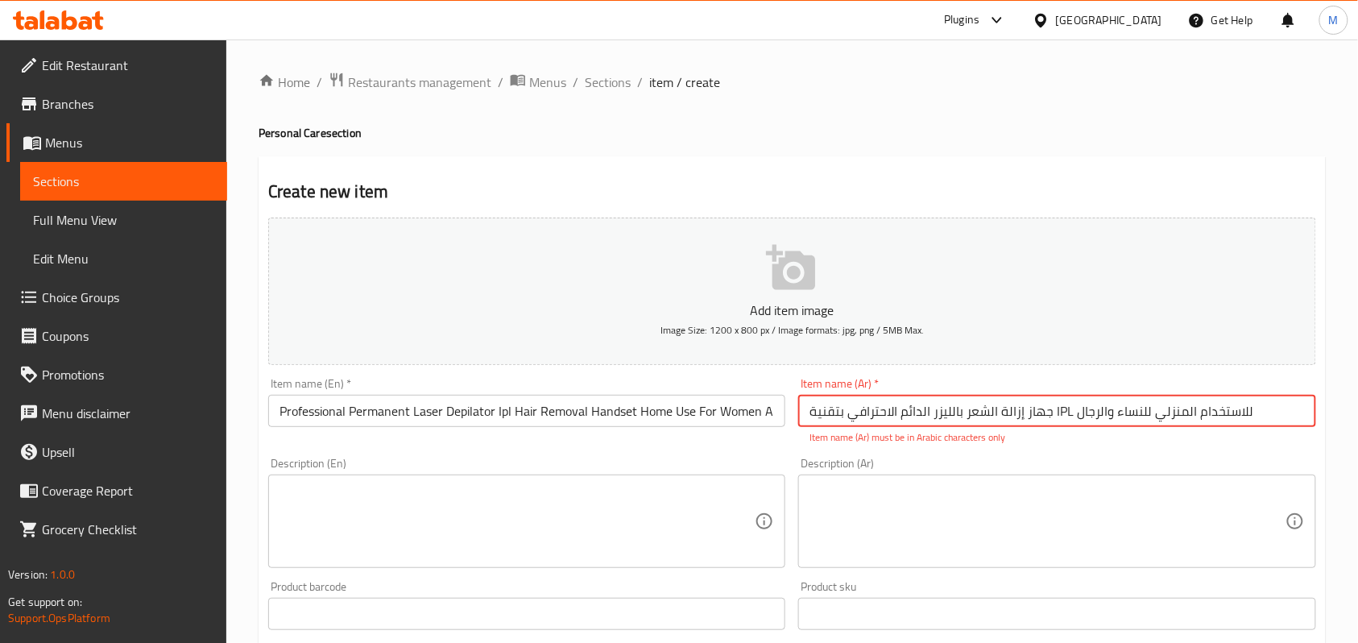
click at [1059, 417] on input "جهاز إزالة الشعر بالليزر الدائم الاحترافي بتقنية IPL للاستخدام المنزلي للنساء و…" at bounding box center [1056, 411] width 517 height 32
paste input "الضوء النبضي المكثف"
type input "جهاز إزالة الشعر بالليزر الدائم الاحترافي بتقنية الضوء النبضي المكثف للاستخدام …"
click at [1331, 350] on div "Home / Restaurants management / Menus / Sections / item / create Personal Care …" at bounding box center [792, 597] width 1132 height 1117
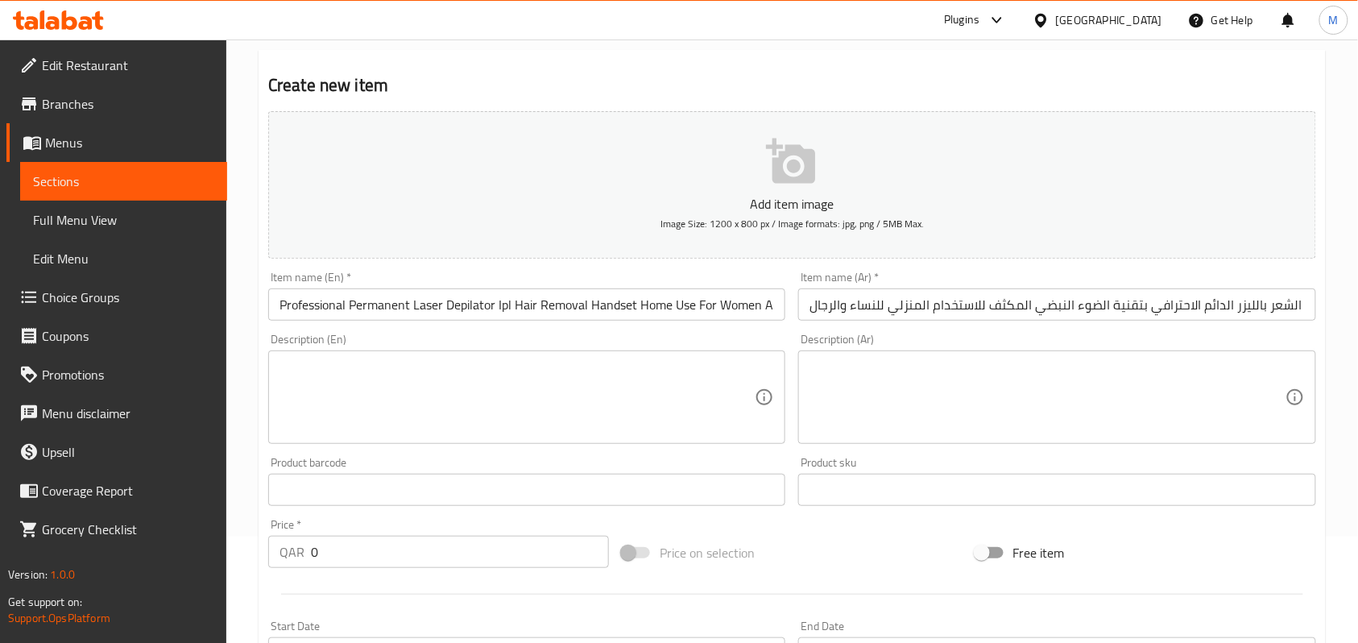
scroll to position [107, 0]
click at [411, 381] on textarea at bounding box center [517, 397] width 475 height 77
paste textarea "• professional laser depilator :this product is a professional-grade laser depi…"
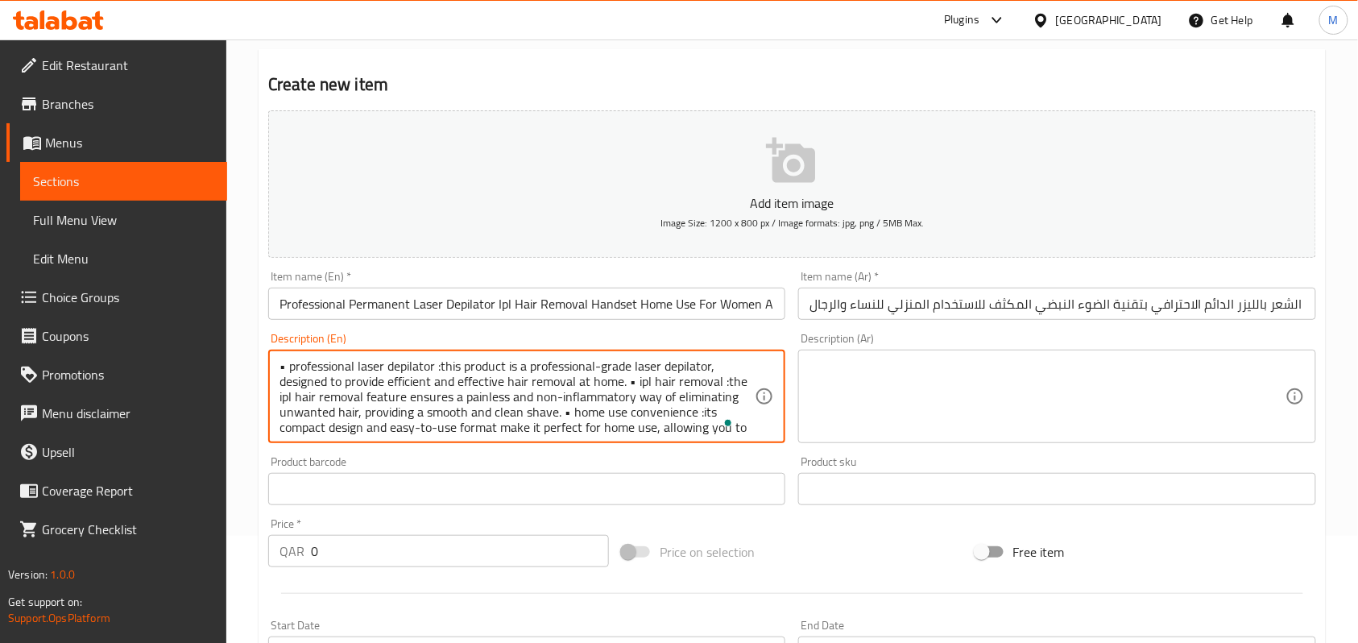
scroll to position [0, 0]
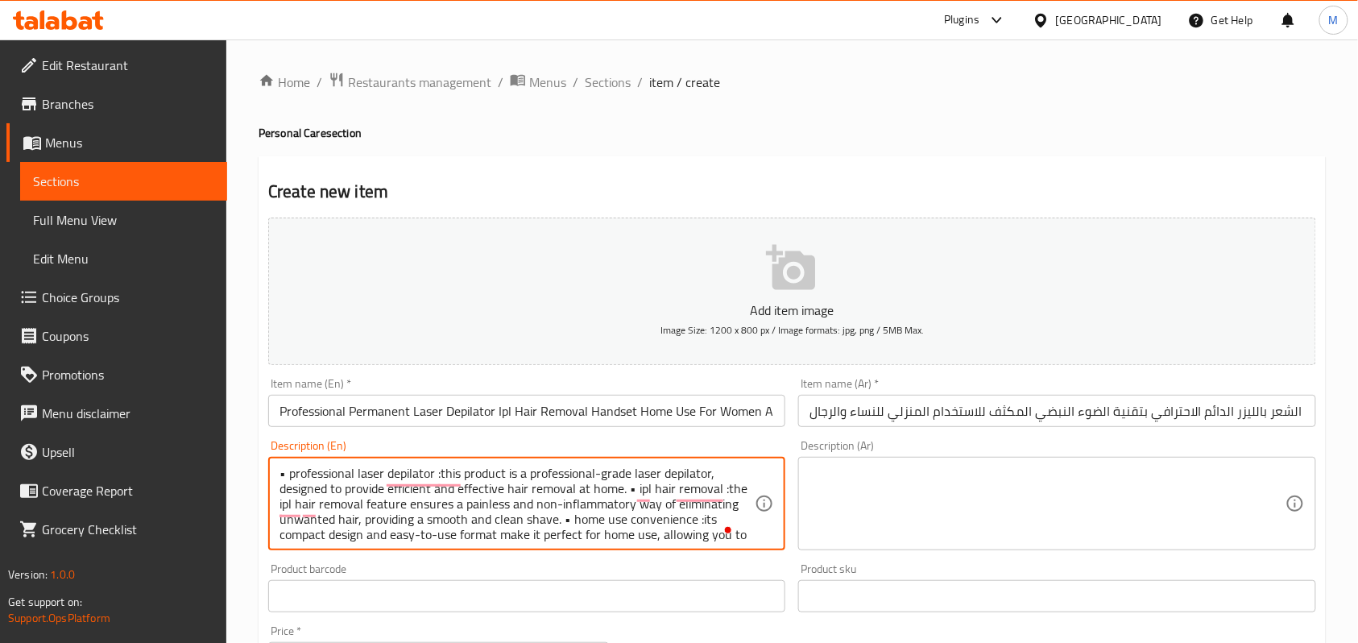
click at [629, 491] on textarea "• professional laser depilator :this product is a professional-grade laser depi…" at bounding box center [517, 504] width 475 height 77
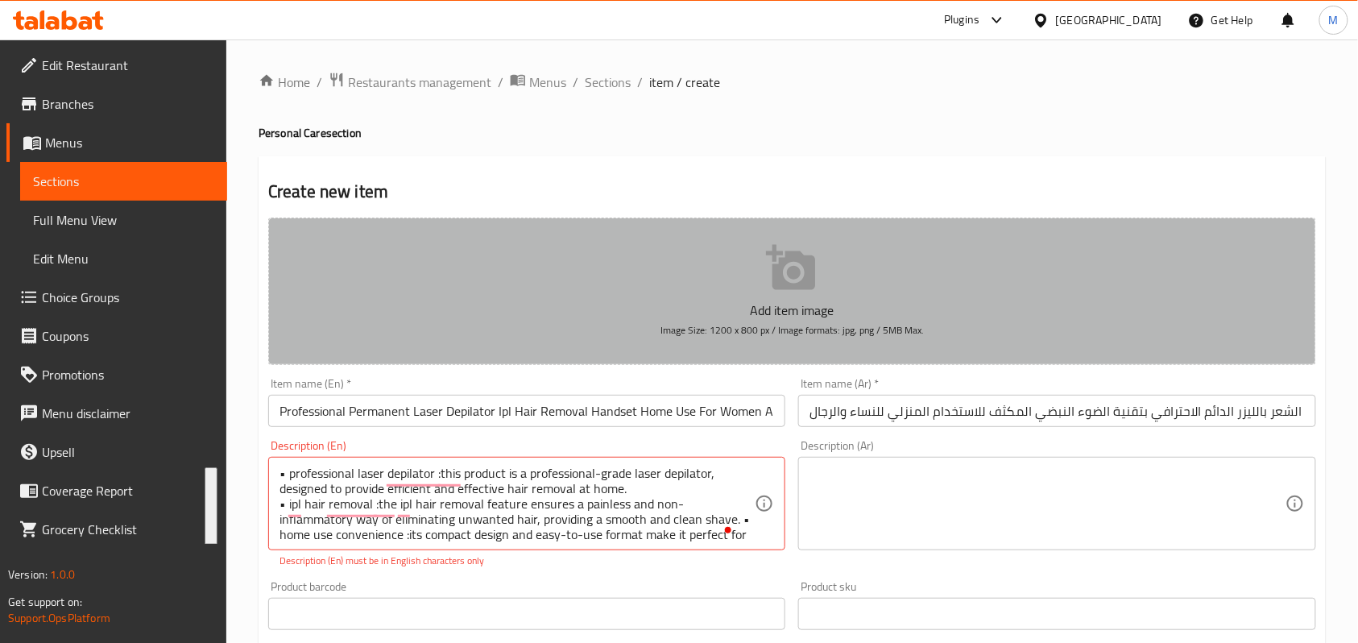
click at [593, 255] on button "Add item image Image Size: 1200 x 800 px / Image formats: jpg, png / 5MB Max." at bounding box center [792, 291] width 1048 height 147
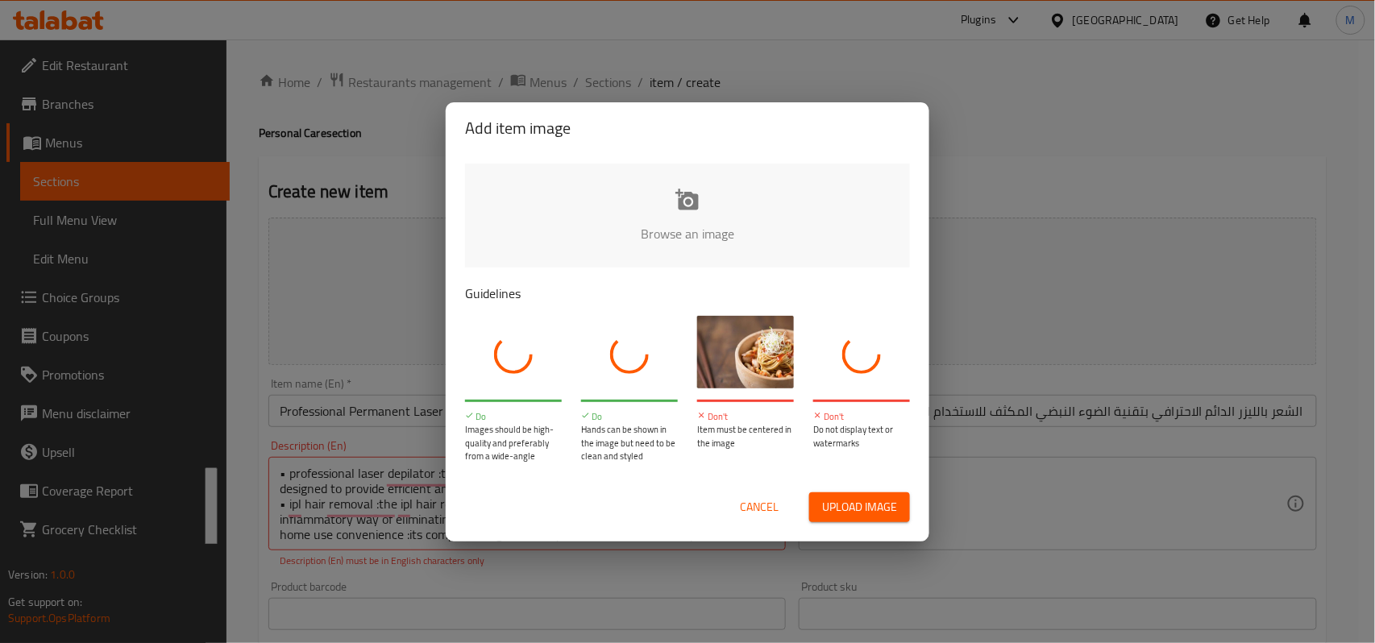
click at [753, 510] on span "Cancel" at bounding box center [759, 507] width 39 height 20
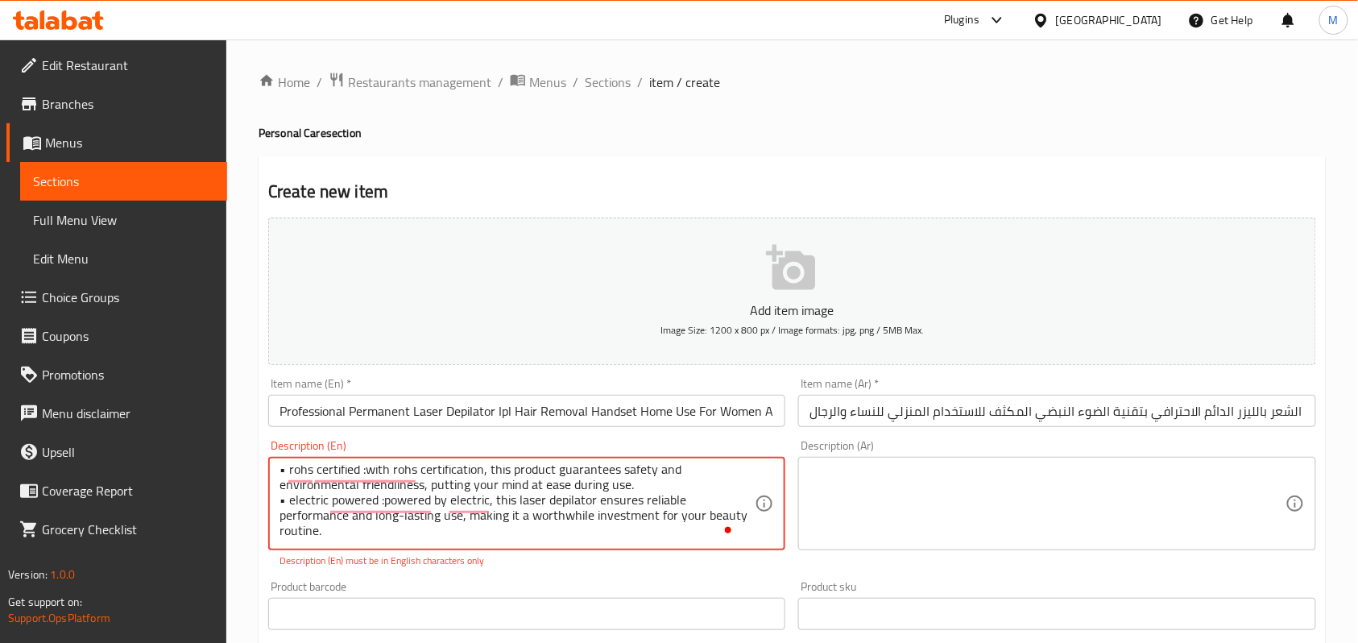
click at [577, 533] on textarea "• professional laser depilator :this product is a professional-grade laser depi…" at bounding box center [517, 504] width 475 height 77
click at [520, 529] on textarea "• professional laser depilator :this product is a professional-grade laser depi…" at bounding box center [517, 504] width 475 height 77
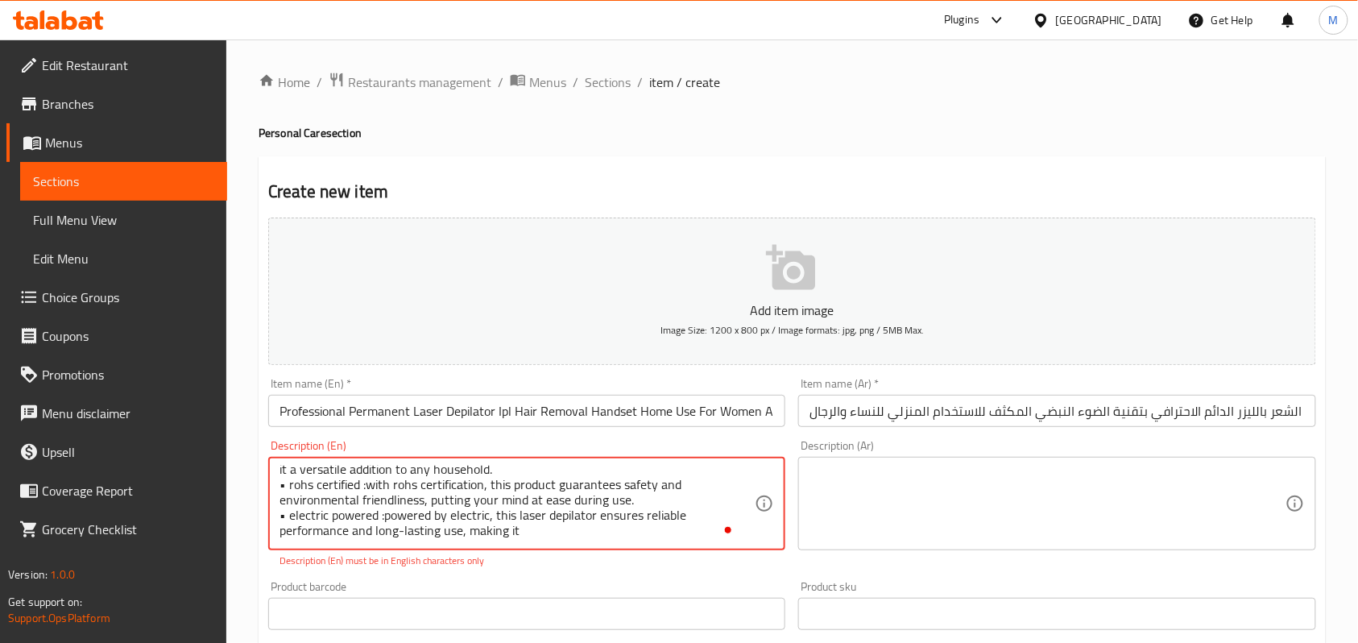
click at [239, 500] on div "Home / Restaurants management / Menus / Sections / item / create Personal Care …" at bounding box center [792, 597] width 1132 height 1117
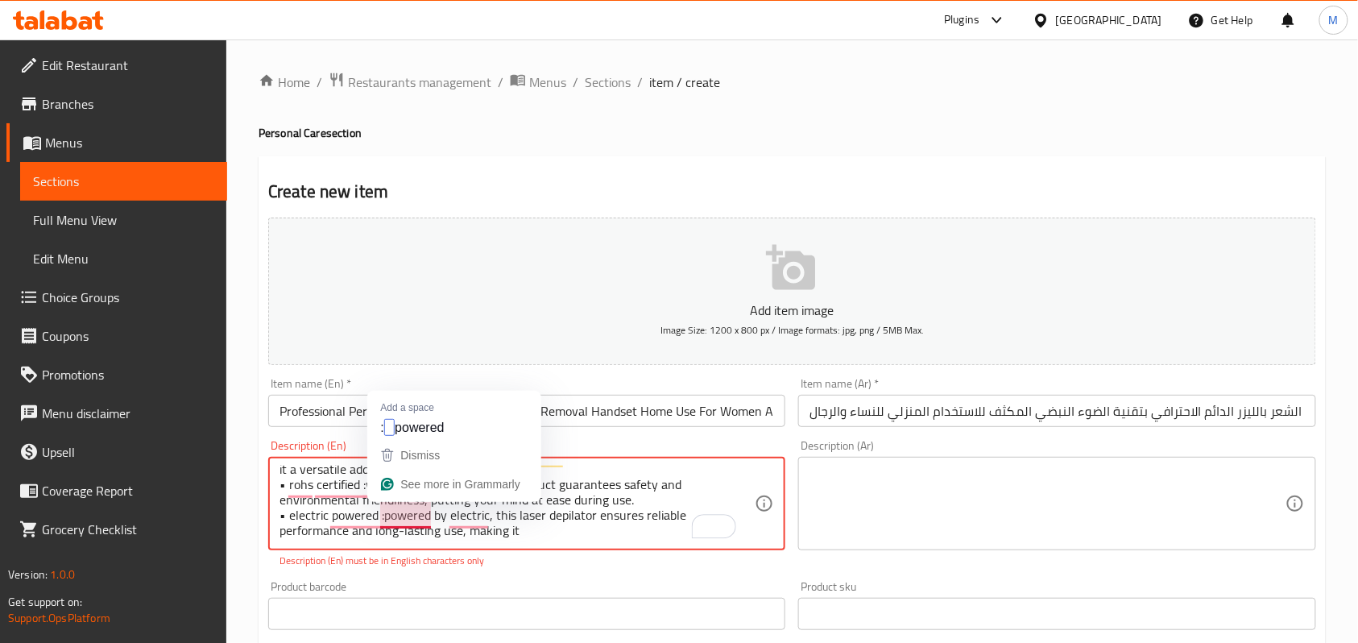
click at [422, 516] on textarea "• professional laser depilator :this product is a professional-grade laser depi…" at bounding box center [517, 504] width 475 height 77
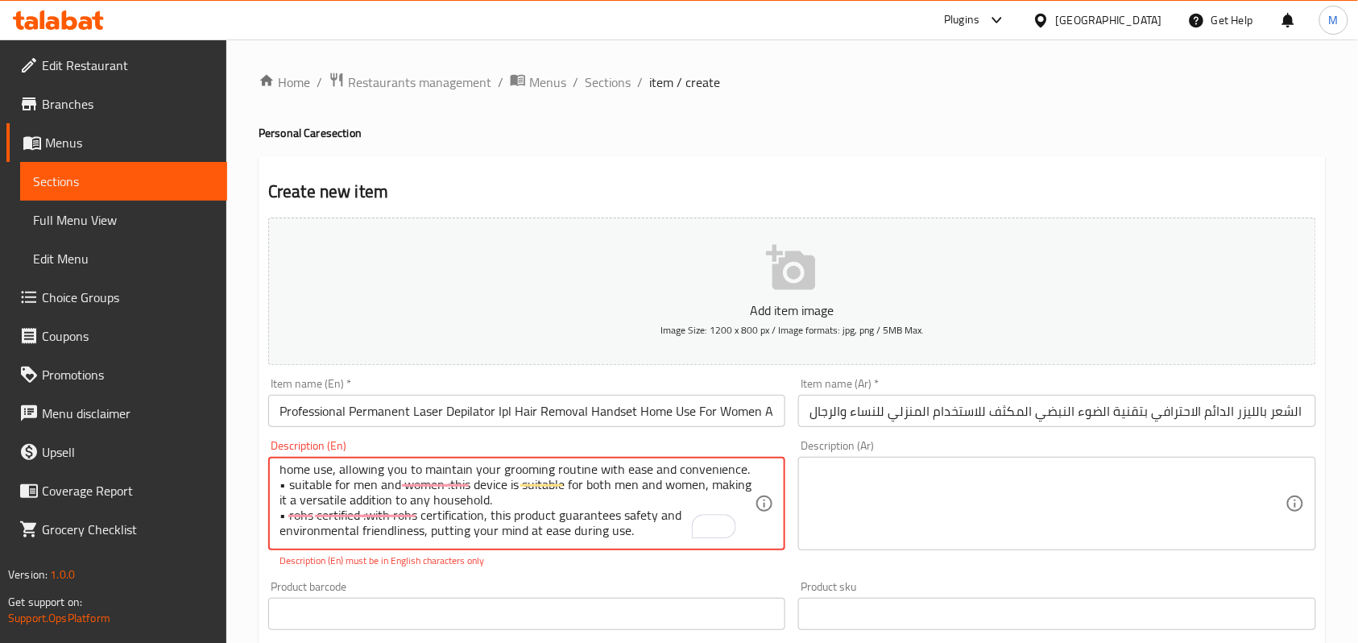
click at [252, 504] on div "Home / Restaurants management / Menus / Sections / item / create Personal Care …" at bounding box center [792, 597] width 1132 height 1117
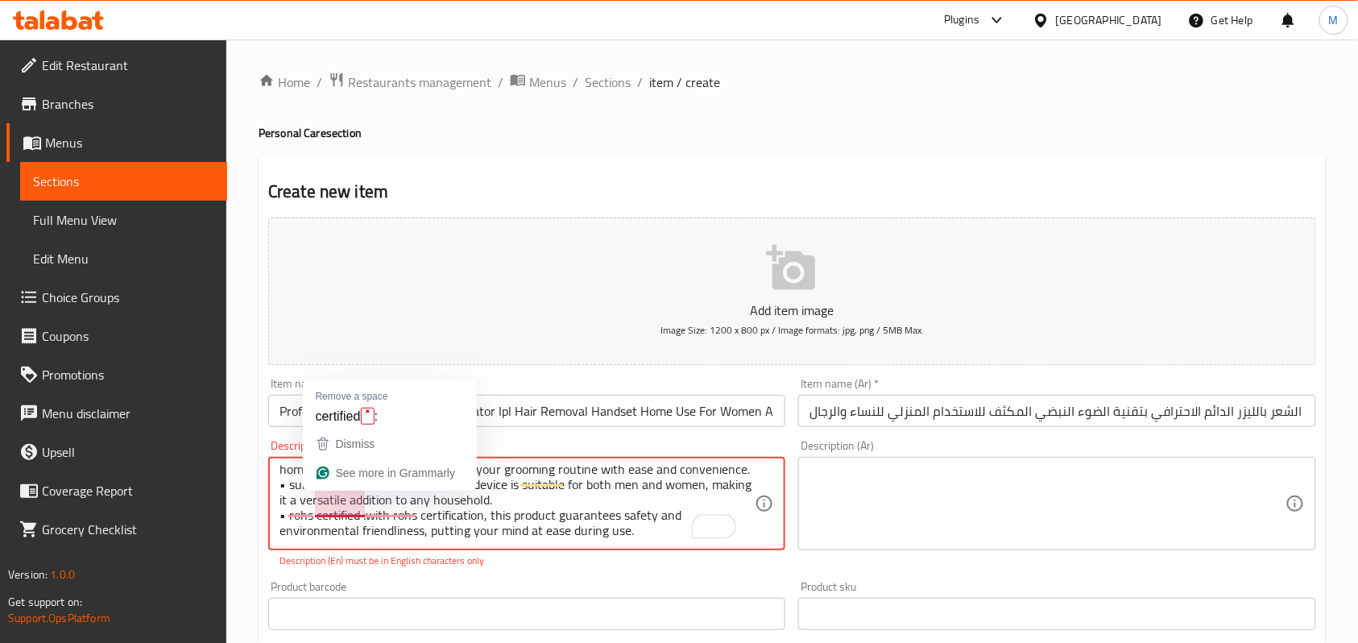
click at [359, 507] on textarea "• professional laser depilator :this product is a professional-grade laser depi…" at bounding box center [517, 504] width 475 height 77
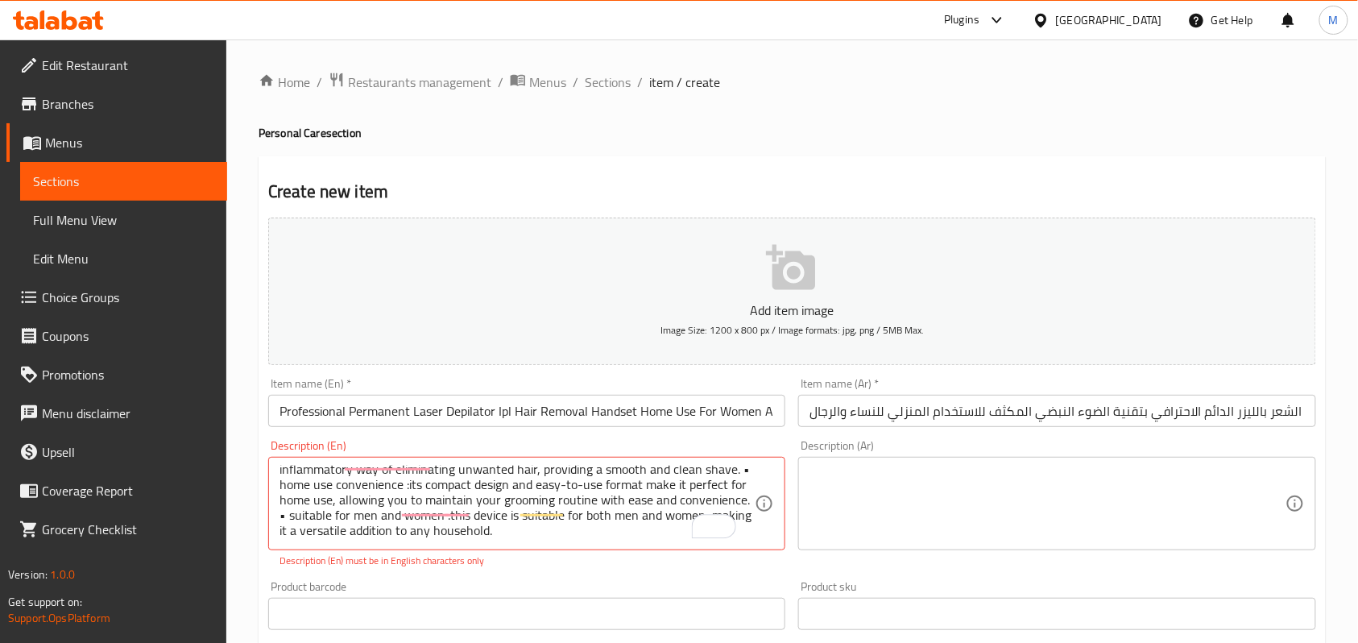
click at [250, 507] on div "Home / Restaurants management / Menus / Sections / item / create Personal Care …" at bounding box center [792, 597] width 1132 height 1117
click at [361, 510] on textarea "• professional laser depilator :this product is a professional-grade laser depi…" at bounding box center [517, 504] width 475 height 77
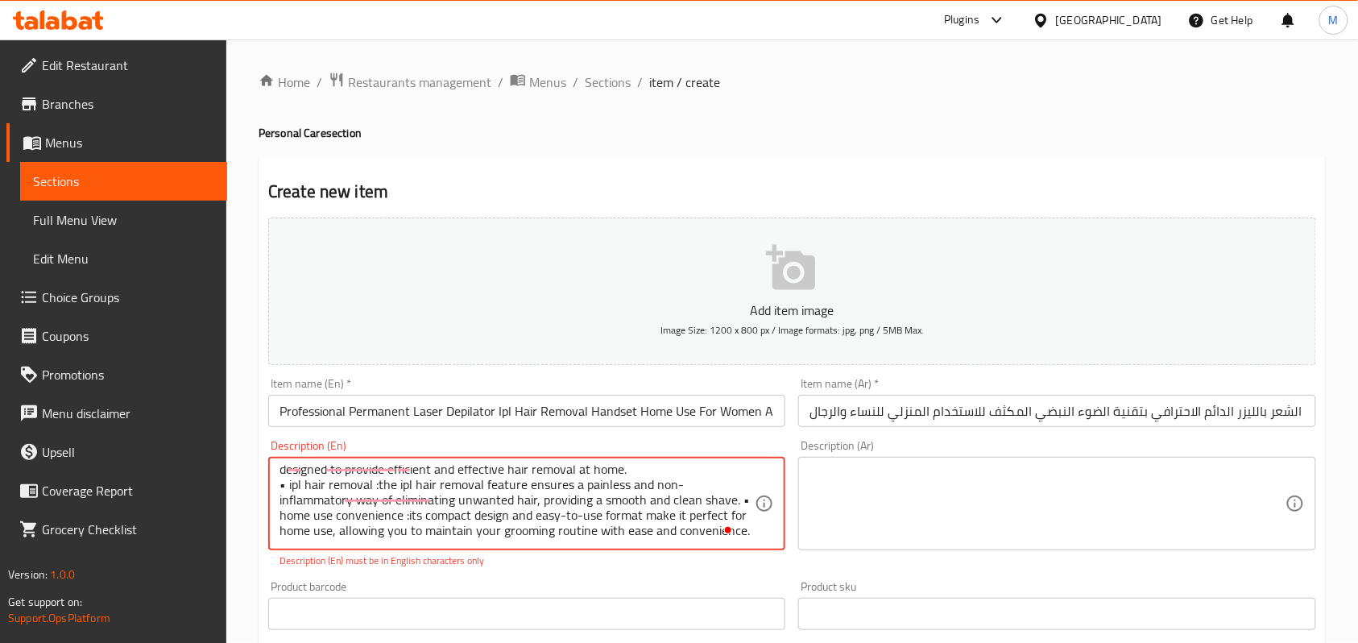
click at [340, 540] on textarea "• professional laser depilator :this product is a professional-grade laser depi…" at bounding box center [517, 504] width 475 height 77
click at [338, 509] on textarea "• professional laser depilator :this product is a professional-grade laser depi…" at bounding box center [517, 504] width 475 height 77
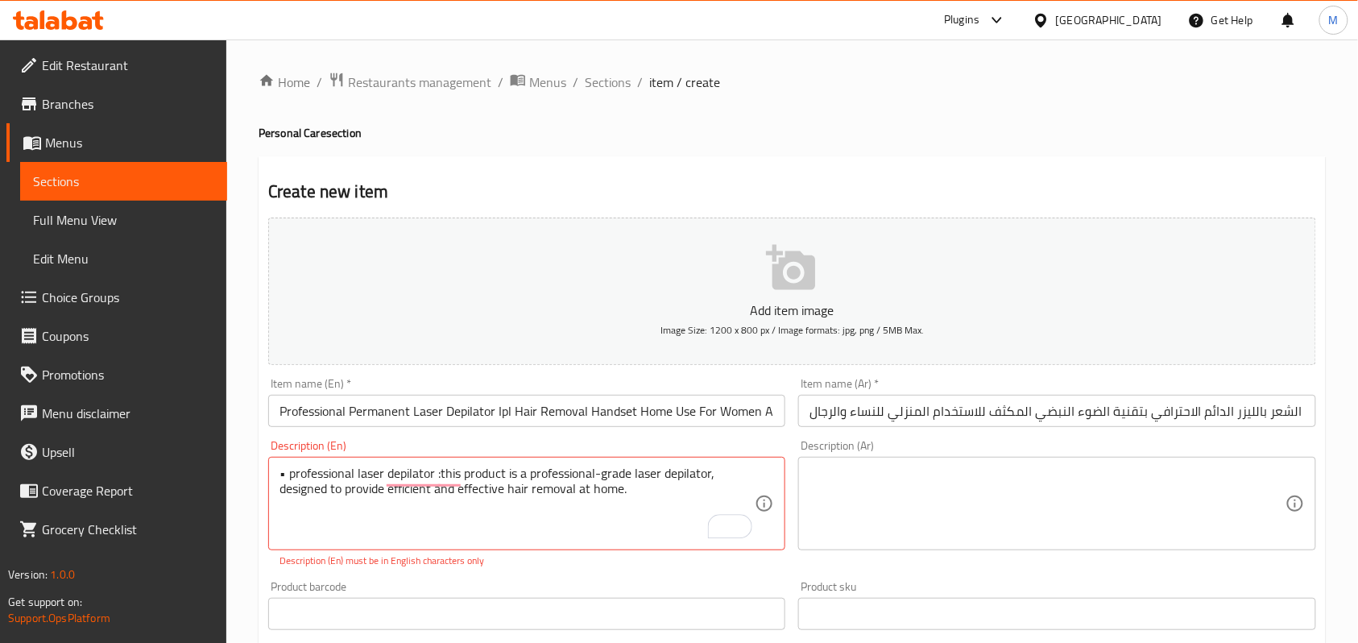
click at [259, 497] on div "Create new item Add item image Image Size: 1200 x 800 px / Image formats: jpg, …" at bounding box center [793, 634] width 1068 height 956
click at [358, 487] on textarea "• professional laser depilator :this product is a professional-grade laser depi…" at bounding box center [517, 504] width 475 height 77
click at [317, 491] on textarea "• professional laser depilator :this product is a professional-grade laser depi…" at bounding box center [517, 504] width 475 height 77
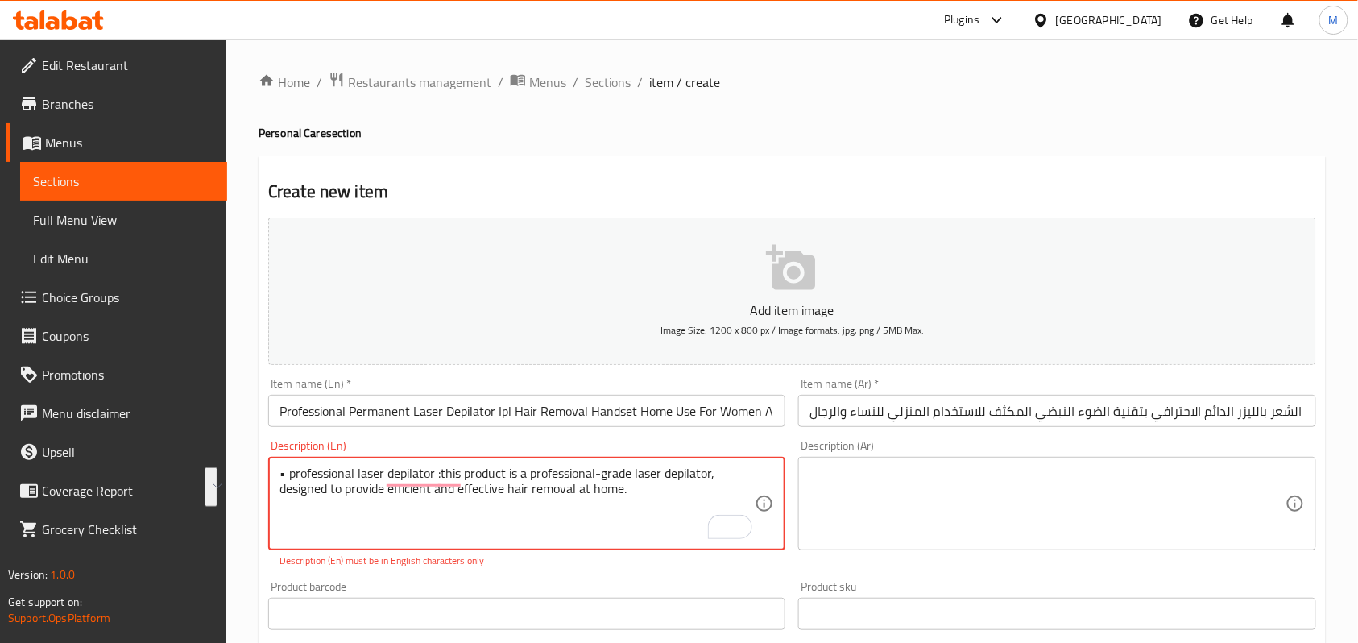
drag, startPoint x: 635, startPoint y: 496, endPoint x: 381, endPoint y: 478, distance: 254.5
click at [381, 478] on textarea "• professional laser depilator :this product is a professional-grade laser depi…" at bounding box center [517, 504] width 475 height 77
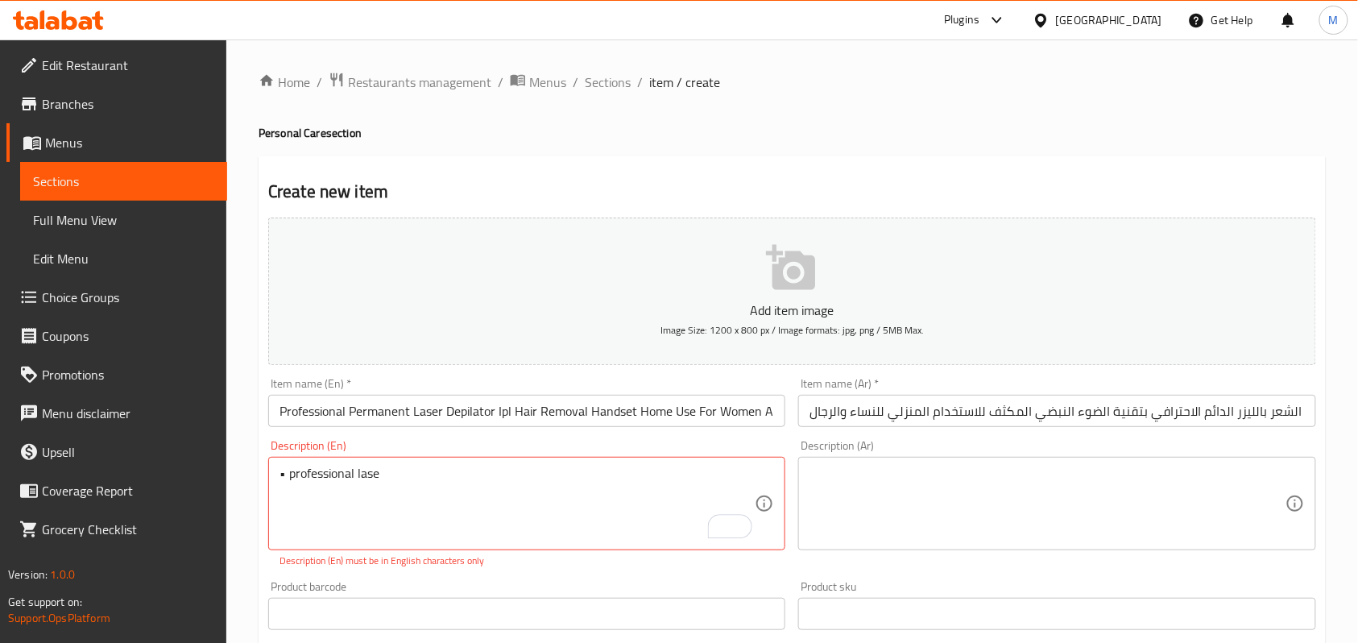
click at [264, 481] on div "Description (En) • professional lase Description (En) Description (En) must be …" at bounding box center [527, 503] width 530 height 141
drag, startPoint x: 290, startPoint y: 474, endPoint x: 258, endPoint y: 472, distance: 32.3
click at [249, 475] on div "Home / Restaurants management / Menus / Sections / item / create Personal Care …" at bounding box center [792, 588] width 1132 height 1099
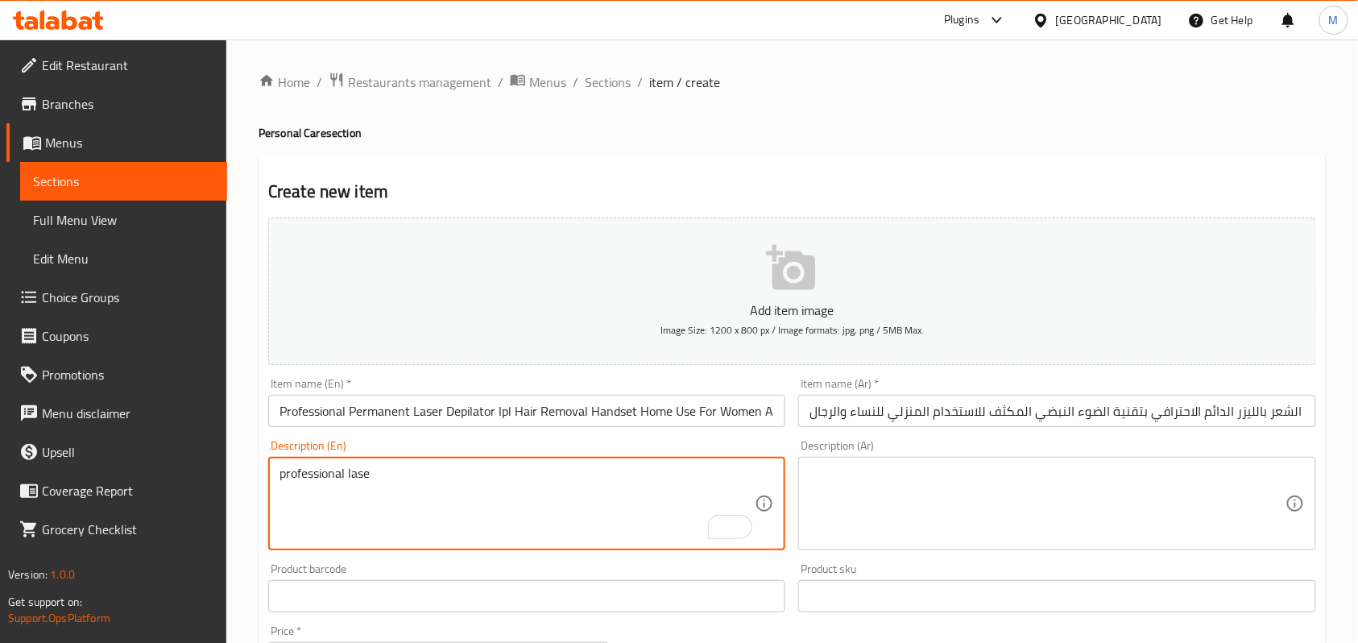
click at [426, 493] on textarea "professional lase" at bounding box center [517, 504] width 475 height 77
paste textarea "• professional laser depilator :this product is a professional-grade laser depi…"
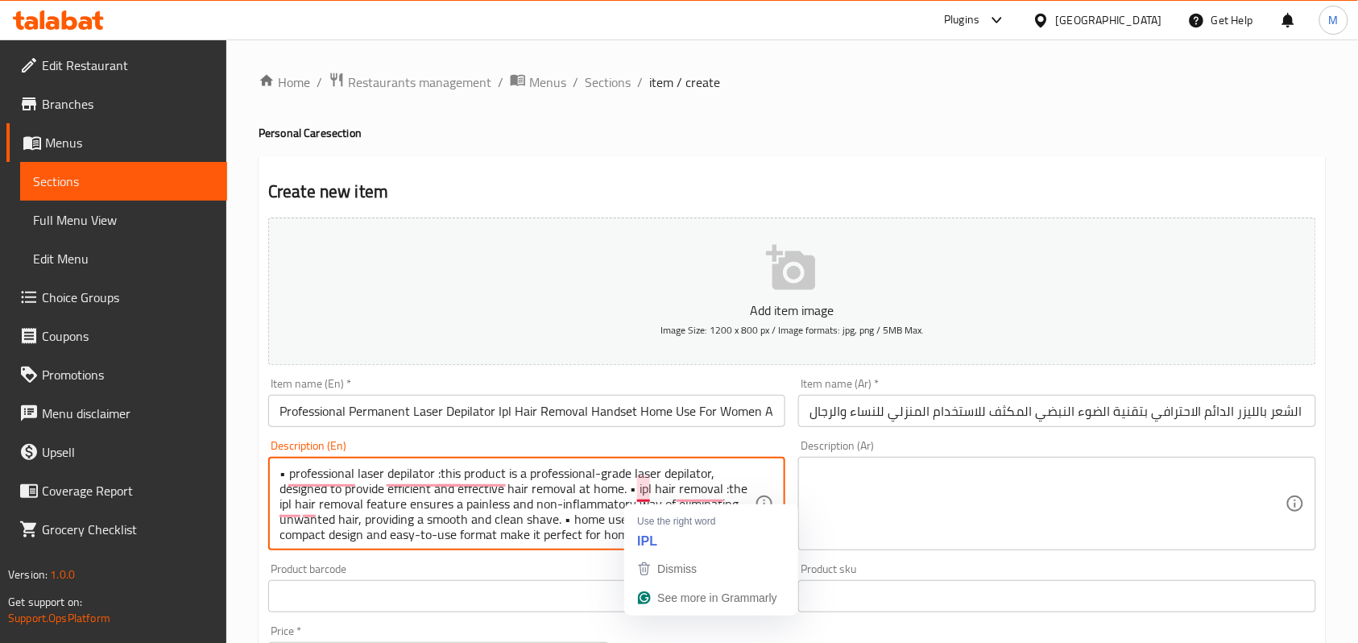
click at [630, 487] on textarea "• professional laser depilator :this product is a professional-grade laser depi…" at bounding box center [517, 504] width 475 height 77
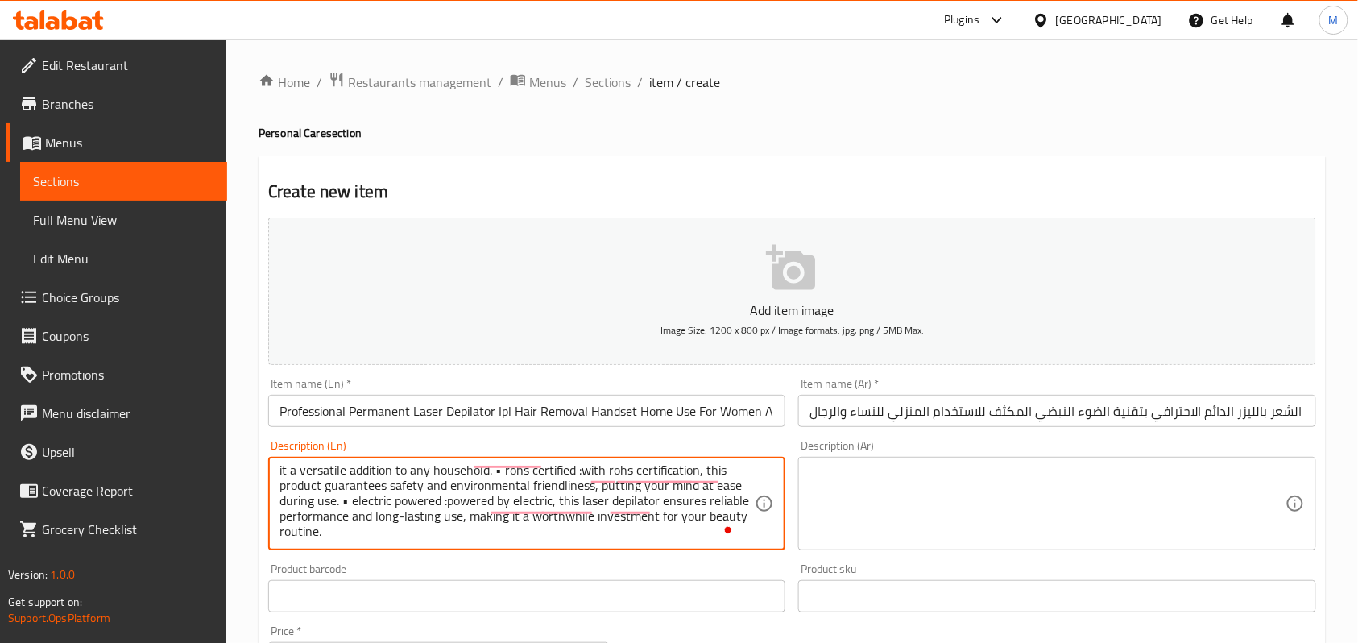
click at [583, 471] on textarea "• professional laser depilator :this product is a professional-grade laser depi…" at bounding box center [517, 504] width 475 height 77
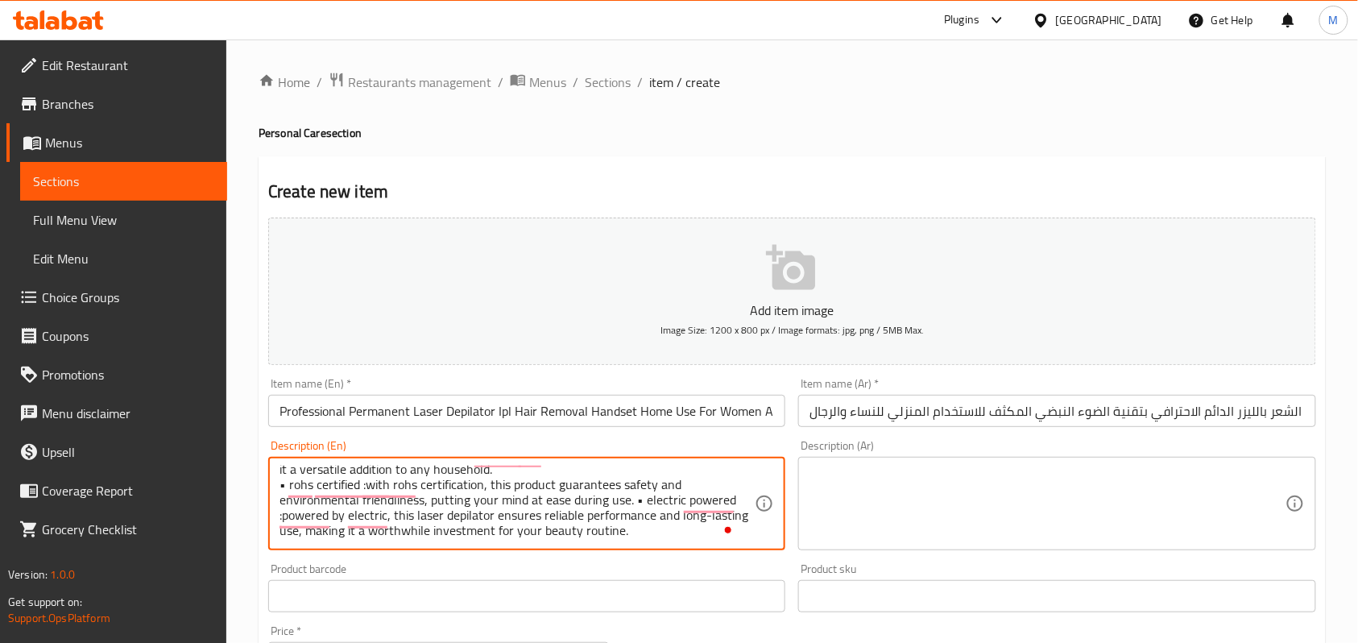
click at [635, 500] on textarea "• professional laser depilator :this product is a professional-grade laser depi…" at bounding box center [517, 504] width 475 height 77
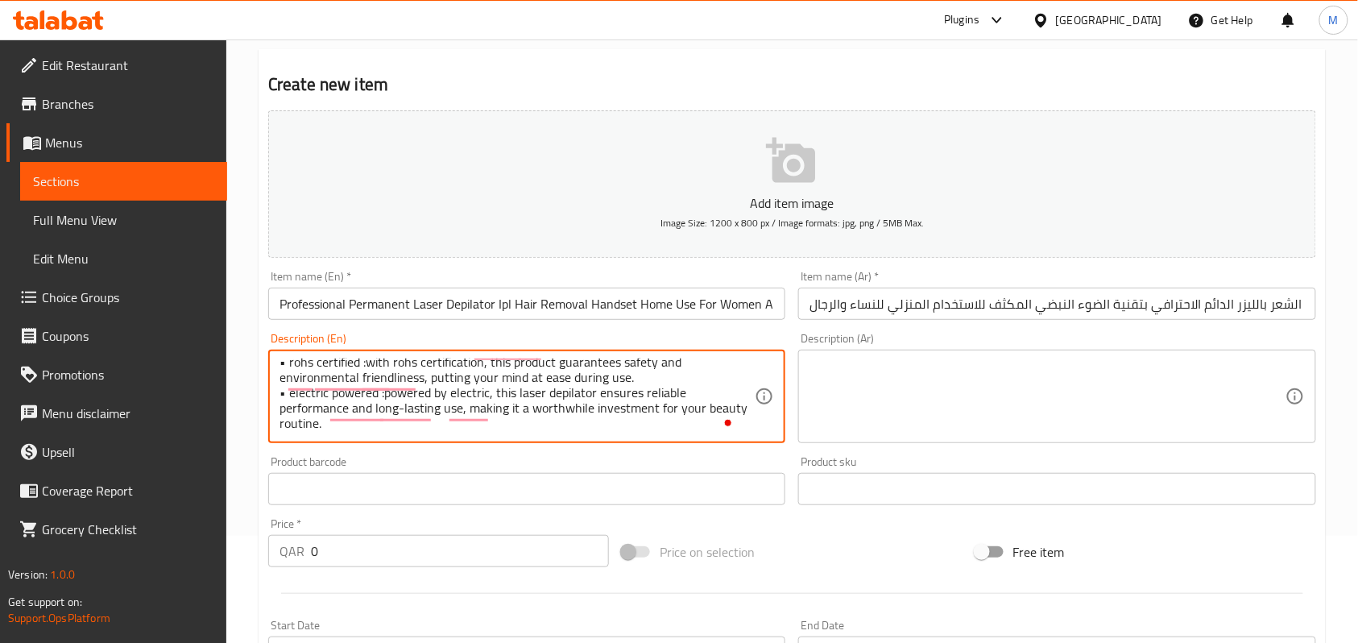
click at [575, 422] on textarea "• professional laser depilator :this product is a professional-grade laser depi…" at bounding box center [517, 397] width 475 height 77
type textarea "* professional laser depilator :this product is a professional-grade laser depi…"
click at [243, 339] on div "Home / Restaurants management / Menus / Sections / item / create Personal Care …" at bounding box center [792, 481] width 1132 height 1099
click at [1055, 404] on textarea at bounding box center [1047, 397] width 475 height 77
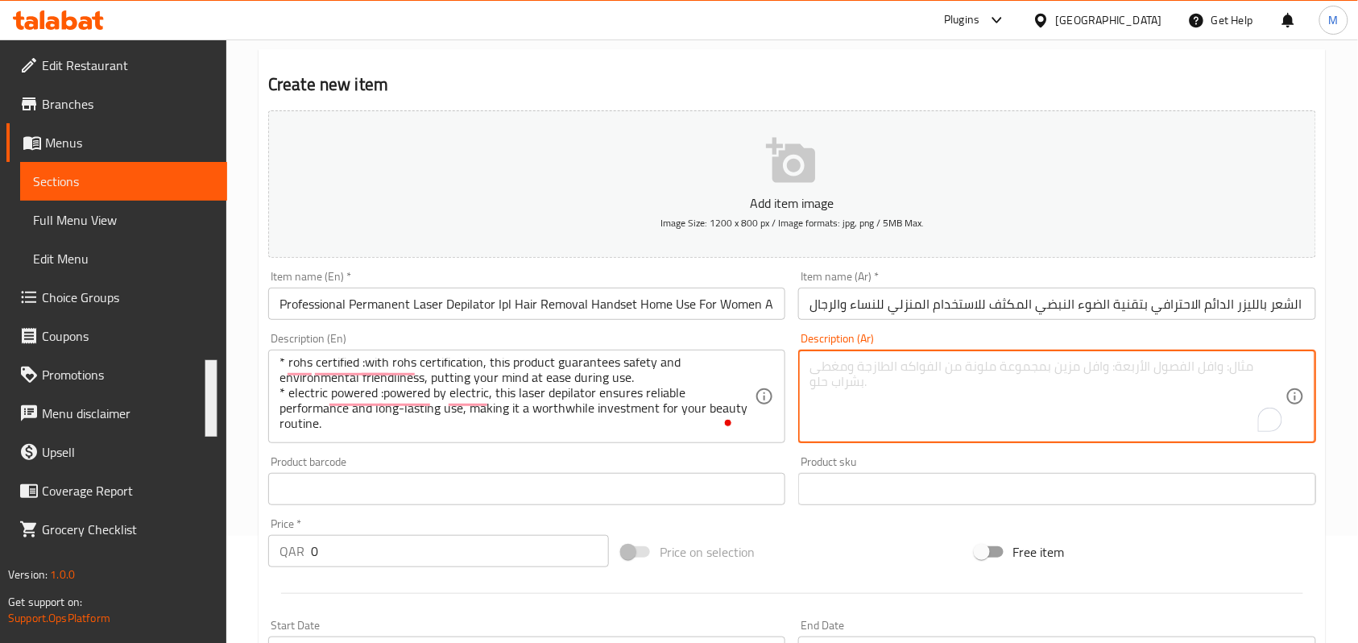
paste textarea "* جهاز إزالة الشعر بالليزر الاحترافي: هذا المنتج هو جهاز إزالة شعر احترافي بالل…"
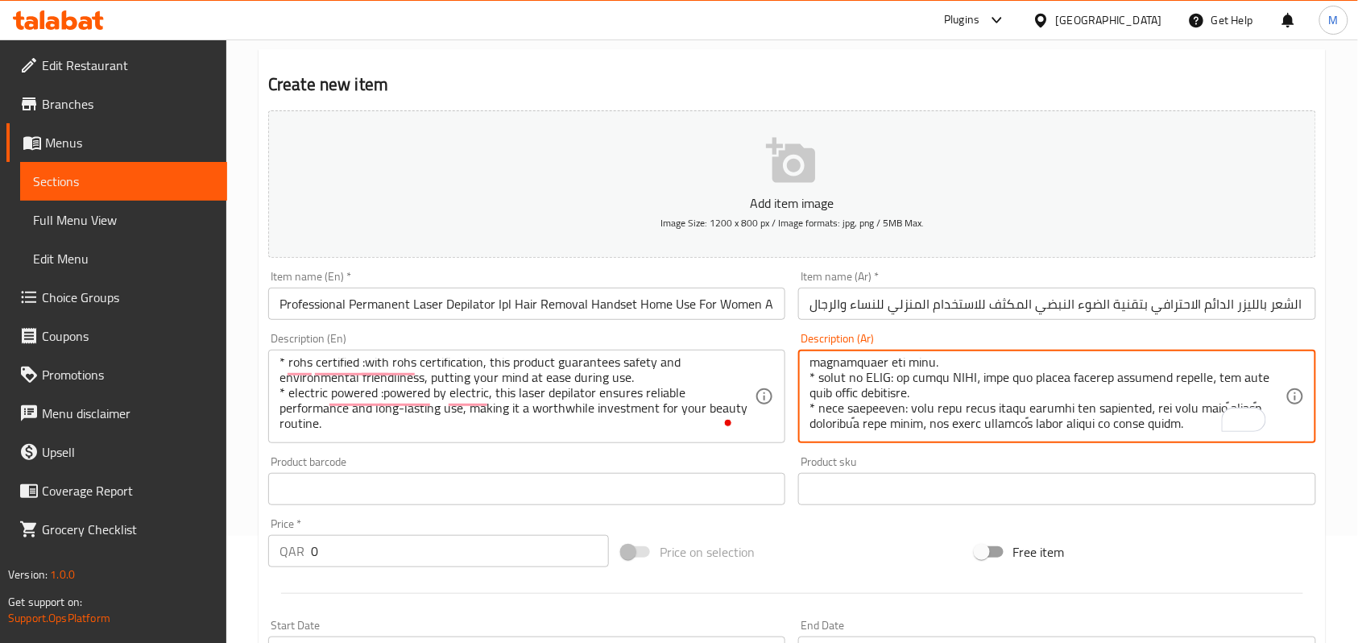
click at [1087, 305] on input "جهاز إزالة الشعر بالليزر الدائم الاحترافي بتقنية الضوء النبضي المكثف للاستخدام …" at bounding box center [1056, 304] width 517 height 32
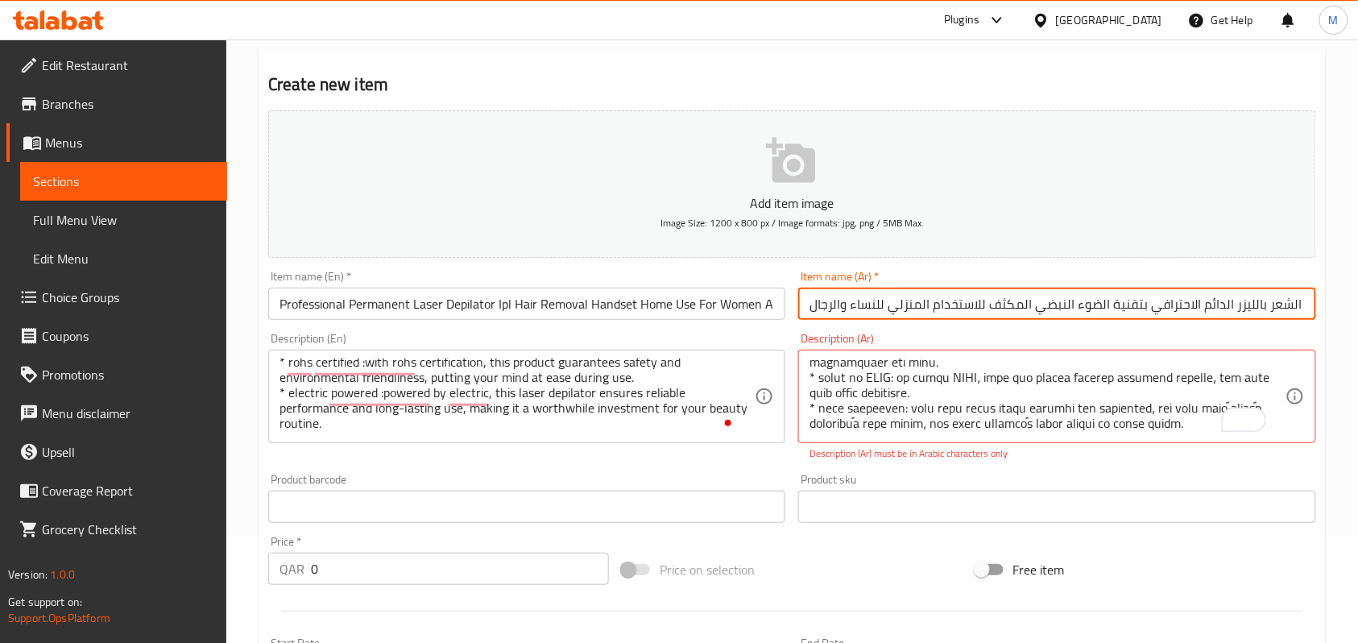
drag, startPoint x: 1087, startPoint y: 305, endPoint x: 1019, endPoint y: 306, distance: 67.7
click at [1019, 306] on input "جهاز إزالة الشعر بالليزر الدائم الاحترافي بتقنية الضوء النبضي المكثف للاستخدام …" at bounding box center [1056, 304] width 517 height 32
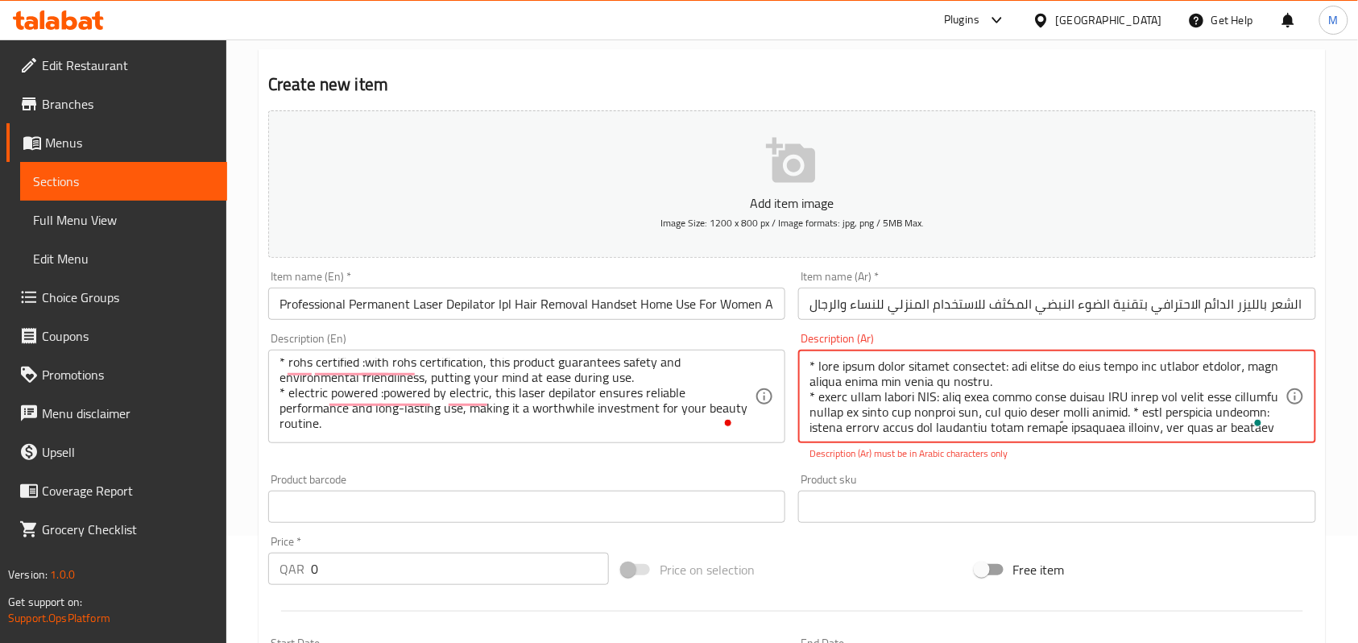
click at [919, 400] on textarea "To enrich screen reader interactions, please activate Accessibility in Grammarl…" at bounding box center [1047, 397] width 475 height 77
paste textarea "الضوء النبضي المكثف"
click at [1206, 395] on textarea "To enrich screen reader interactions, please activate Accessibility in Grammarl…" at bounding box center [1047, 397] width 475 height 77
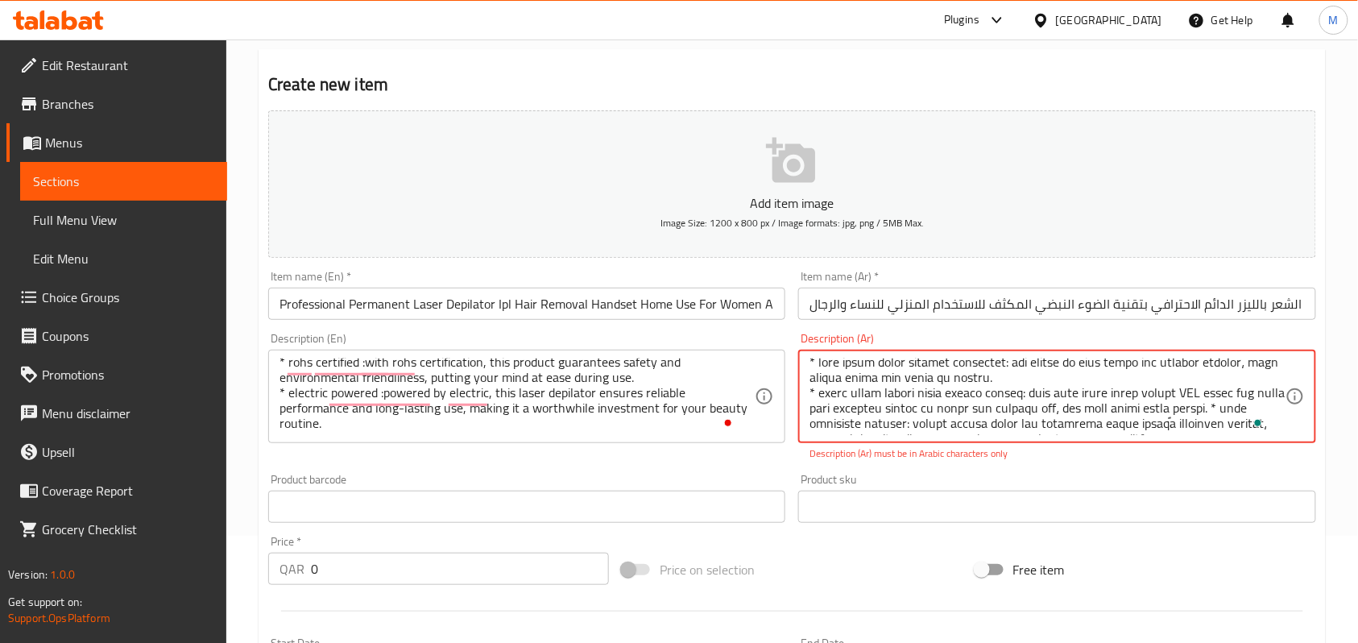
paste textarea "الضوء النبضي المكثف"
click at [1334, 364] on div "Home / Restaurants management / Menus / Sections / item / create Personal Care …" at bounding box center [792, 490] width 1132 height 1117
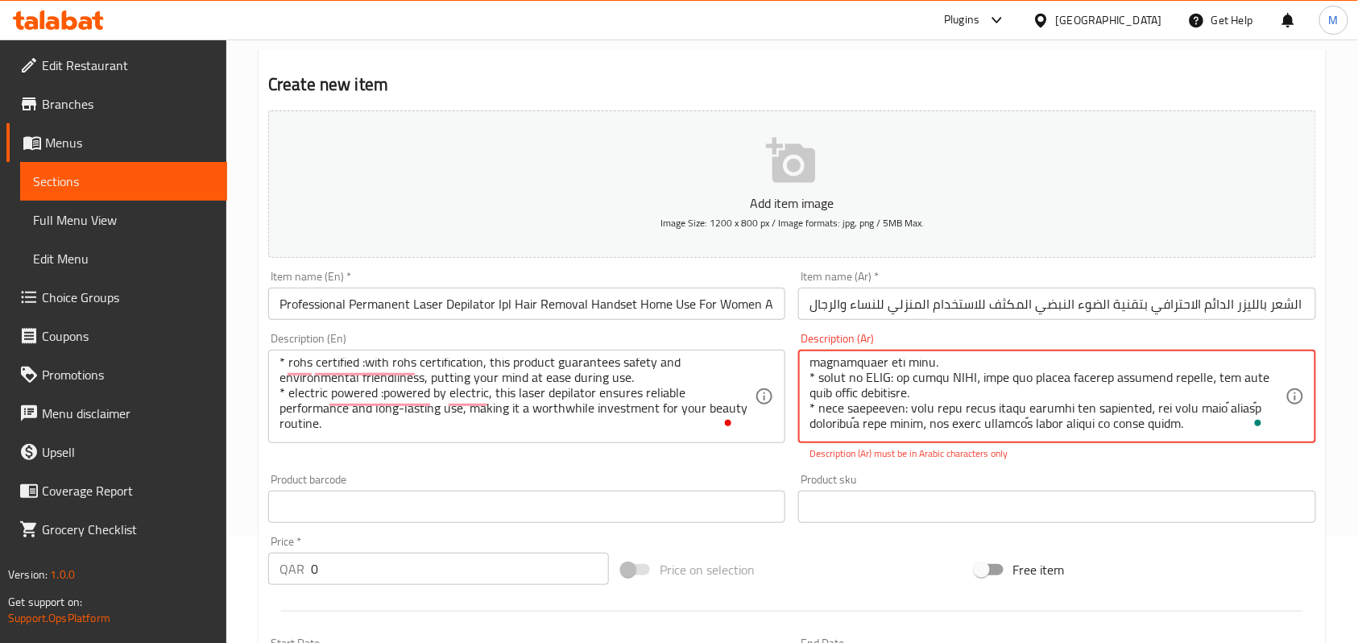
paste textarea "روهس"
paste textarea "معيار تقييد المواد الخطرة"
type textarea "* جهاز إزالة الشعر بالليزر الاحترافي: هذا المنتج هو جهاز إزالة شعر احترافي بالل…"
click at [1345, 292] on div "Home / Restaurants management / Menus / Sections / item / create Personal Care …" at bounding box center [792, 490] width 1132 height 1117
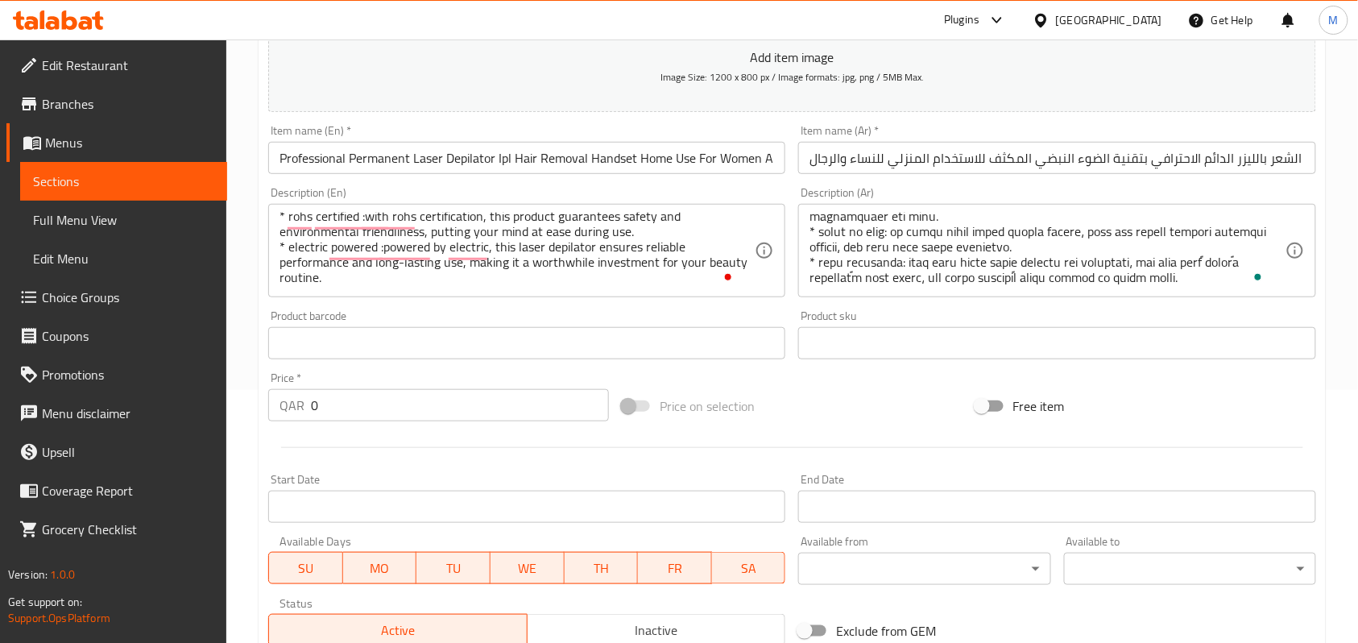
scroll to position [429, 0]
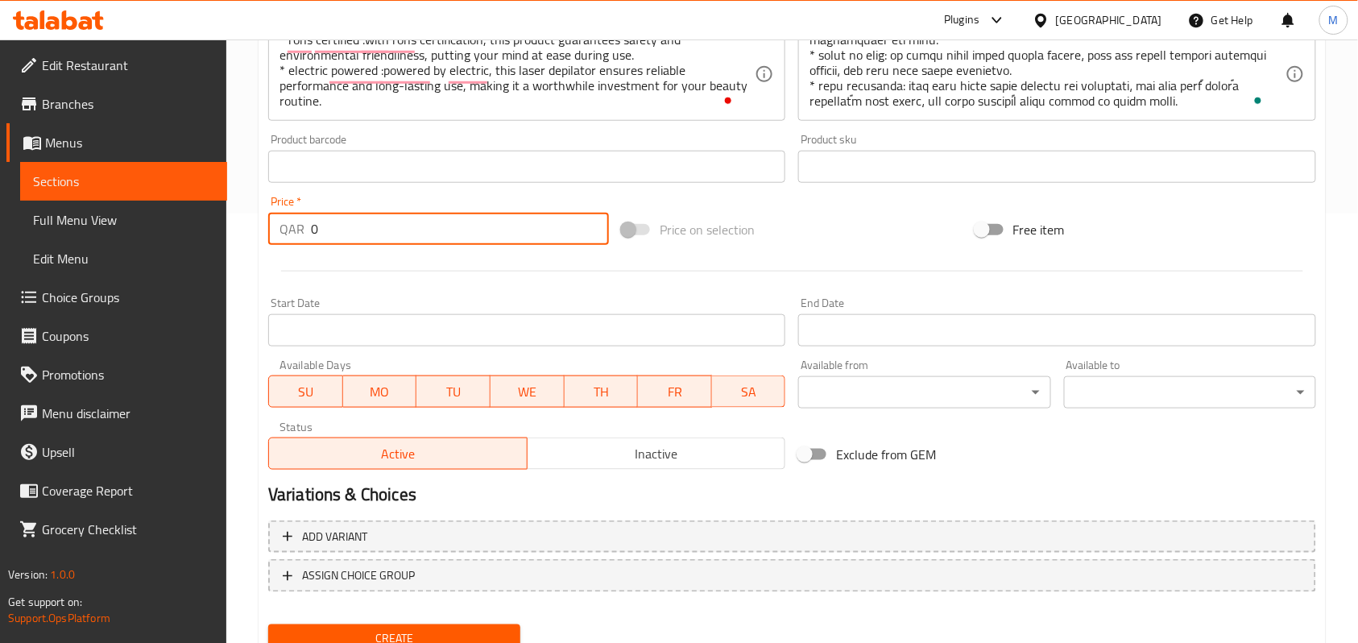
drag, startPoint x: 337, startPoint y: 226, endPoint x: 275, endPoint y: 218, distance: 62.6
click at [275, 218] on div "QAR 0 Price *" at bounding box center [438, 229] width 341 height 32
paste input "299"
type input "299"
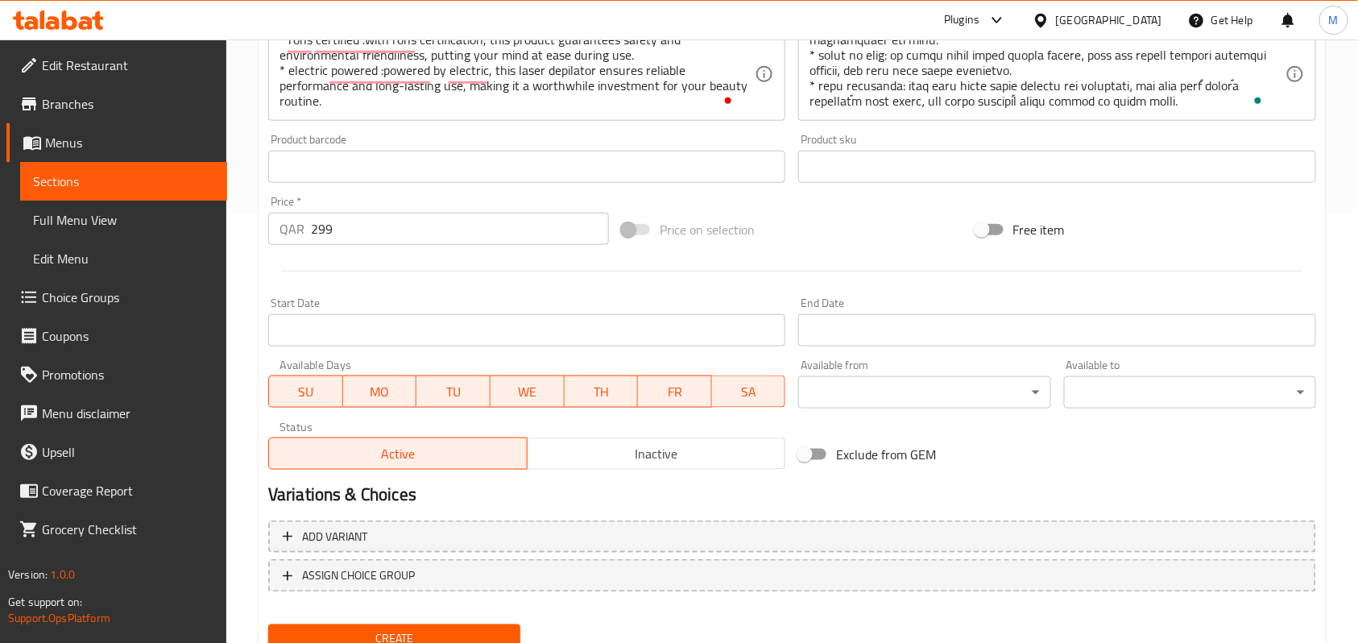
click at [247, 239] on div "Home / Restaurants management / Menus / Sections / item / create Personal Care …" at bounding box center [792, 159] width 1132 height 1099
click at [569, 453] on span "Inactive" at bounding box center [657, 453] width 246 height 23
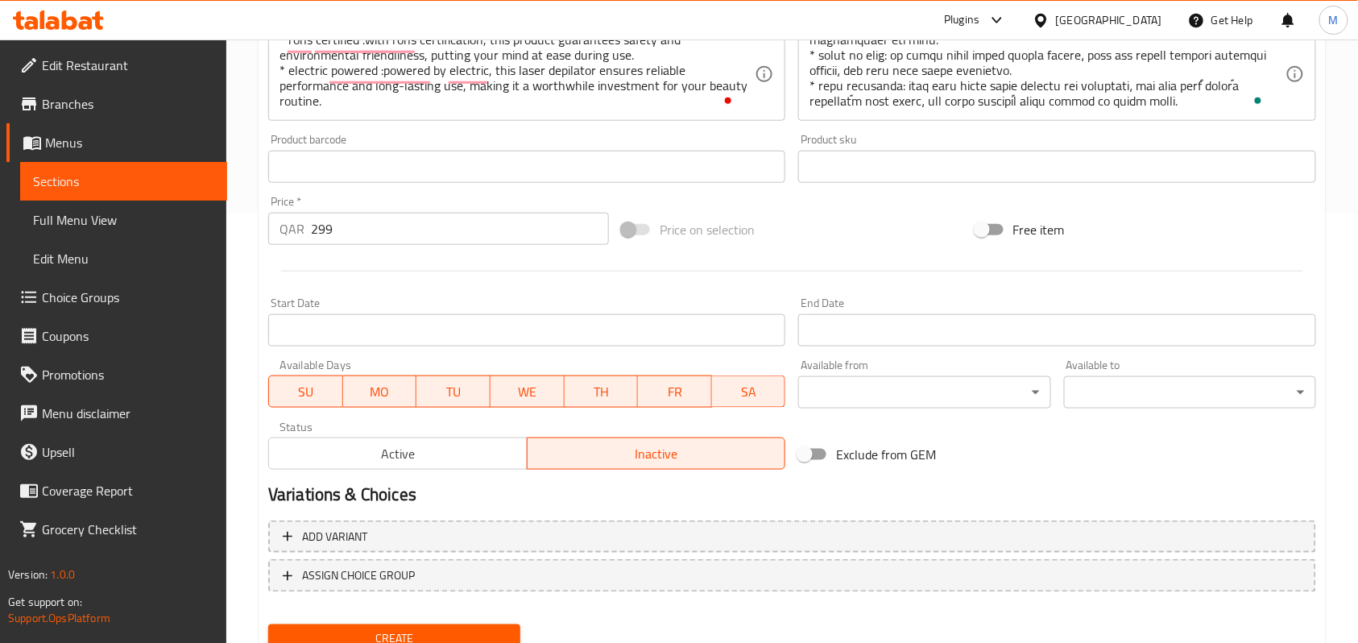
click at [245, 422] on div "Home / Restaurants management / Menus / Sections / item / create Personal Care …" at bounding box center [792, 159] width 1132 height 1099
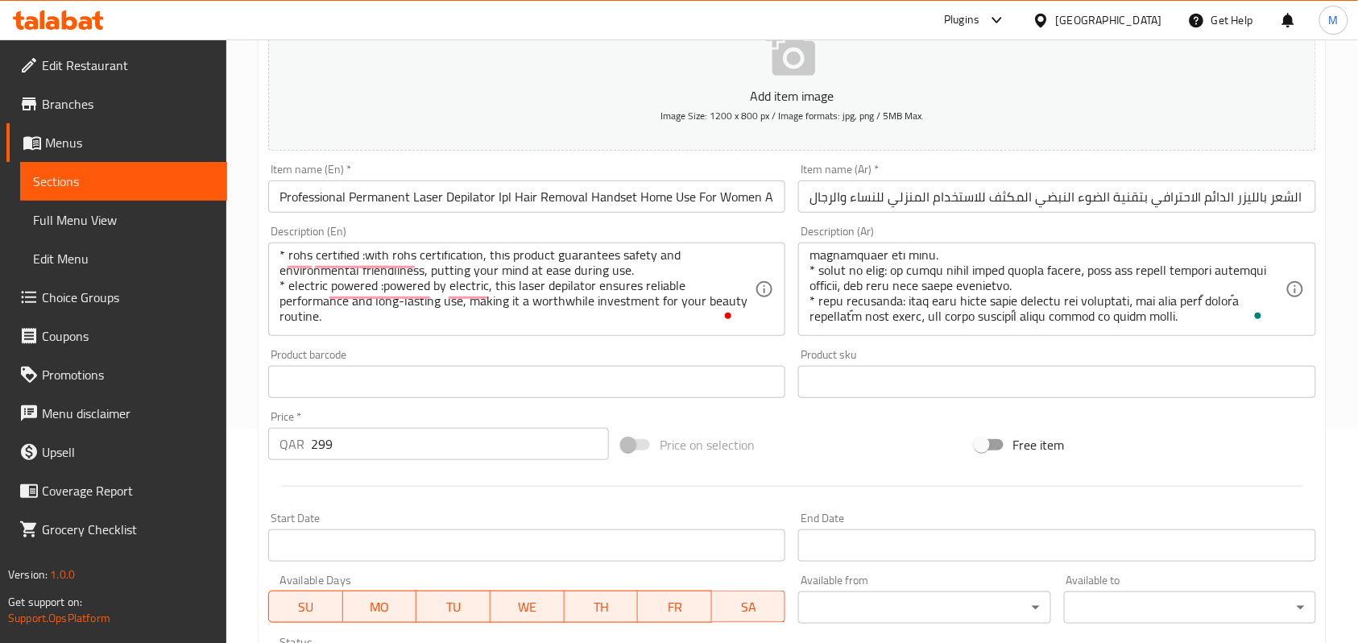
scroll to position [494, 0]
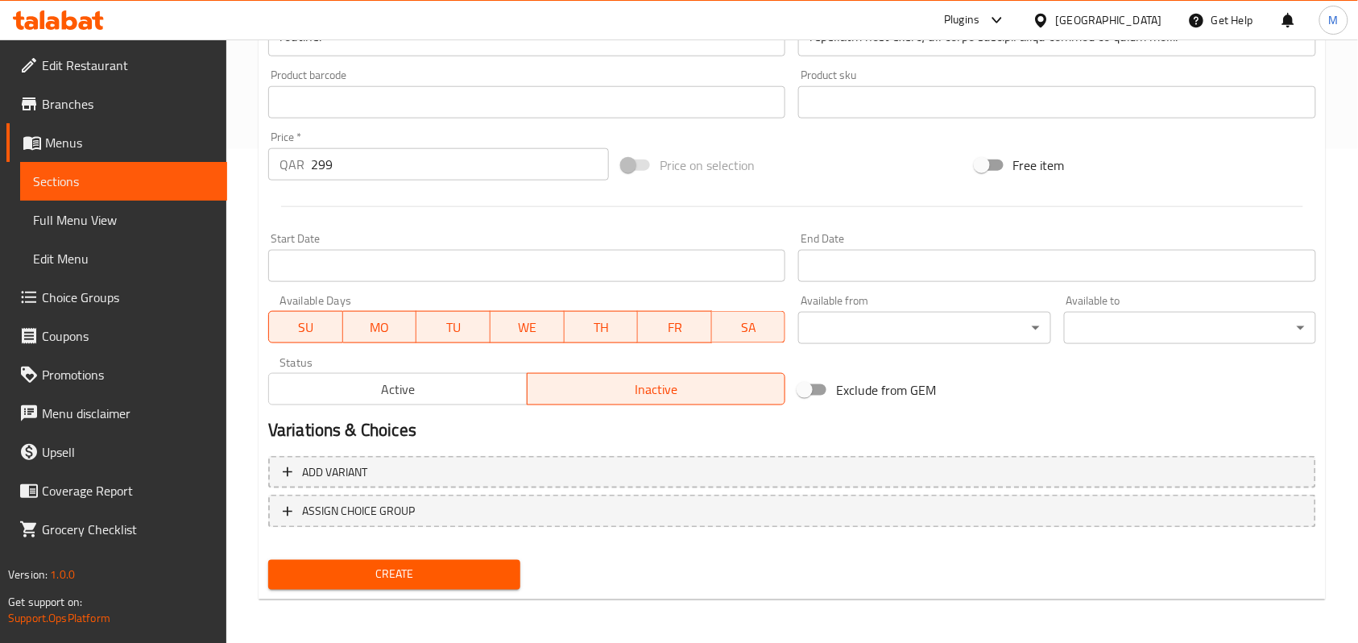
click at [406, 570] on span "Create" at bounding box center [394, 575] width 226 height 20
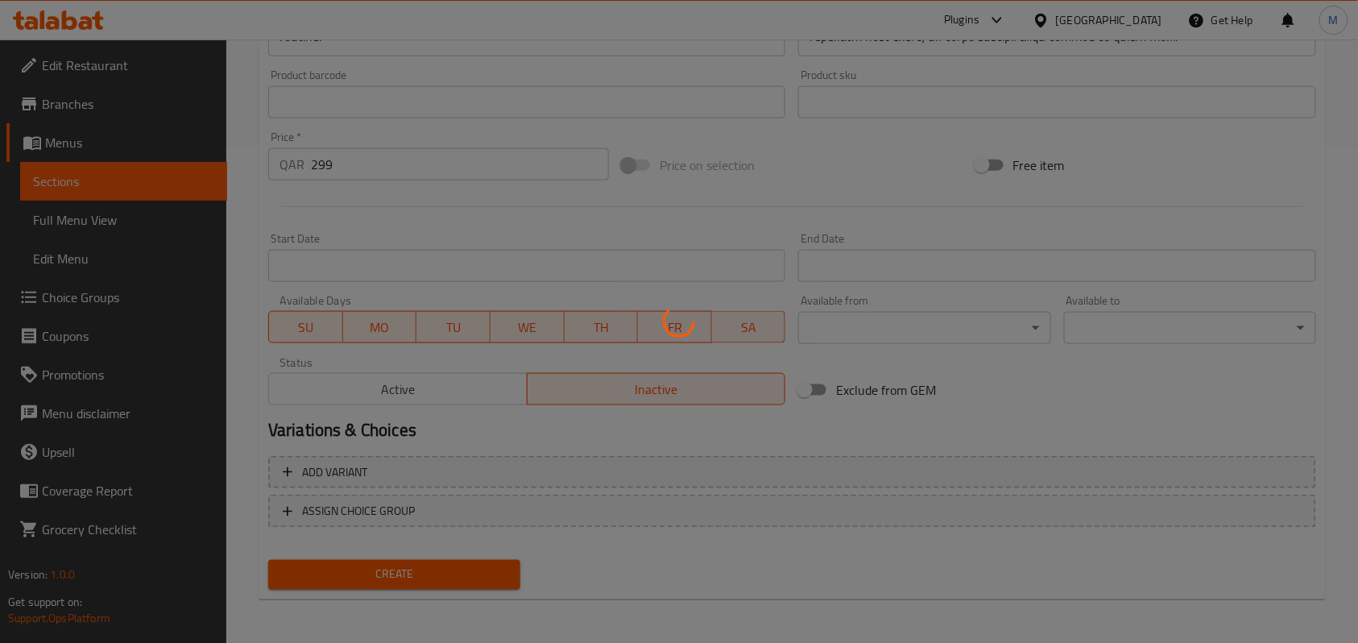
type input "0"
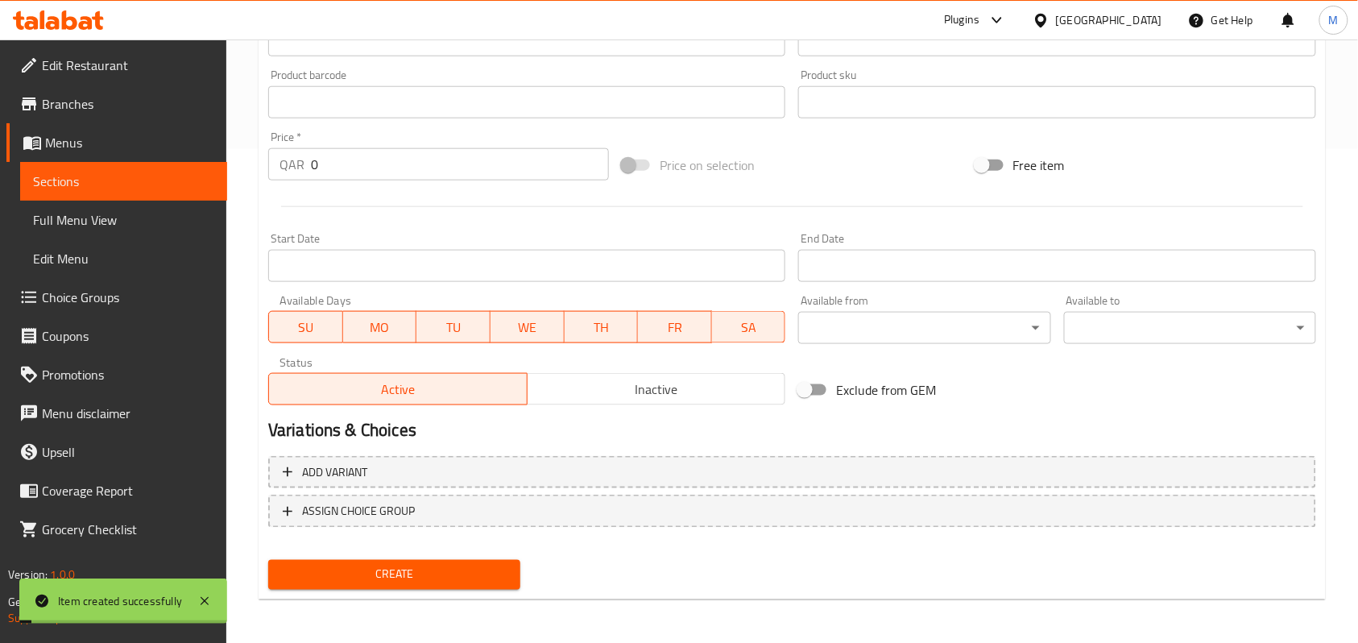
scroll to position [0, 0]
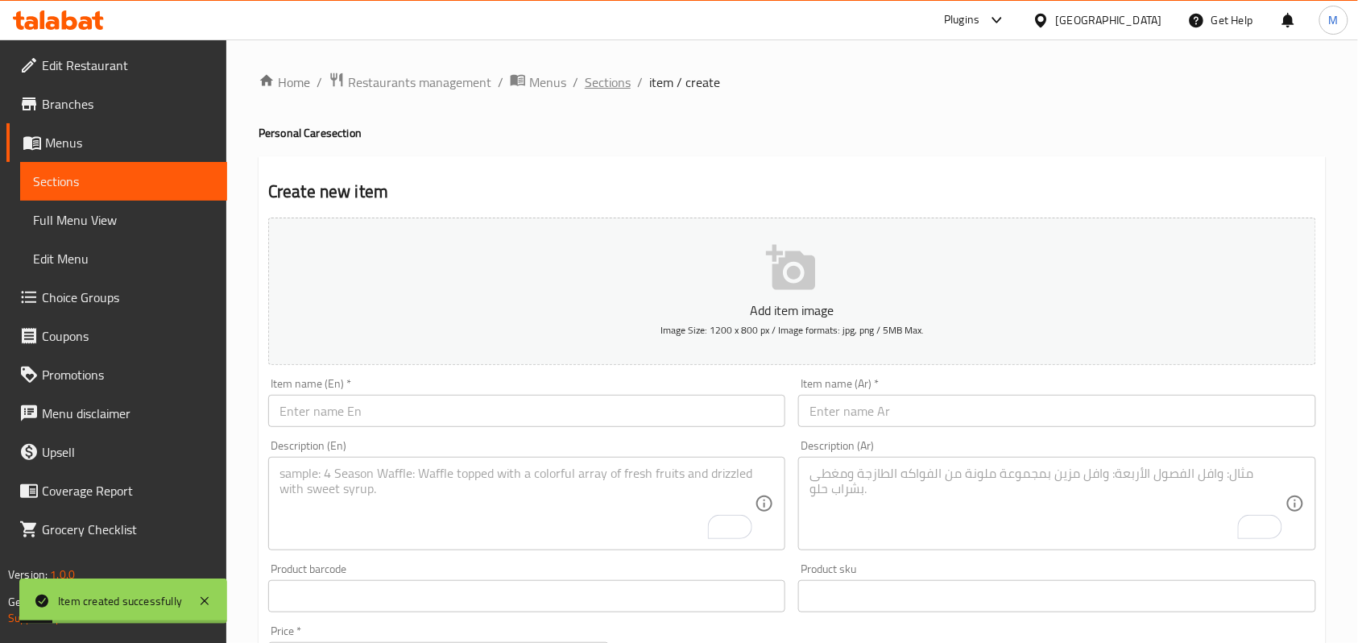
click at [598, 90] on span "Sections" at bounding box center [608, 82] width 46 height 19
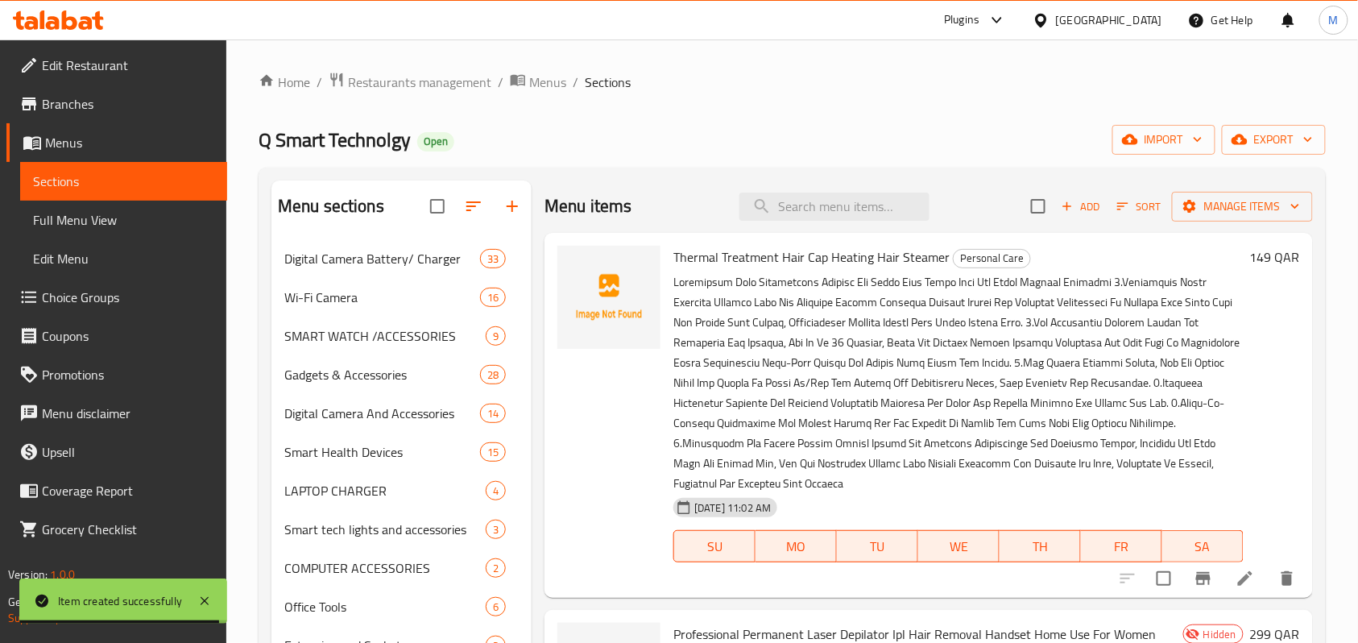
click at [874, 346] on p at bounding box center [959, 383] width 570 height 222
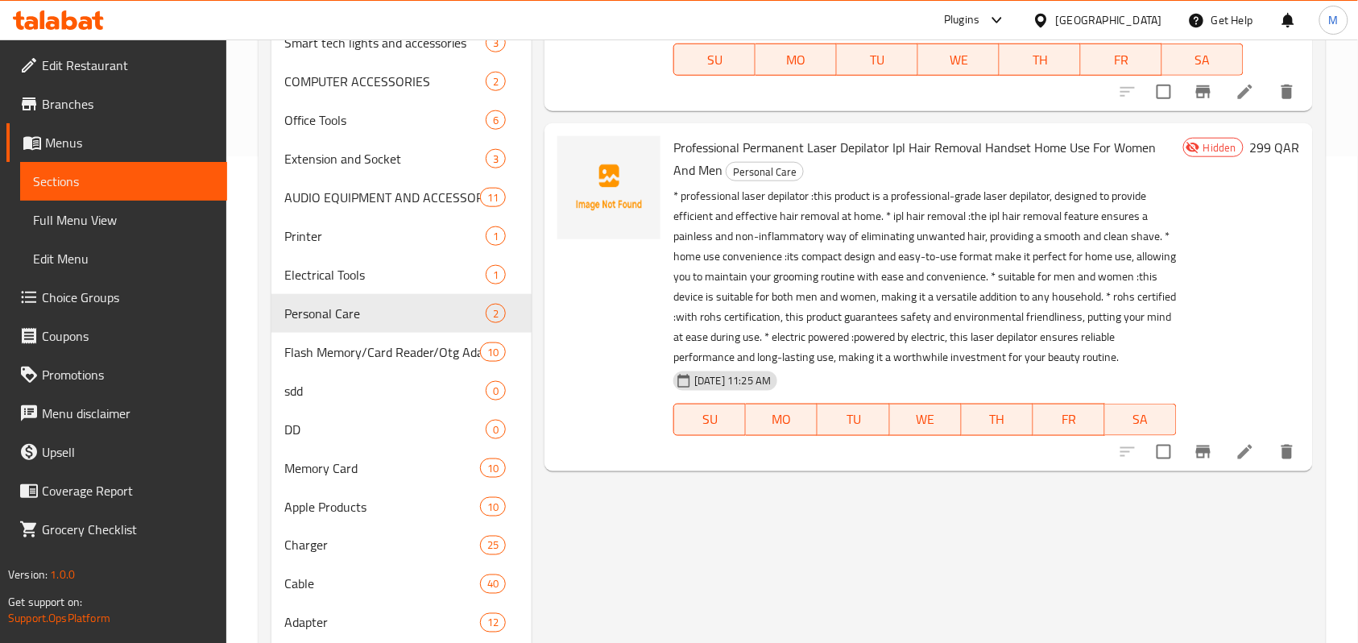
scroll to position [439, 0]
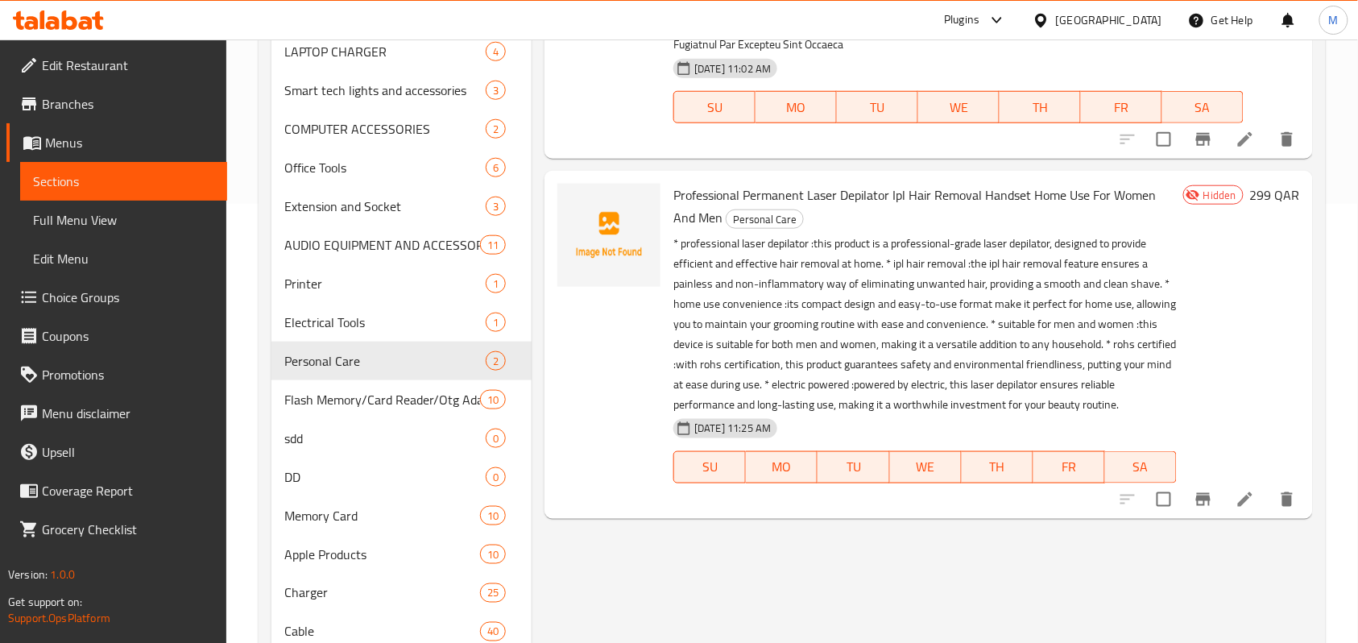
click at [681, 198] on span "Professional Permanent Laser Depilator Ipl Hair Removal Handset Home Use For Wo…" at bounding box center [915, 206] width 483 height 47
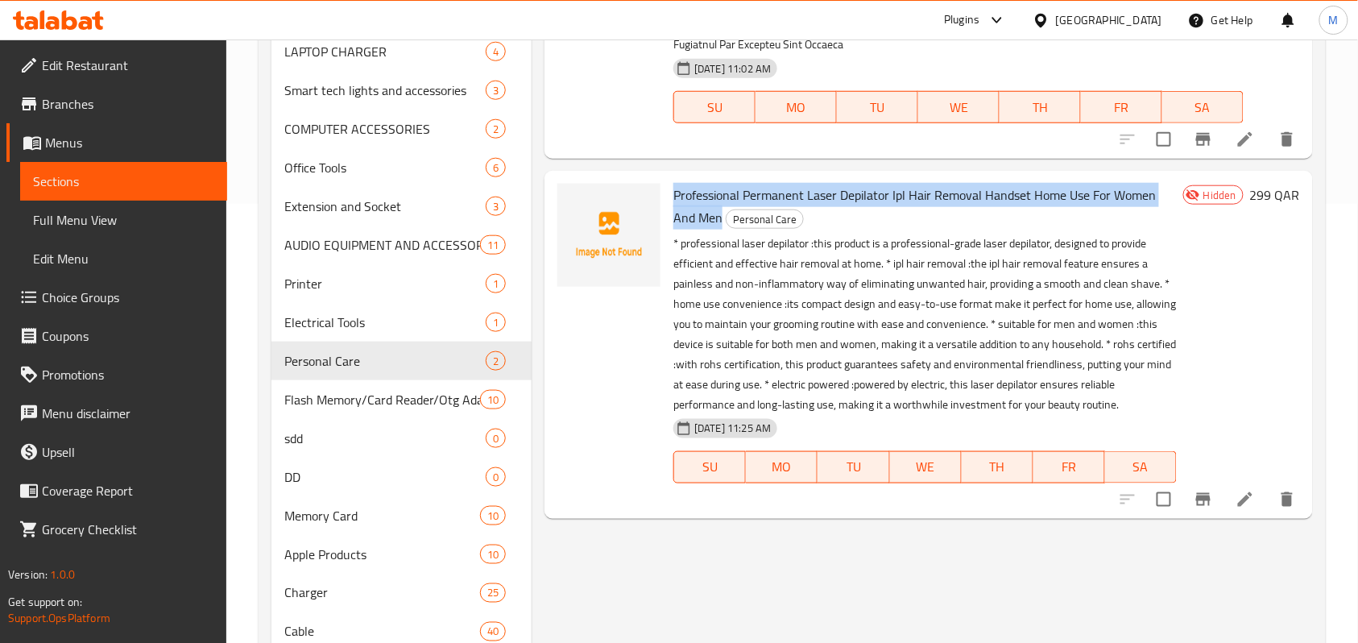
drag, startPoint x: 681, startPoint y: 198, endPoint x: 684, endPoint y: 219, distance: 21.2
click at [684, 219] on span "Professional Permanent Laser Depilator Ipl Hair Removal Handset Home Use For Wo…" at bounding box center [915, 206] width 483 height 47
copy span "Professional Permanent Laser Depilator Ipl Hair Removal Handset Home Use For Wo…"
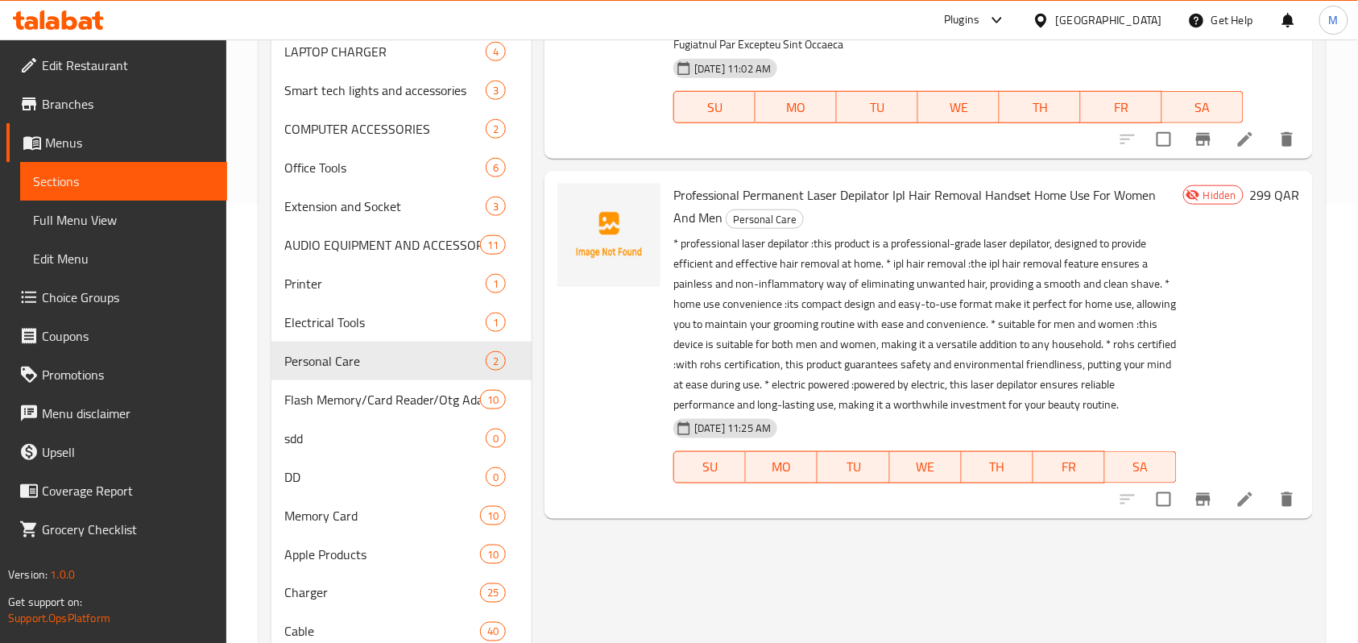
click at [944, 294] on p "* professional laser depilator :this product is a professional-grade laser depi…" at bounding box center [926, 324] width 504 height 181
click at [105, 230] on span "Full Menu View" at bounding box center [123, 219] width 181 height 19
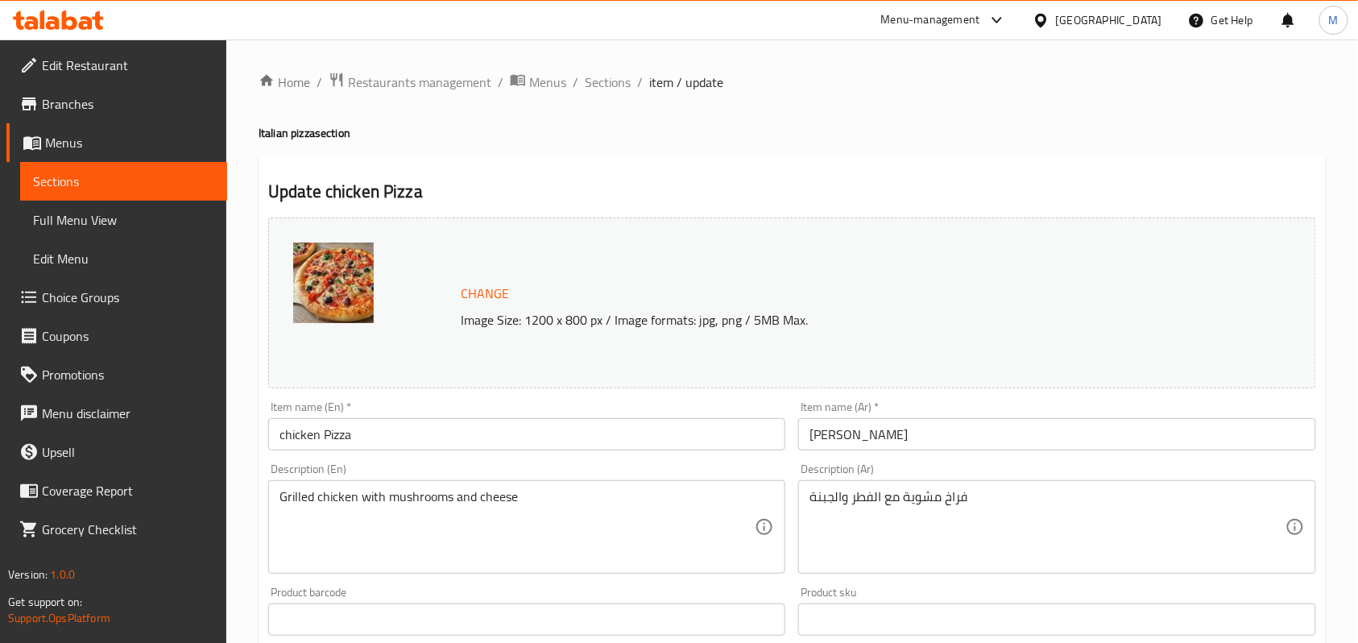
click at [340, 191] on h2 "Update chicken Pizza" at bounding box center [792, 192] width 1048 height 24
click at [334, 189] on h2 "Update chicken Pizza" at bounding box center [792, 192] width 1048 height 24
copy h2 "chicken"
click at [981, 21] on div "Menu-management" at bounding box center [930, 19] width 99 height 19
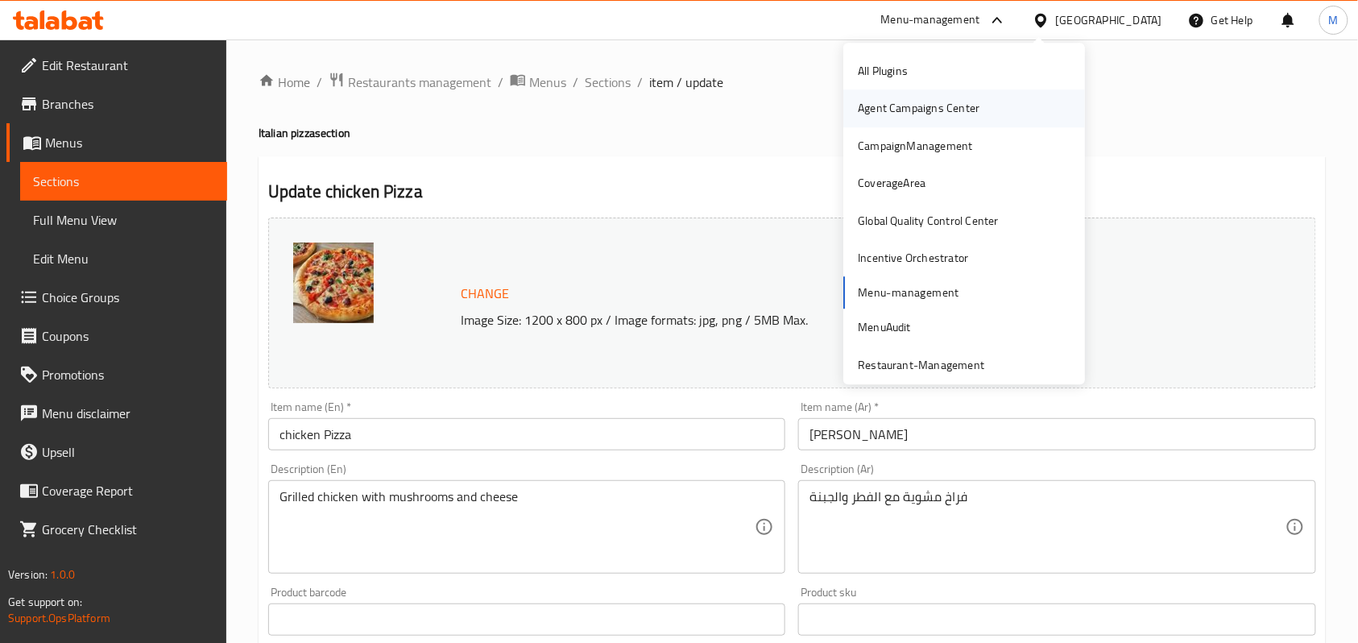
click at [959, 102] on div "Agent Campaigns Center" at bounding box center [919, 109] width 122 height 18
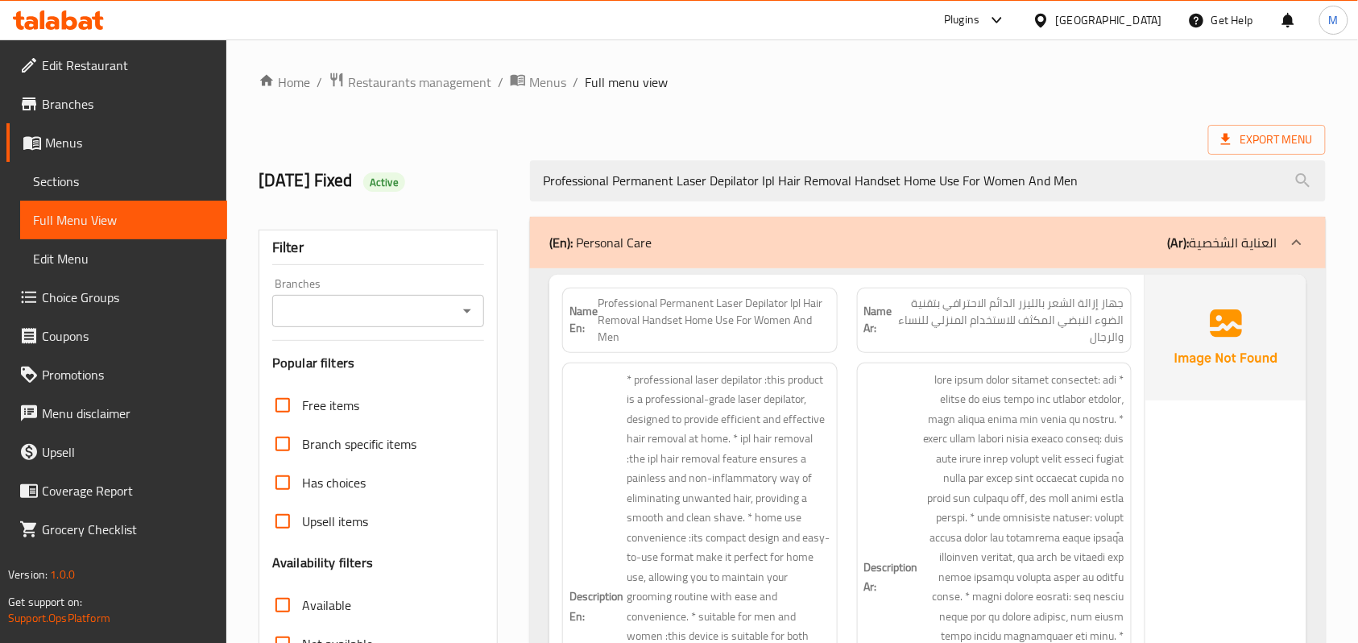
click at [775, 81] on ol "Home / Restaurants management / Menus / Full menu view" at bounding box center [793, 82] width 1068 height 21
click at [1296, 142] on span "Export Menu" at bounding box center [1267, 140] width 92 height 20
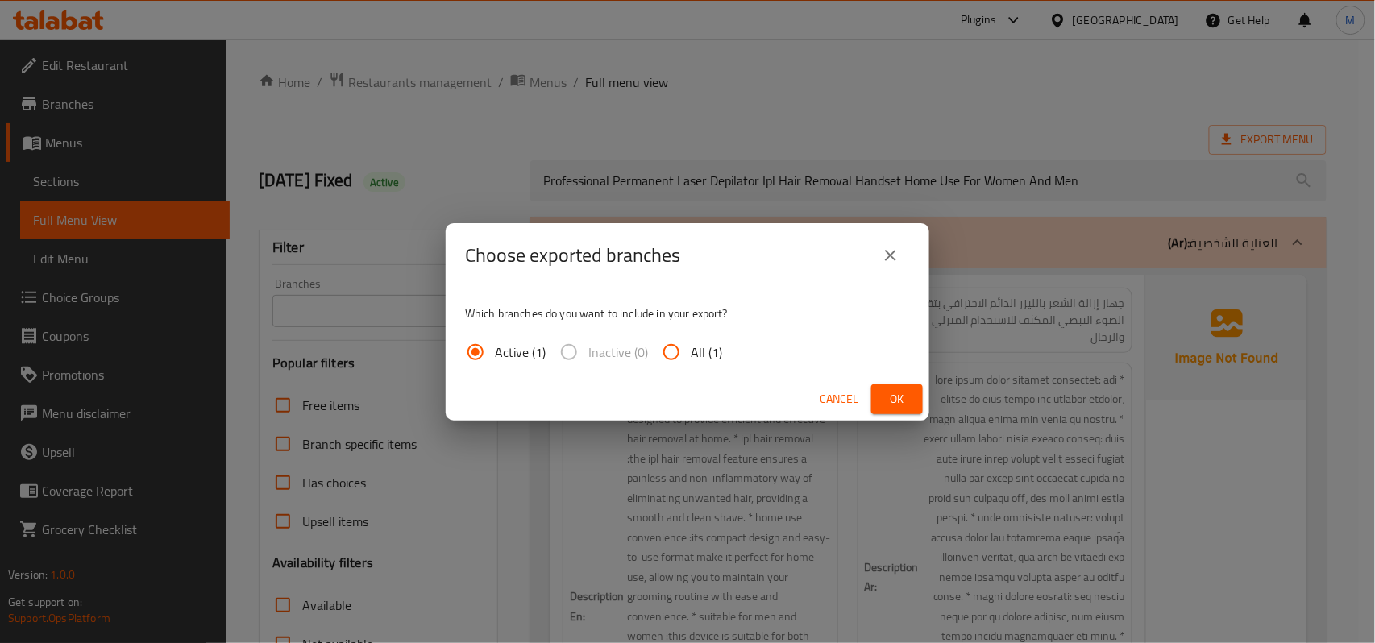
click at [694, 351] on span "All (1)" at bounding box center [705, 351] width 31 height 19
click at [690, 351] on input "All (1)" at bounding box center [671, 352] width 39 height 39
radio input "true"
click at [928, 390] on div "Cancel Ok" at bounding box center [687, 399] width 483 height 43
click at [917, 397] on button "Ok" at bounding box center [897, 399] width 52 height 30
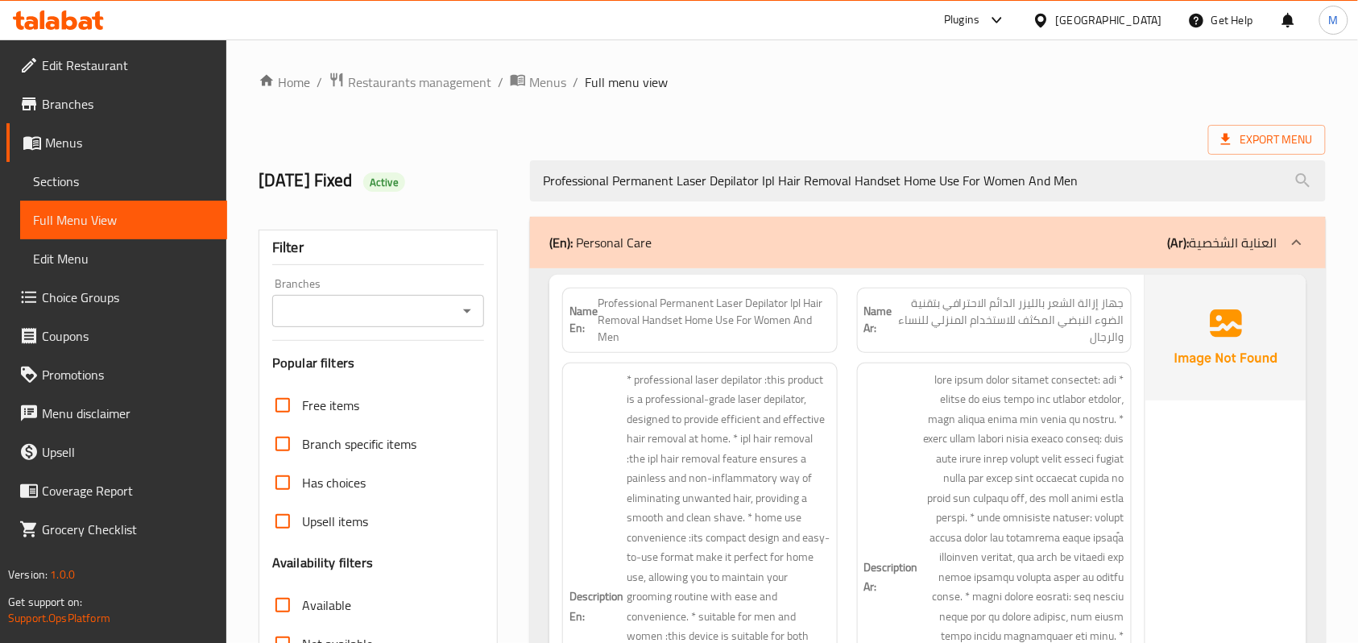
click at [632, 308] on span "Professional Permanent Laser Depilator Ipl Hair Removal Handset Home Use For Wo…" at bounding box center [714, 320] width 232 height 51
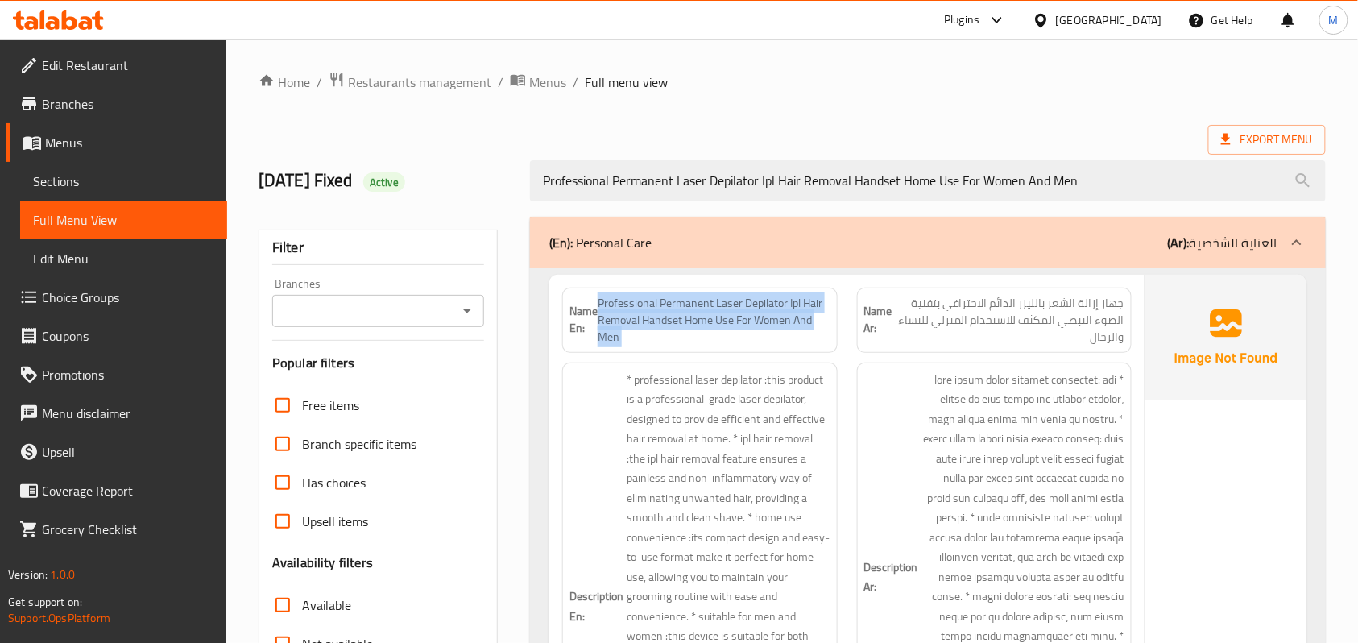
click at [632, 308] on span "Professional Permanent Laser Depilator Ipl Hair Removal Handset Home Use For Wo…" at bounding box center [714, 320] width 232 height 51
copy span "Professional Permanent Laser Depilator Ipl Hair Removal Handset Home Use For Wo…"
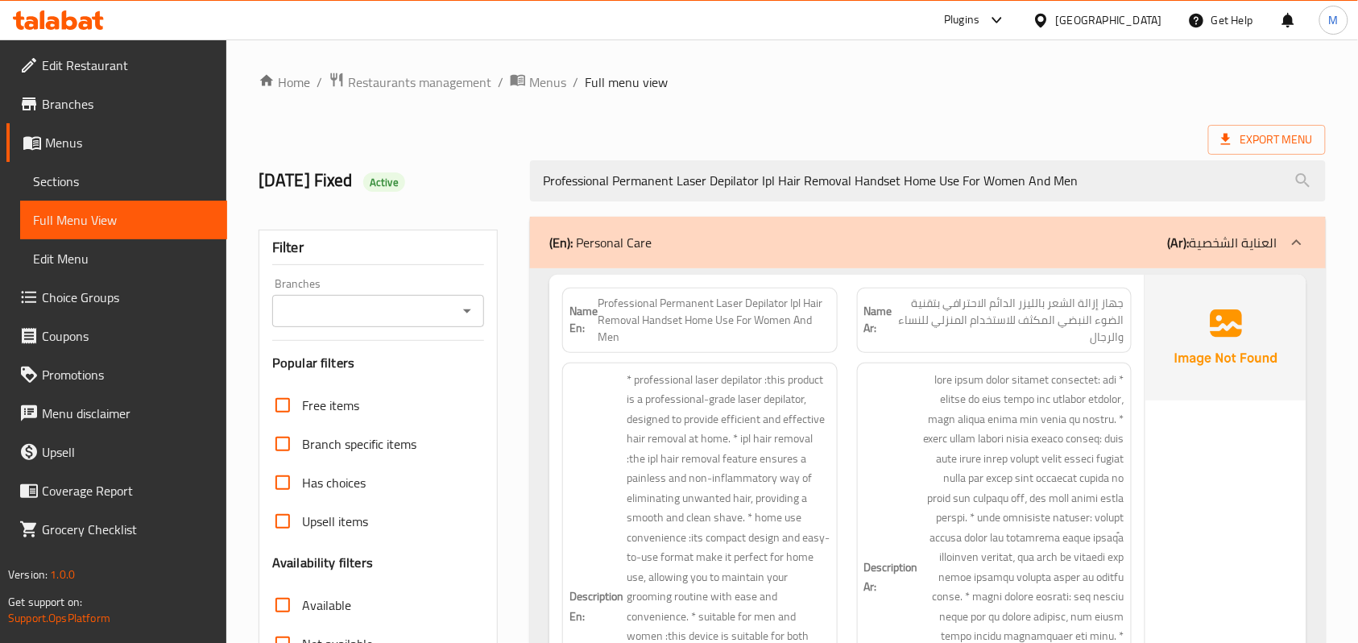
click at [923, 131] on div "Export Menu" at bounding box center [793, 140] width 1068 height 30
click at [555, 90] on span "Menus" at bounding box center [547, 82] width 37 height 19
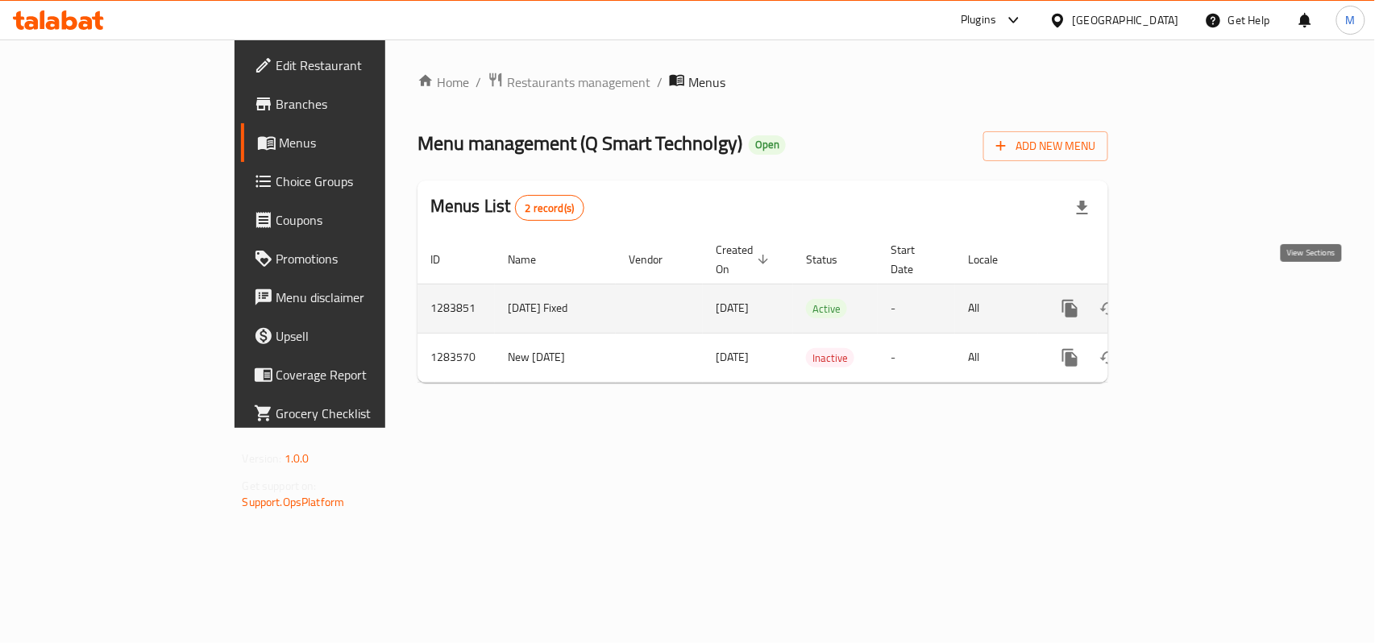
click at [1205, 289] on link "enhanced table" at bounding box center [1186, 308] width 39 height 39
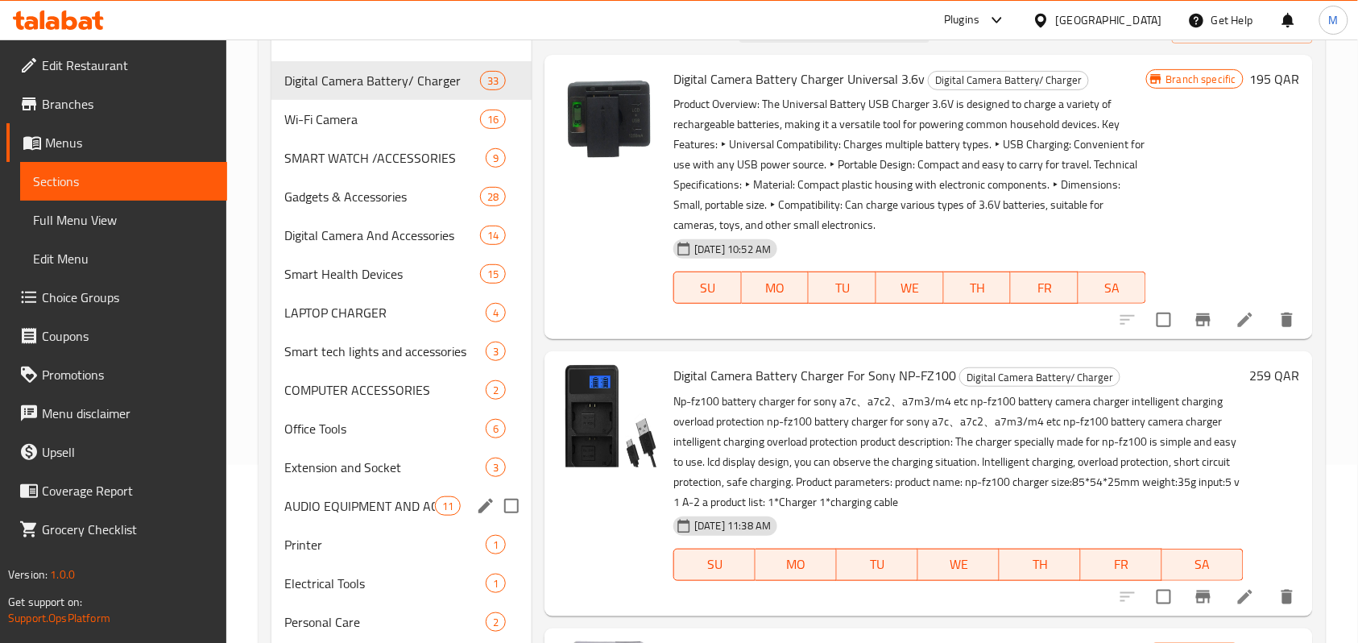
scroll to position [117, 0]
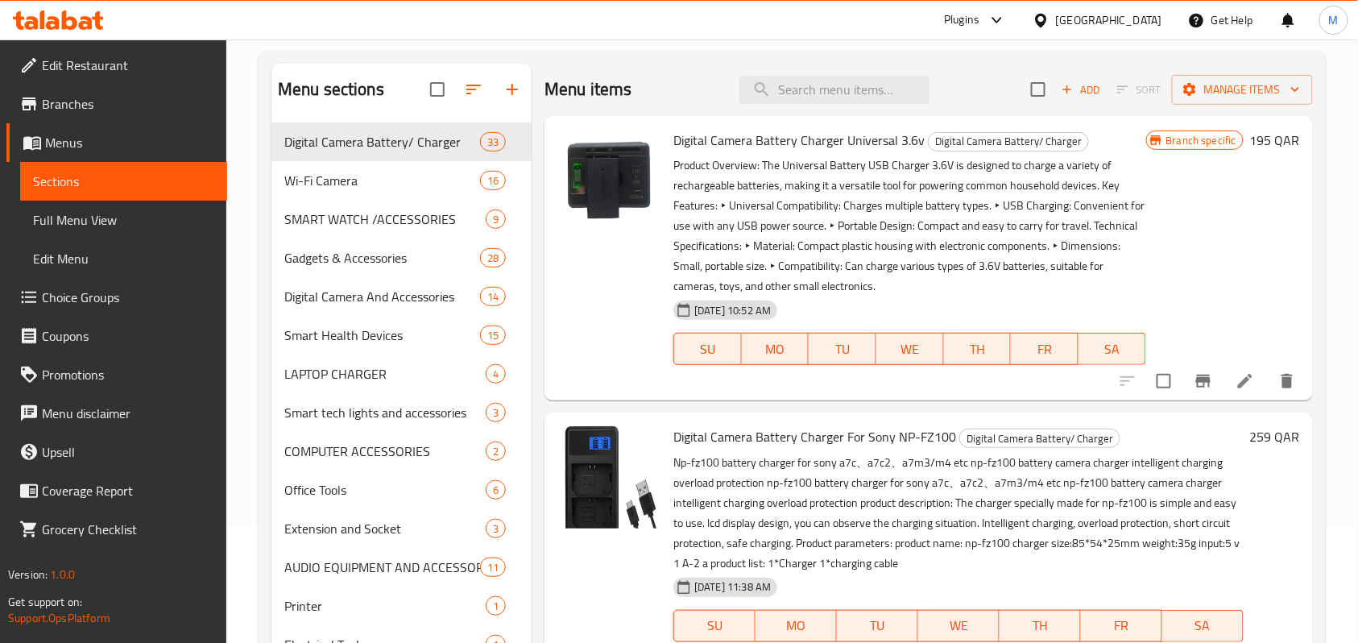
click at [253, 292] on div "Home / Restaurants management / Menus / Sections Q Smart Technolgy Open import …" at bounding box center [792, 551] width 1132 height 1257
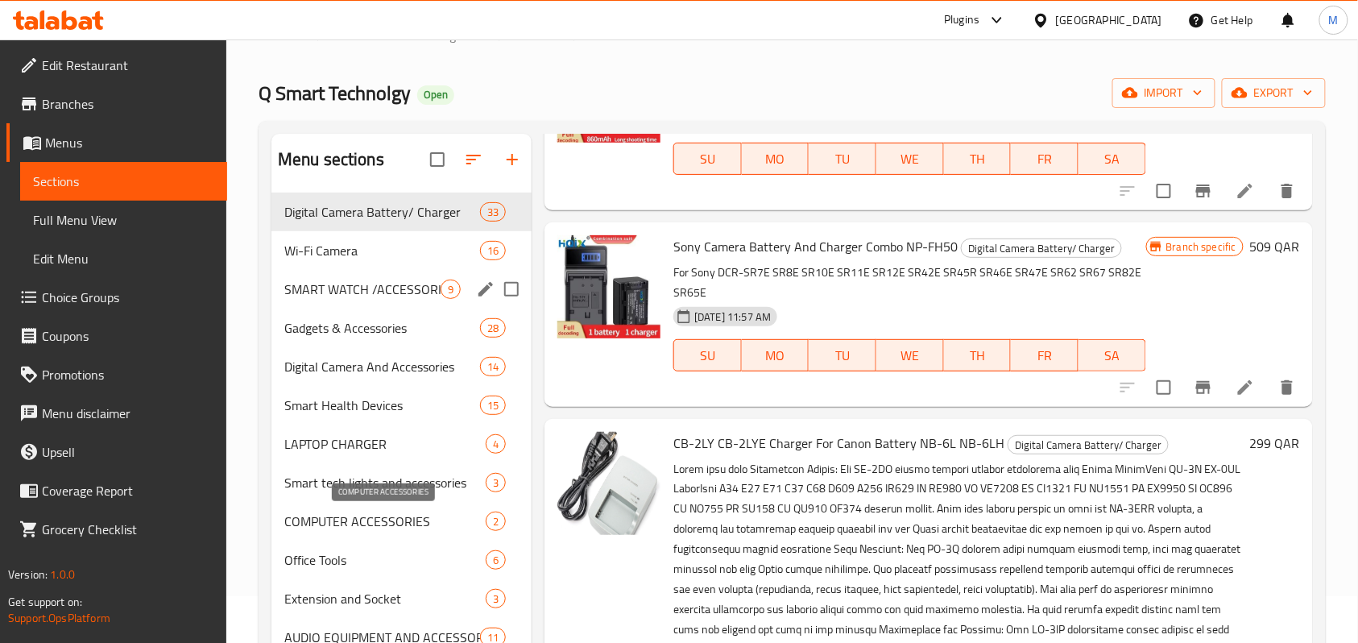
scroll to position [0, 0]
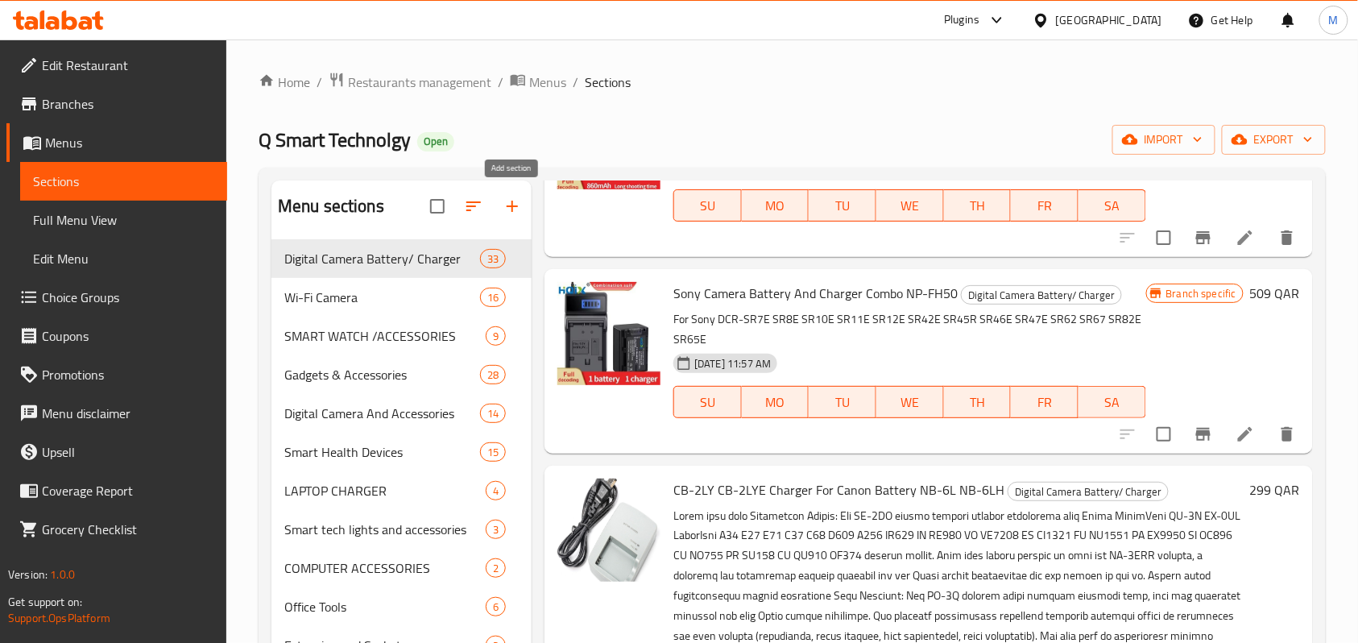
click at [517, 206] on icon "button" at bounding box center [512, 206] width 19 height 19
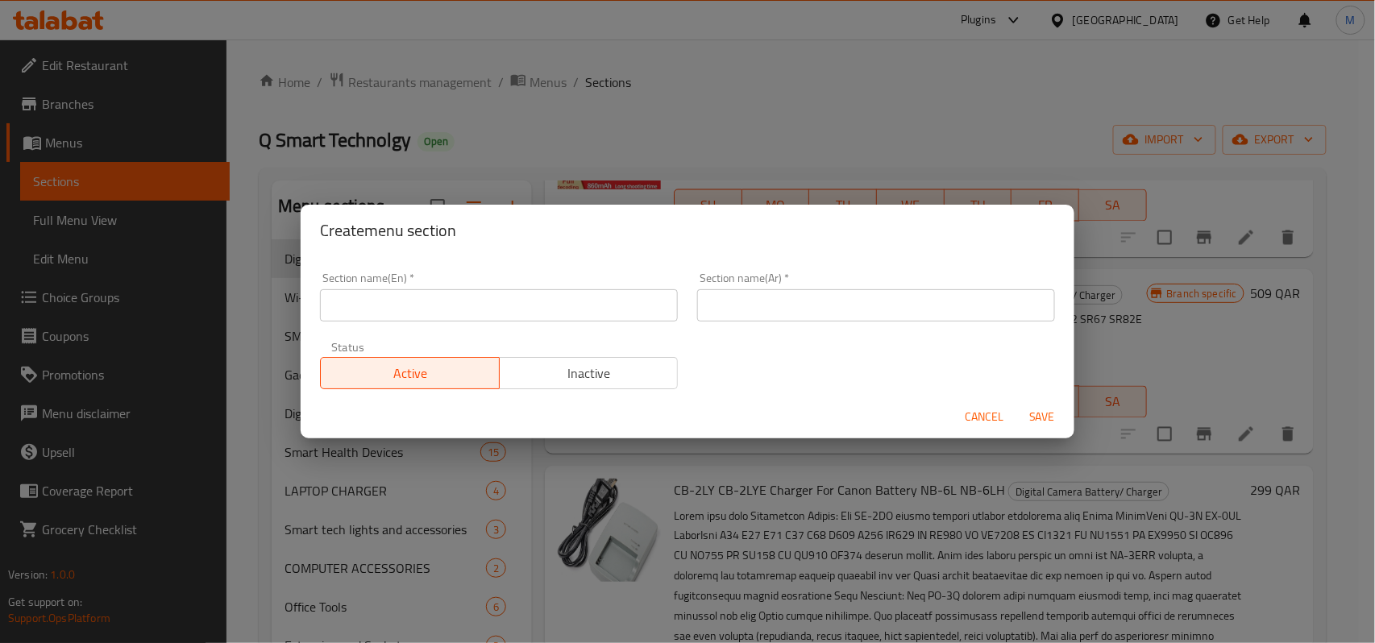
click at [411, 287] on div "Section name(En)   * Section name(En) *" at bounding box center [499, 296] width 358 height 49
click at [417, 304] on input "text" at bounding box center [499, 305] width 358 height 32
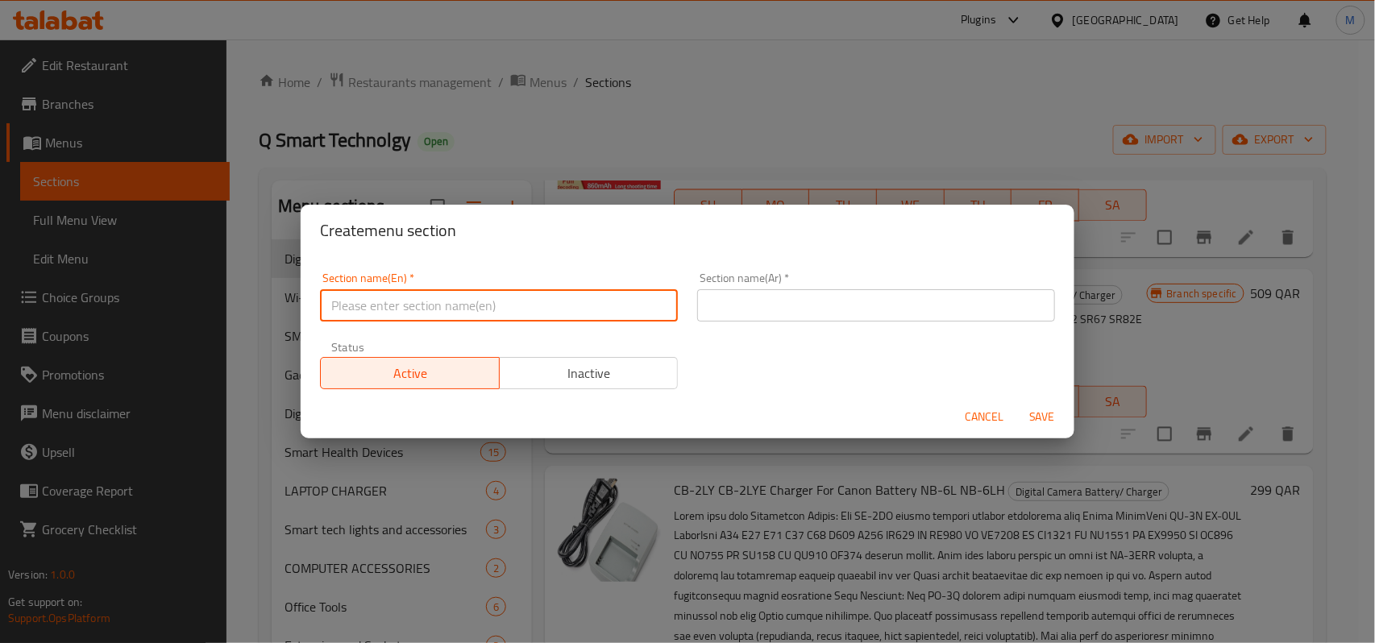
paste input "Travel Accessories"
type input "Travel Accessories"
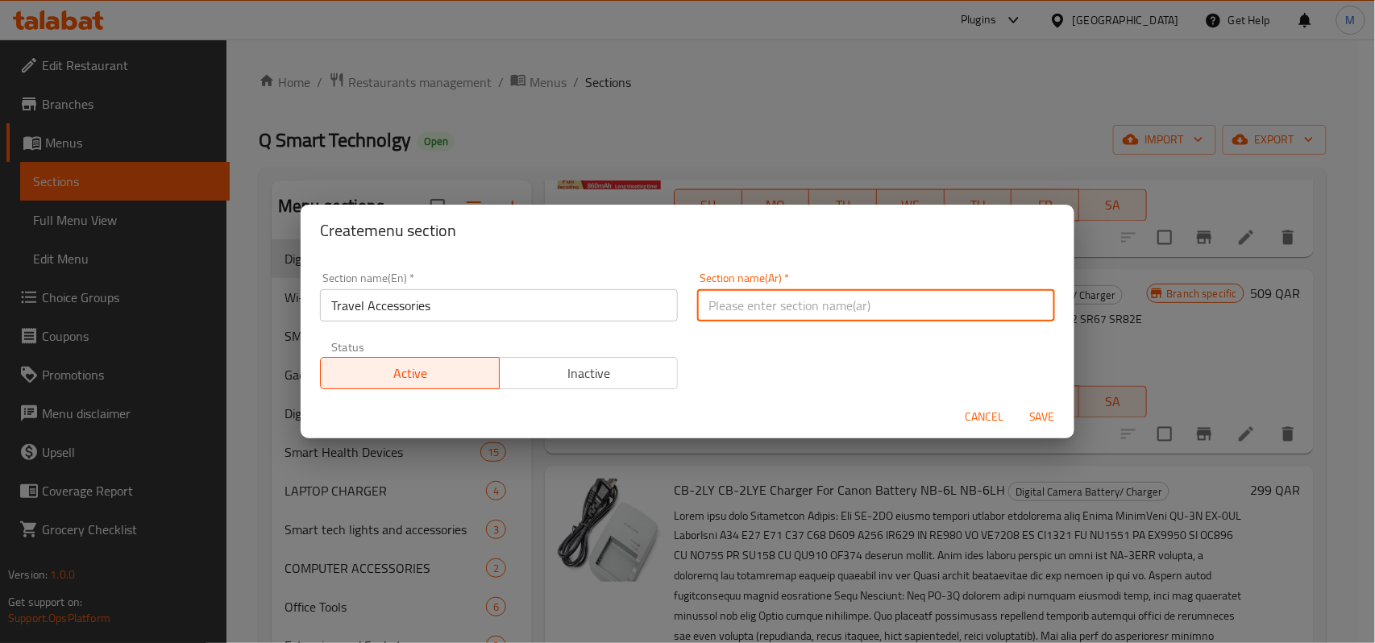
click at [742, 316] on input "text" at bounding box center [876, 305] width 358 height 32
paste input "إكسسوارات السفر"
type input "إكسسوارات السفر"
click at [1039, 417] on span "Save" at bounding box center [1041, 417] width 39 height 20
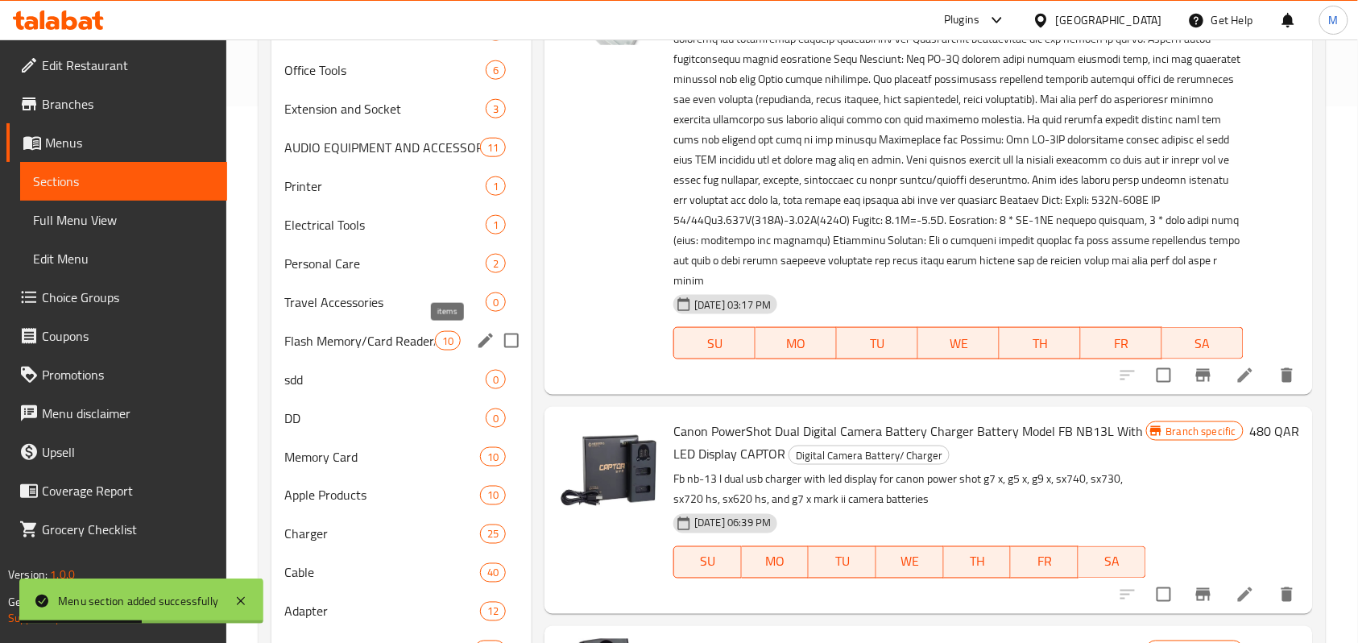
scroll to position [693, 0]
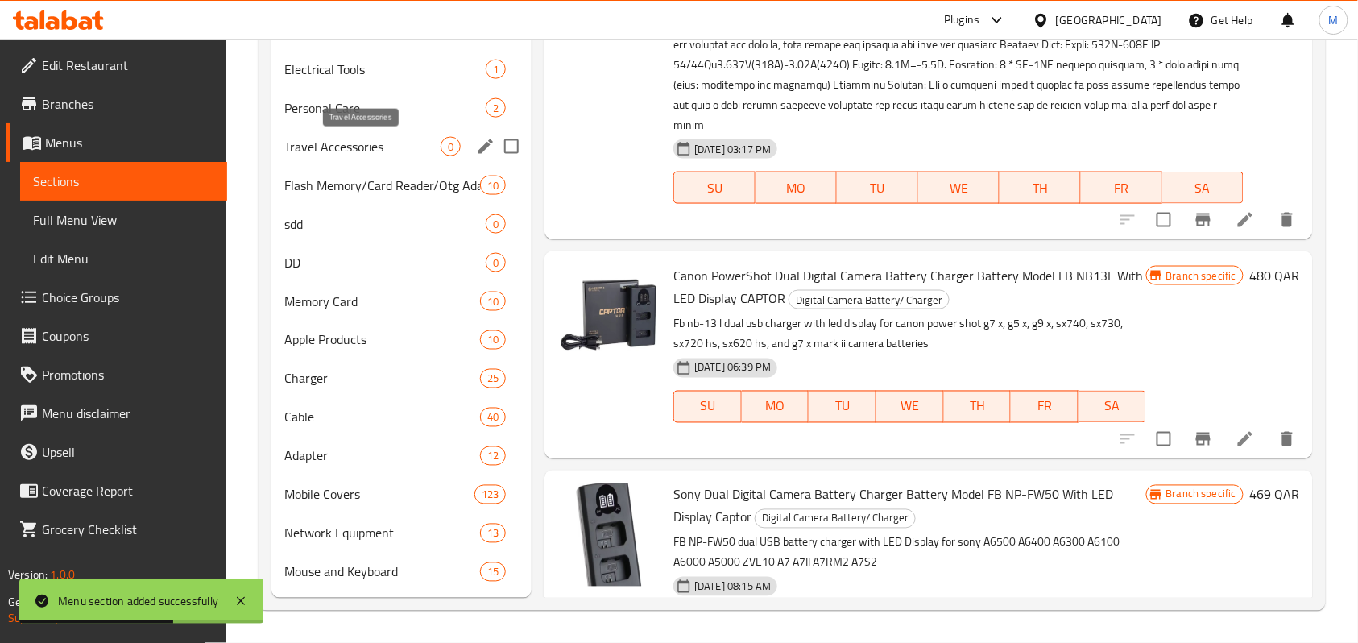
click at [382, 140] on span "Travel Accessories" at bounding box center [362, 146] width 156 height 19
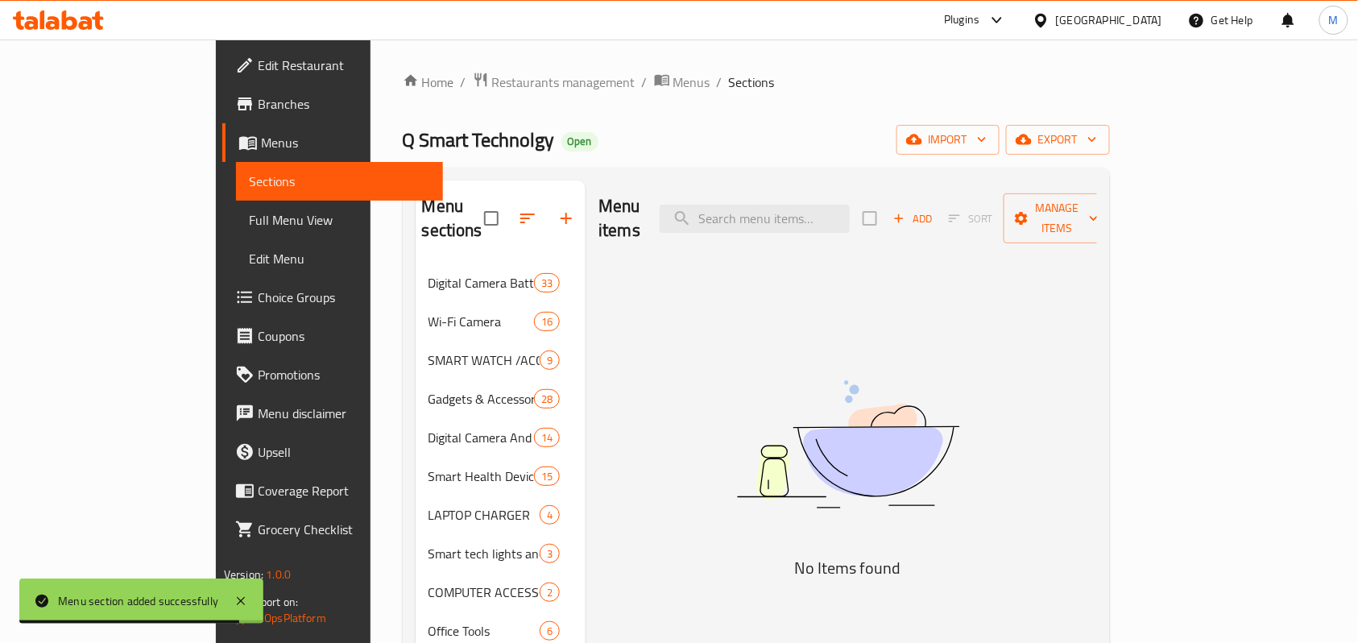
click at [906, 211] on icon "button" at bounding box center [899, 218] width 15 height 15
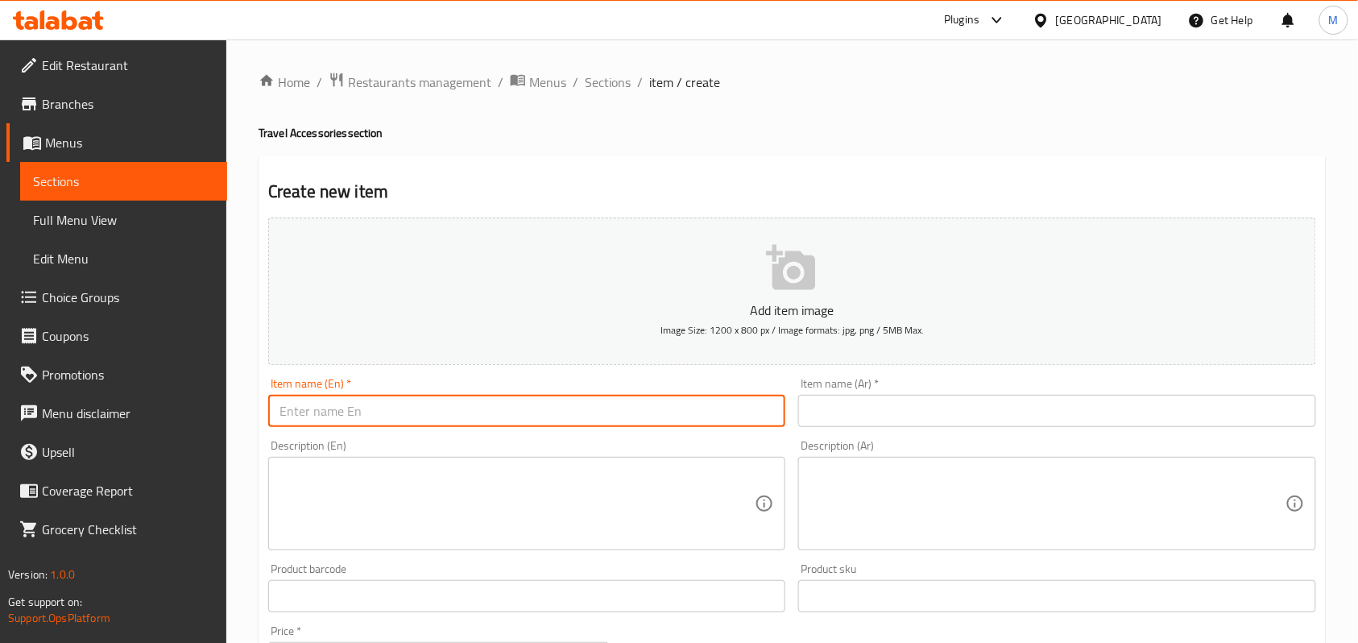
click at [385, 419] on input "text" at bounding box center [526, 411] width 517 height 32
paste input "Item name Green Lion Universal Conversion Plug 2 UK"
type input "Item name Green Lion Universal Conversion Plug 2 UK"
click at [907, 413] on input "text" at bounding box center [1056, 411] width 517 height 32
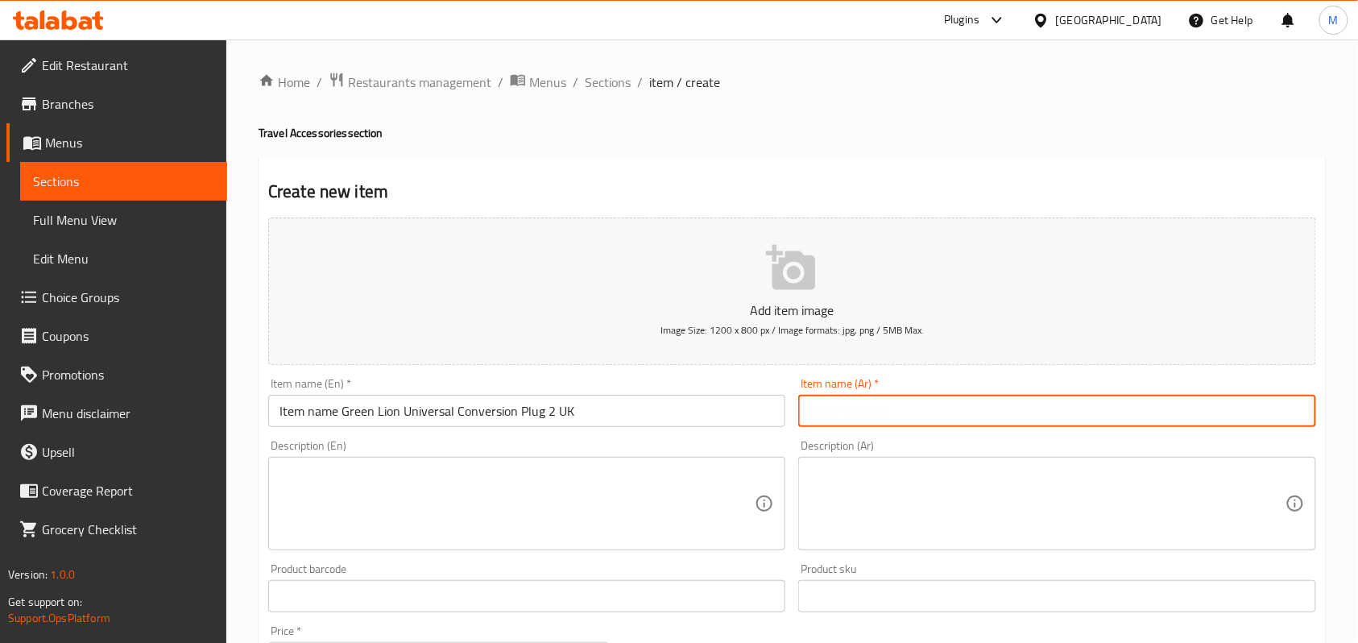
paste input "قابس التحويل العالمي Green Lion 2 المملكة المتحدة"
click at [952, 416] on input "قابس التحويل العالمي Green Lion 2 المملكة المتحدة" at bounding box center [1056, 411] width 517 height 32
drag, startPoint x: 952, startPoint y: 416, endPoint x: 977, endPoint y: 417, distance: 25.8
click at [977, 417] on input "قابس التحويل العالمي Green Lion 2 المملكة المتحدة" at bounding box center [1056, 411] width 517 height 32
type input "قابس التحويل العالمي جرين ليون 2 المملكة المتحدة"
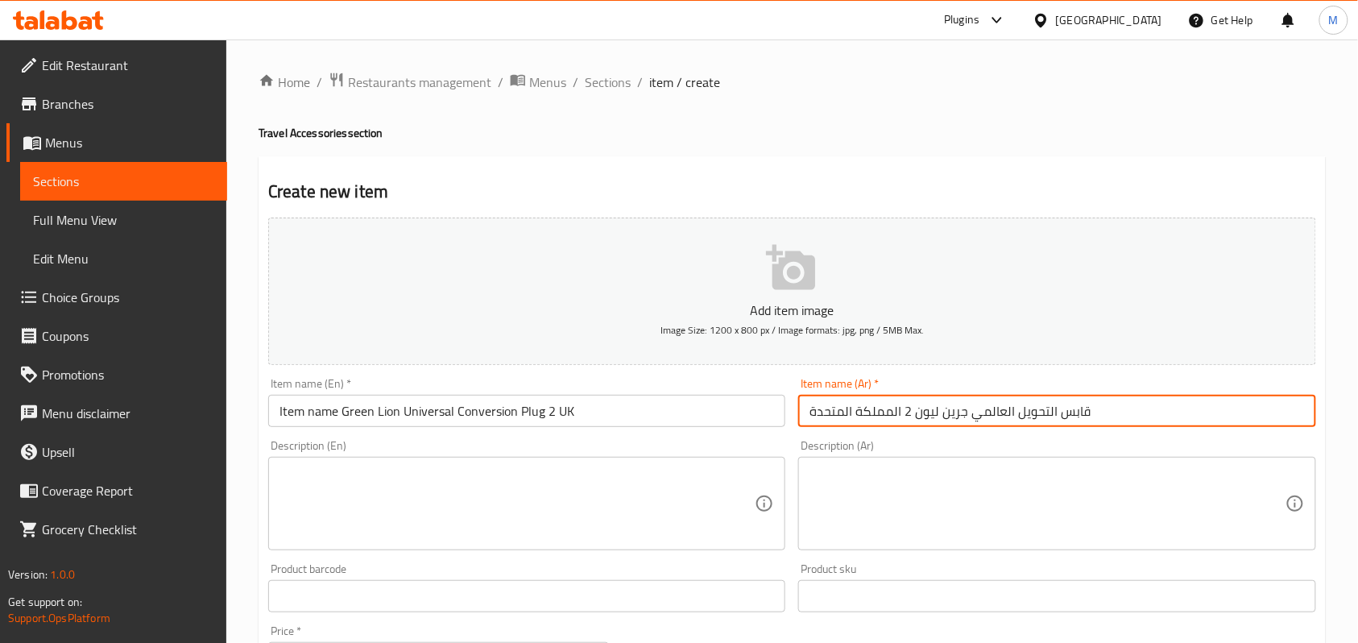
click at [252, 420] on div "Home / Restaurants management / Menus / Sections / item / create Travel Accesso…" at bounding box center [792, 588] width 1132 height 1099
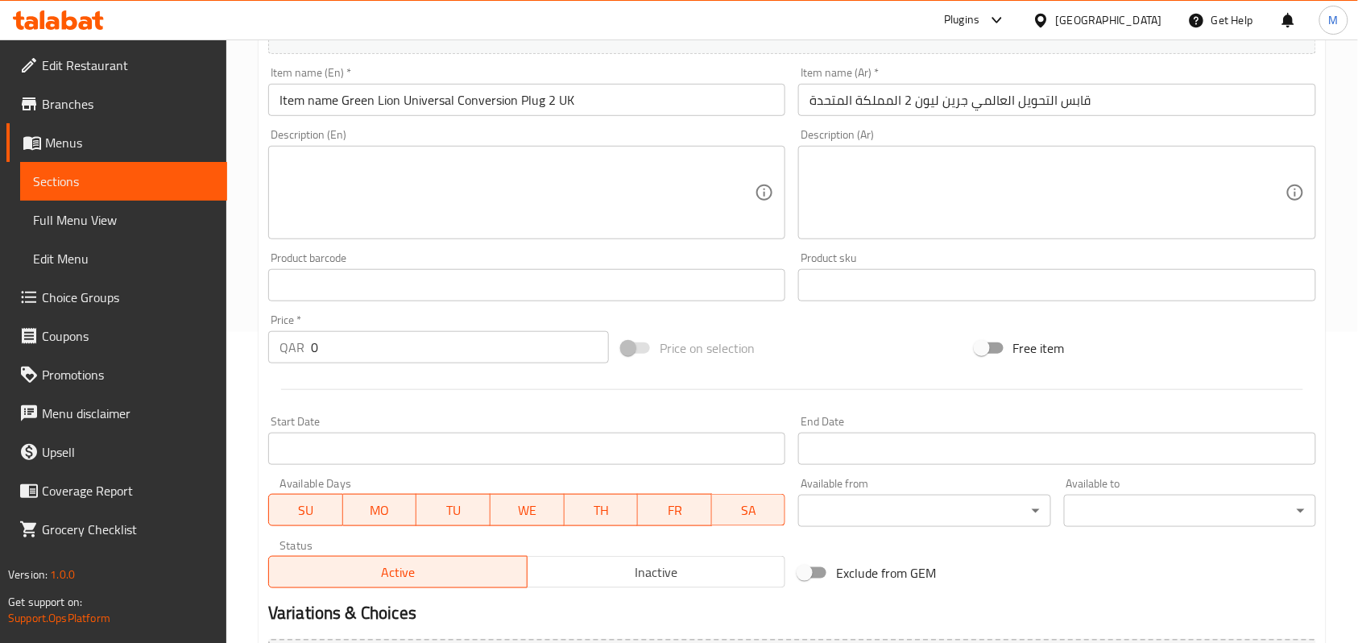
scroll to position [322, 0]
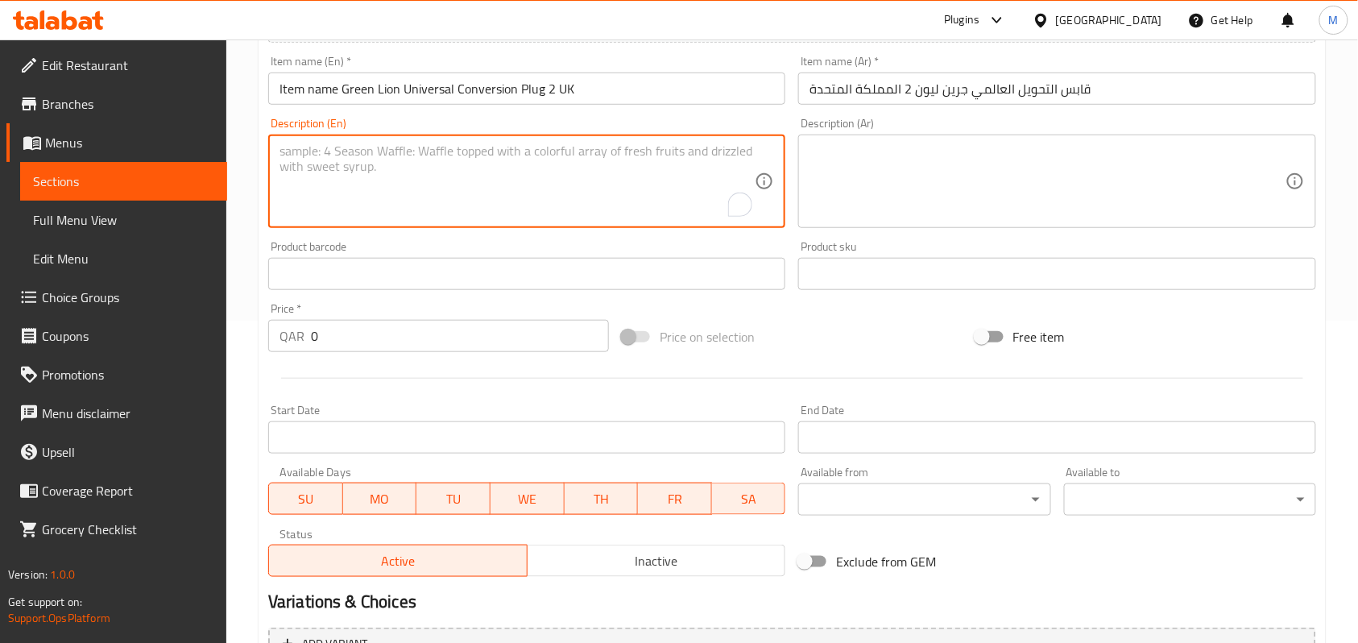
click at [358, 182] on textarea "To enrich screen reader interactions, please activate Accessibility in Grammarl…" at bounding box center [517, 181] width 475 height 77
paste textarea "The Green Lion Universal Conversion Plug 2 UK is reliable for all your differen…"
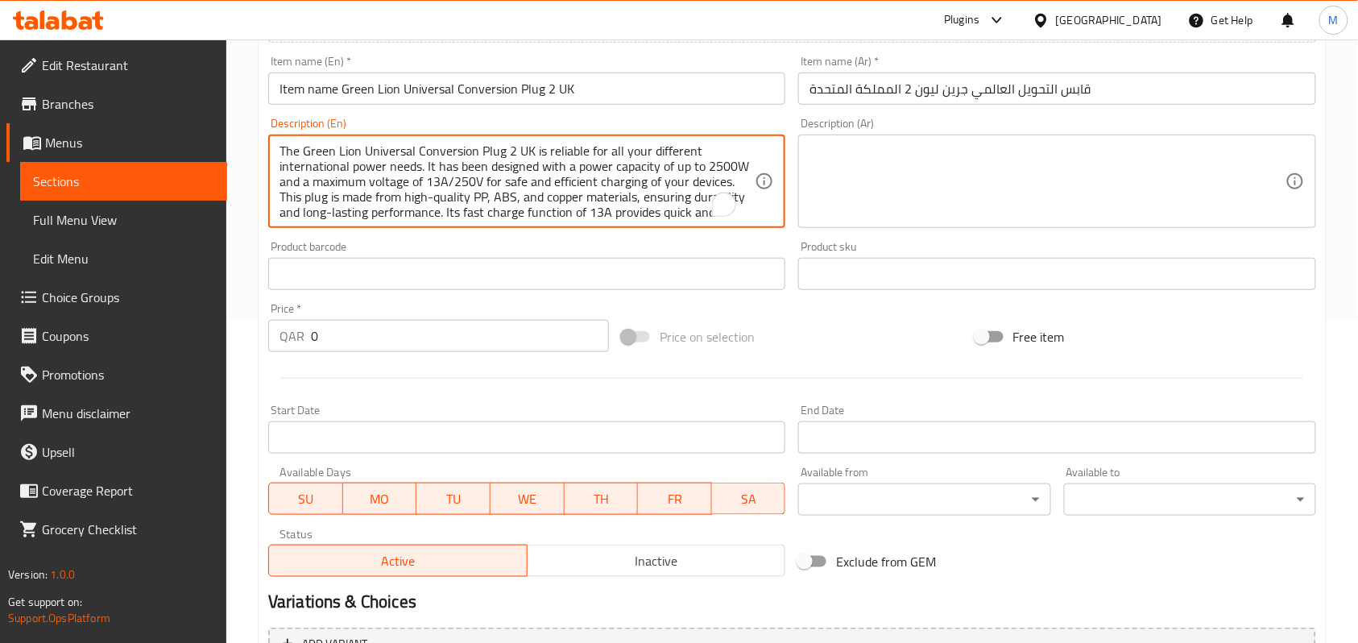
scroll to position [97, 0]
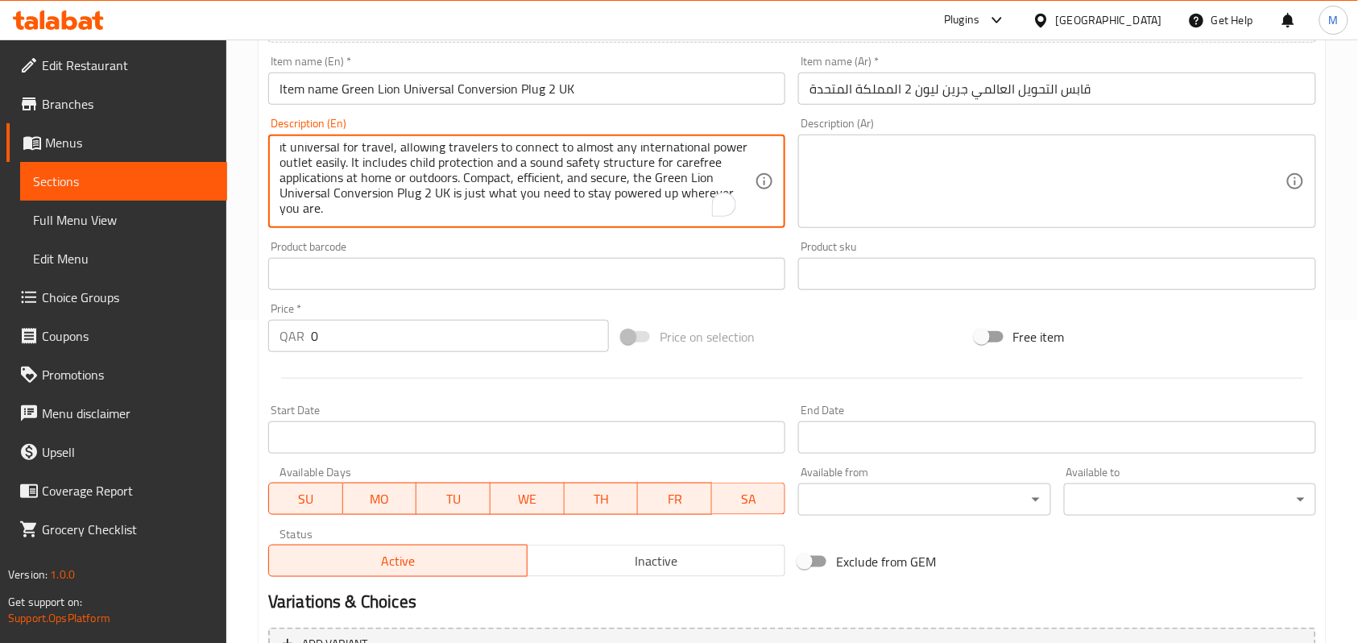
type textarea "The Green Lion Universal Conversion Plug 2 UK is reliable for all your differen…"
click at [237, 193] on div "Home / Restaurants management / Menus / Sections / item / create Travel Accesso…" at bounding box center [792, 266] width 1132 height 1099
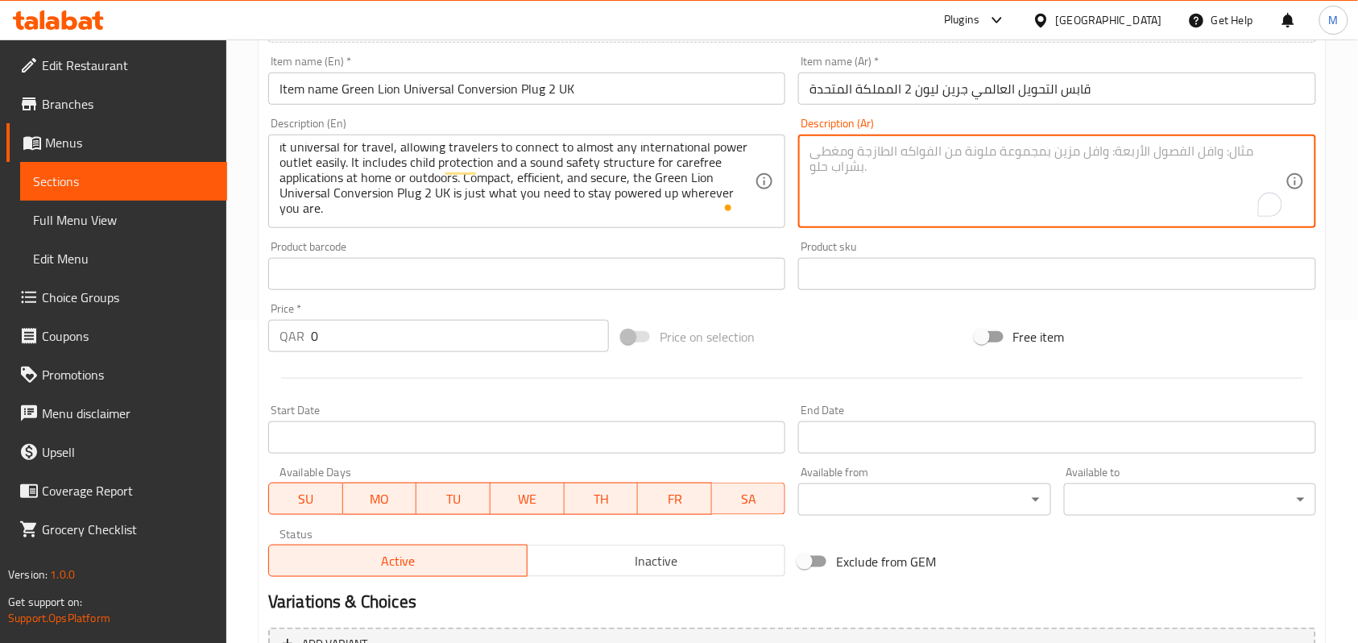
click at [984, 171] on textarea "To enrich screen reader interactions, please activate Accessibility in Grammarl…" at bounding box center [1047, 181] width 475 height 77
paste textarea "قابس التحويل العالمي Green Lion 2 UK موثوق به لتلبية جميع احتياجاتك من الطاقة ا…"
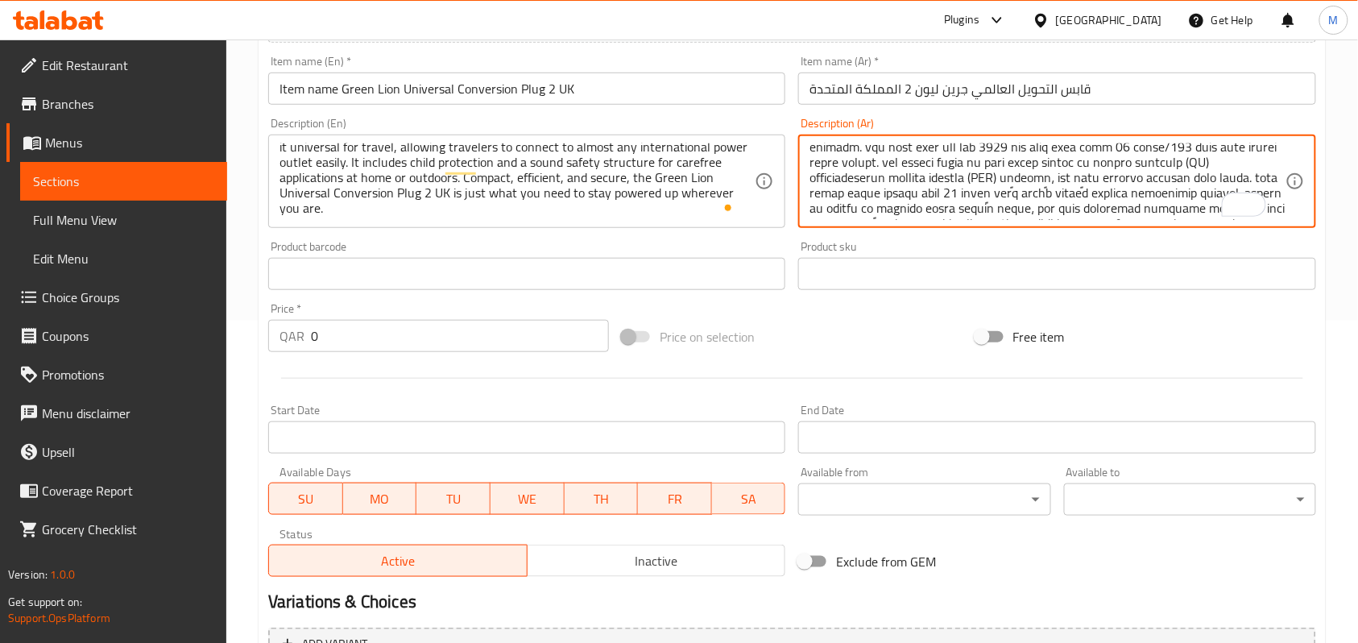
scroll to position [0, 0]
click at [856, 197] on textarea "To enrich screen reader interactions, please activate Accessibility in Grammarl…" at bounding box center [1047, 181] width 475 height 77
drag, startPoint x: 1014, startPoint y: 198, endPoint x: 1044, endPoint y: 200, distance: 30.7
click at [1044, 200] on textarea "To enrich screen reader interactions, please activate Accessibility in Grammarl…" at bounding box center [1047, 181] width 475 height 77
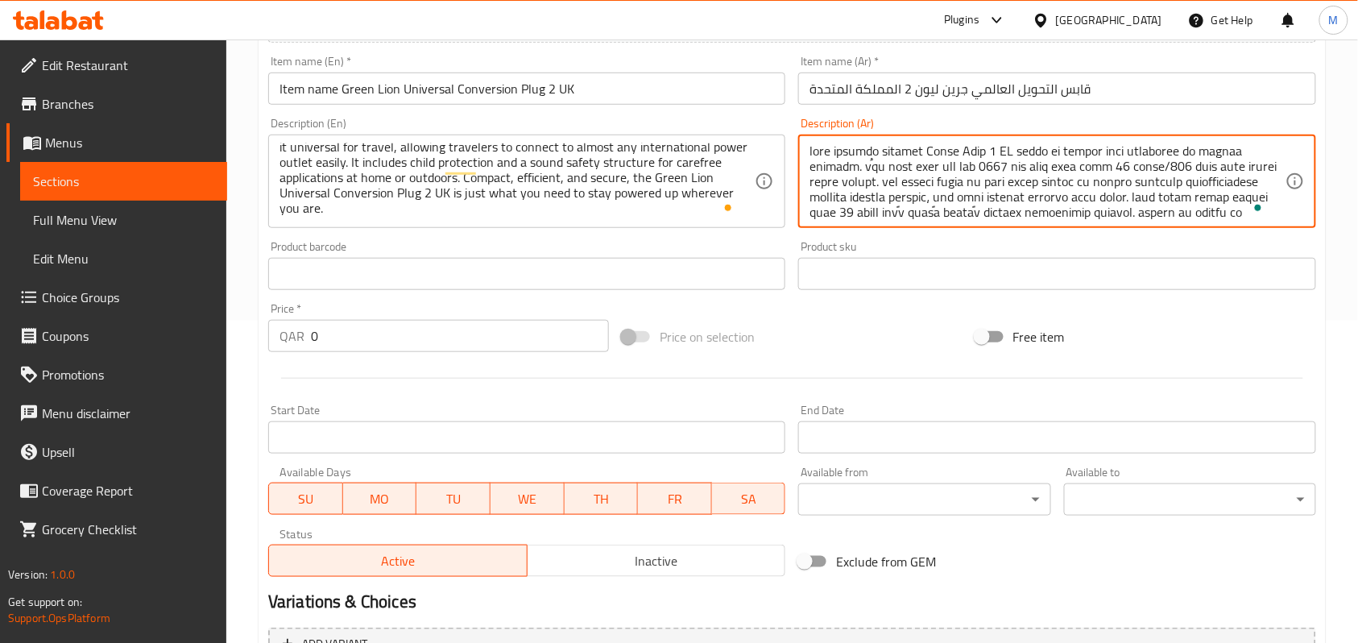
click at [954, 95] on input "قابس التحويل العالمي جرين ليون 2 المملكة المتحدة" at bounding box center [1056, 89] width 517 height 32
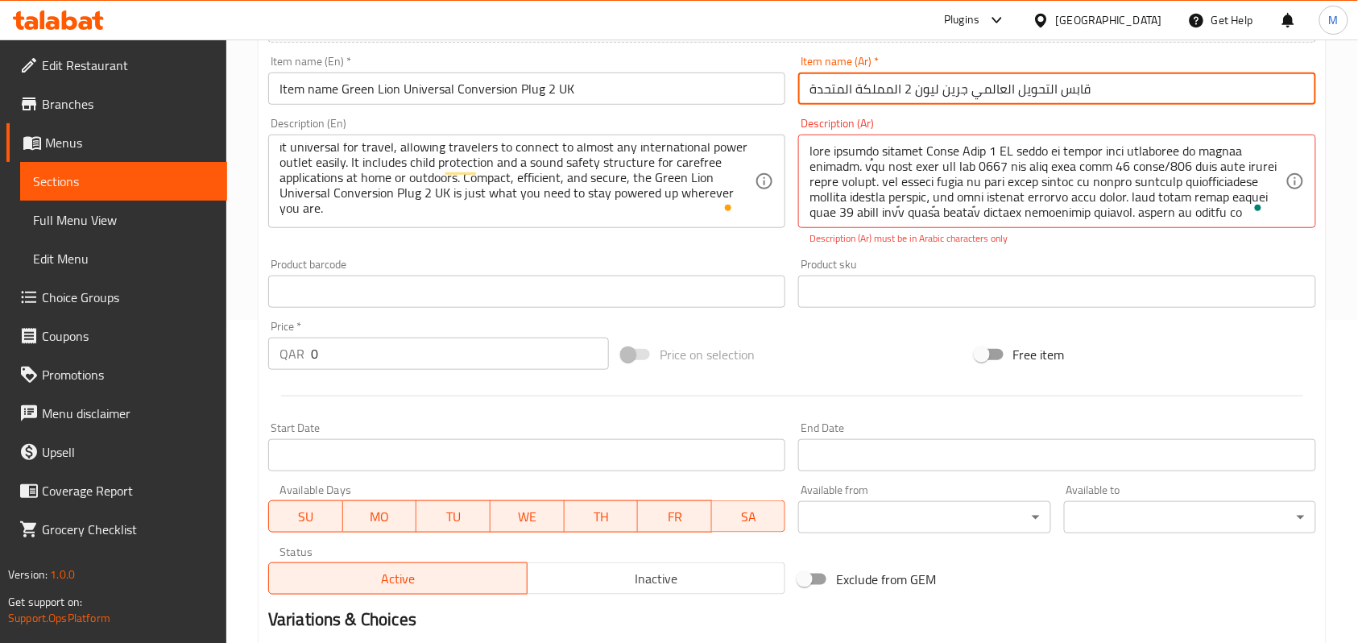
drag, startPoint x: 954, startPoint y: 95, endPoint x: 929, endPoint y: 91, distance: 25.3
click at [929, 91] on input "قابس التحويل العالمي جرين ليون 2 المملكة المتحدة" at bounding box center [1056, 89] width 517 height 32
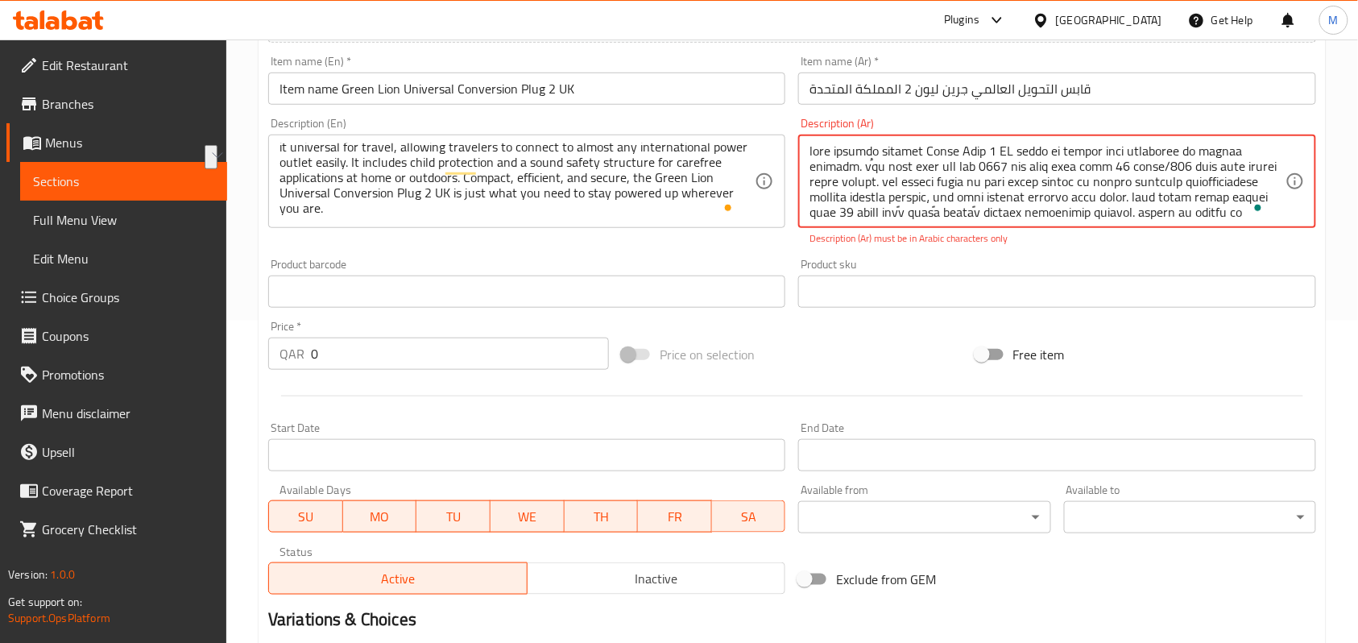
drag, startPoint x: 939, startPoint y: 156, endPoint x: 973, endPoint y: 156, distance: 33.8
click at [973, 156] on textarea "To enrich screen reader interactions, please activate Accessibility in Grammarl…" at bounding box center [1047, 181] width 475 height 77
paste textarea "جرين ليون"
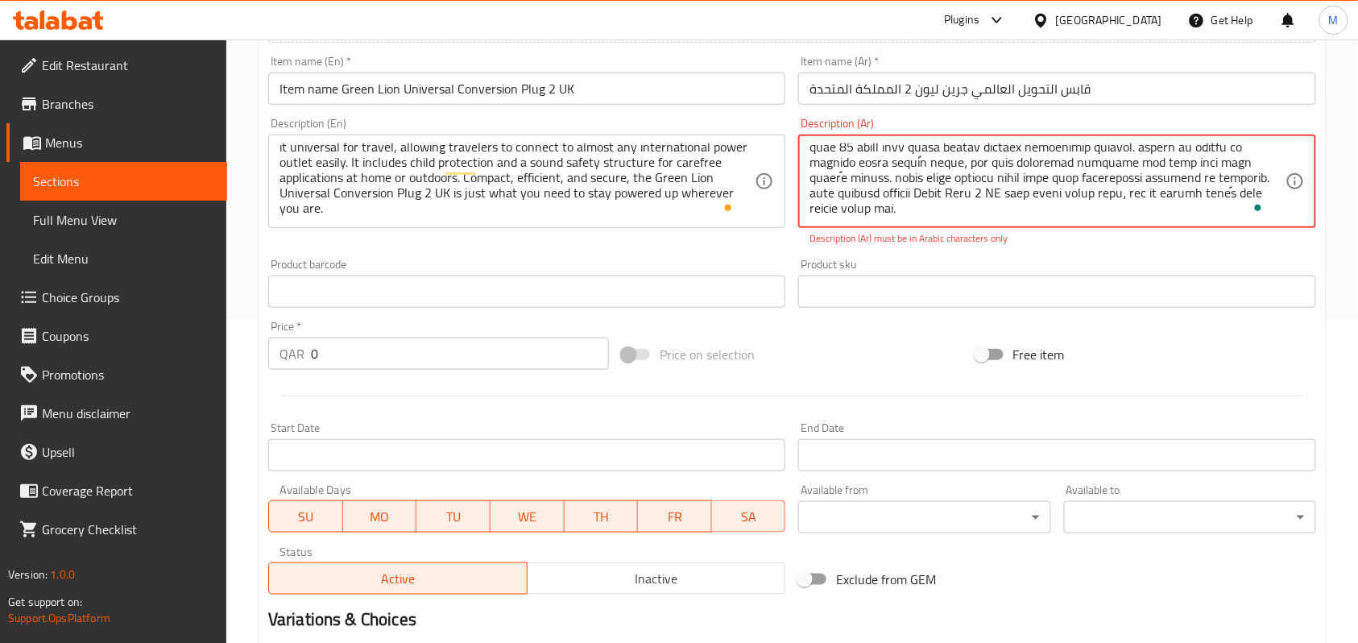
scroll to position [65, 0]
click at [1117, 191] on textarea "To enrich screen reader interactions, please activate Accessibility in Grammarl…" at bounding box center [1047, 181] width 475 height 77
drag, startPoint x: 1117, startPoint y: 191, endPoint x: 1151, endPoint y: 192, distance: 33.8
click at [1151, 192] on textarea "To enrich screen reader interactions, please activate Accessibility in Grammarl…" at bounding box center [1047, 181] width 475 height 77
paste textarea "جرين ليون"
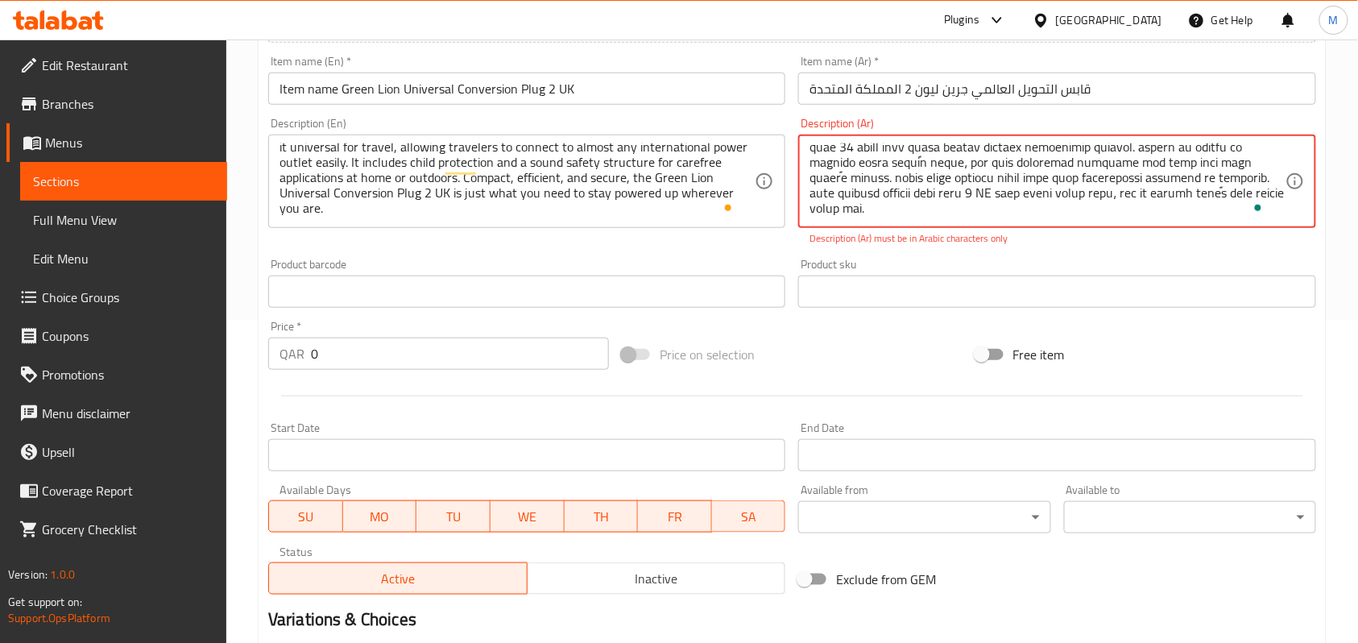
click at [891, 90] on input "قابس التحويل العالمي جرين ليون 2 المملكة المتحدة" at bounding box center [1056, 89] width 517 height 32
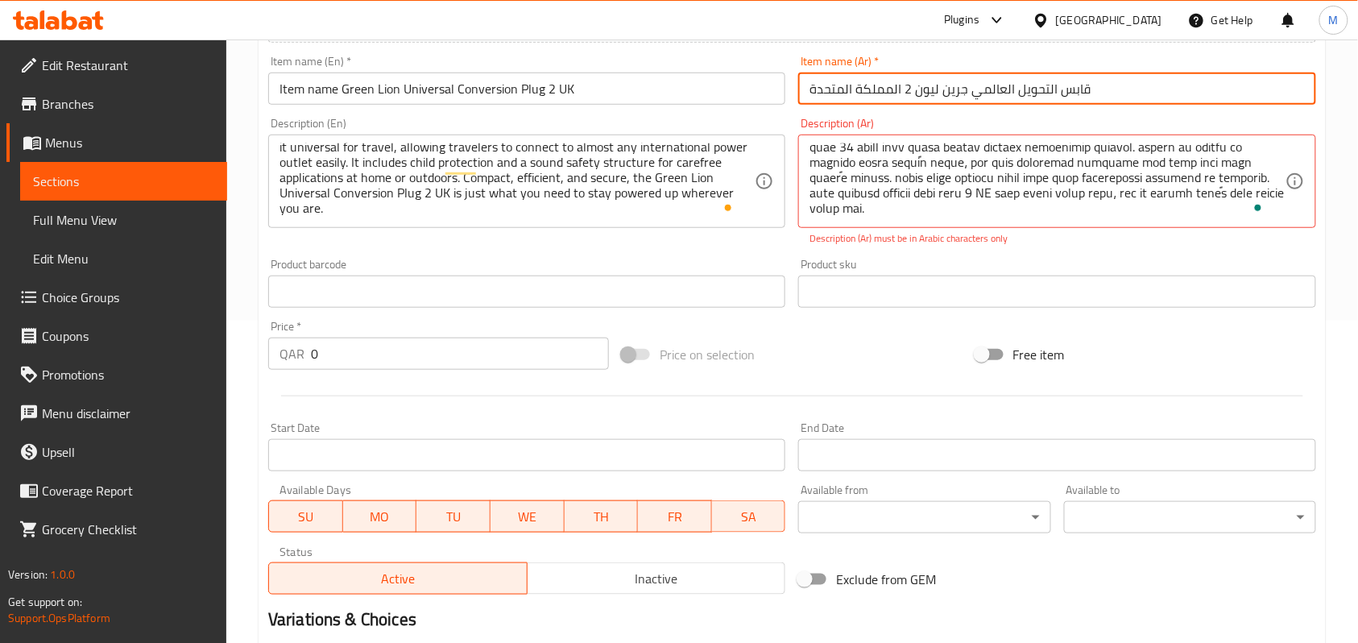
drag, startPoint x: 891, startPoint y: 90, endPoint x: 809, endPoint y: 90, distance: 82.2
click at [809, 90] on input "قابس التحويل العالمي جرين ليون 2 المملكة المتحدة" at bounding box center [1056, 89] width 517 height 32
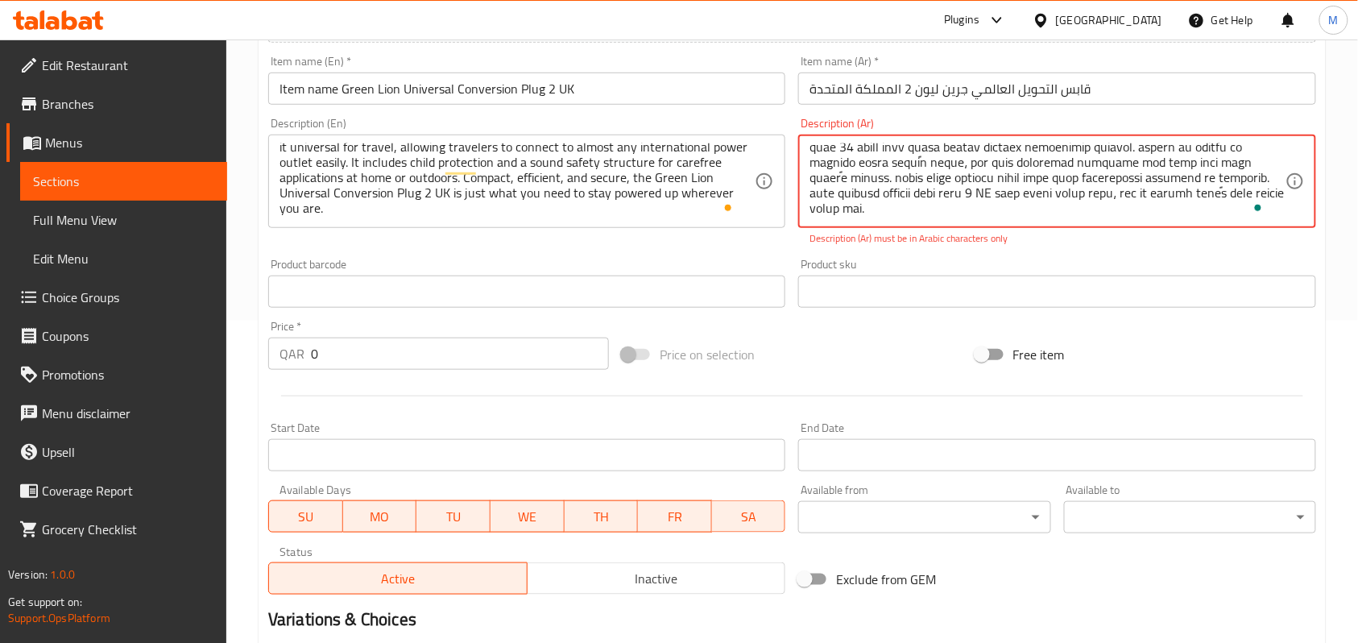
click at [1180, 193] on textarea "To enrich screen reader interactions, please activate Accessibility in Grammarl…" at bounding box center [1047, 181] width 475 height 77
paste textarea "المملكة المتحدة"
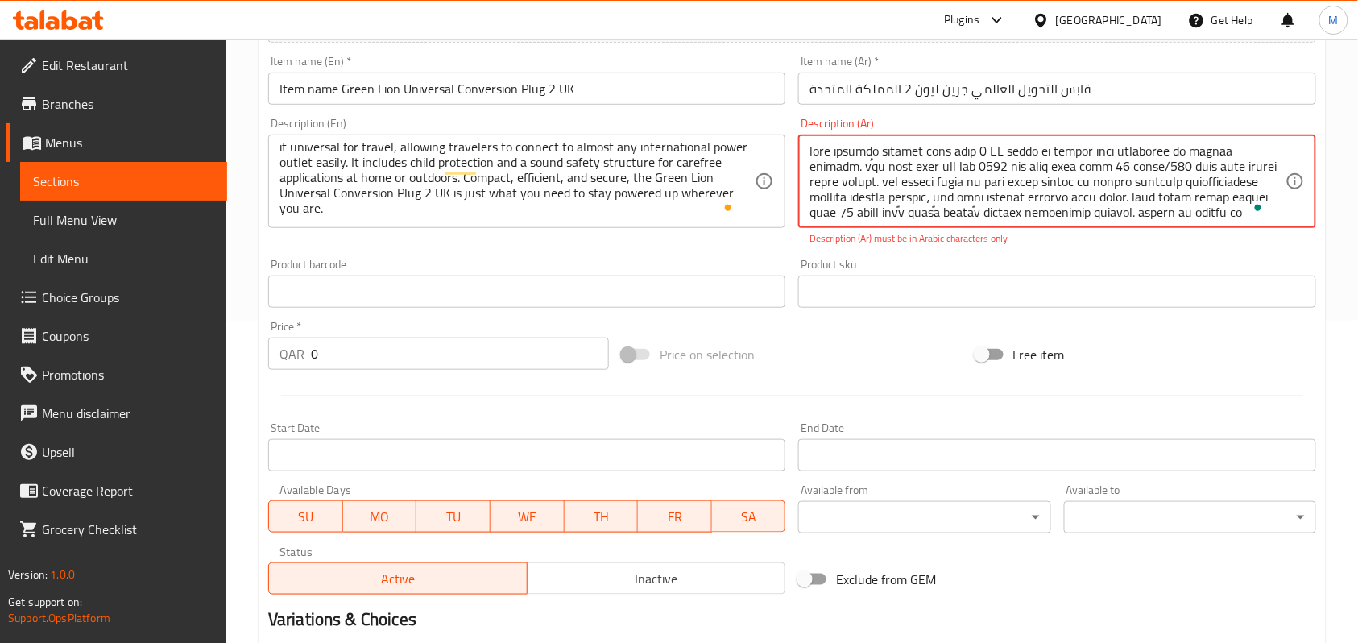
scroll to position [0, 0]
click at [1002, 152] on textarea "To enrich screen reader interactions, please activate Accessibility in Grammarl…" at bounding box center [1047, 181] width 475 height 77
click at [1000, 152] on textarea "To enrich screen reader interactions, please activate Accessibility in Grammarl…" at bounding box center [1047, 181] width 475 height 77
paste textarea "المملكة المتحدة"
type textarea "قابس التحويل العالمي جرين ليون 2 المملكة المتحدة موثوق به لتلبية جميع احتياجاتك…"
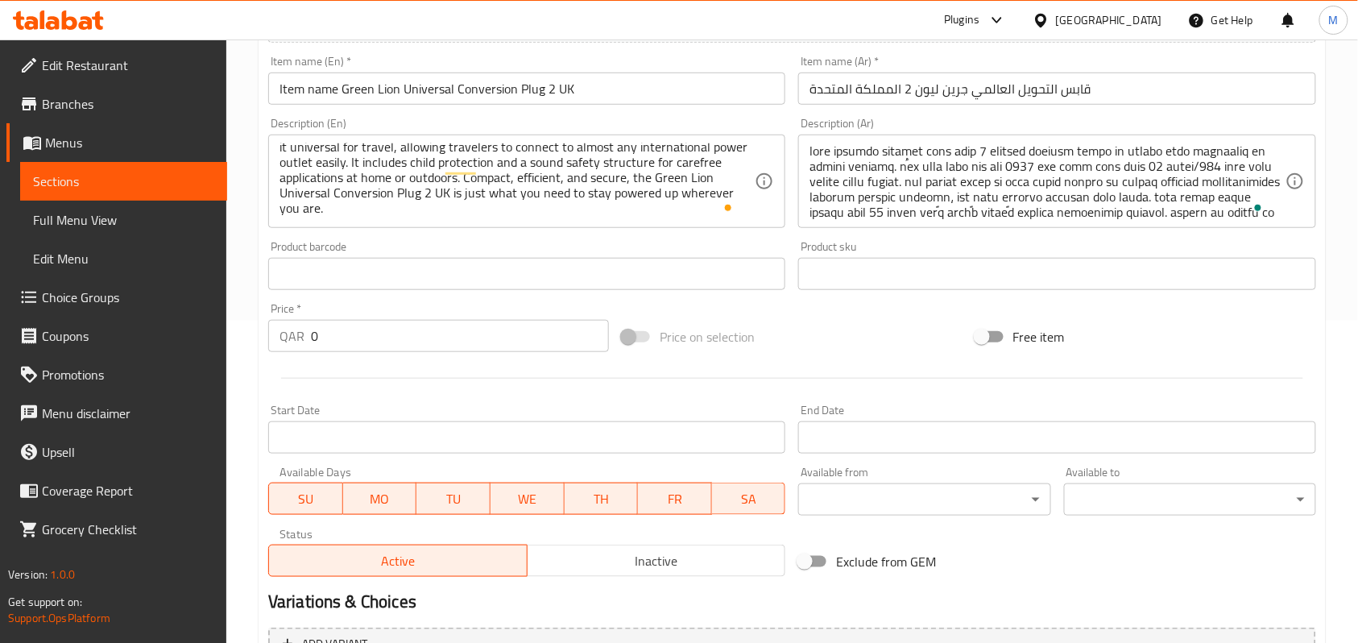
click at [1333, 175] on div "Home / Restaurants management / Menus / Sections / item / create Travel Accesso…" at bounding box center [792, 266] width 1132 height 1099
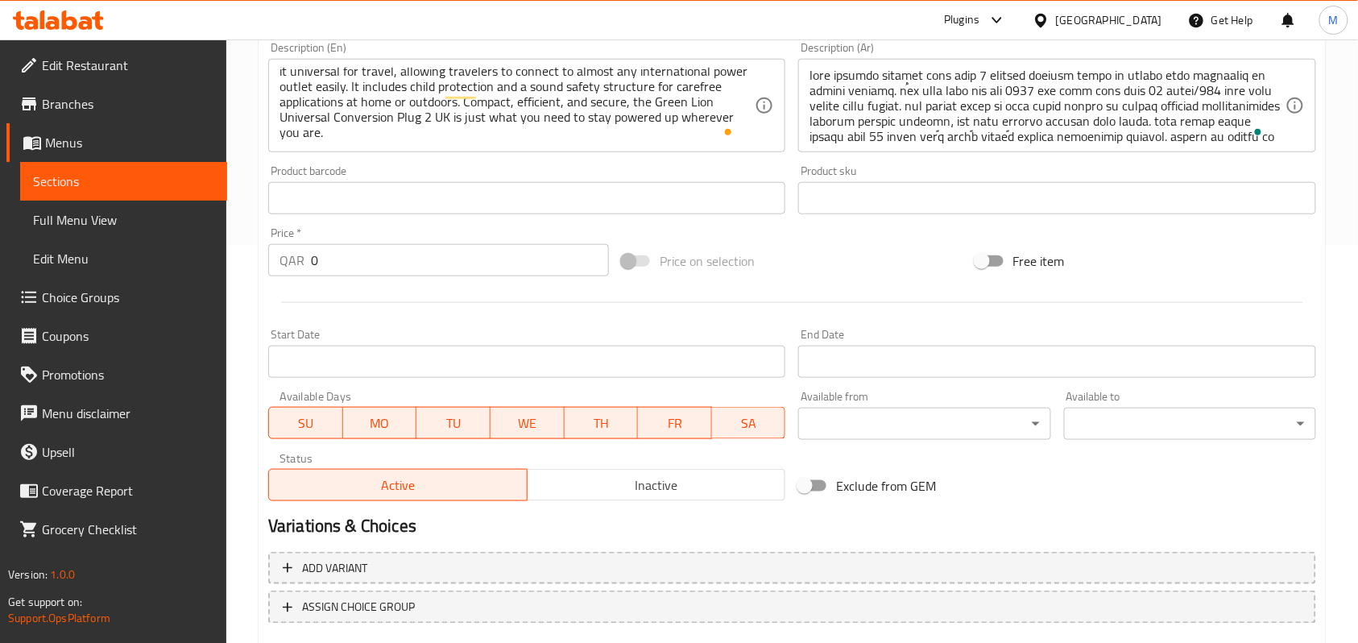
scroll to position [429, 0]
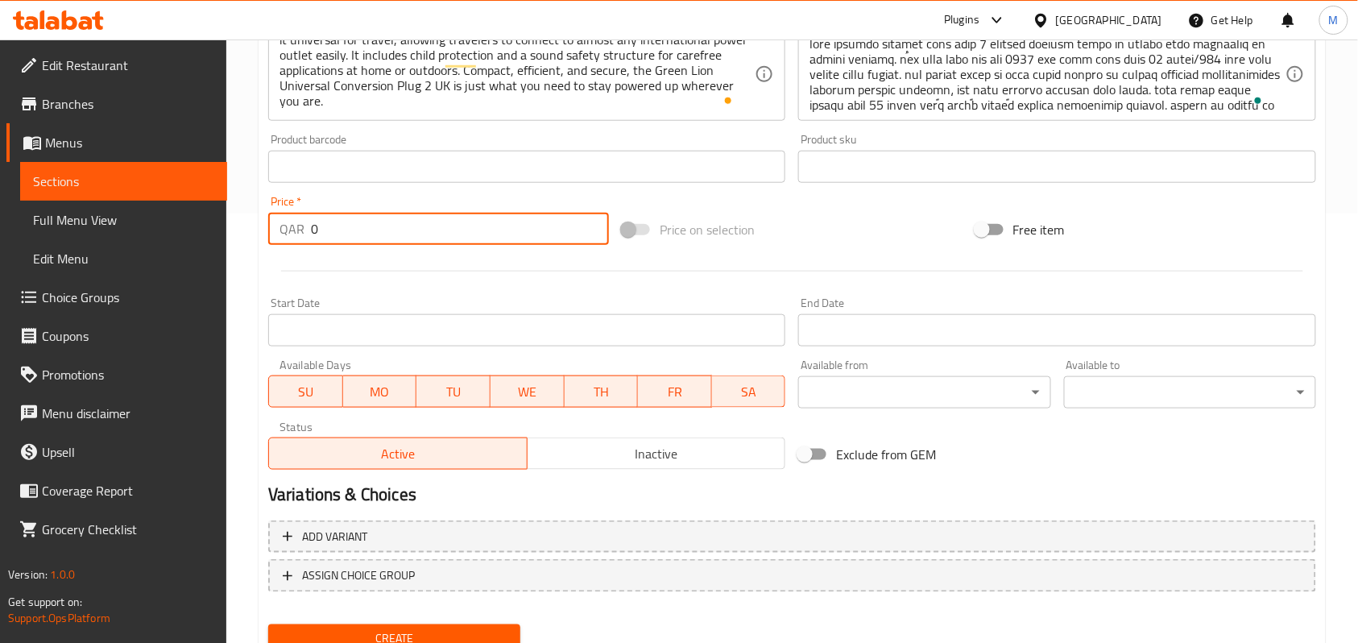
drag, startPoint x: 324, startPoint y: 235, endPoint x: 297, endPoint y: 224, distance: 28.9
click at [297, 224] on div "QAR 0 Price *" at bounding box center [438, 229] width 341 height 32
paste input "39"
type input "39"
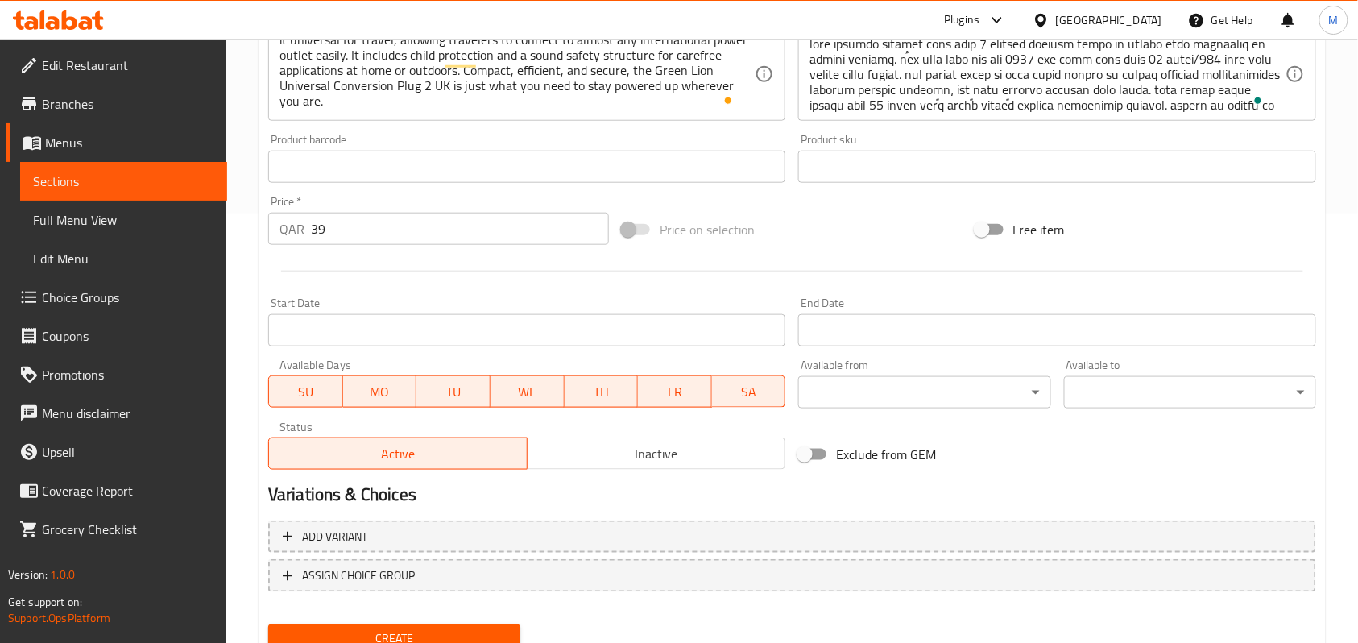
click at [255, 223] on div "Home / Restaurants management / Menus / Sections / item / create Travel Accesso…" at bounding box center [792, 159] width 1132 height 1099
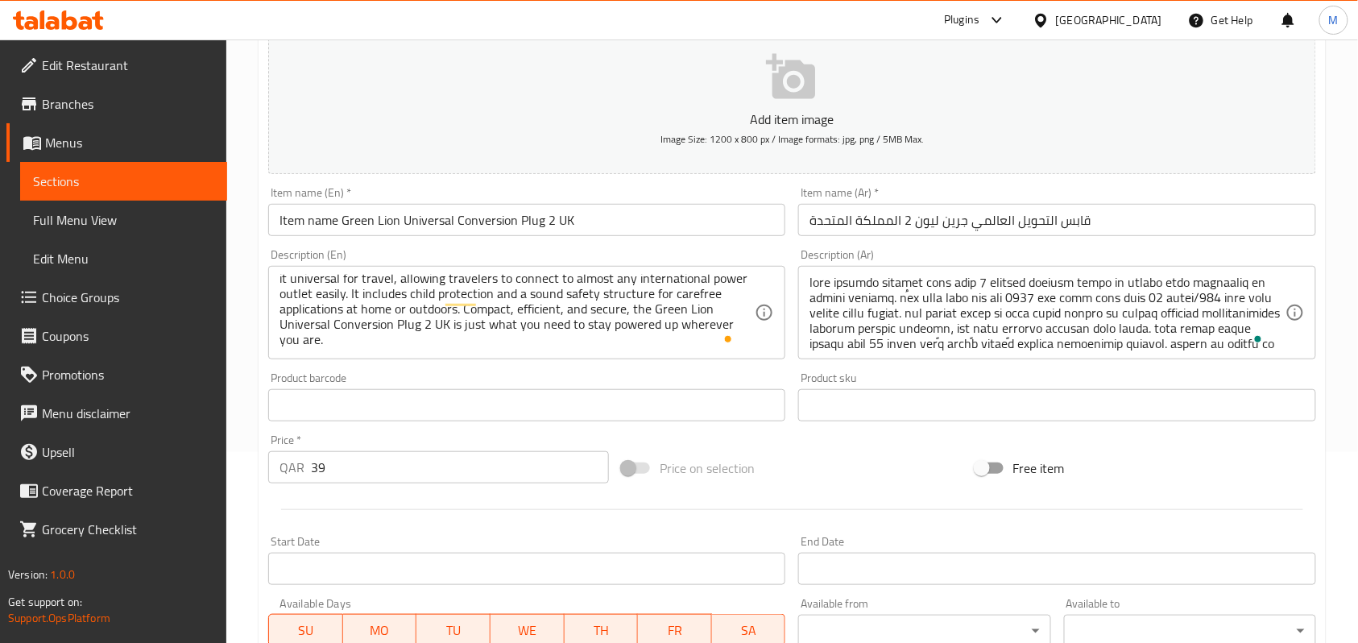
scroll to position [214, 0]
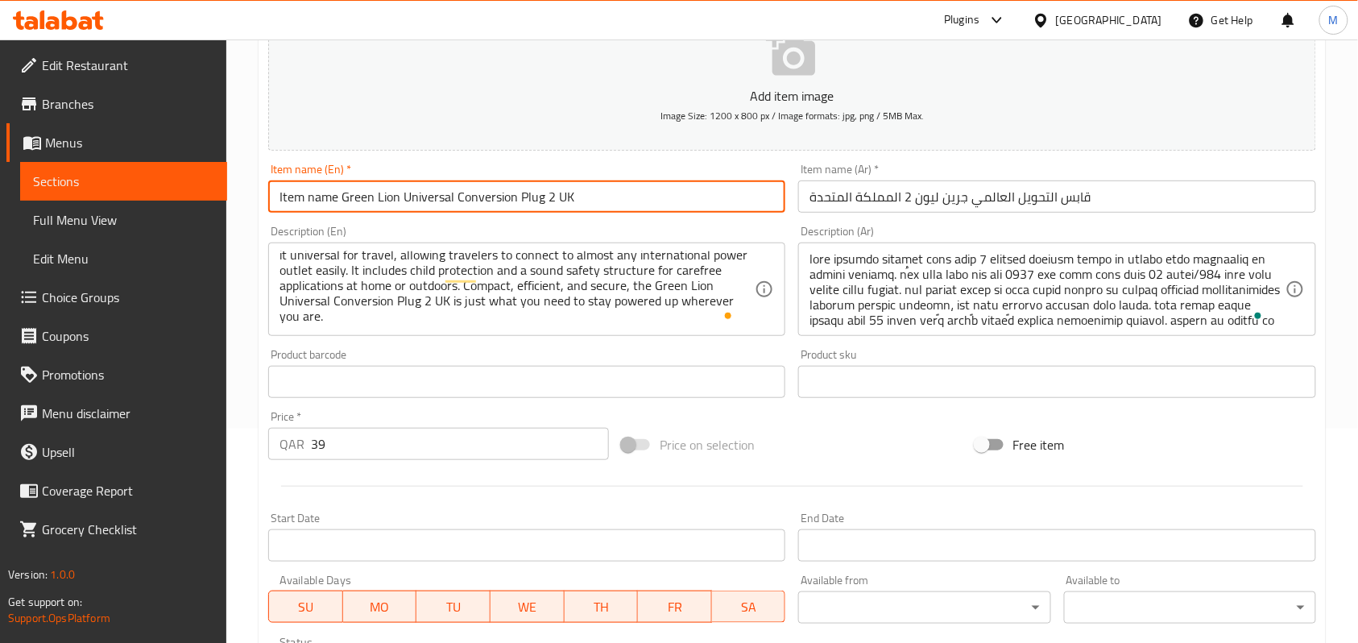
click at [337, 195] on input "Item name Green Lion Universal Conversion Plug 2 UK" at bounding box center [526, 196] width 517 height 32
click at [340, 197] on input "Item name Green Lion Universal Conversion Plug 2 UK" at bounding box center [526, 196] width 517 height 32
type input "Green Lion Universal Conversion Plug 2 UK"
click at [250, 213] on div "Home / Restaurants management / Menus / Sections / item / create Travel Accesso…" at bounding box center [792, 374] width 1132 height 1099
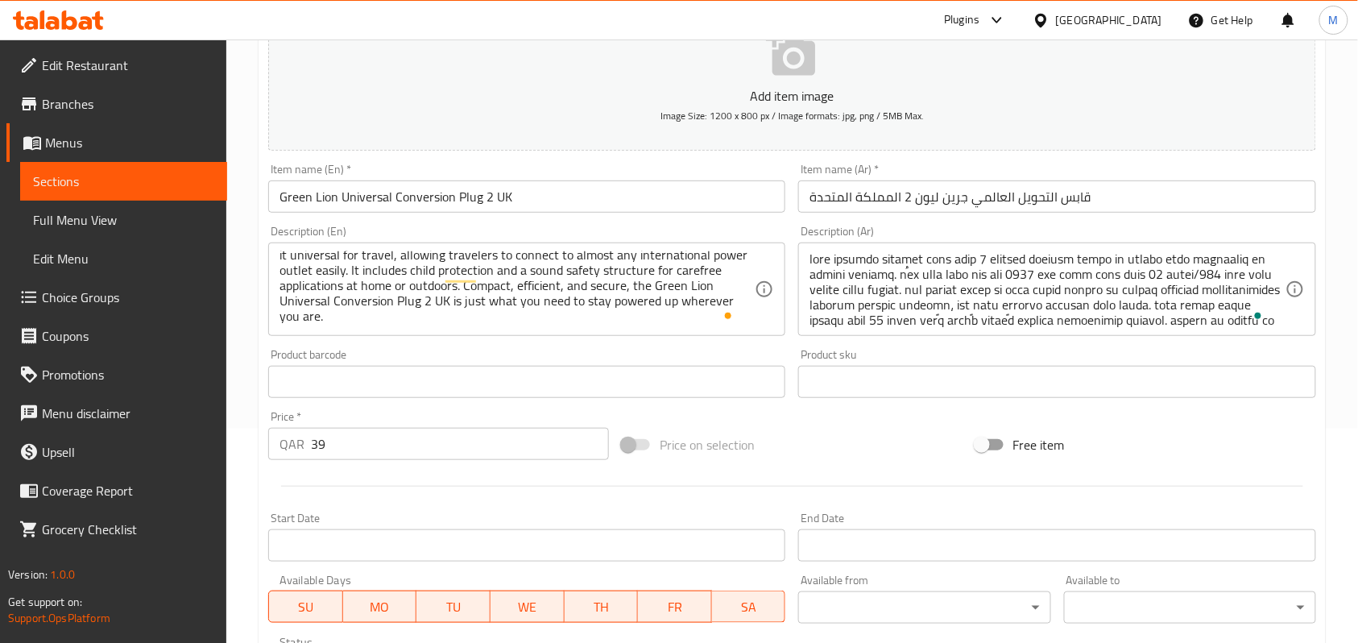
click at [250, 213] on div "Home / Restaurants management / Menus / Sections / item / create Travel Accesso…" at bounding box center [792, 374] width 1132 height 1099
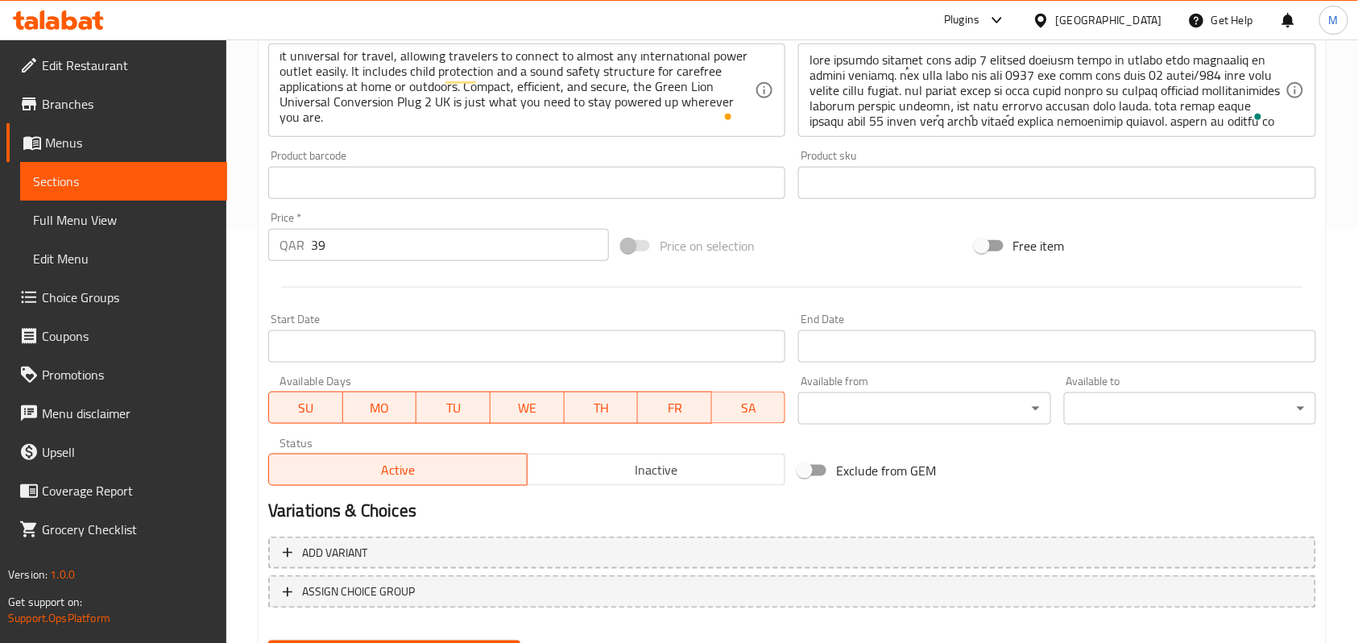
scroll to position [0, 0]
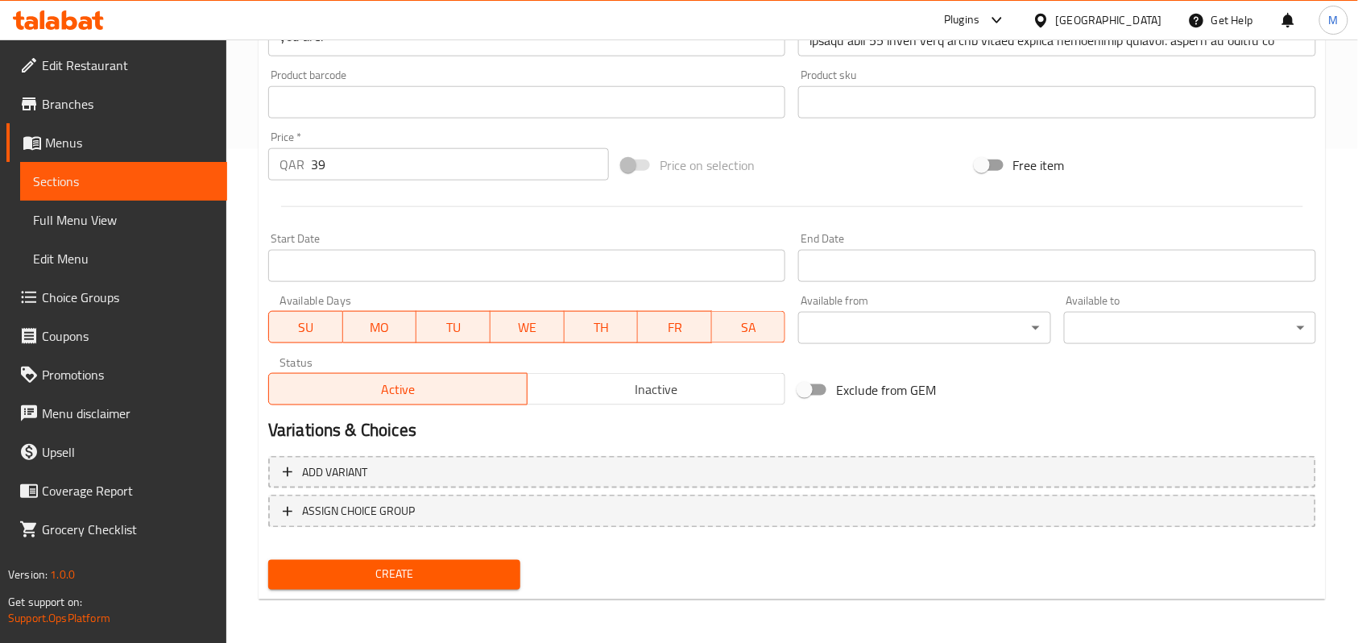
click at [672, 403] on button "Inactive" at bounding box center [656, 389] width 259 height 32
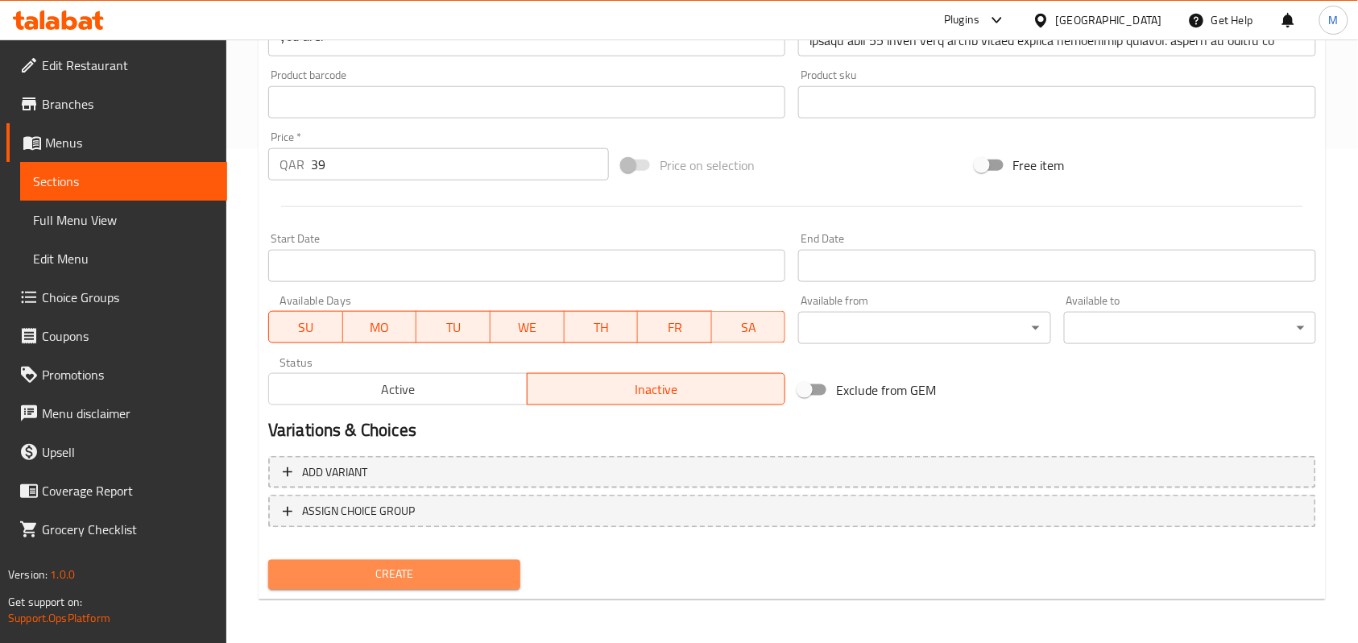
click at [432, 587] on button "Create" at bounding box center [394, 575] width 252 height 30
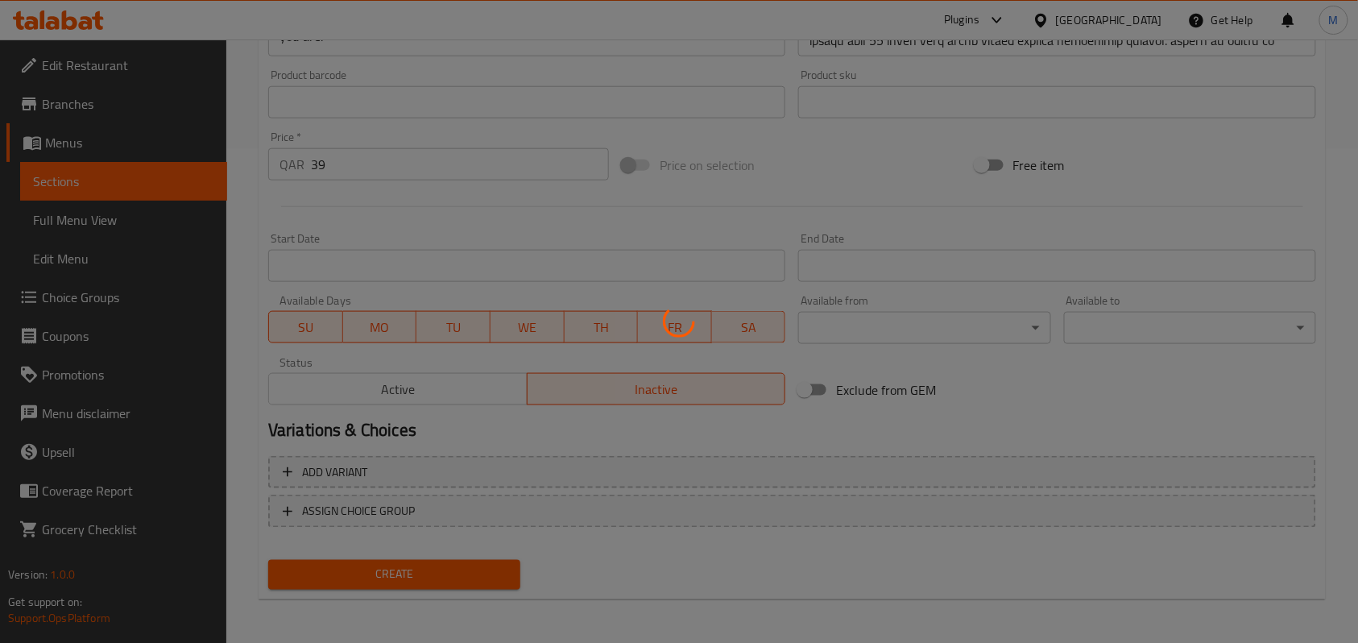
type input "0"
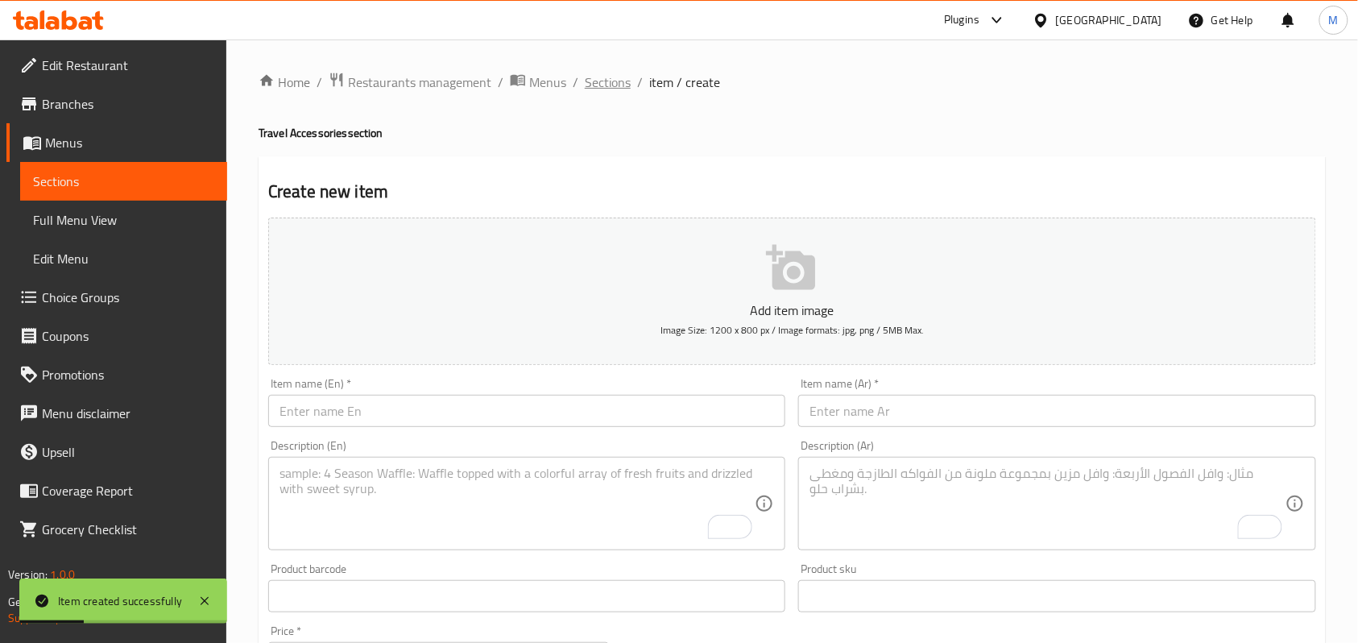
click at [601, 78] on span "Sections" at bounding box center [608, 82] width 46 height 19
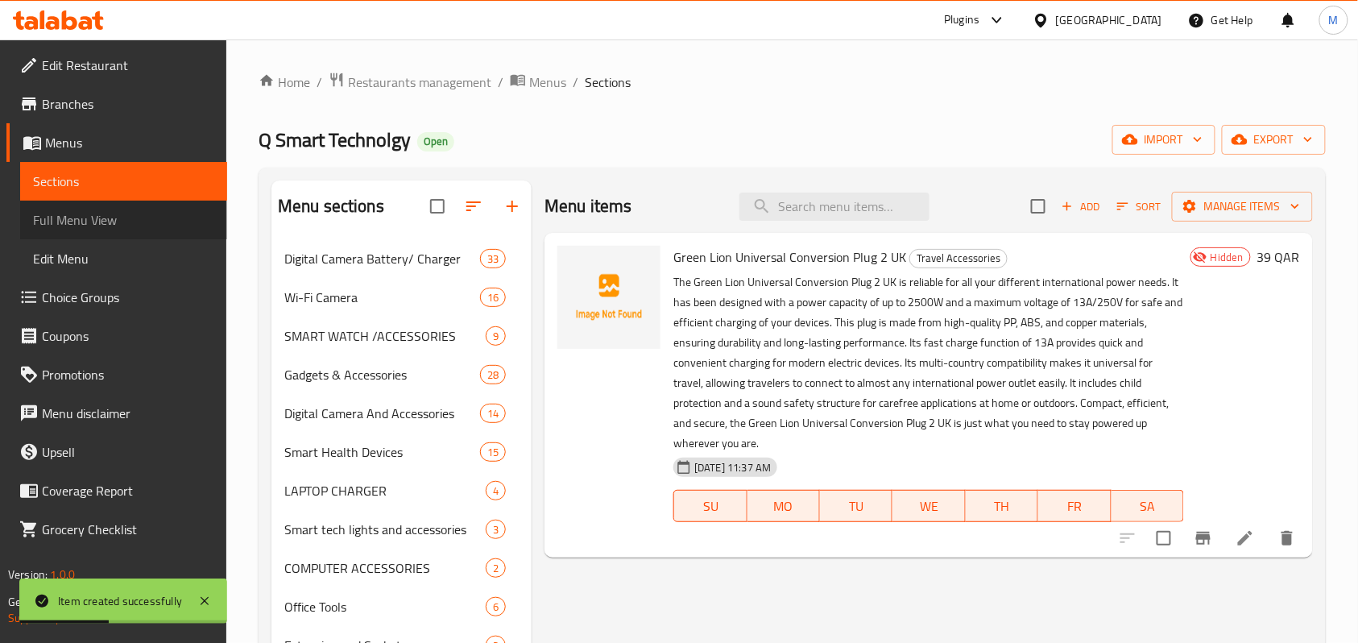
click at [92, 211] on span "Full Menu View" at bounding box center [123, 219] width 181 height 19
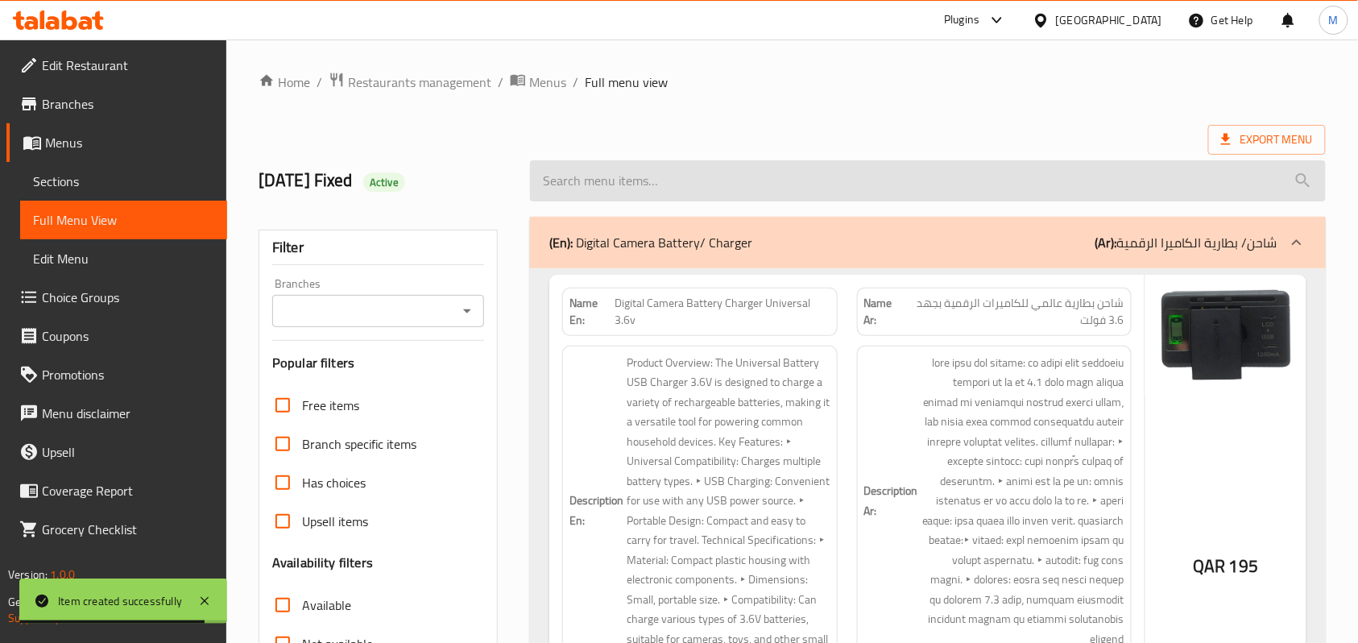
click at [661, 172] on input "search" at bounding box center [928, 180] width 796 height 41
paste input "Green Lion Universal Conversion Plug 2 UK"
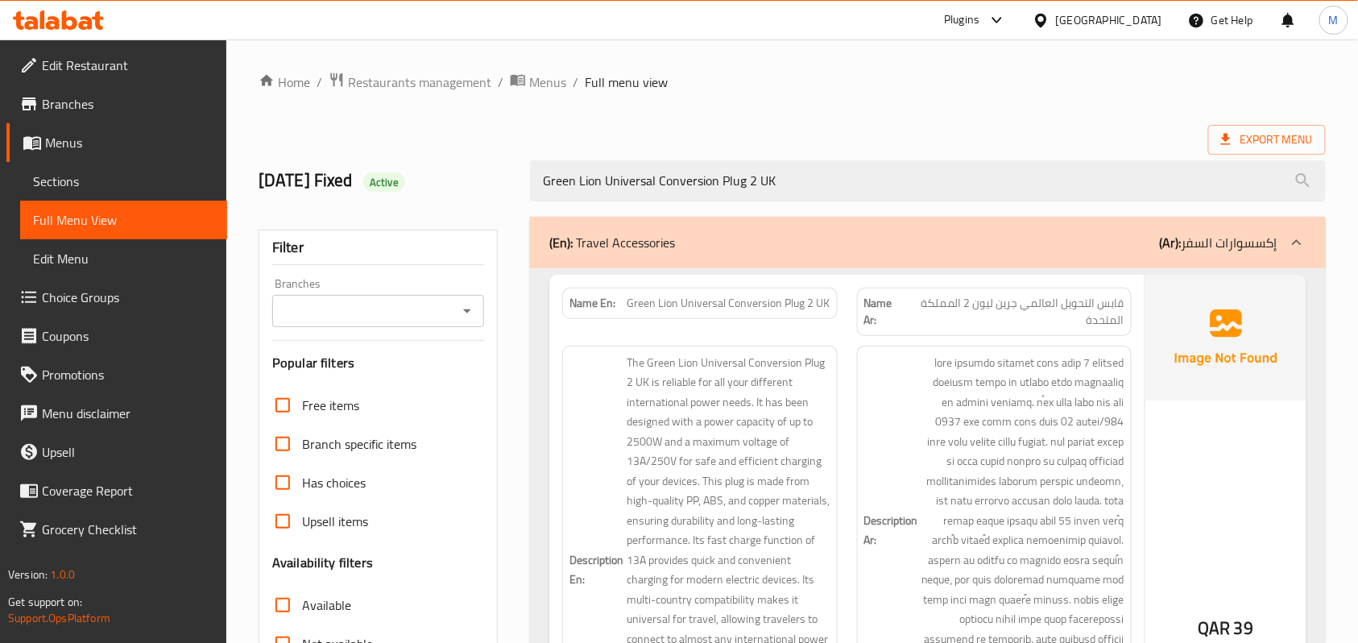
type input "Green Lion Universal Conversion Plug 2 UK"
click at [978, 84] on ol "Home / Restaurants management / Menus / Full menu view" at bounding box center [793, 82] width 1068 height 21
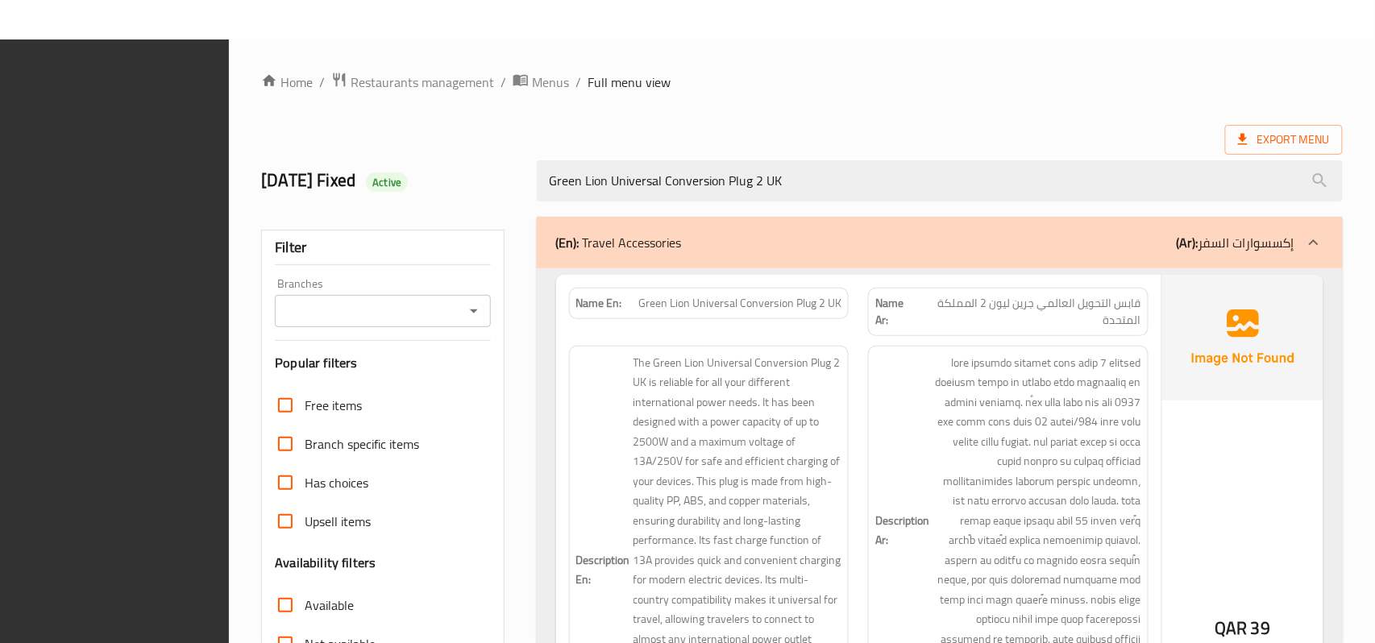
scroll to position [317, 0]
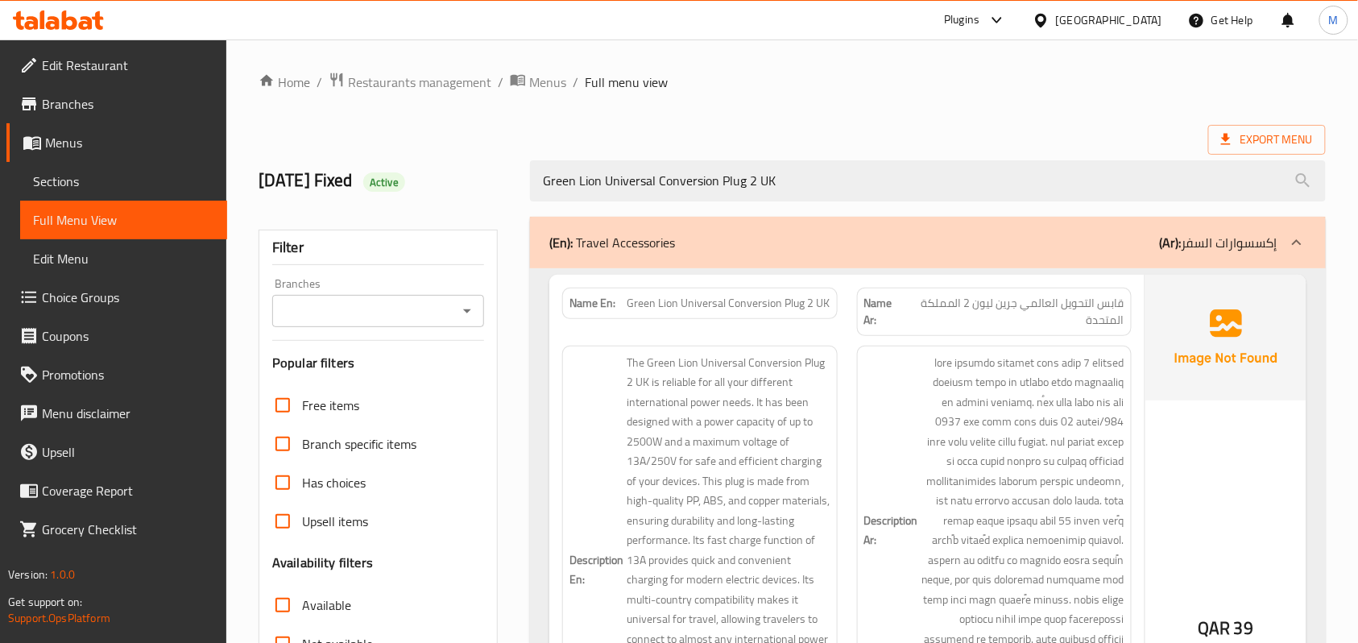
click at [783, 94] on div "Home / Restaurants management / Menus / Full menu view Export Menu 16/4/2025 Fi…" at bounding box center [793, 499] width 1068 height 855
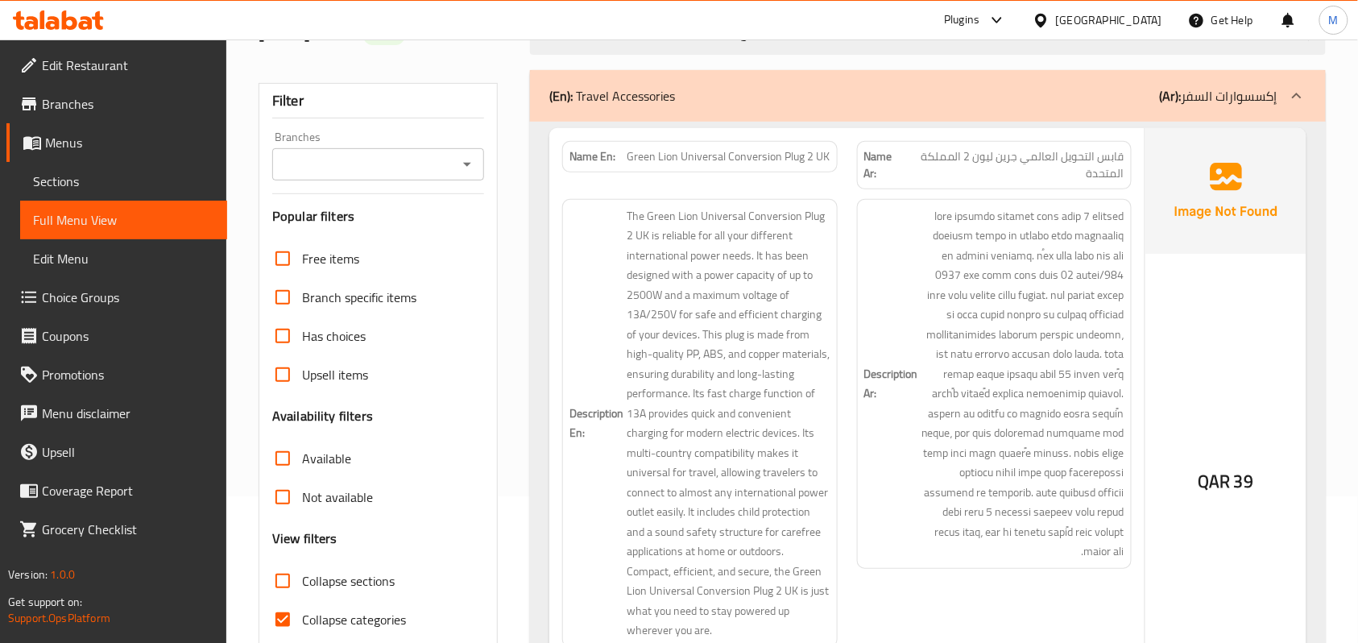
scroll to position [0, 0]
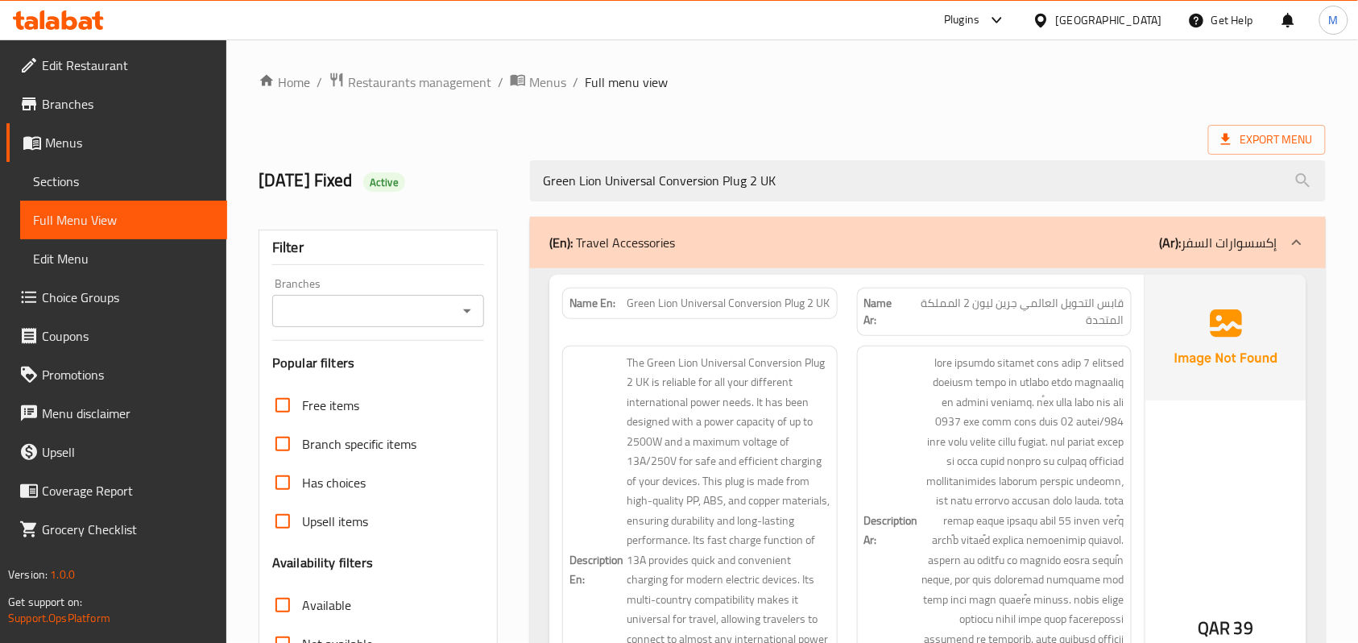
click at [649, 306] on span "Green Lion Universal Conversion Plug 2 UK" at bounding box center [729, 303] width 203 height 17
drag, startPoint x: 649, startPoint y: 306, endPoint x: 828, endPoint y: 304, distance: 179.7
click at [828, 304] on span "Green Lion Universal Conversion Plug 2 UK" at bounding box center [729, 303] width 203 height 17
copy span "Green Lion Universal Conversion Plug 2 UK"
click at [72, 180] on span "Sections" at bounding box center [123, 181] width 181 height 19
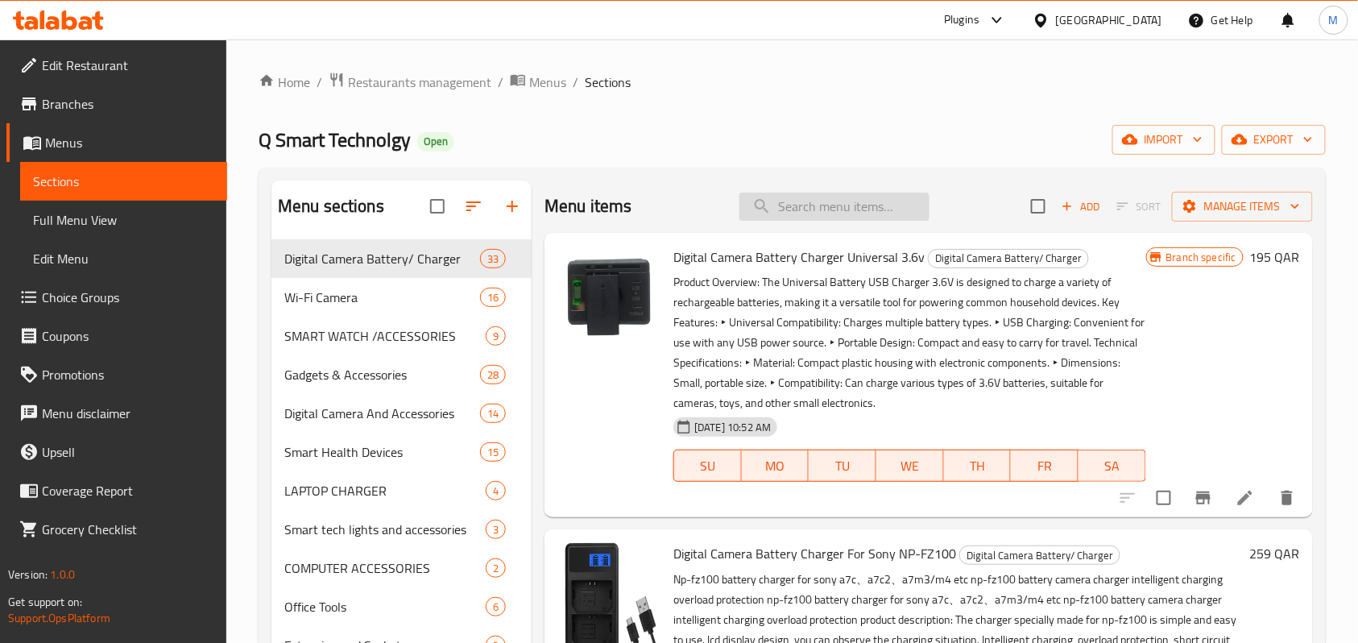
click at [823, 206] on input "search" at bounding box center [835, 207] width 190 height 28
paste input "Green Lion Universal Conversion Plug 2 UK"
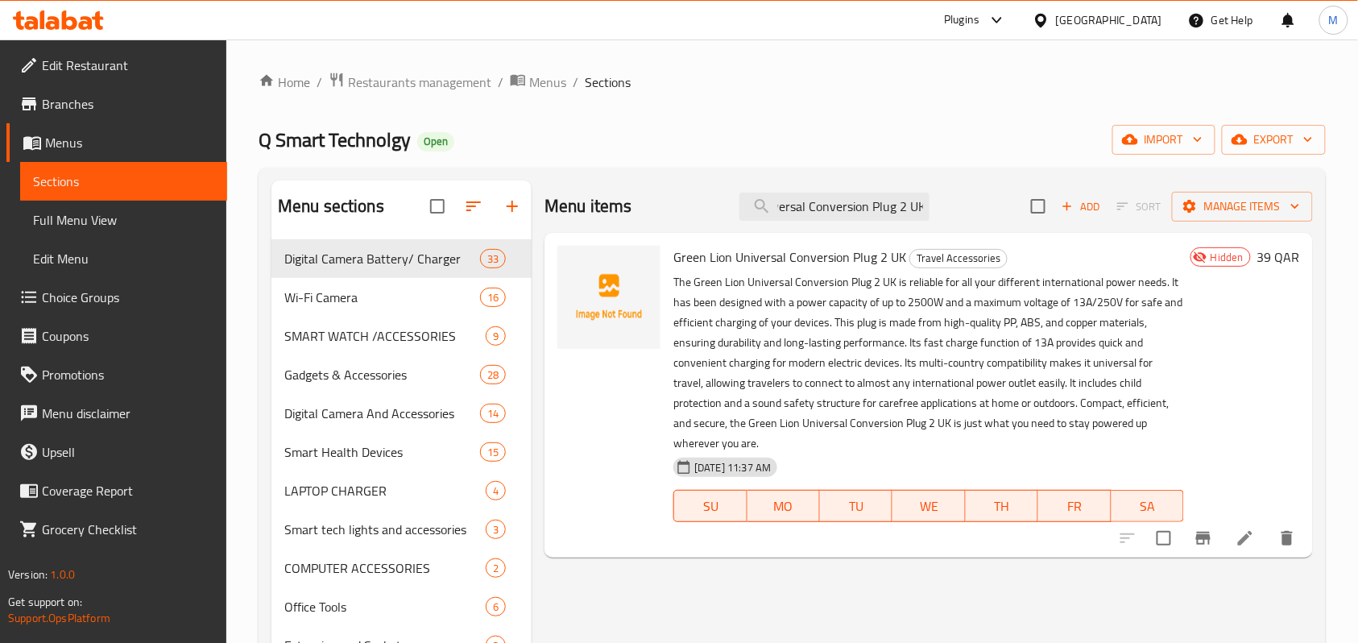
type input "Green Lion Universal Conversion Plug 2 UK"
click at [1050, 13] on icon at bounding box center [1041, 20] width 17 height 17
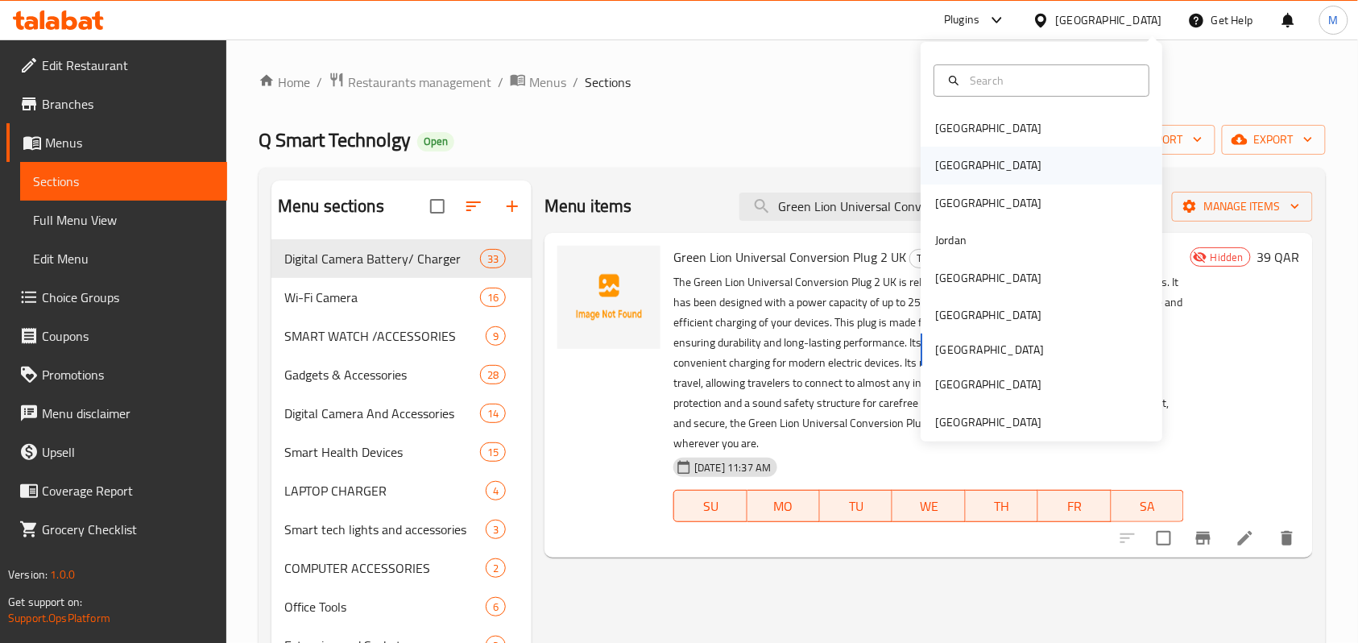
click at [938, 164] on div "[GEOGRAPHIC_DATA]" at bounding box center [988, 165] width 106 height 18
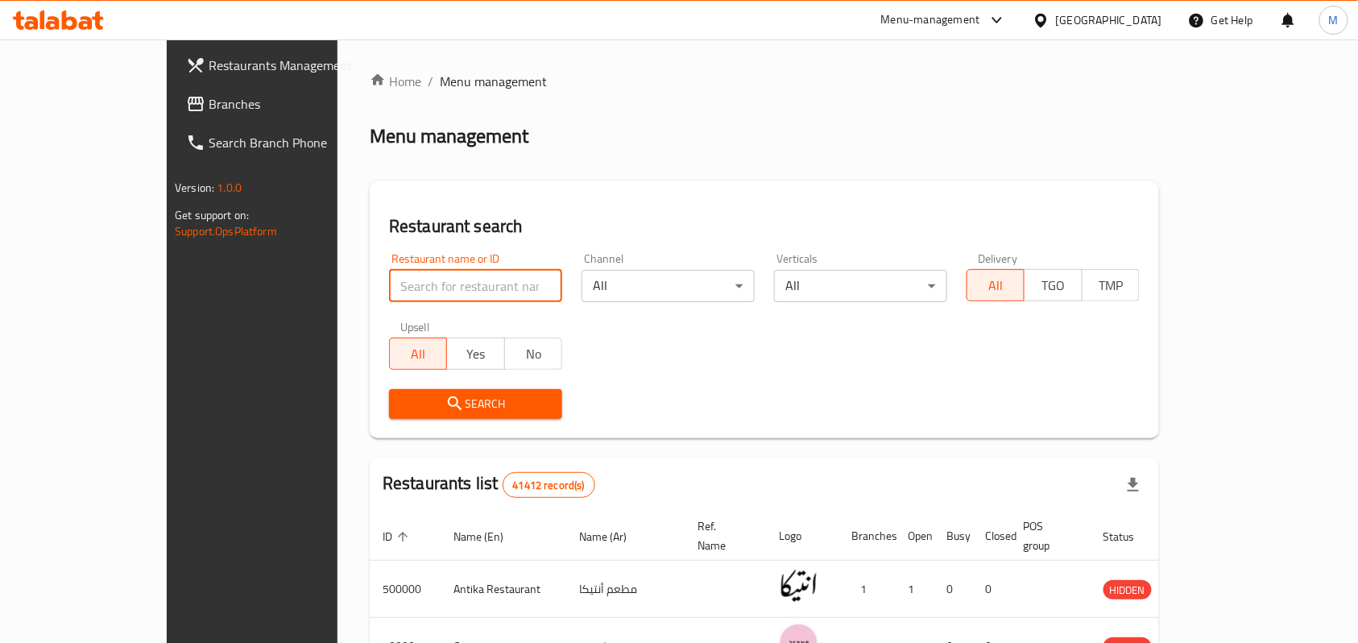
click at [389, 287] on input "search" at bounding box center [475, 286] width 173 height 32
paste input "Flowrista"
type input "Flowrista"
click button "Search" at bounding box center [475, 404] width 173 height 30
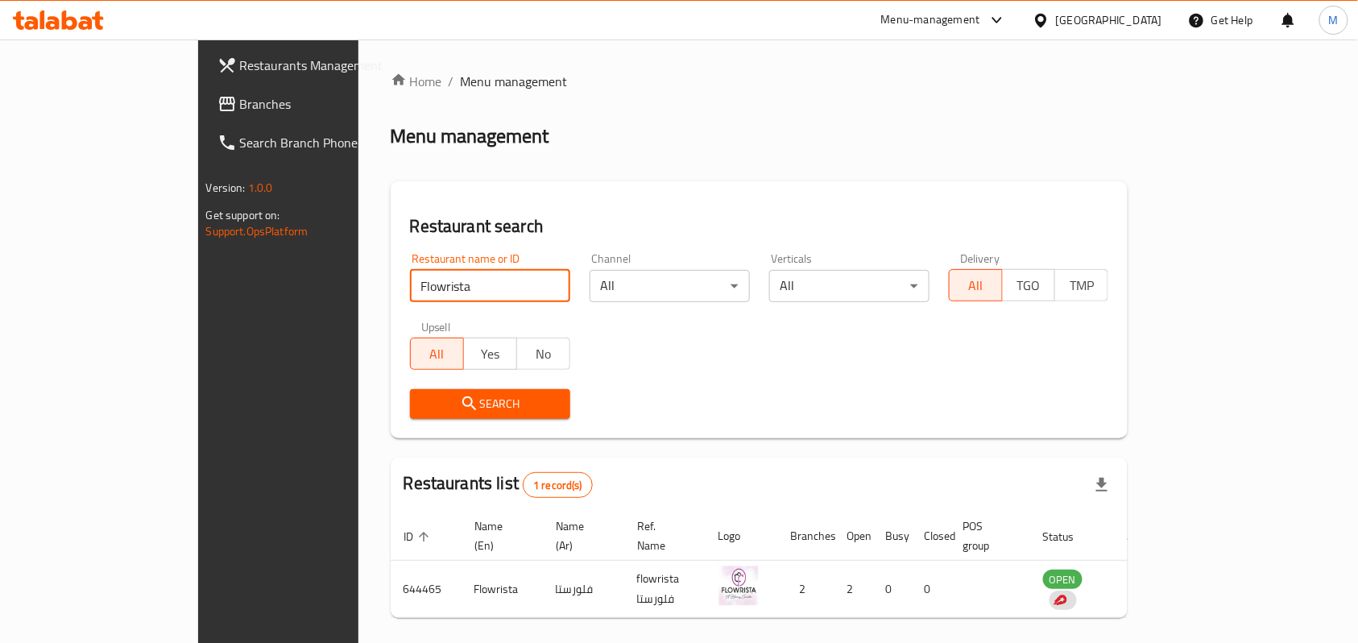
click at [240, 65] on span "Restaurants Management" at bounding box center [326, 65] width 172 height 19
